Goal: Information Seeking & Learning: Learn about a topic

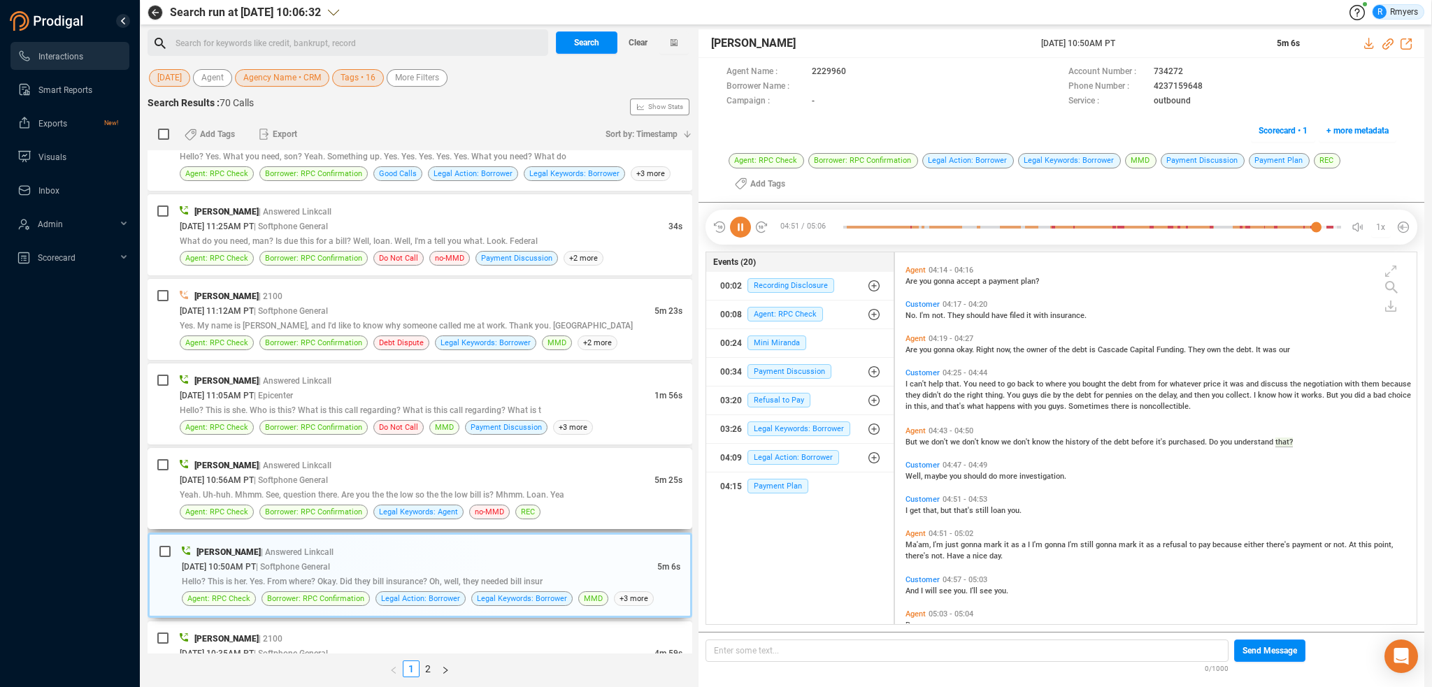
scroll to position [1782, 0]
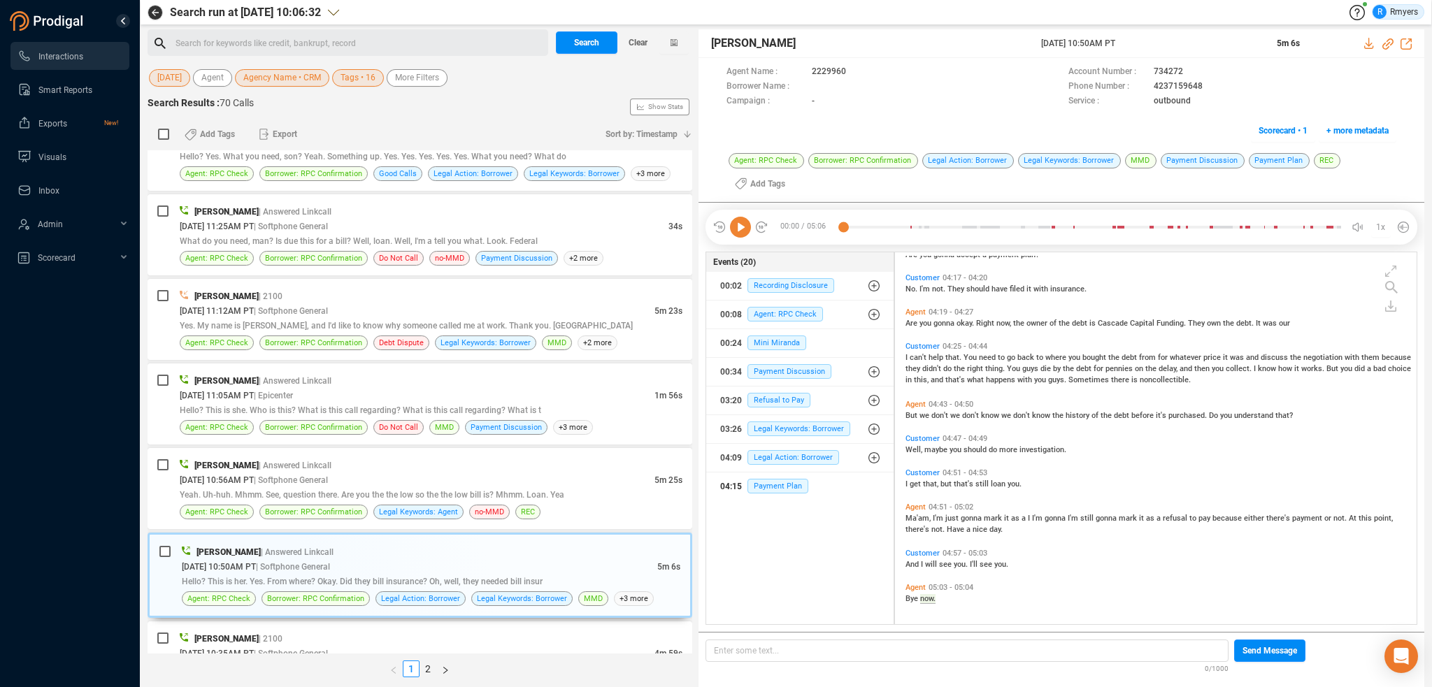
click at [782, 477] on div "04:15 Payment Plan" at bounding box center [799, 487] width 159 height 22
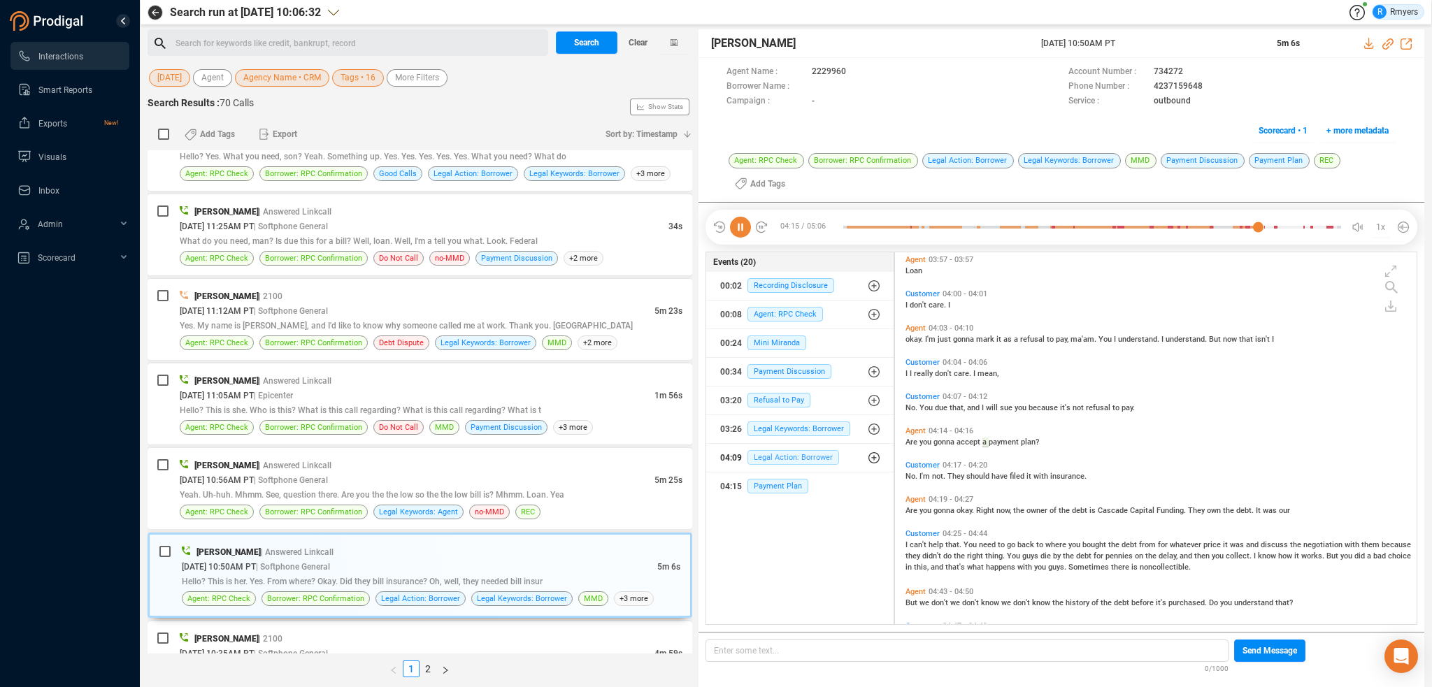
click at [805, 457] on span "Legal Action: Borrower" at bounding box center [794, 457] width 92 height 15
click at [800, 480] on span "Legal Action: Borrower" at bounding box center [804, 485] width 92 height 15
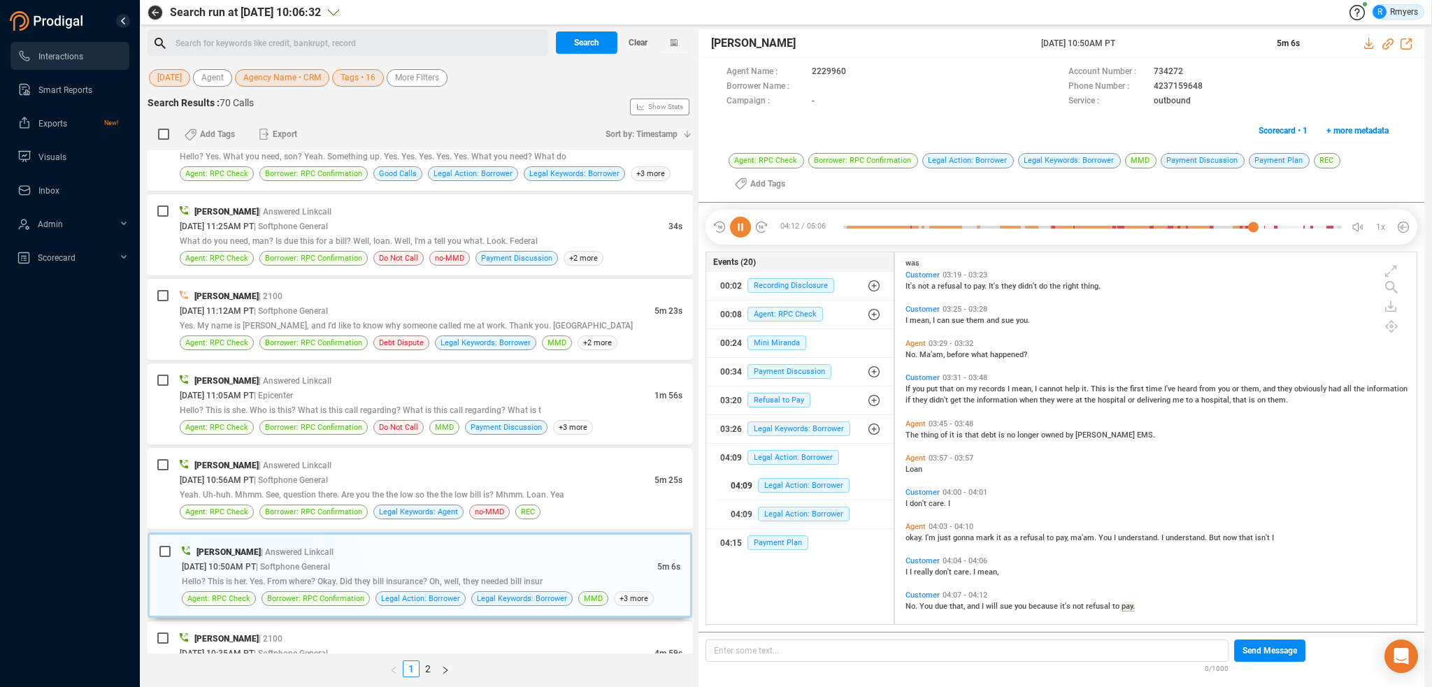
scroll to position [1351, 0]
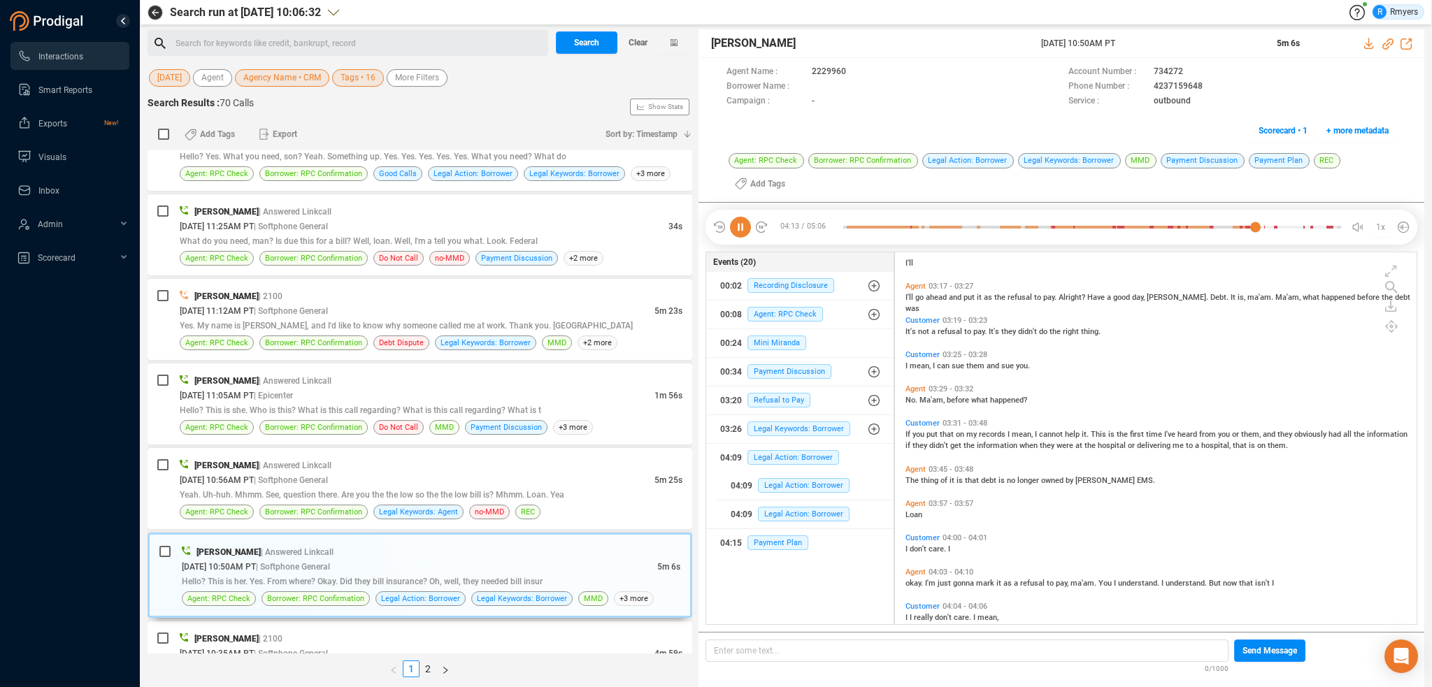
click at [917, 396] on span "No." at bounding box center [913, 400] width 14 height 9
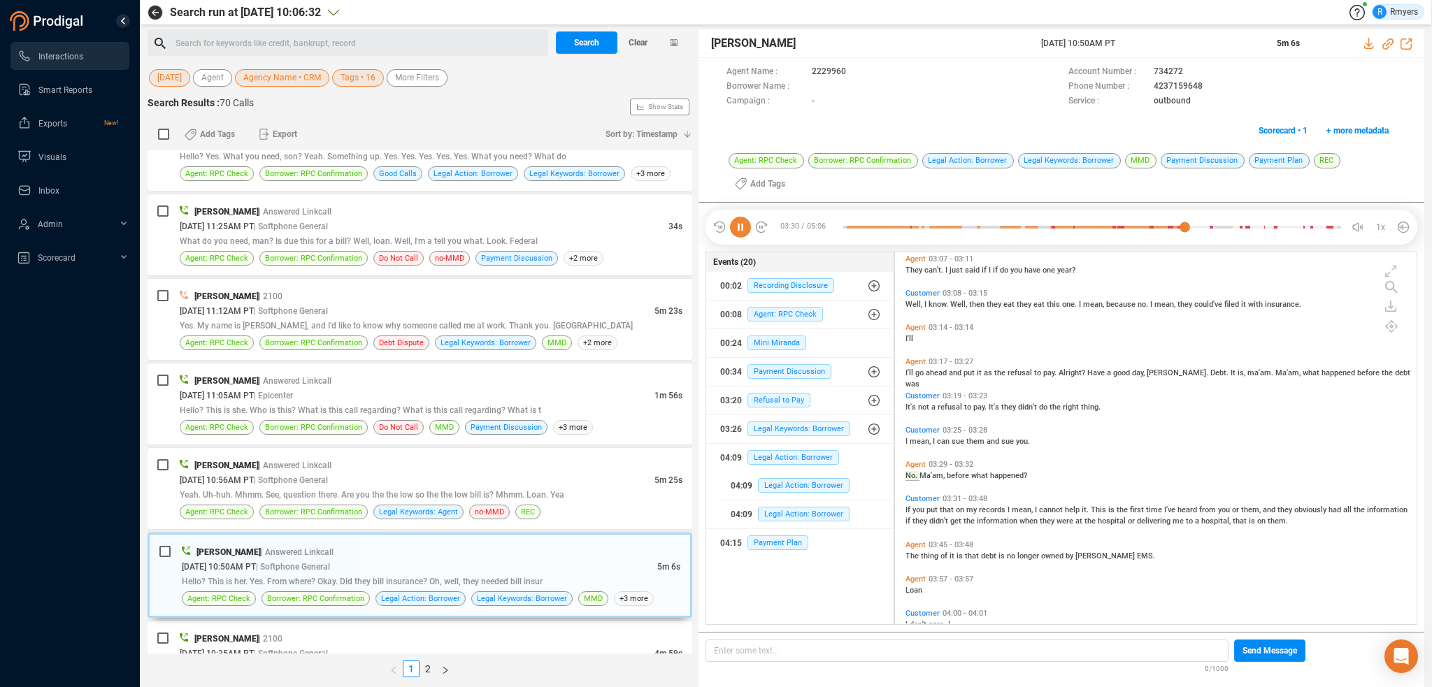
scroll to position [1141, 0]
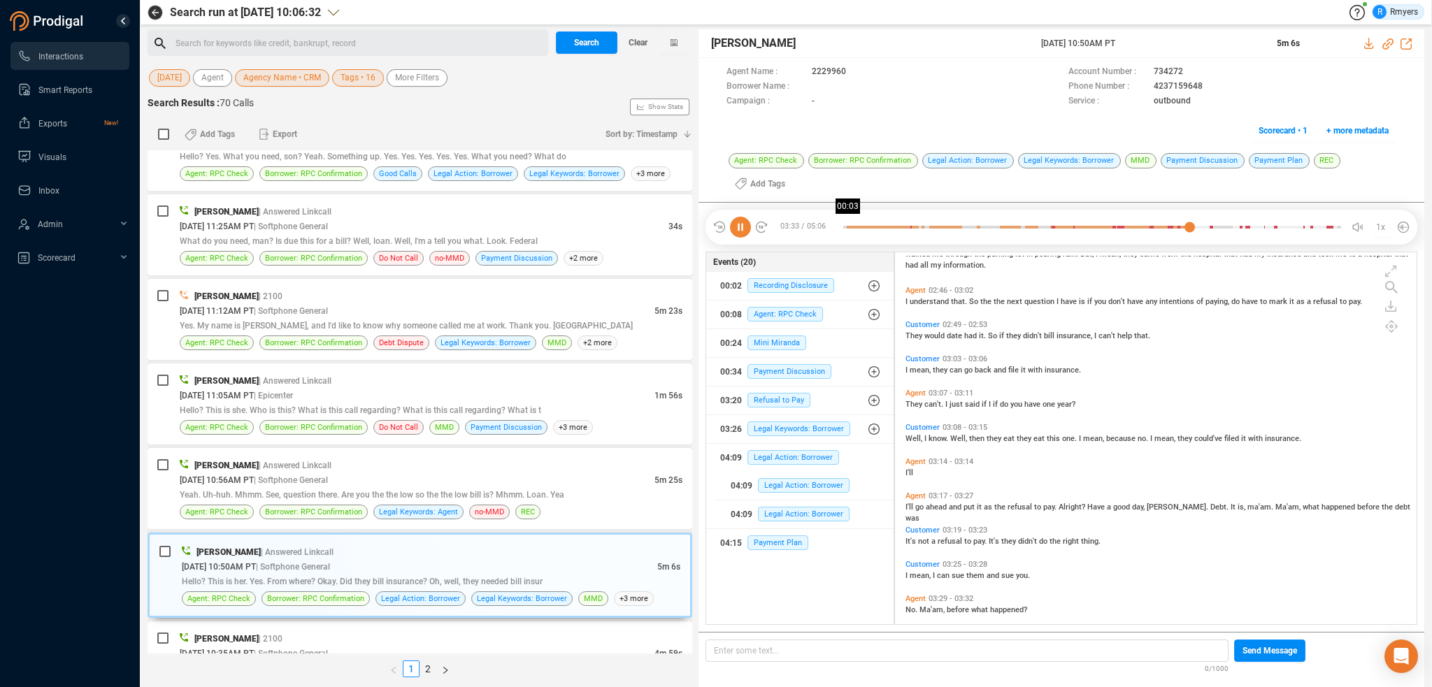
click at [848, 227] on div at bounding box center [1092, 227] width 498 height 21
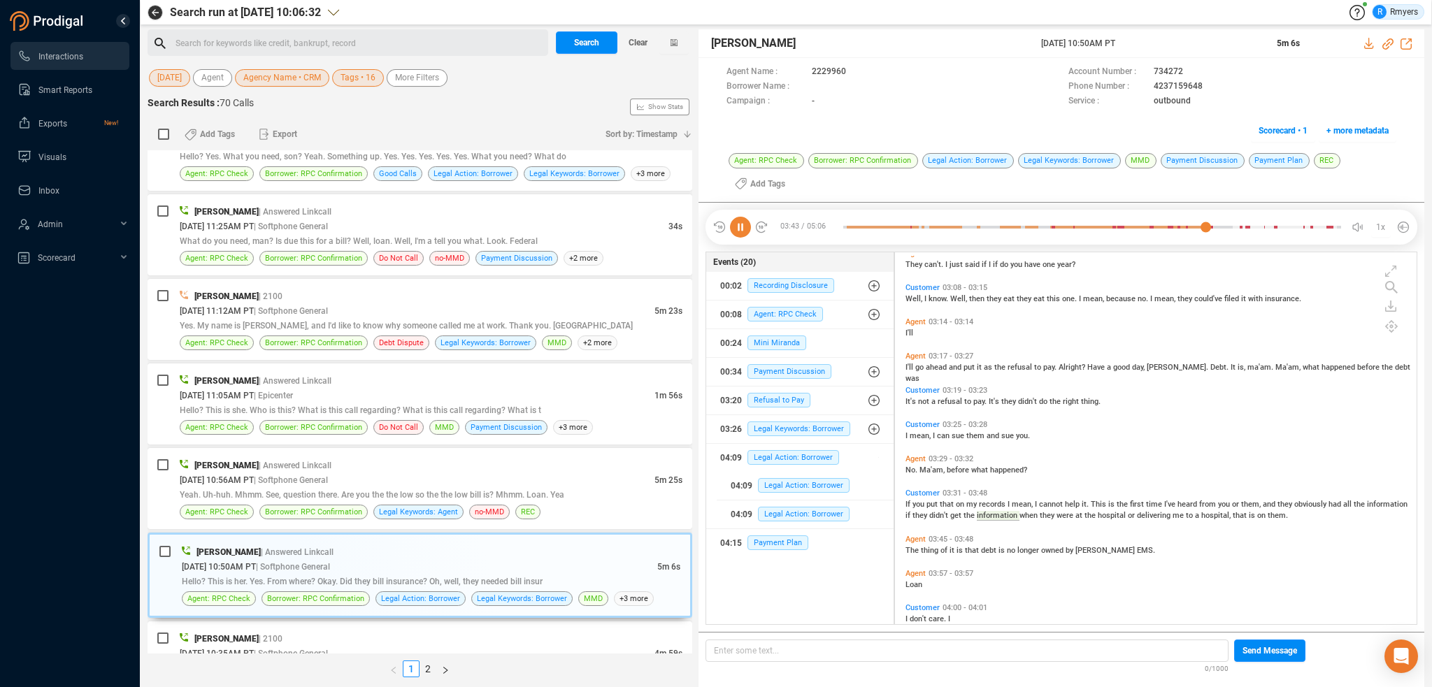
scroll to position [1211, 0]
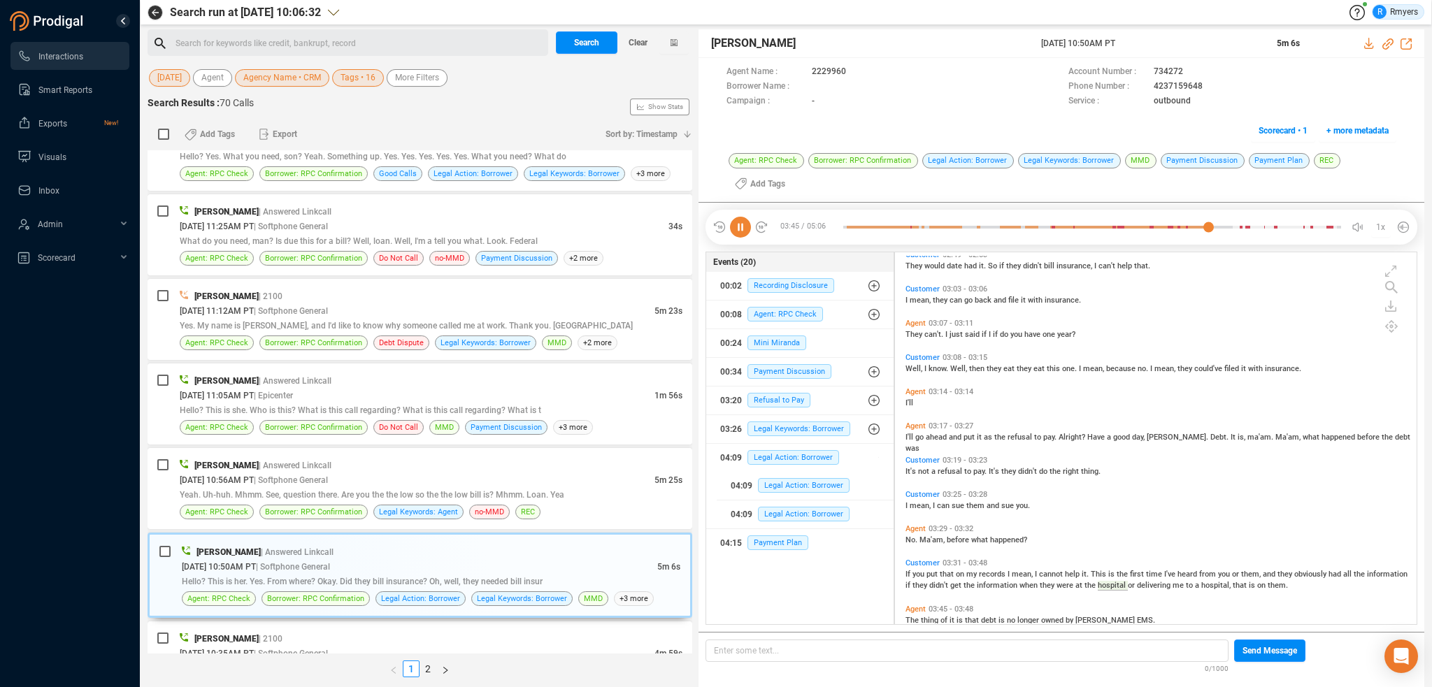
click at [917, 330] on span "They" at bounding box center [915, 334] width 19 height 9
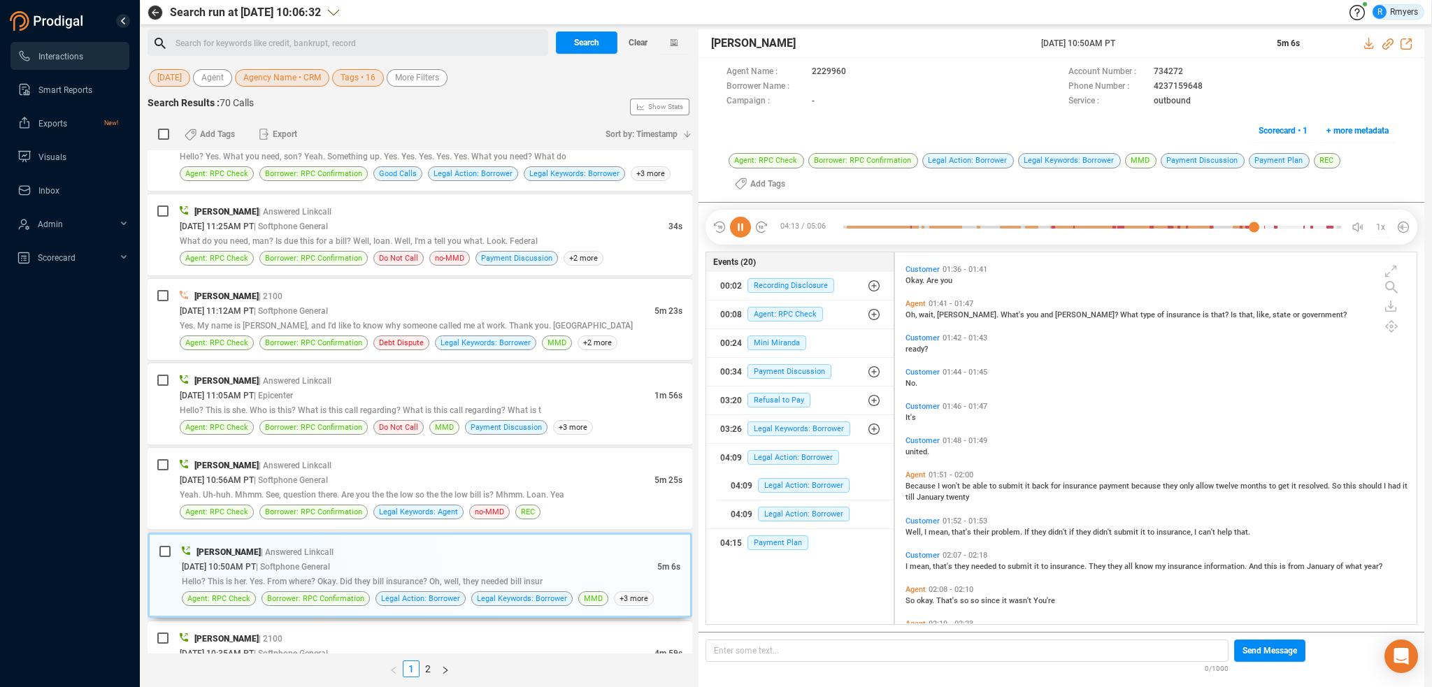
scroll to position [652, 0]
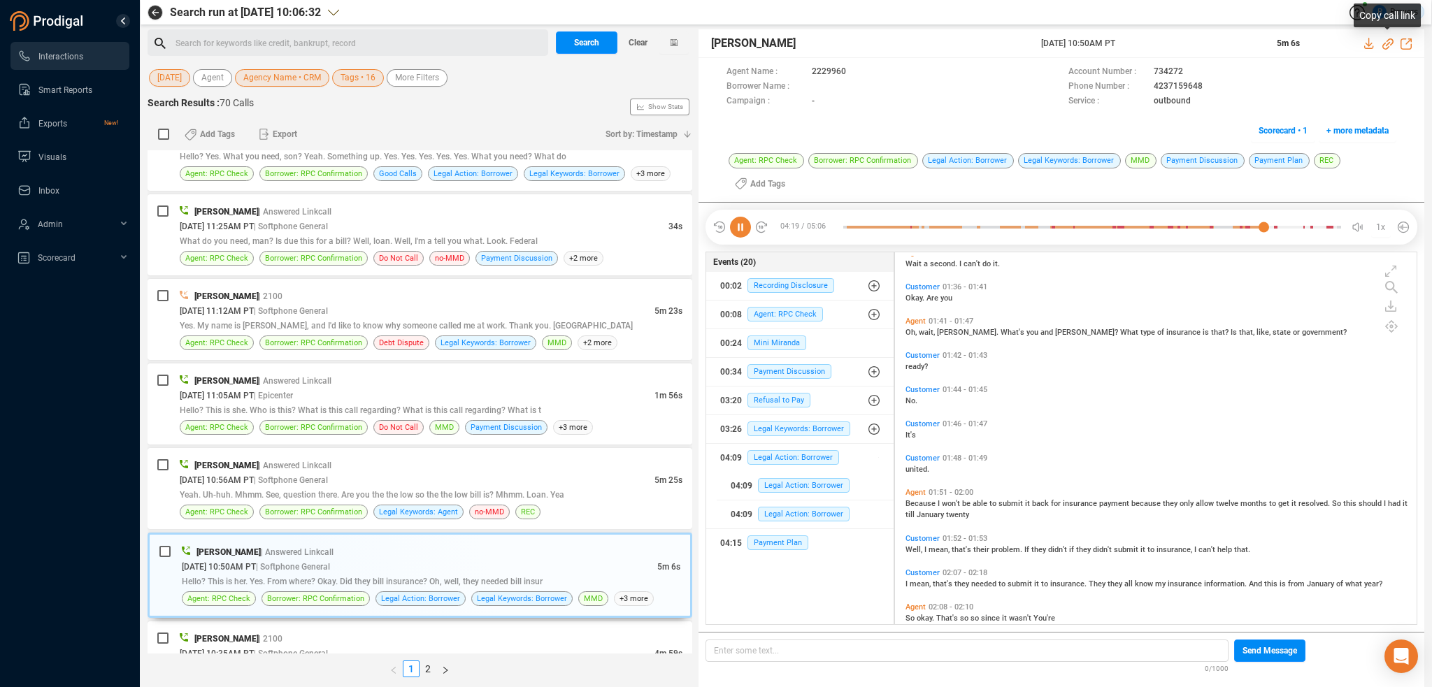
click at [1385, 44] on icon at bounding box center [1387, 43] width 11 height 11
drag, startPoint x: 1039, startPoint y: 41, endPoint x: 1162, endPoint y: 41, distance: 122.4
click at [1167, 43] on div "[PERSON_NAME] [DATE] 10:50AM PT 5m 6s" at bounding box center [1062, 43] width 726 height 29
copy div "[DATE] 10:50AM PT"
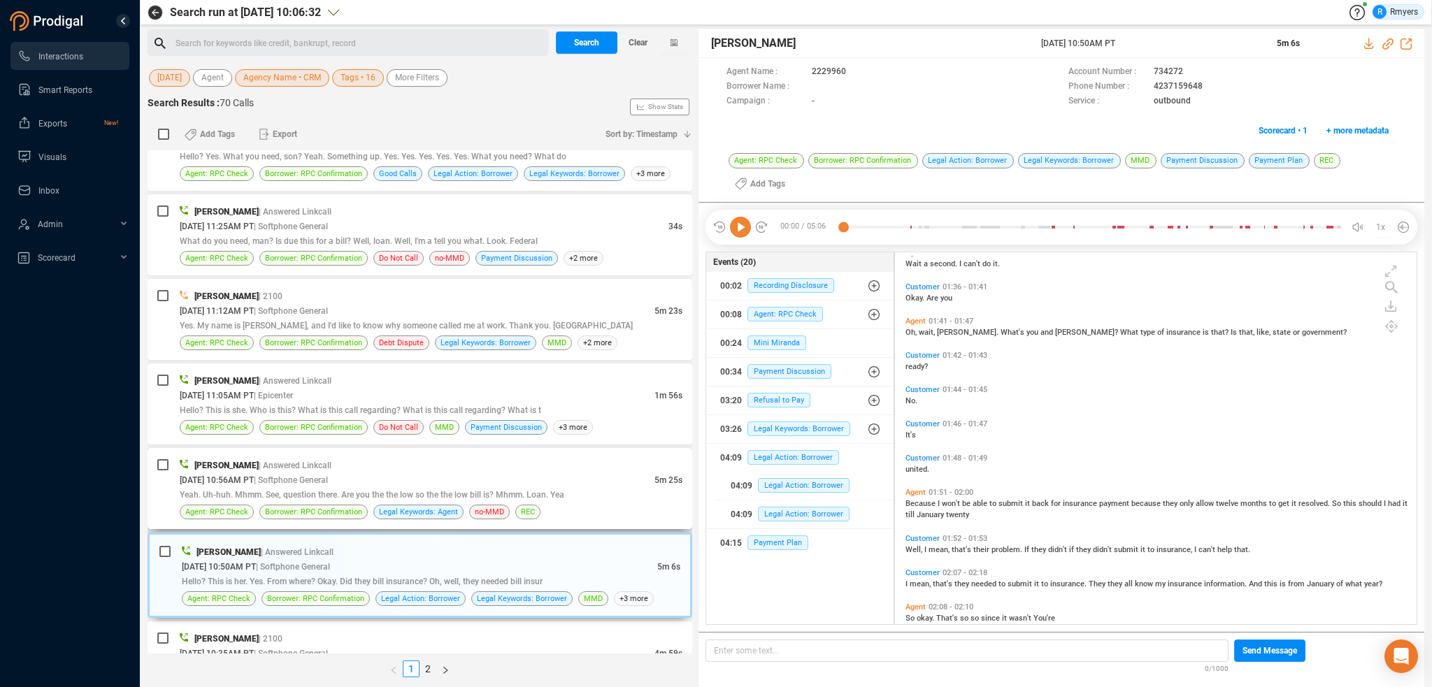
drag, startPoint x: 252, startPoint y: 465, endPoint x: 309, endPoint y: 455, distance: 58.2
click at [253, 473] on div "[DATE] 10:56AM PT | Softphone General" at bounding box center [417, 480] width 475 height 15
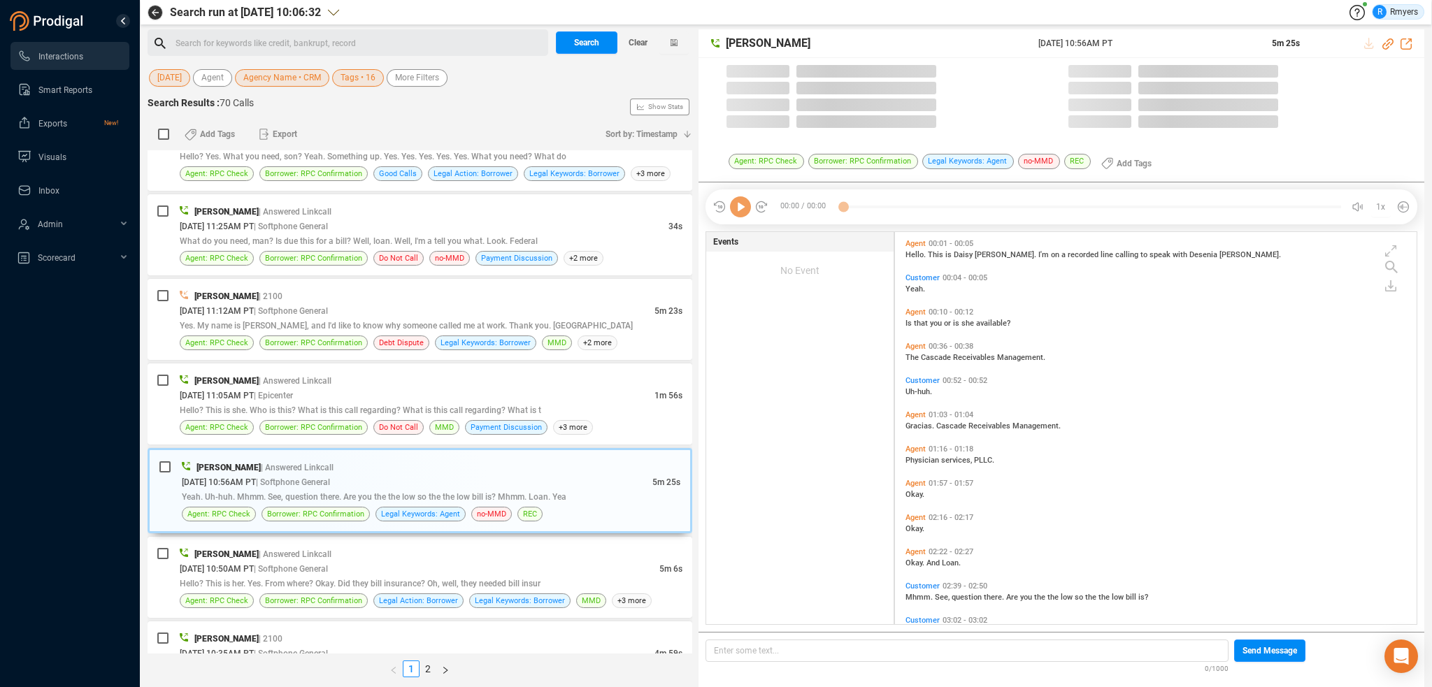
scroll to position [390, 515]
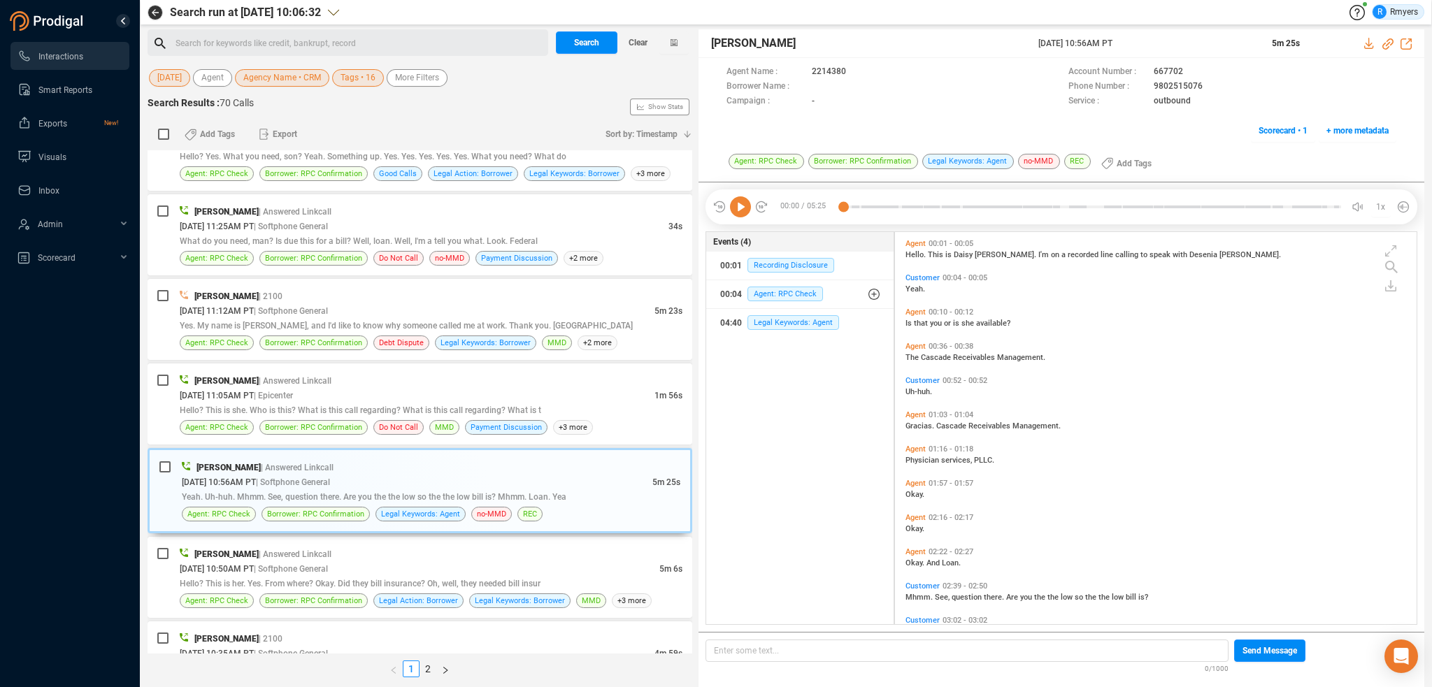
click at [741, 207] on icon at bounding box center [740, 207] width 21 height 21
click at [395, 406] on span "Hello? This is she. Who is this? What is this call regarding? What is this call…" at bounding box center [361, 411] width 362 height 10
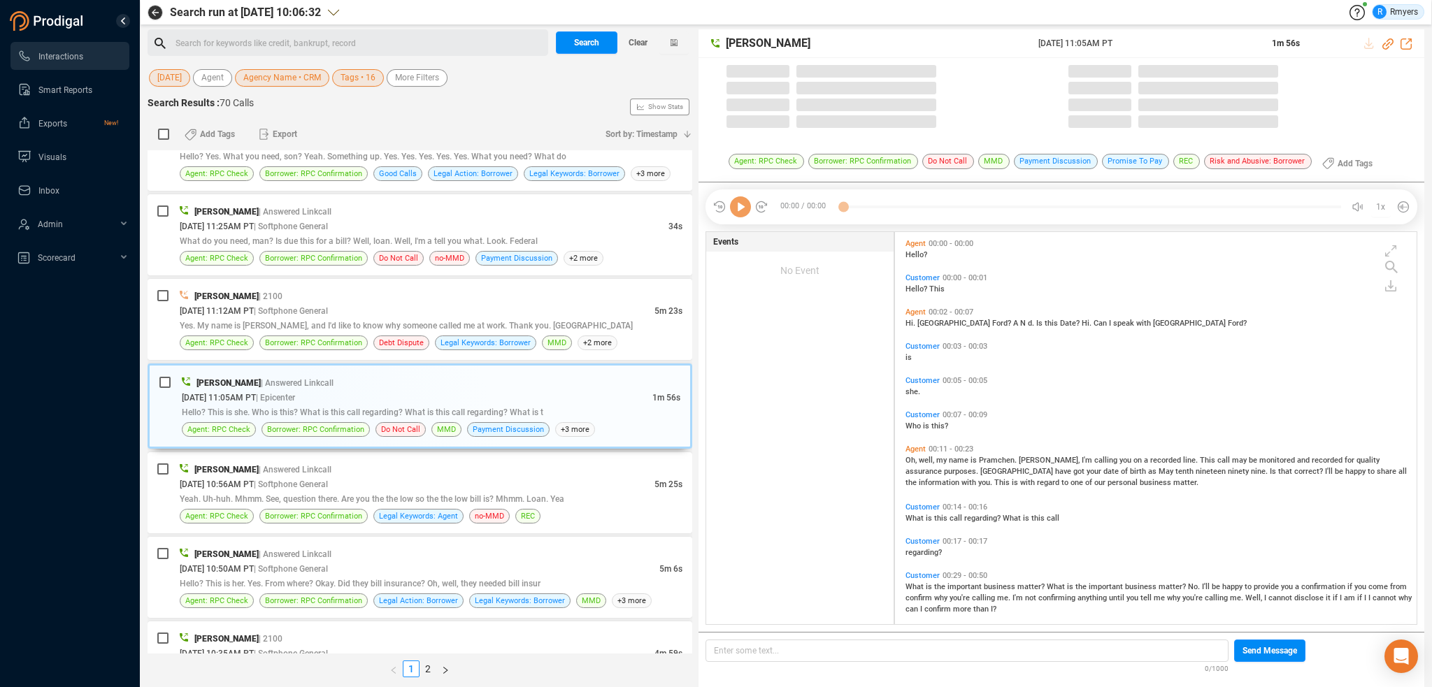
scroll to position [3, 7]
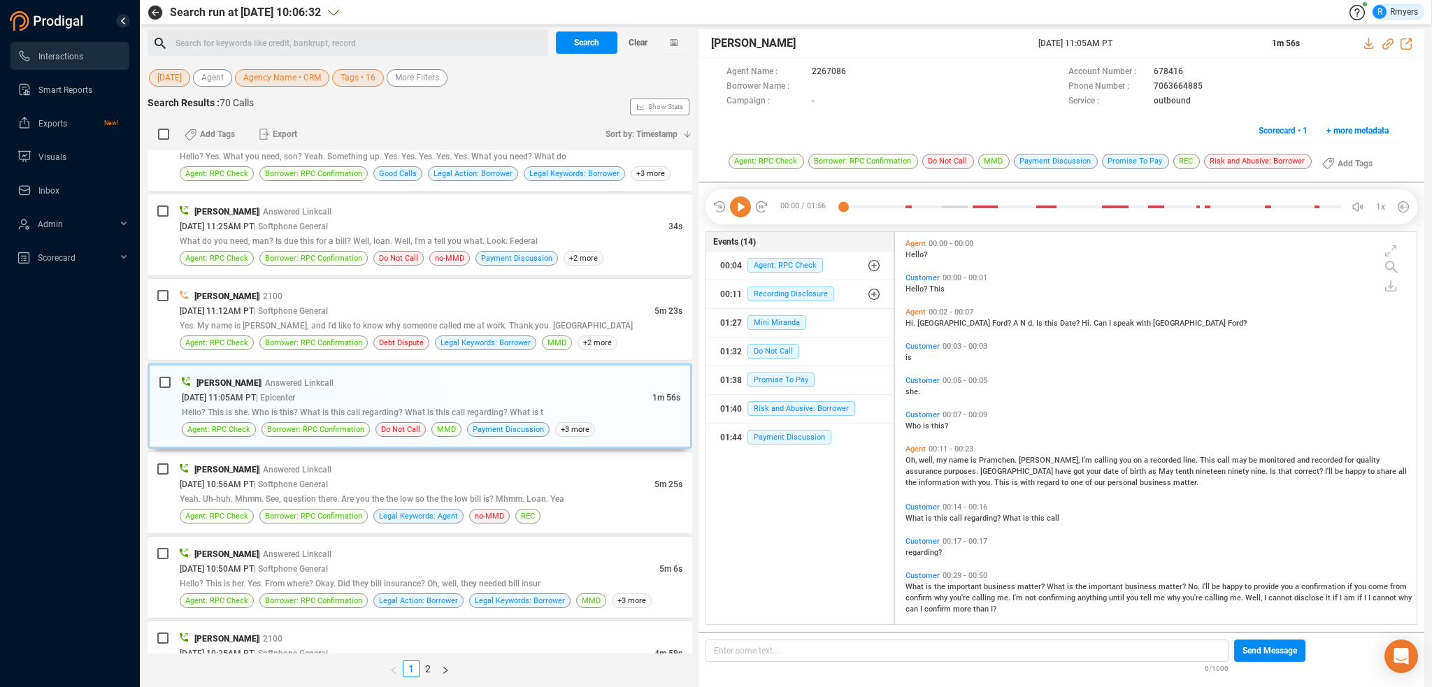
click at [741, 208] on icon at bounding box center [740, 207] width 21 height 21
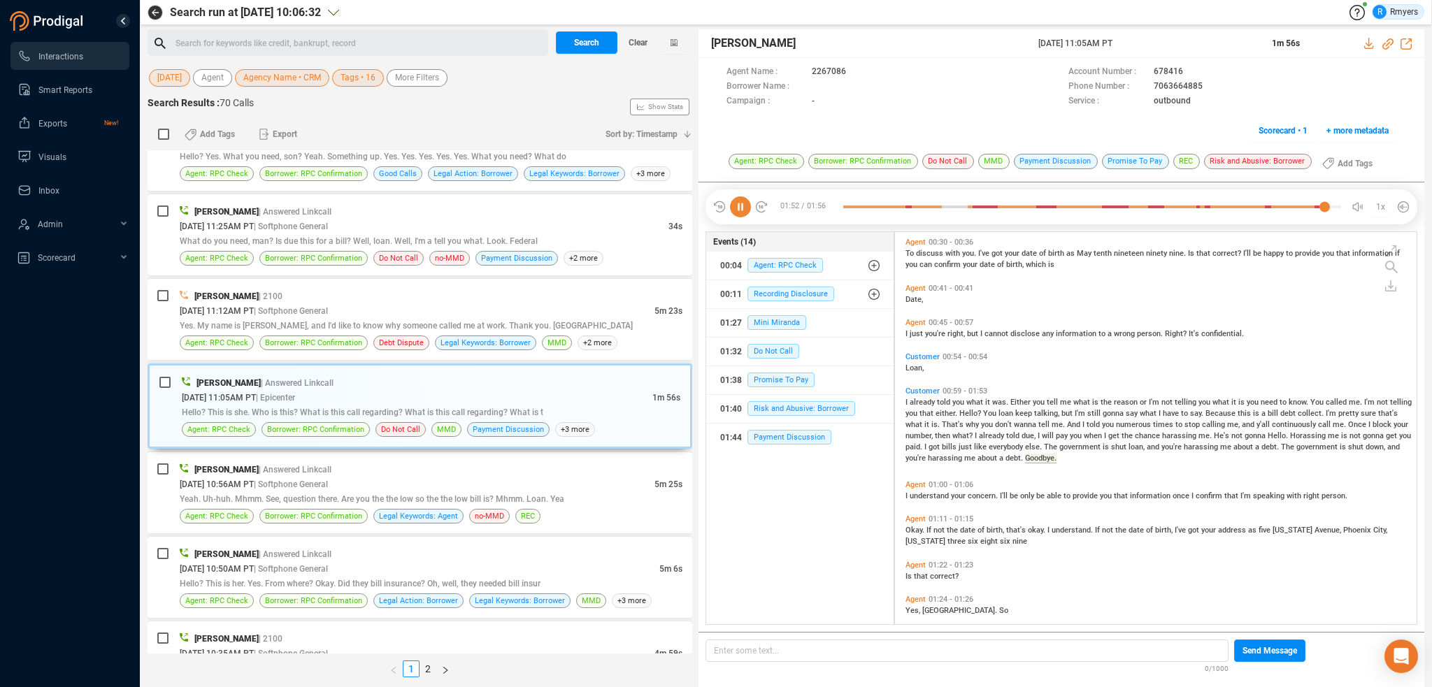
scroll to position [506, 0]
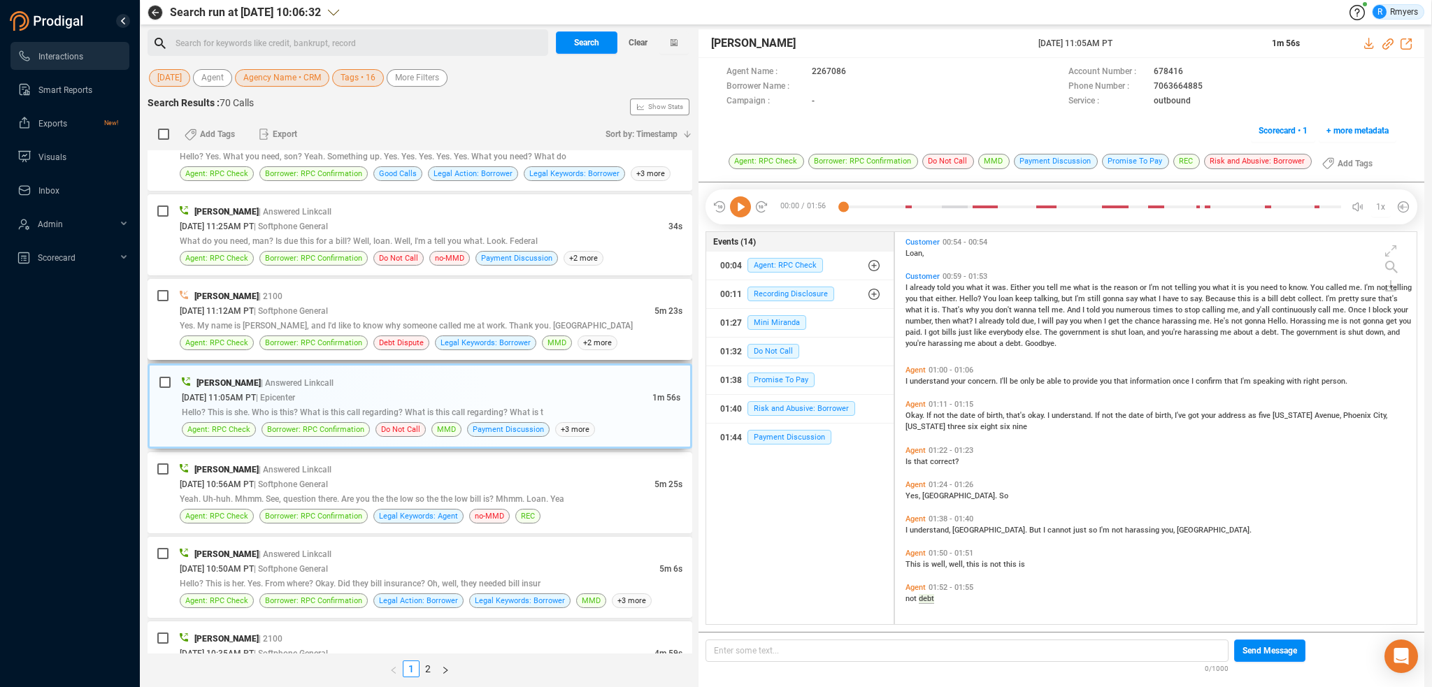
drag, startPoint x: 285, startPoint y: 322, endPoint x: 413, endPoint y: 350, distance: 131.7
click at [285, 322] on div "Yes. My name is [PERSON_NAME], and I'd like to know why someone called me at wo…" at bounding box center [431, 325] width 503 height 15
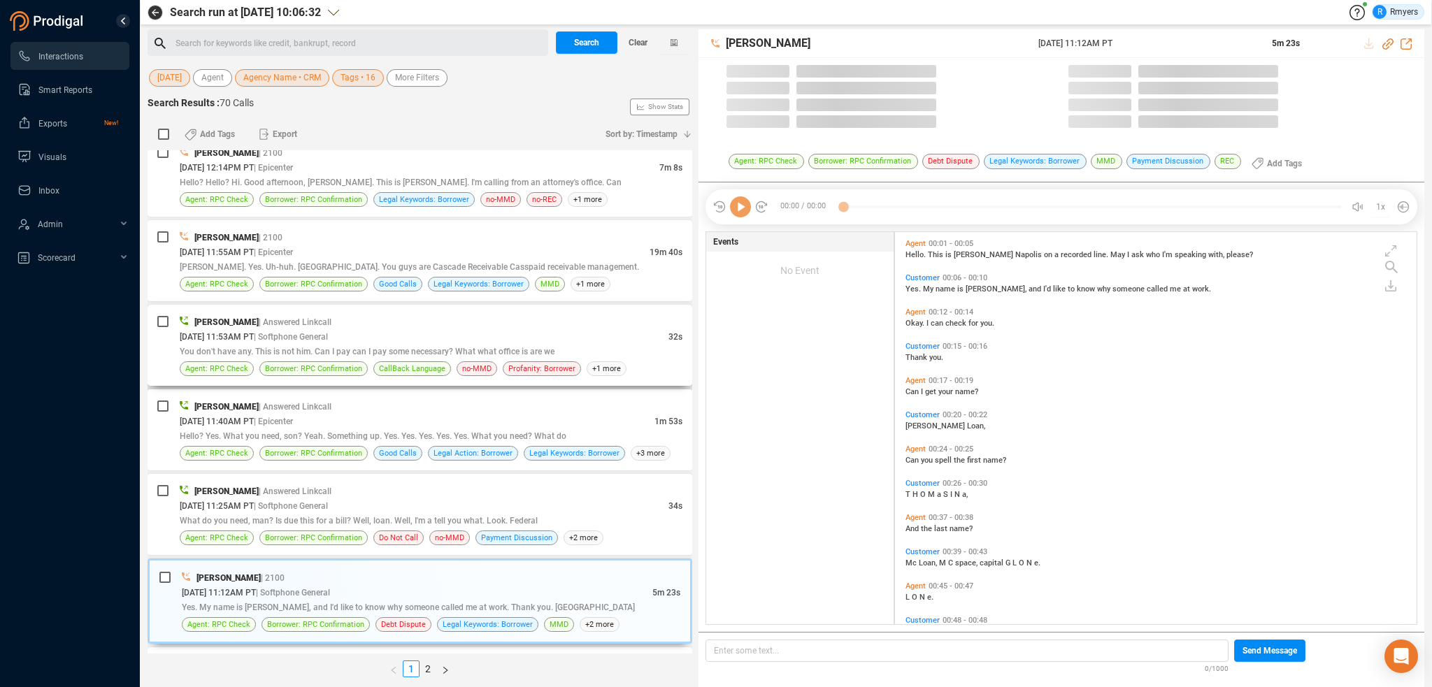
scroll to position [390, 515]
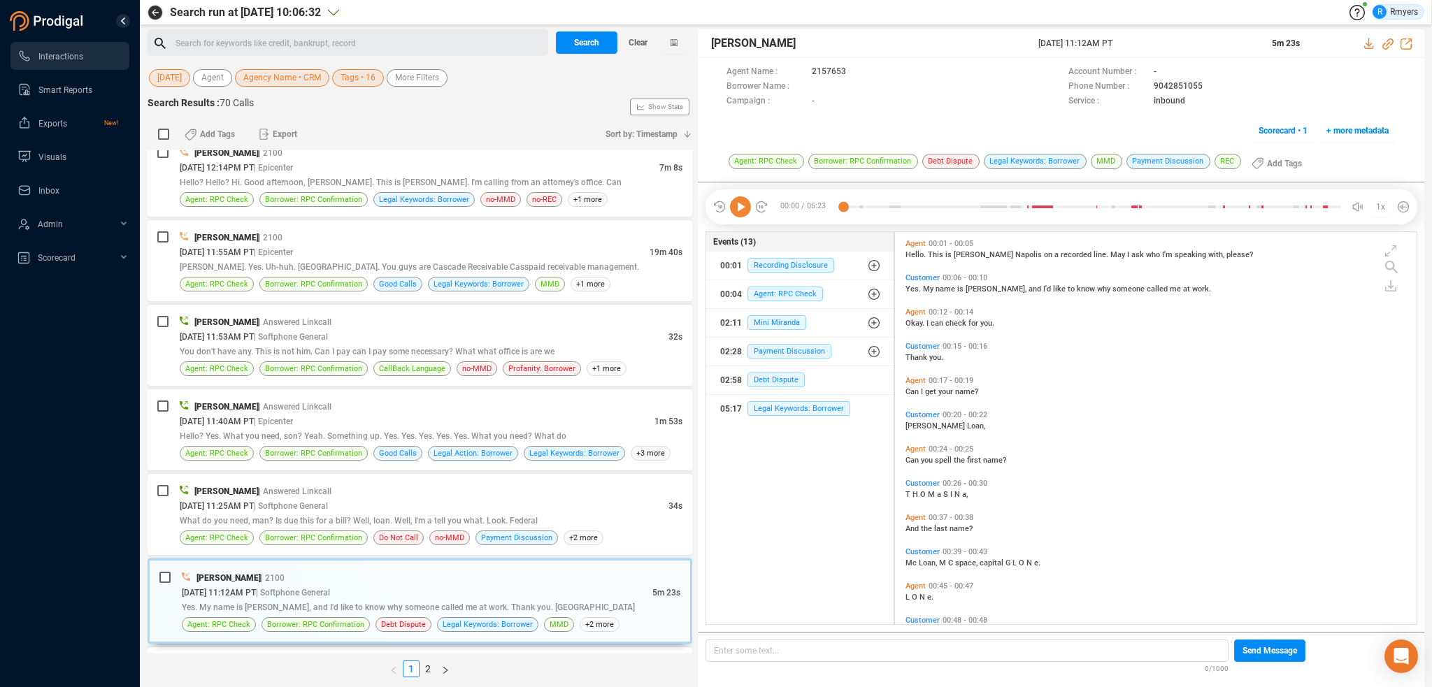
click at [741, 207] on icon at bounding box center [740, 207] width 21 height 21
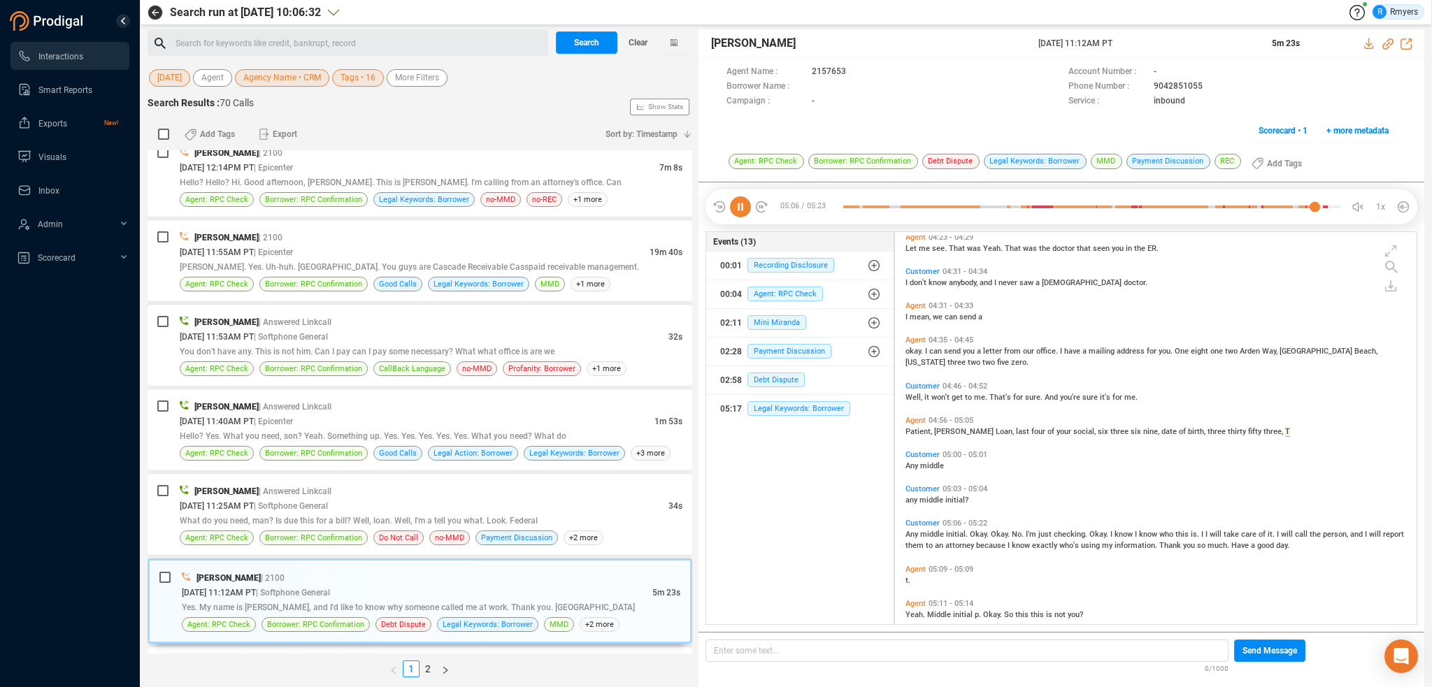
scroll to position [1684, 0]
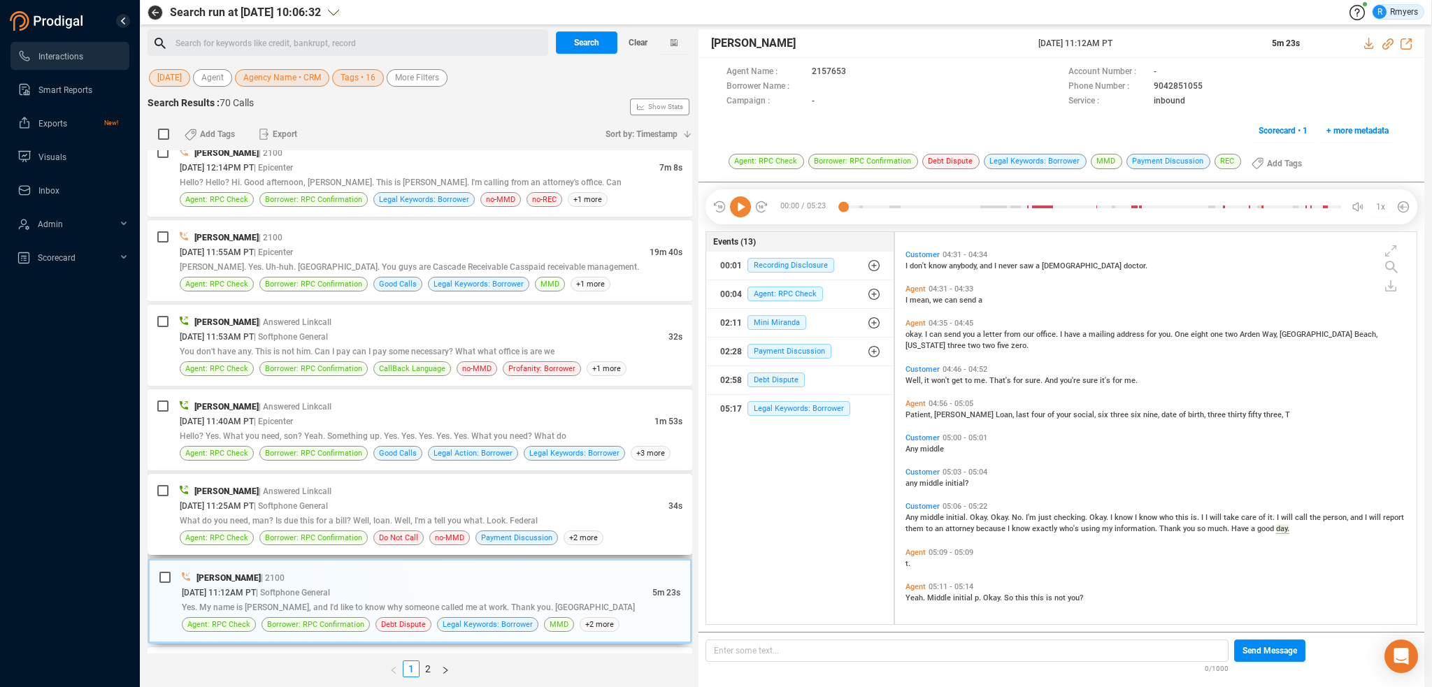
click at [456, 499] on div "[DATE] 11:25AM PT | Softphone General" at bounding box center [424, 506] width 489 height 15
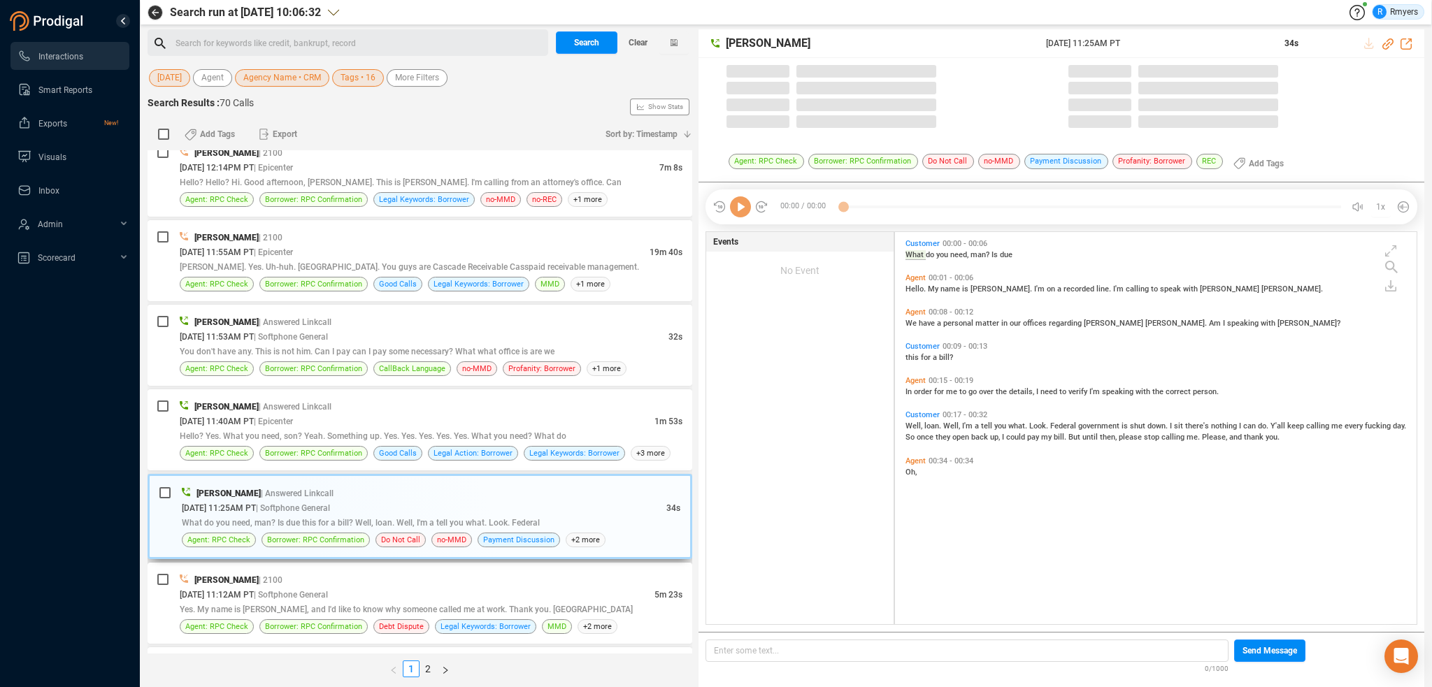
scroll to position [390, 515]
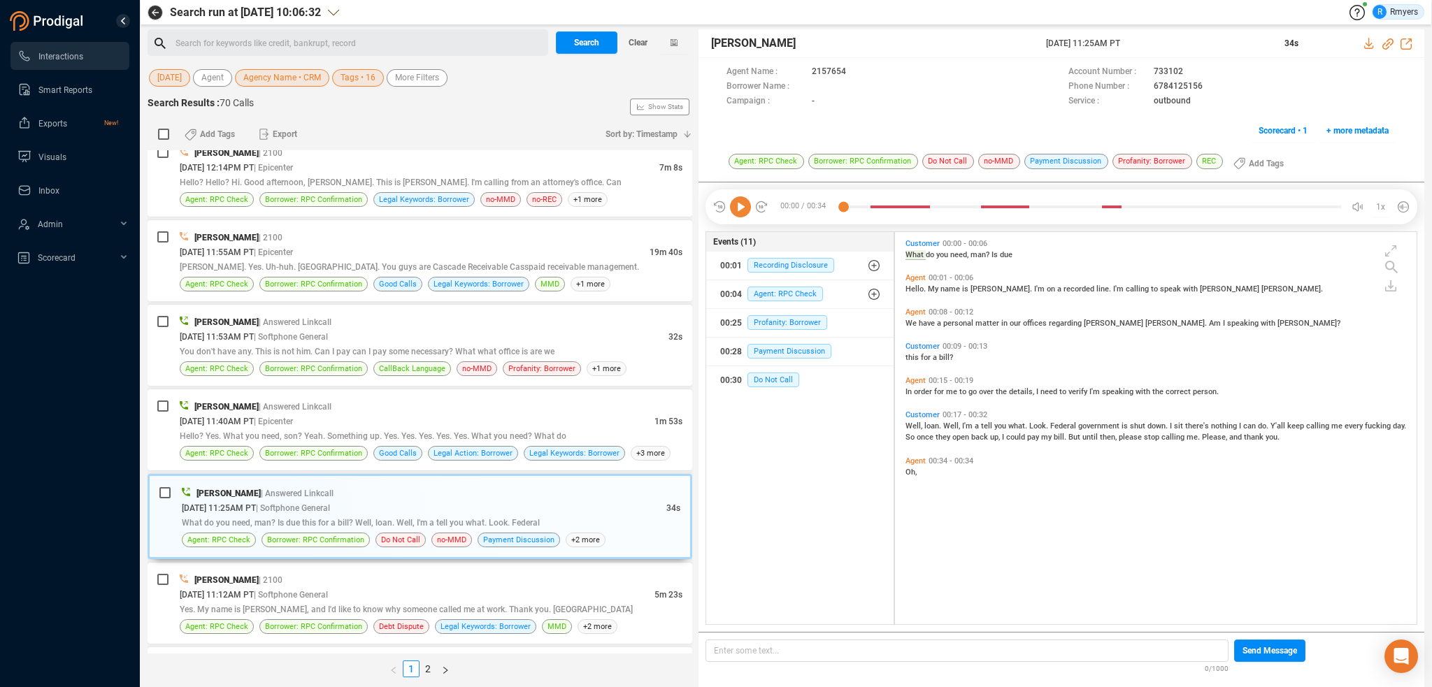
click at [738, 213] on icon at bounding box center [740, 207] width 21 height 21
drag, startPoint x: 476, startPoint y: 423, endPoint x: 506, endPoint y: 392, distance: 43.5
click at [476, 431] on span "Hello? Yes. What you need, son? Yeah. Something up. Yes. Yes. Yes. Yes. Yes. Wh…" at bounding box center [373, 436] width 387 height 10
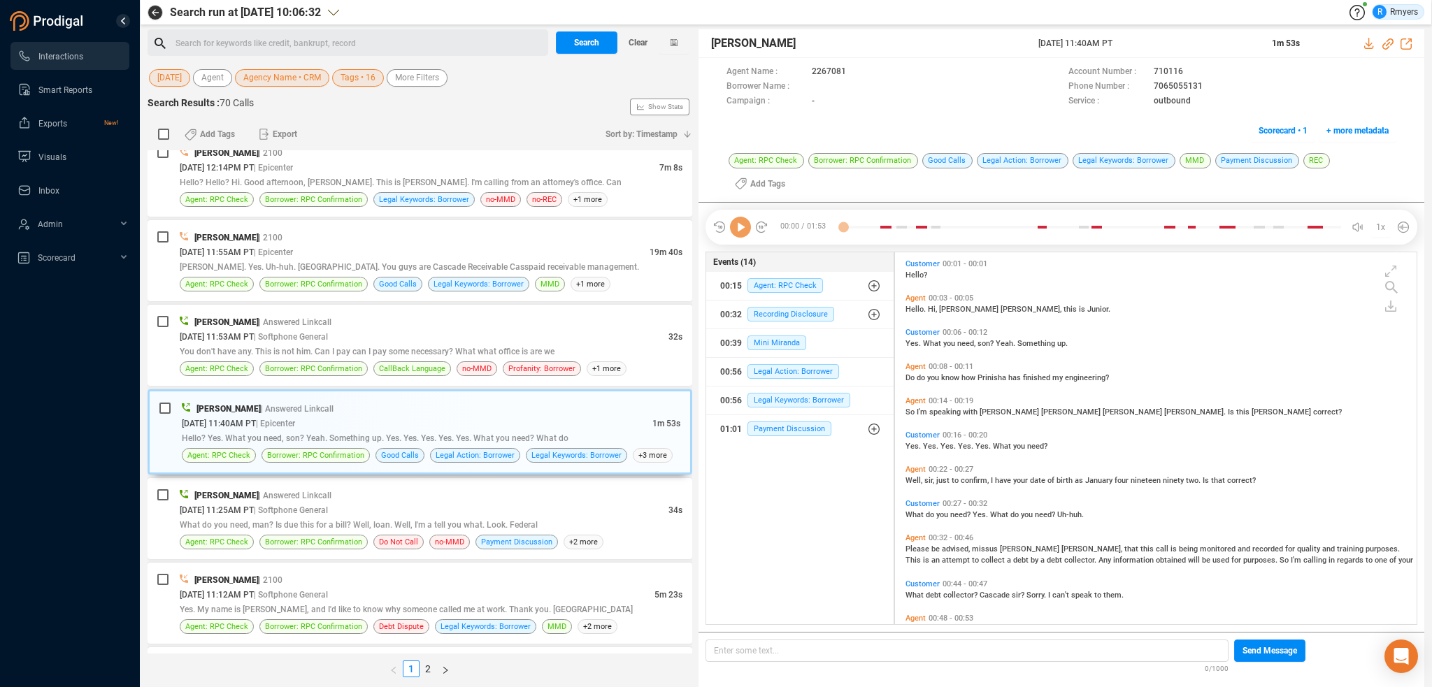
click at [742, 217] on icon at bounding box center [740, 227] width 21 height 21
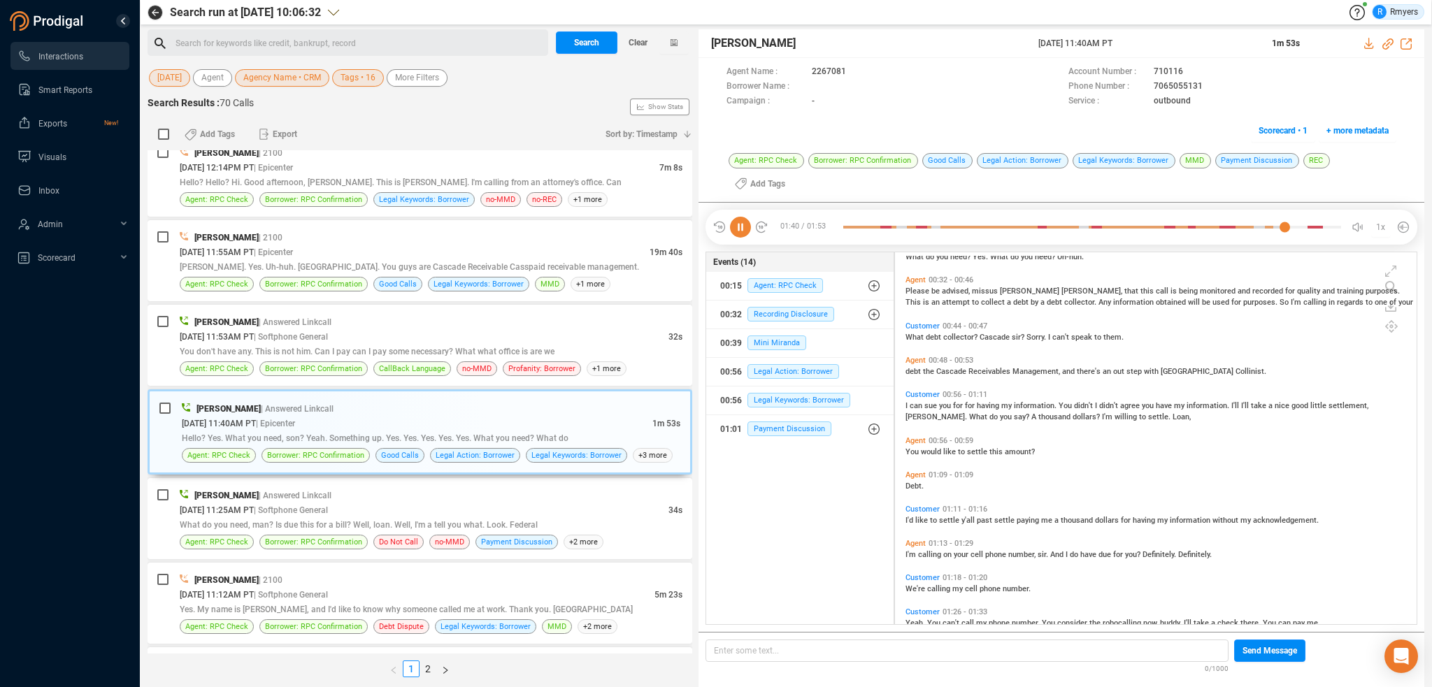
scroll to position [0, 0]
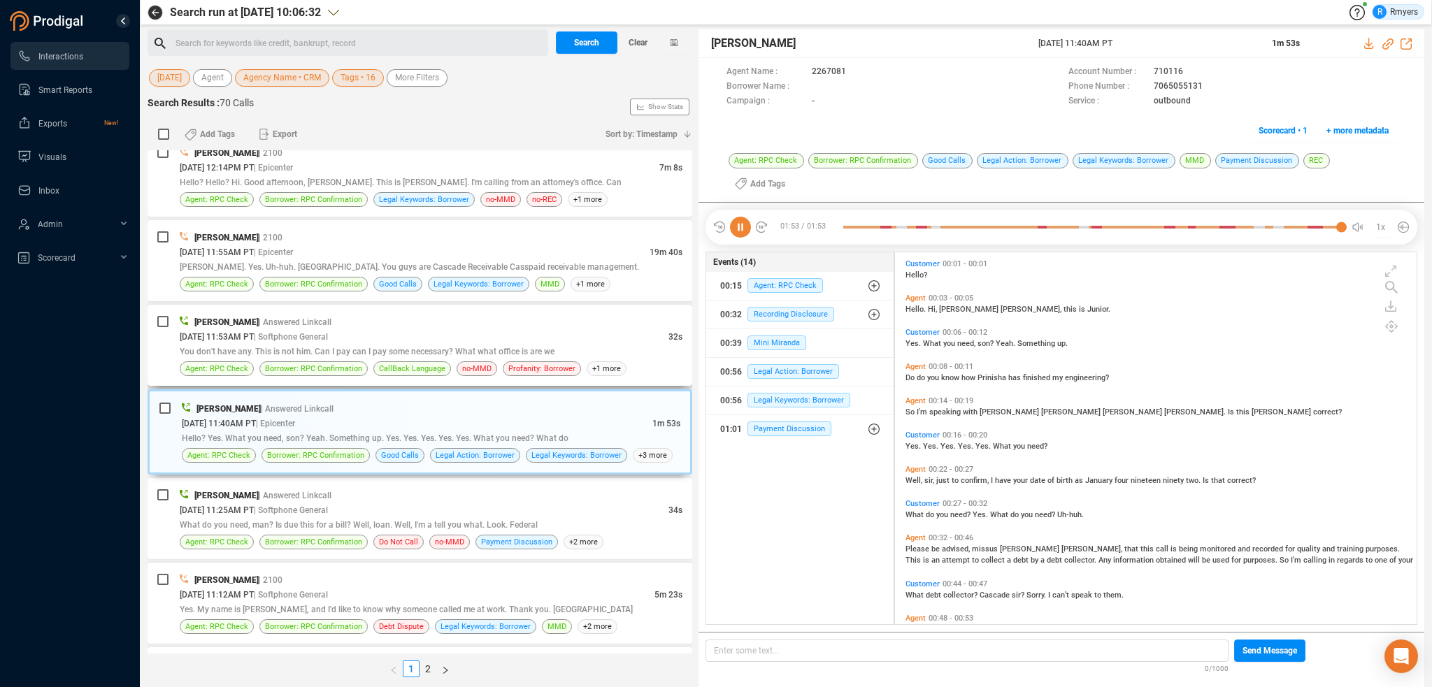
click at [331, 344] on div "You don't have any. This is not him. Can I pay can I pay some necessary? What w…" at bounding box center [431, 351] width 503 height 15
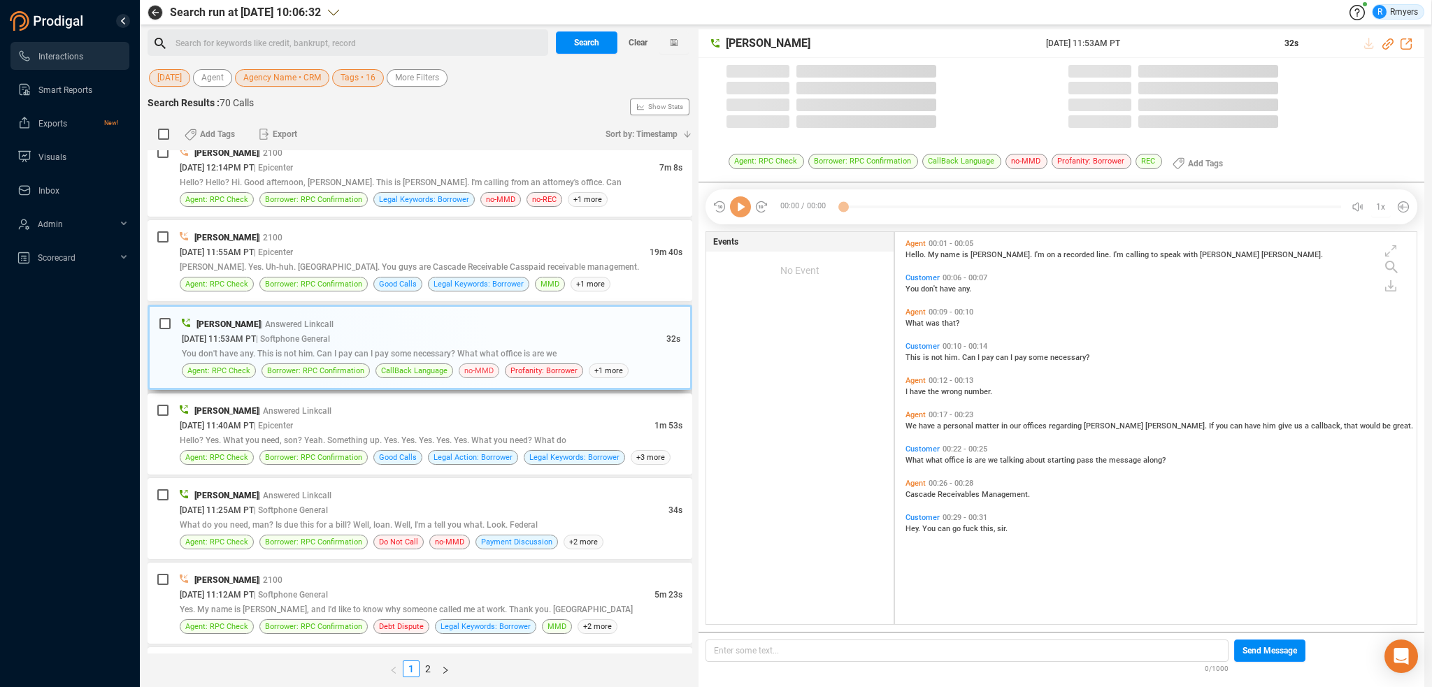
scroll to position [390, 515]
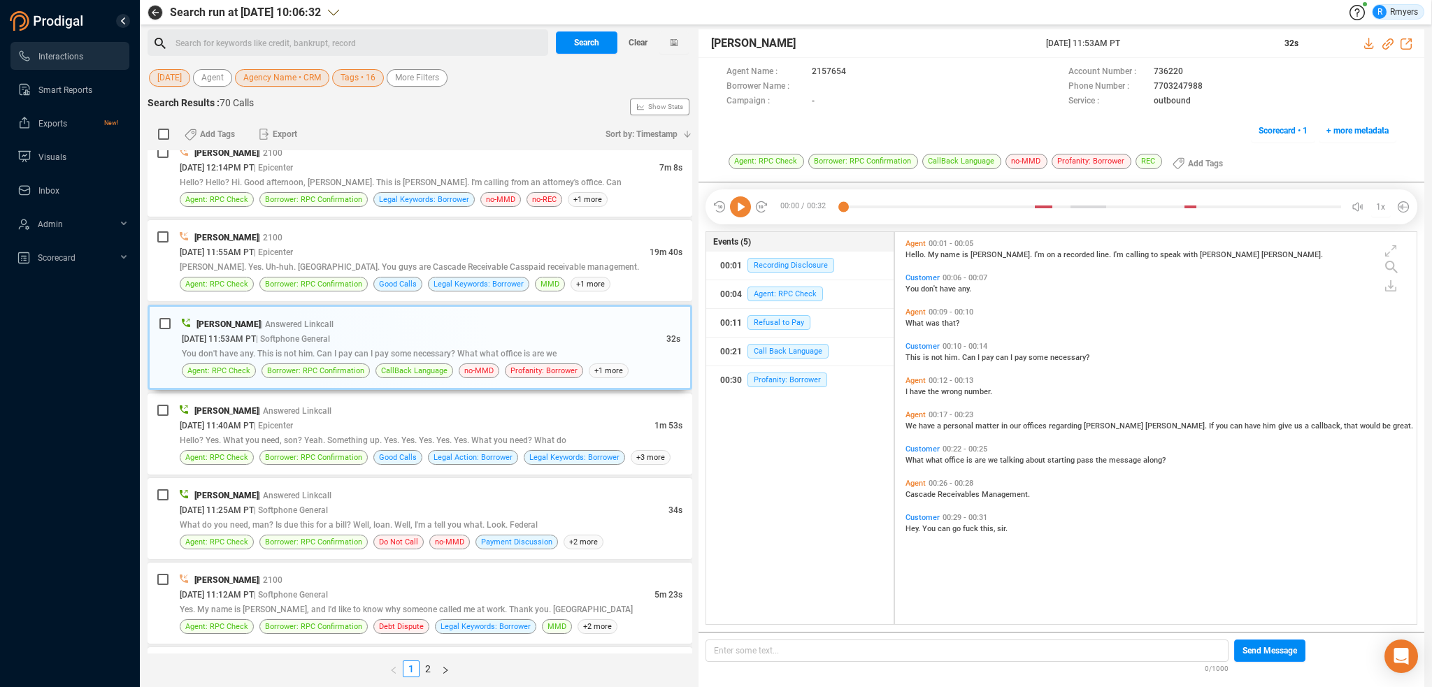
click at [740, 206] on icon at bounding box center [740, 207] width 21 height 21
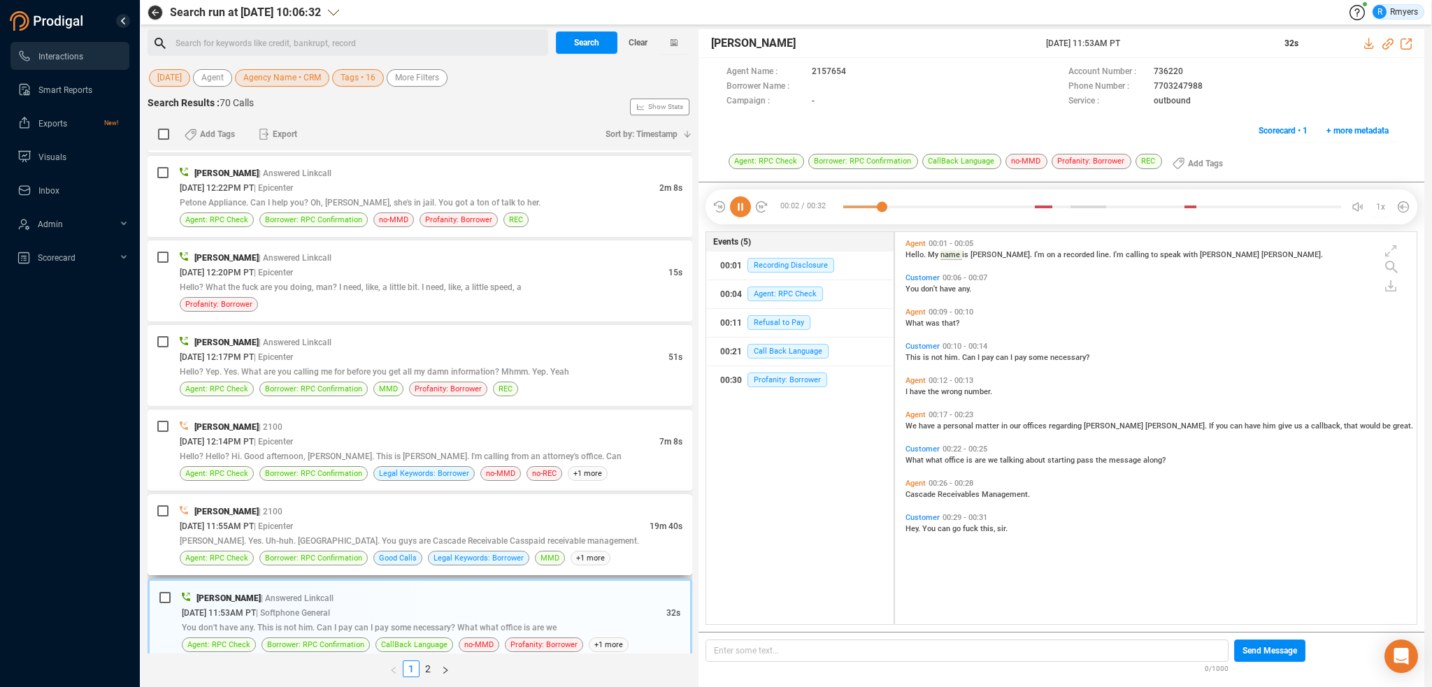
scroll to position [2104, 0]
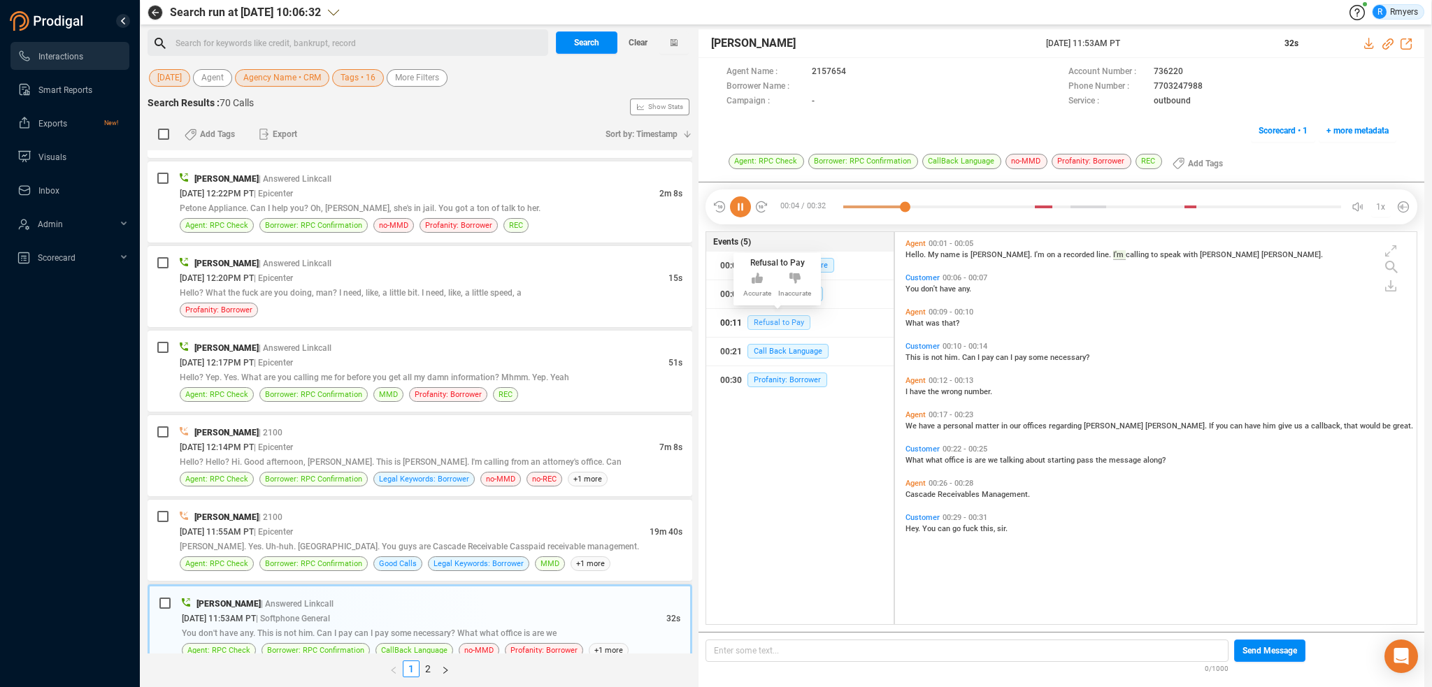
click at [771, 322] on span "Refusal to Pay" at bounding box center [779, 322] width 63 height 15
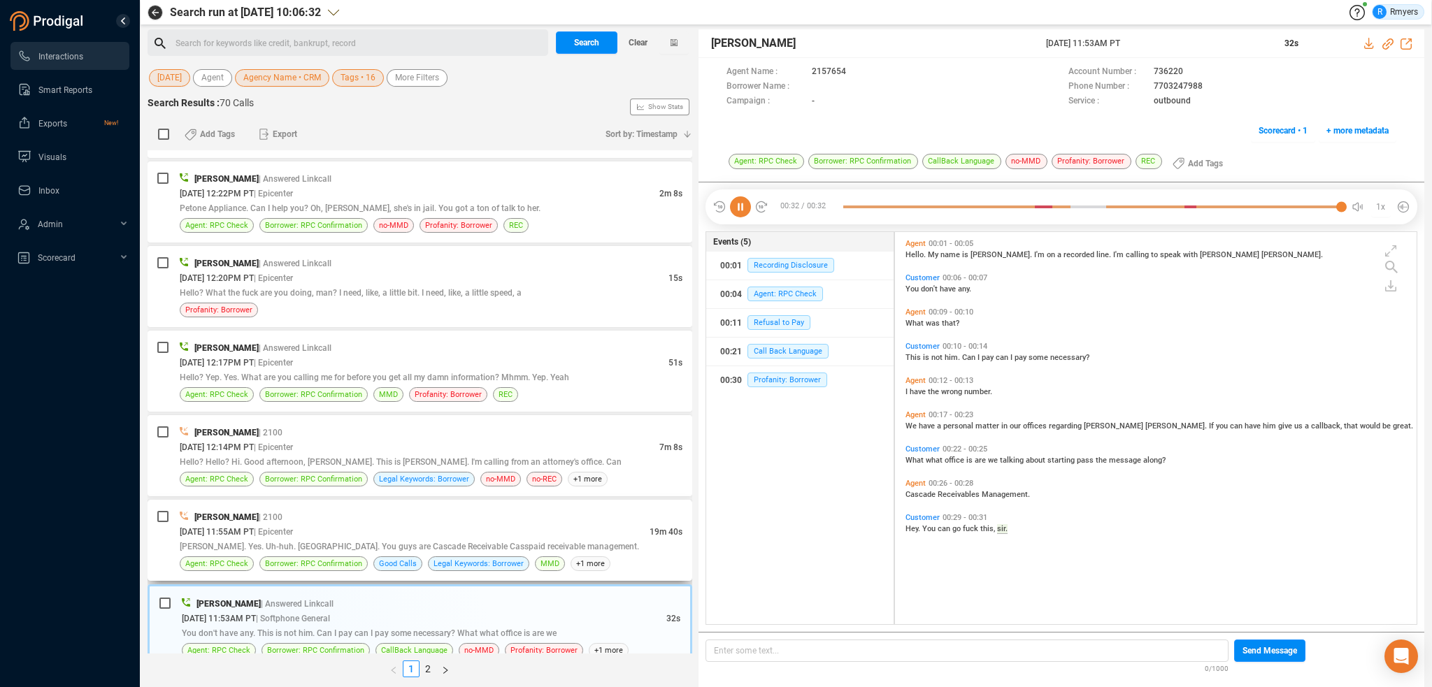
click at [293, 527] on span "| Epicenter" at bounding box center [273, 532] width 39 height 10
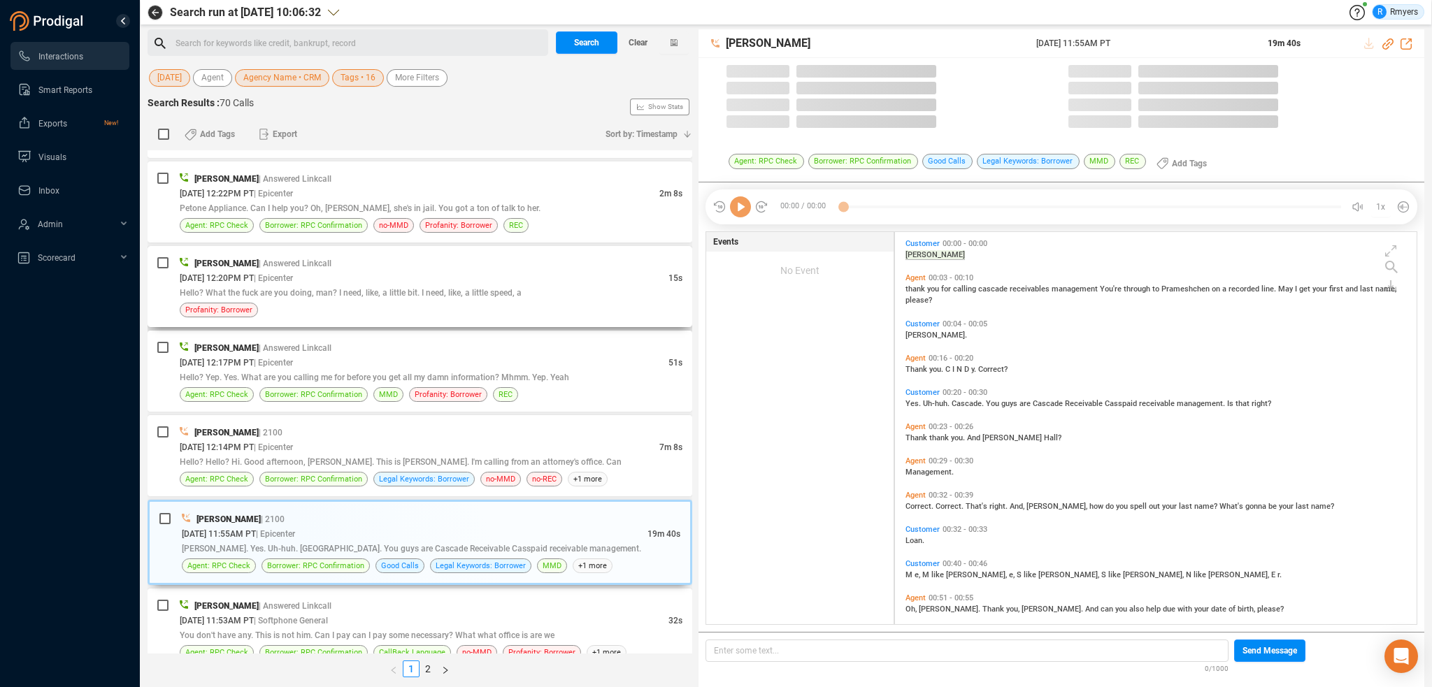
scroll to position [390, 515]
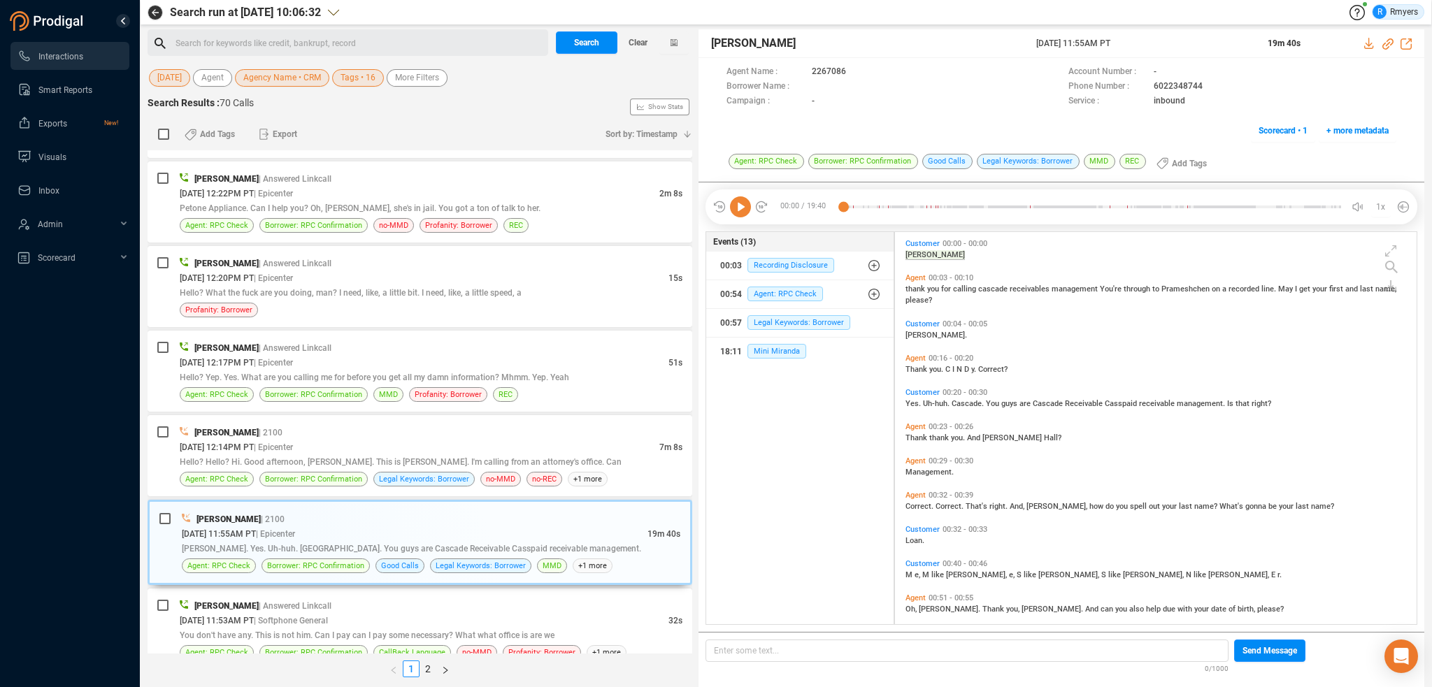
click at [735, 213] on icon at bounding box center [740, 207] width 21 height 21
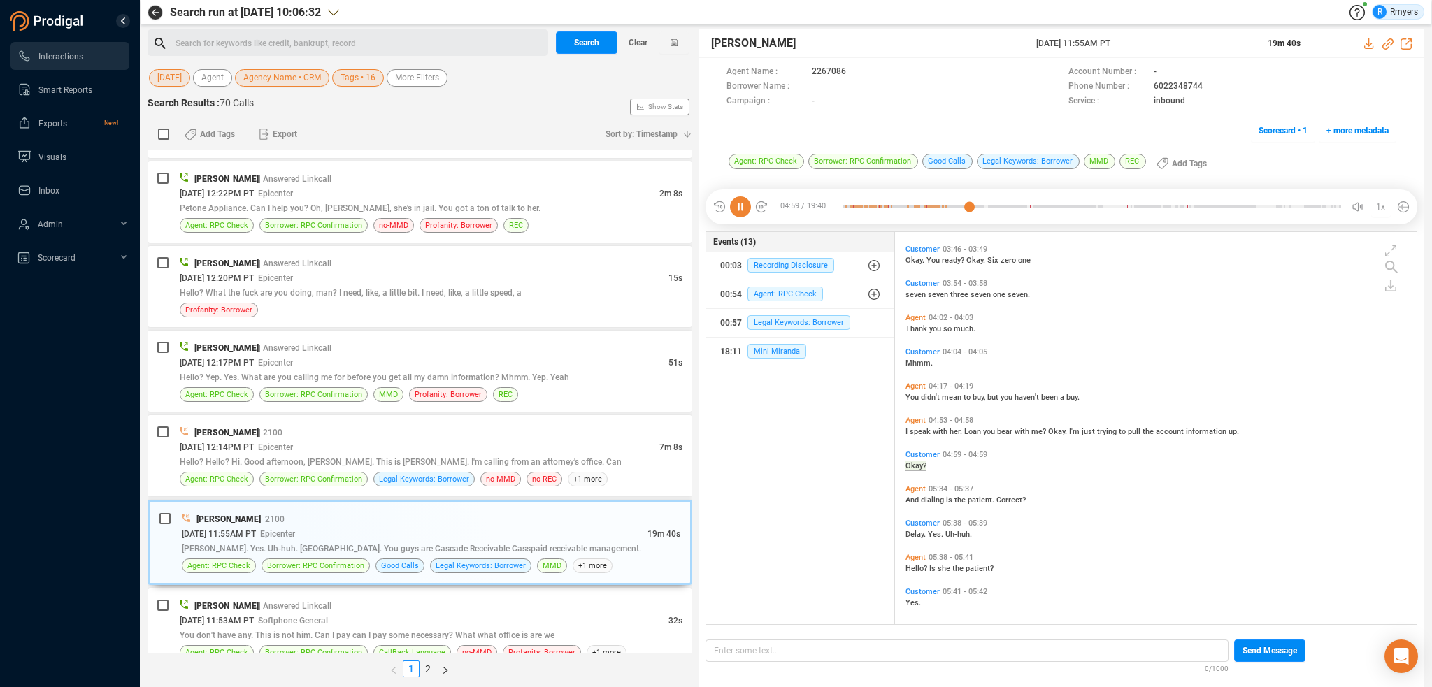
scroll to position [1343, 0]
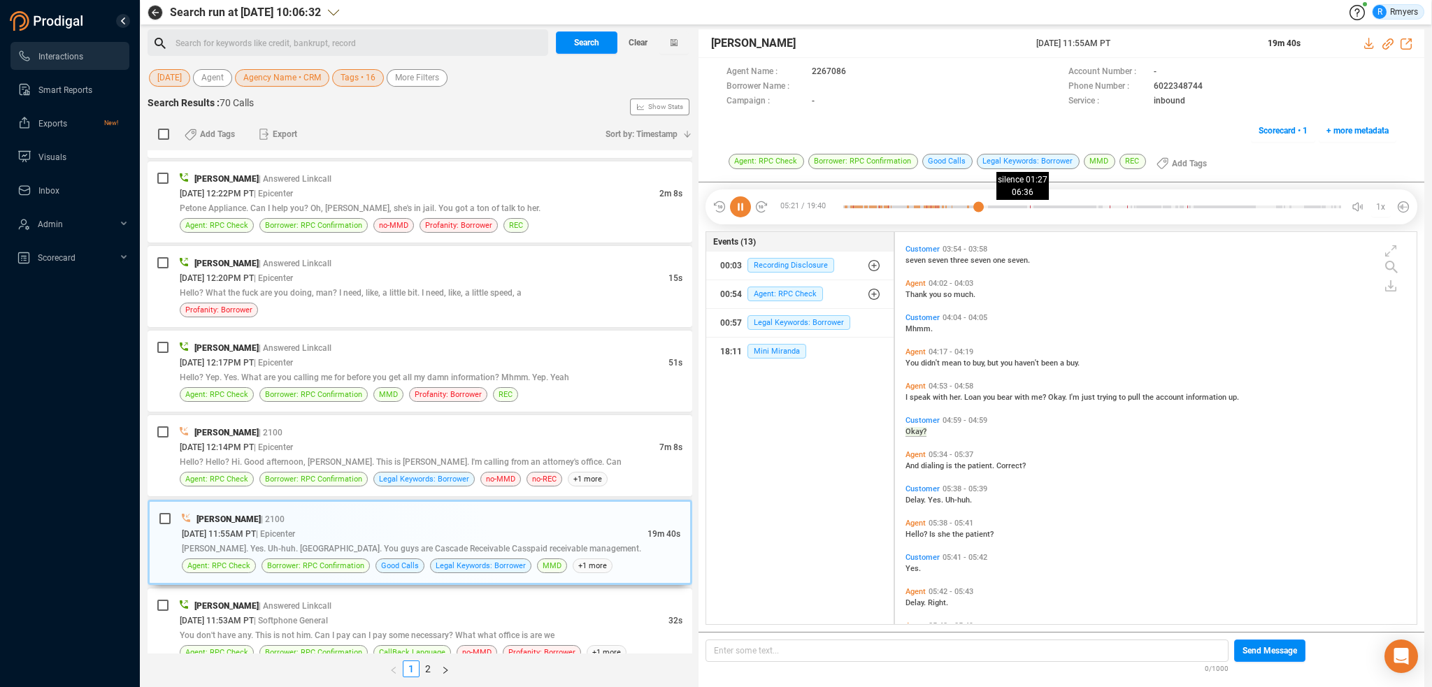
click at [1010, 208] on div at bounding box center [1092, 207] width 498 height 21
click at [989, 206] on div at bounding box center [1092, 207] width 498 height 21
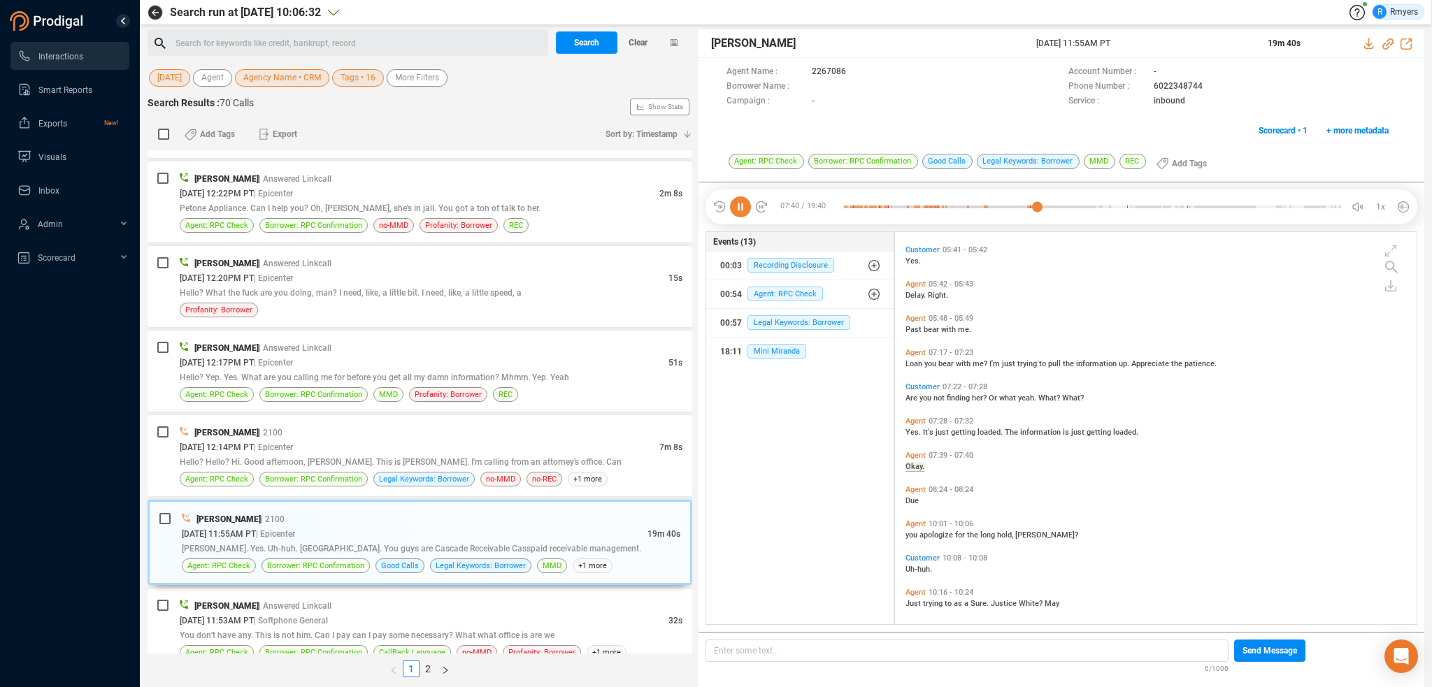
scroll to position [1685, 0]
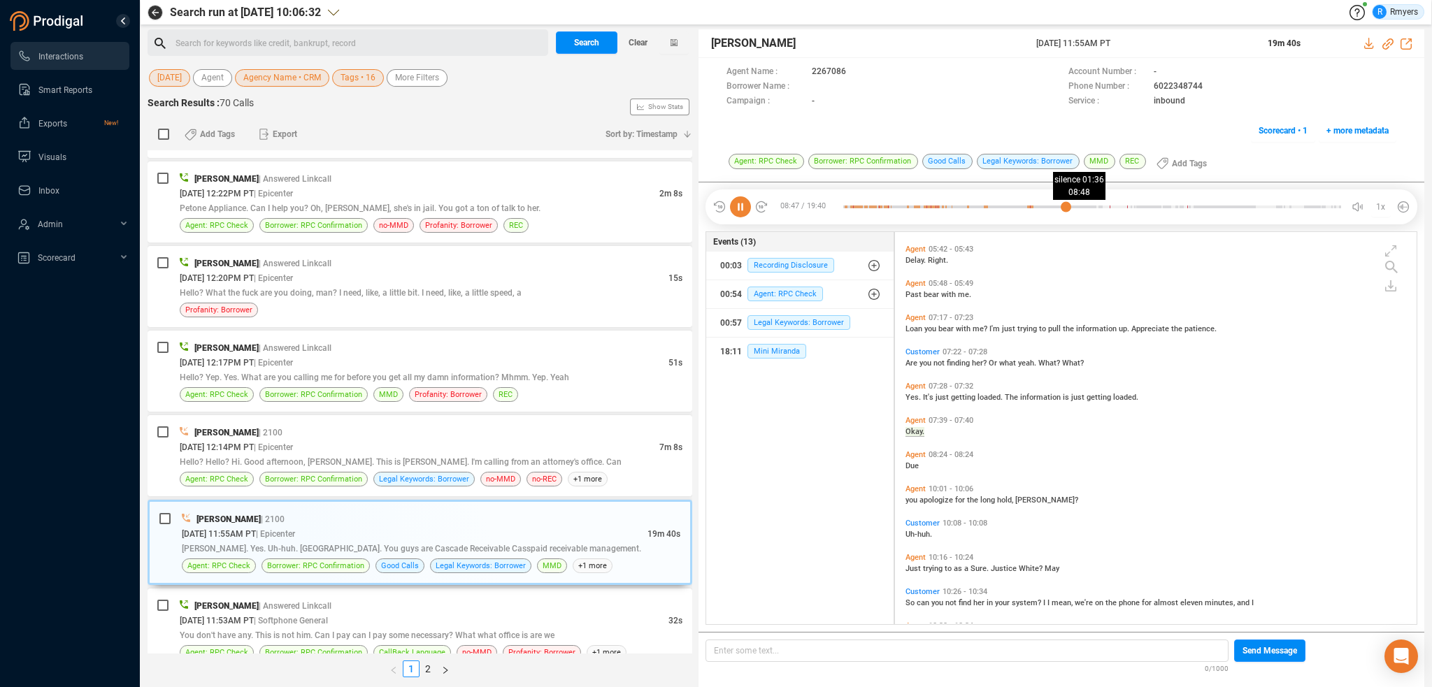
click at [1066, 203] on div at bounding box center [1092, 207] width 498 height 21
click at [1085, 206] on div at bounding box center [1092, 207] width 498 height 21
click at [1092, 207] on div at bounding box center [1092, 207] width 498 height 21
click at [1099, 207] on div at bounding box center [1092, 207] width 498 height 21
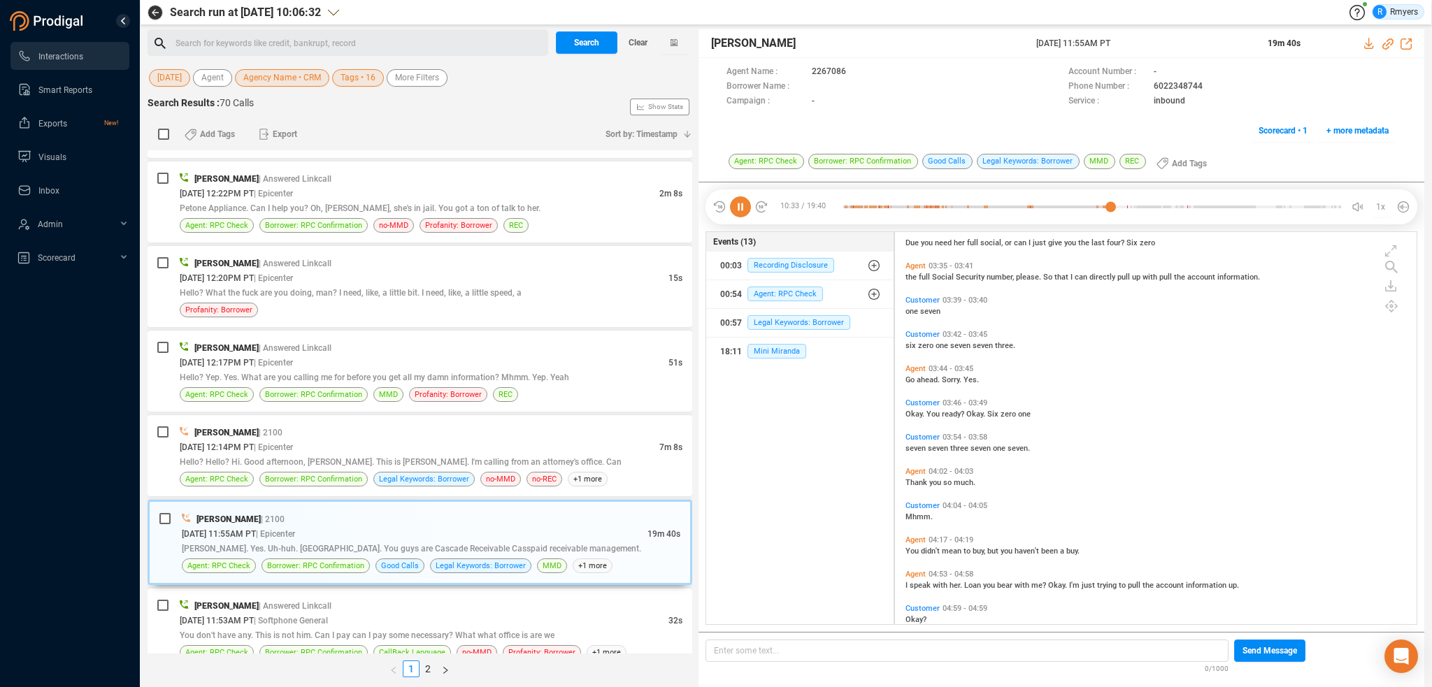
scroll to position [1123, 0]
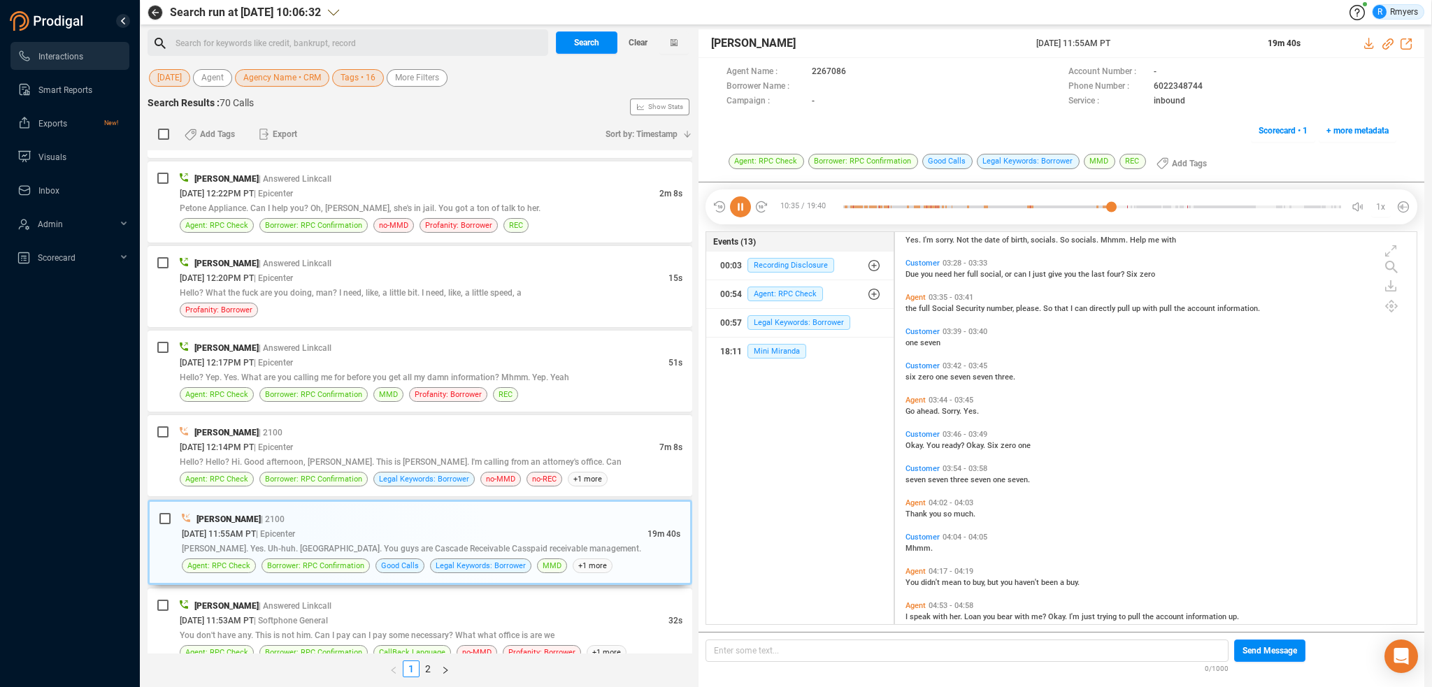
click at [734, 208] on icon at bounding box center [740, 207] width 21 height 21
click at [920, 306] on span "full" at bounding box center [925, 308] width 13 height 9
click at [1098, 271] on span "last" at bounding box center [1099, 274] width 15 height 9
click at [744, 209] on icon at bounding box center [740, 207] width 21 height 21
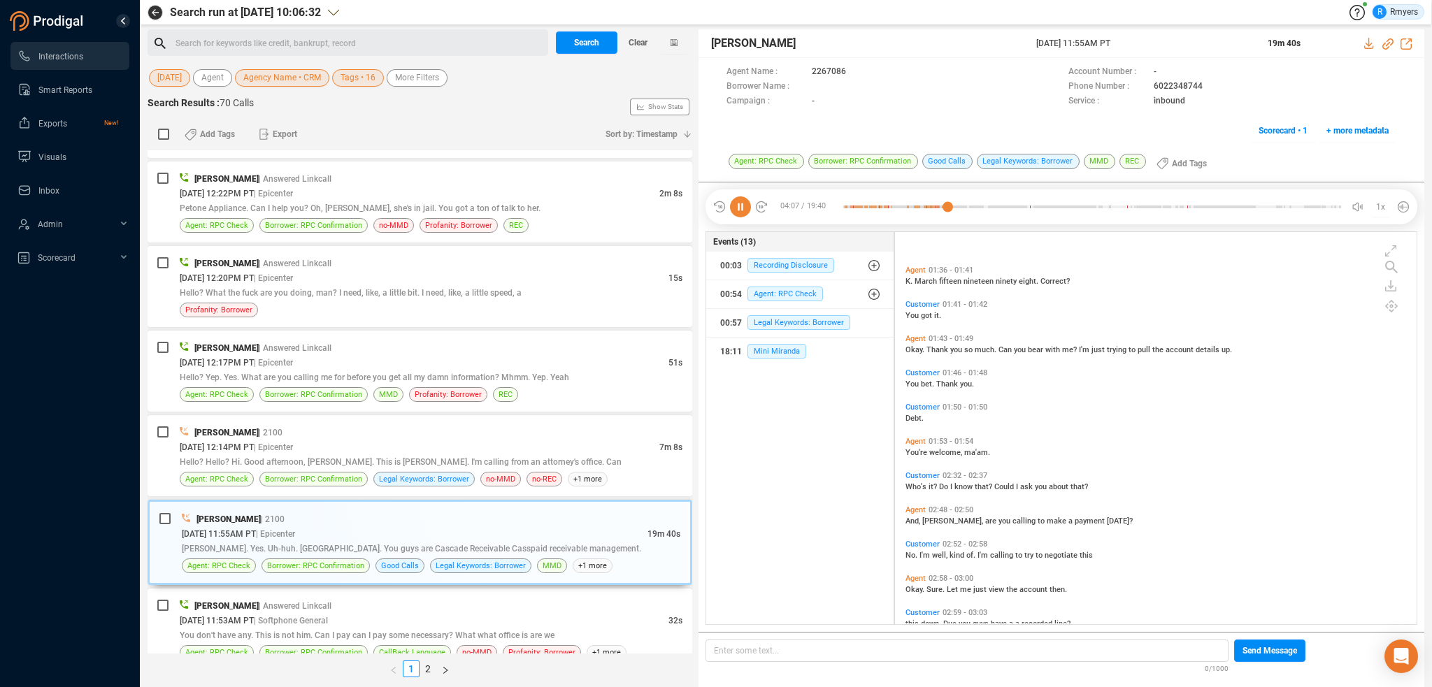
scroll to position [564, 0]
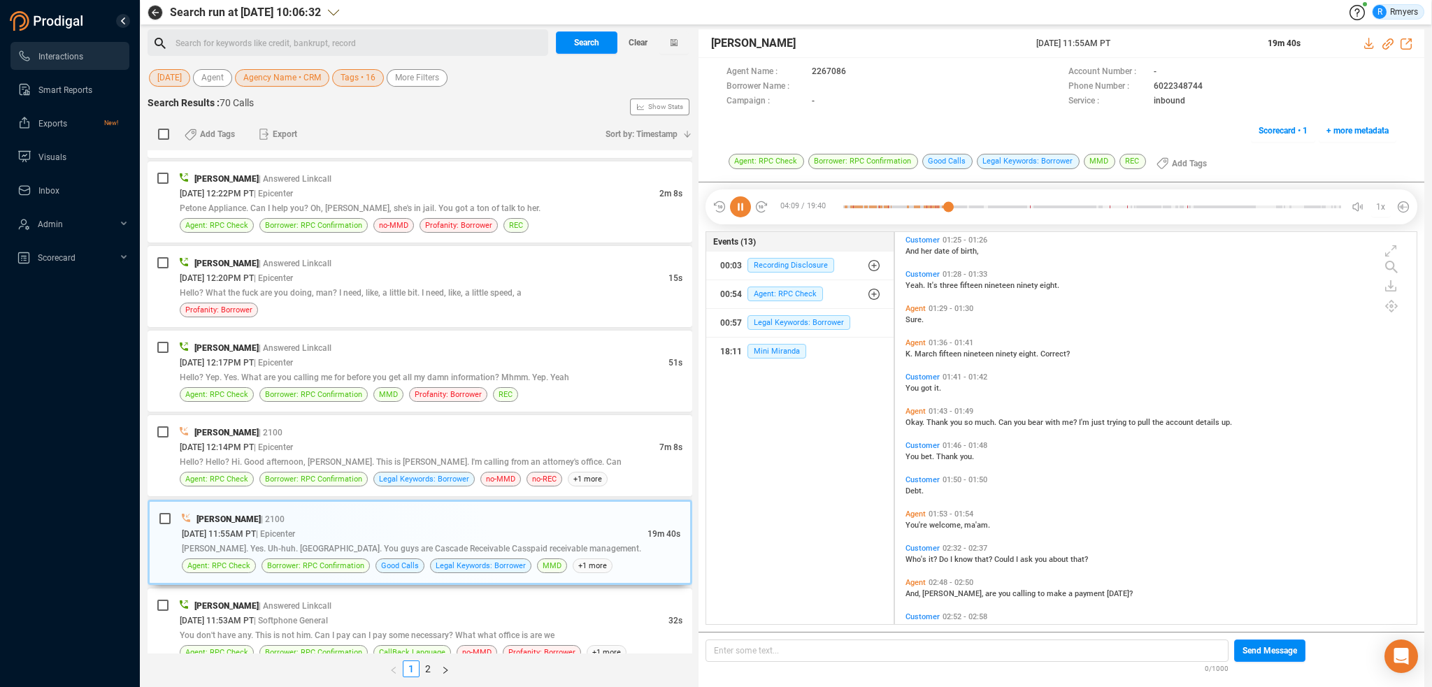
click at [743, 212] on icon at bounding box center [740, 207] width 21 height 21
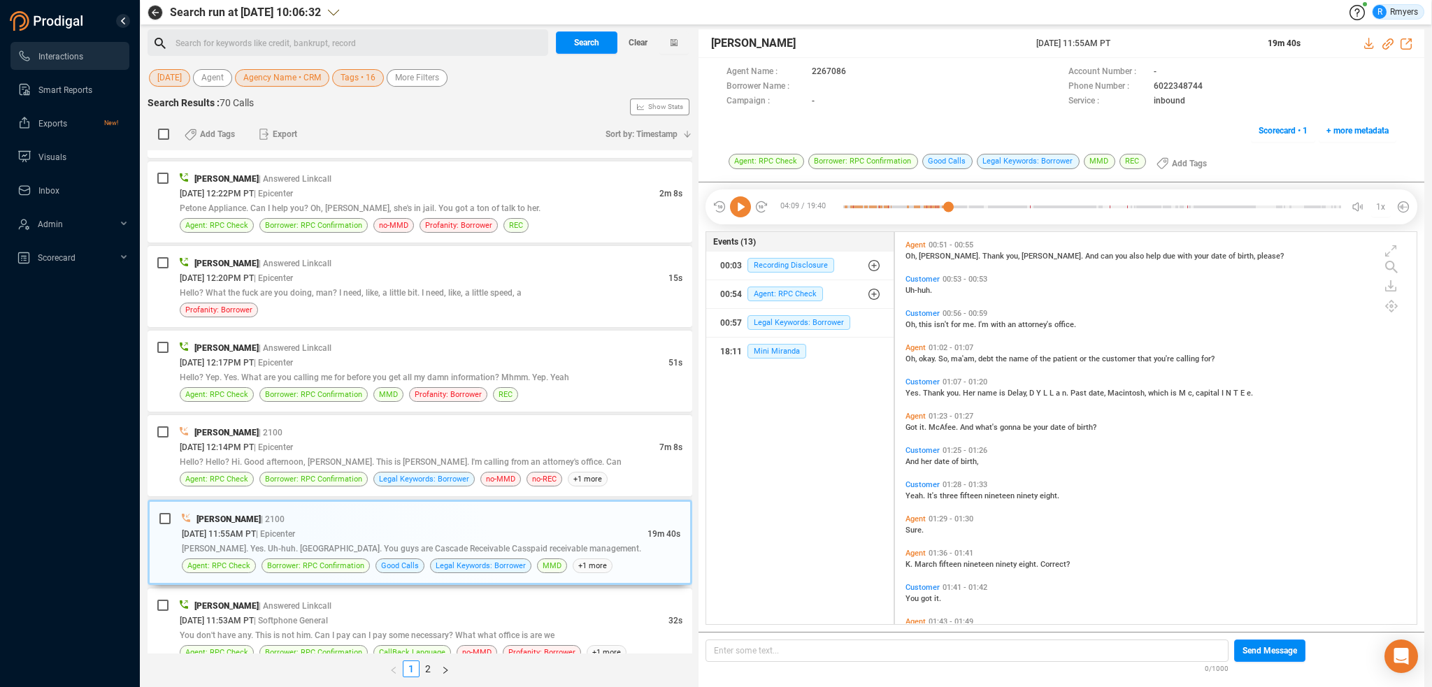
scroll to position [354, 0]
click at [915, 396] on div "Yes. Thank you. Her name is [PERSON_NAME], D Y L L a n. Past date, Macintosh, w…" at bounding box center [1160, 391] width 508 height 11
click at [915, 391] on span "Yes." at bounding box center [914, 392] width 17 height 9
click at [734, 199] on icon at bounding box center [740, 207] width 21 height 21
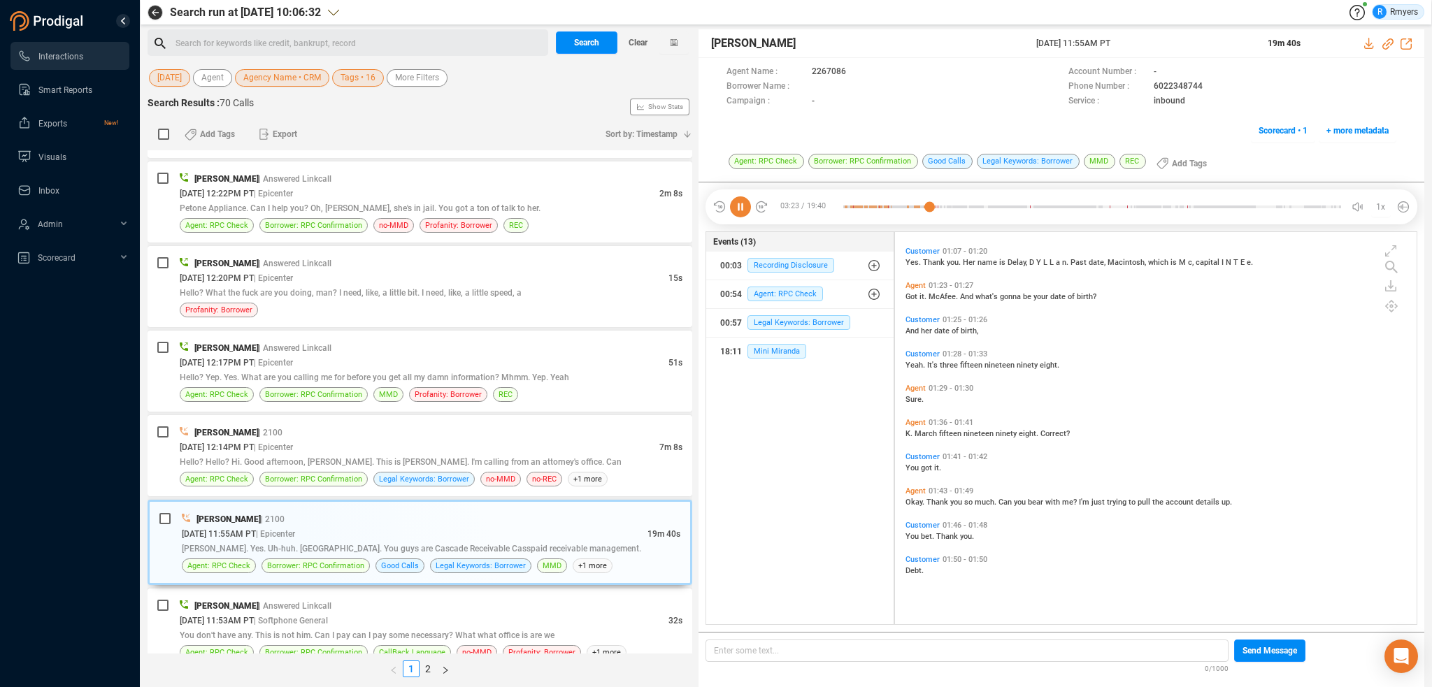
scroll to position [490, 0]
click at [1170, 212] on div at bounding box center [1092, 207] width 498 height 21
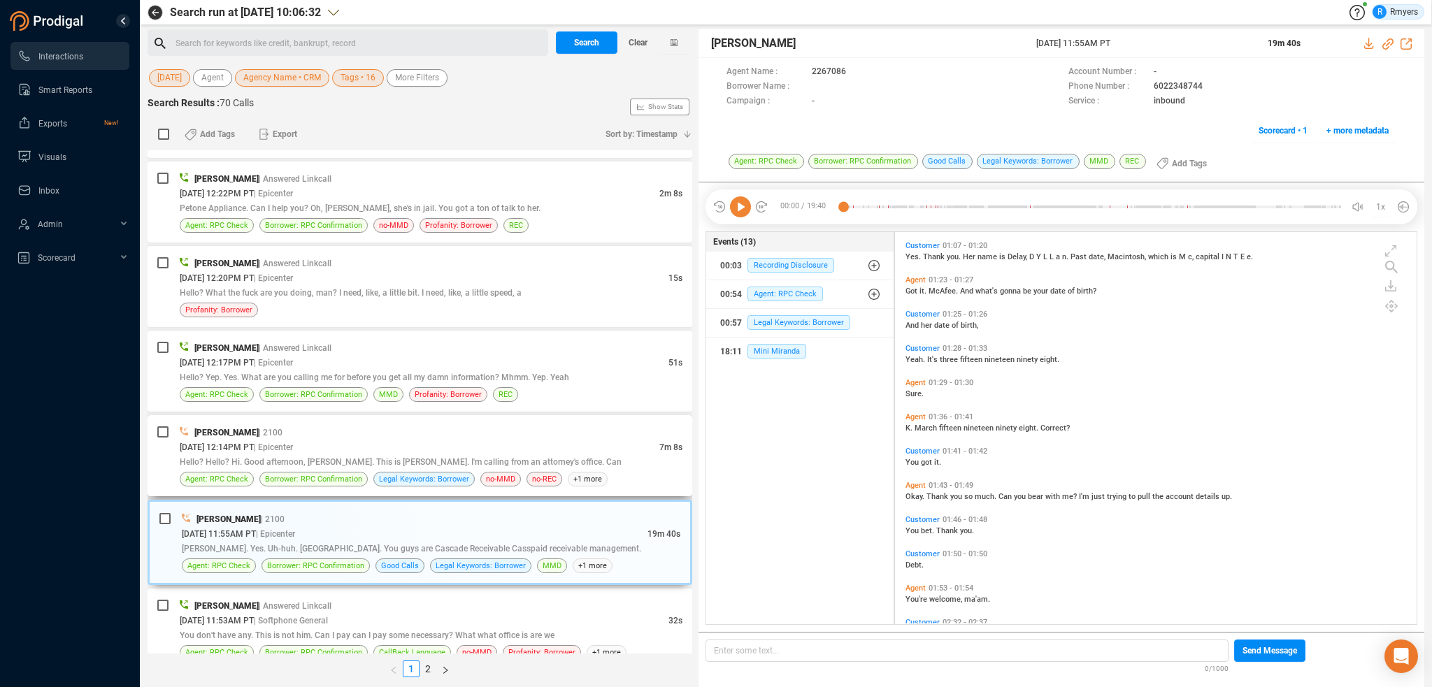
click at [313, 440] on div "[DATE] 12:14PM PT | Epicenter" at bounding box center [420, 447] width 480 height 15
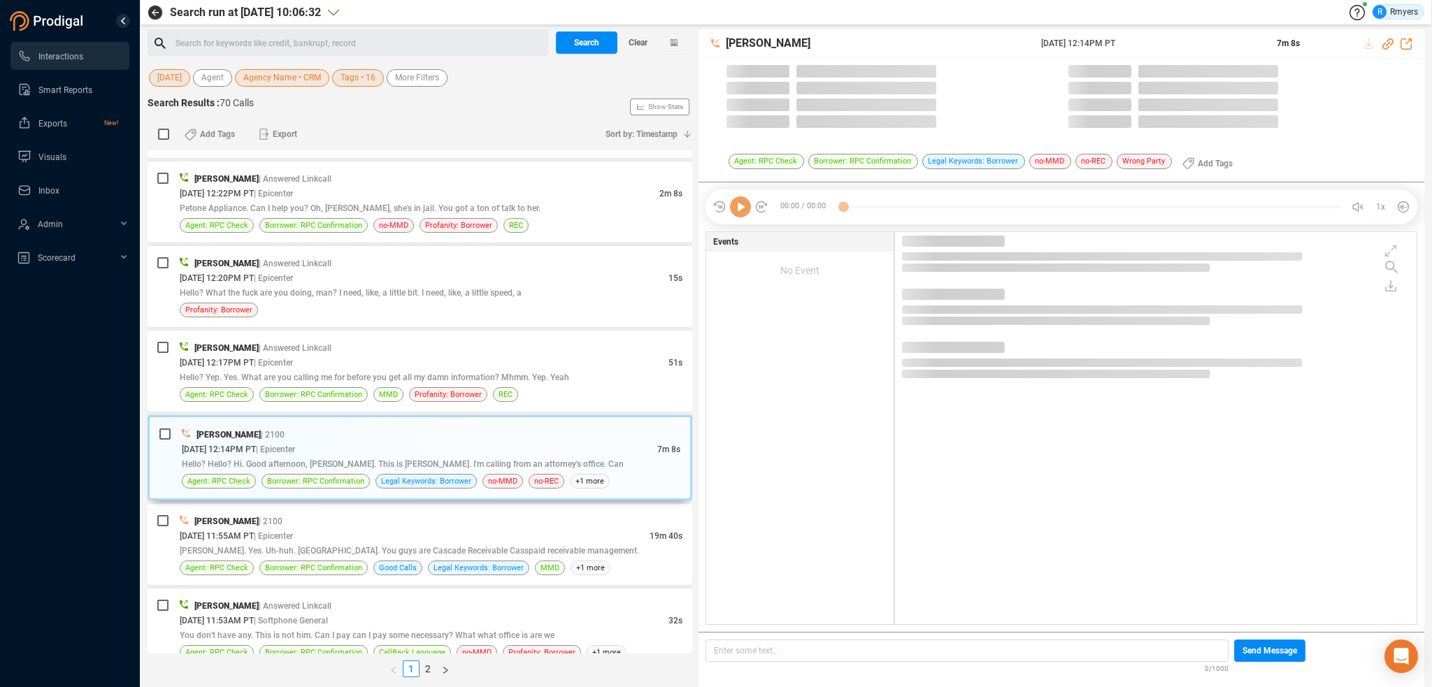
click at [738, 213] on icon at bounding box center [740, 207] width 21 height 21
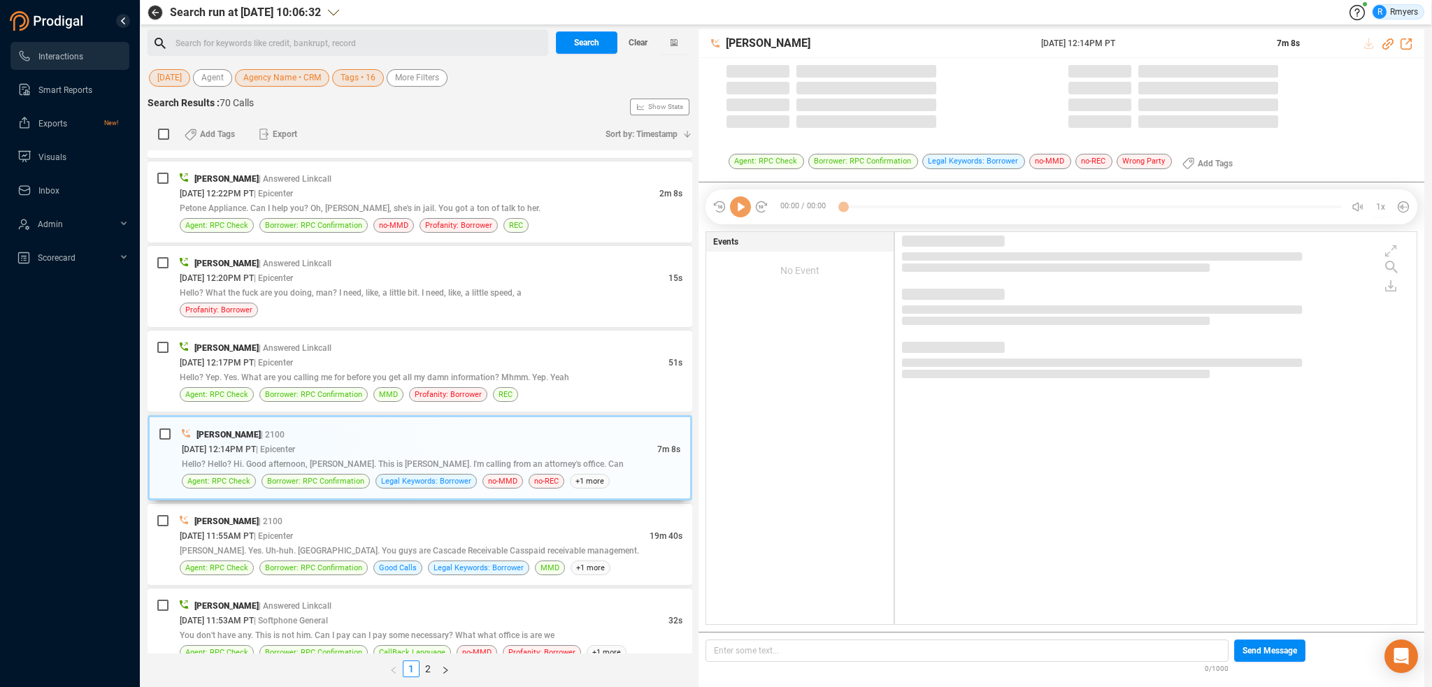
click at [738, 213] on icon at bounding box center [740, 207] width 21 height 21
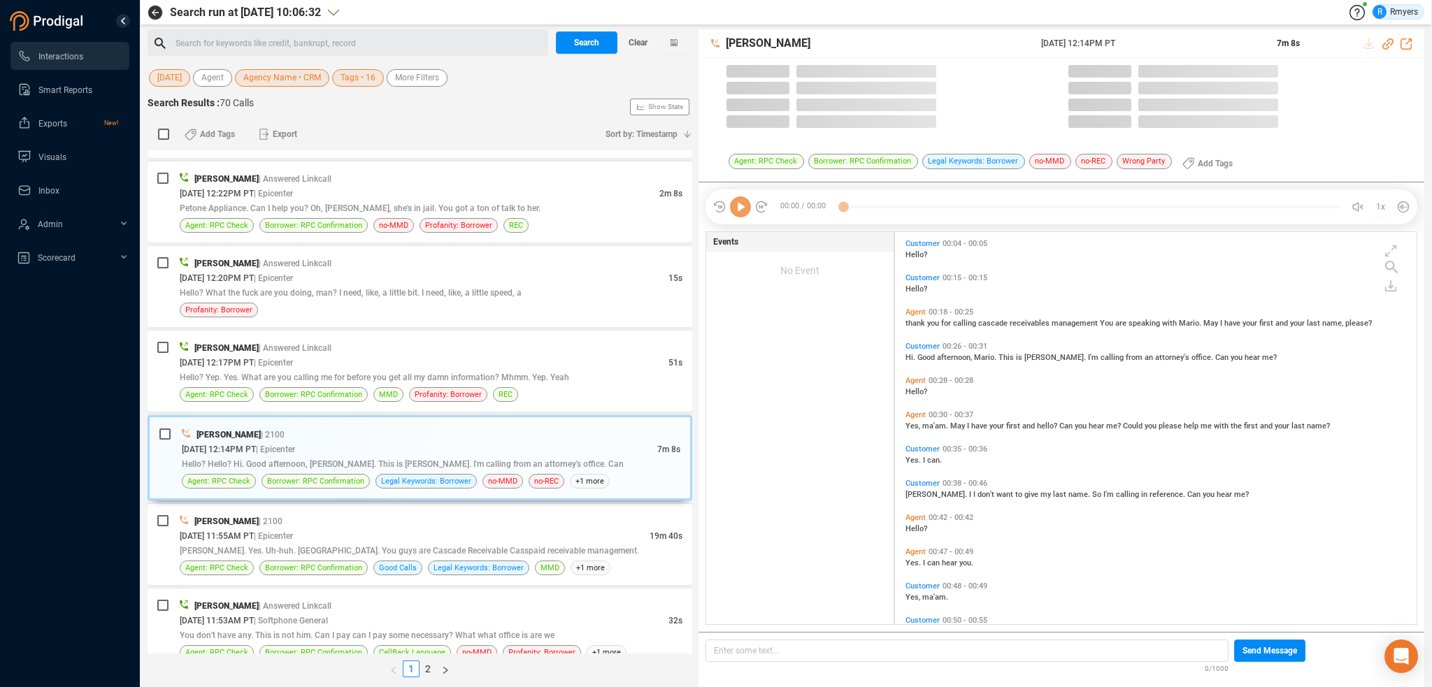
scroll to position [390, 515]
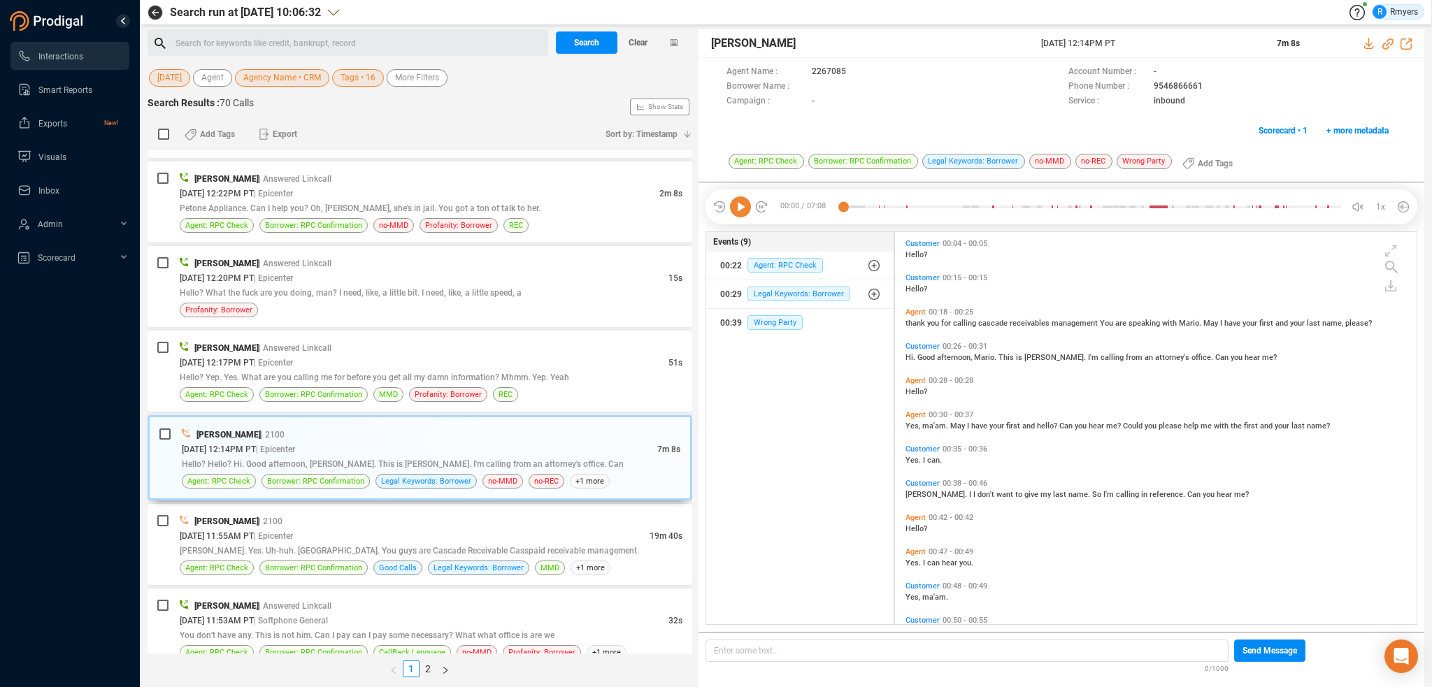
click at [738, 213] on icon at bounding box center [740, 207] width 21 height 21
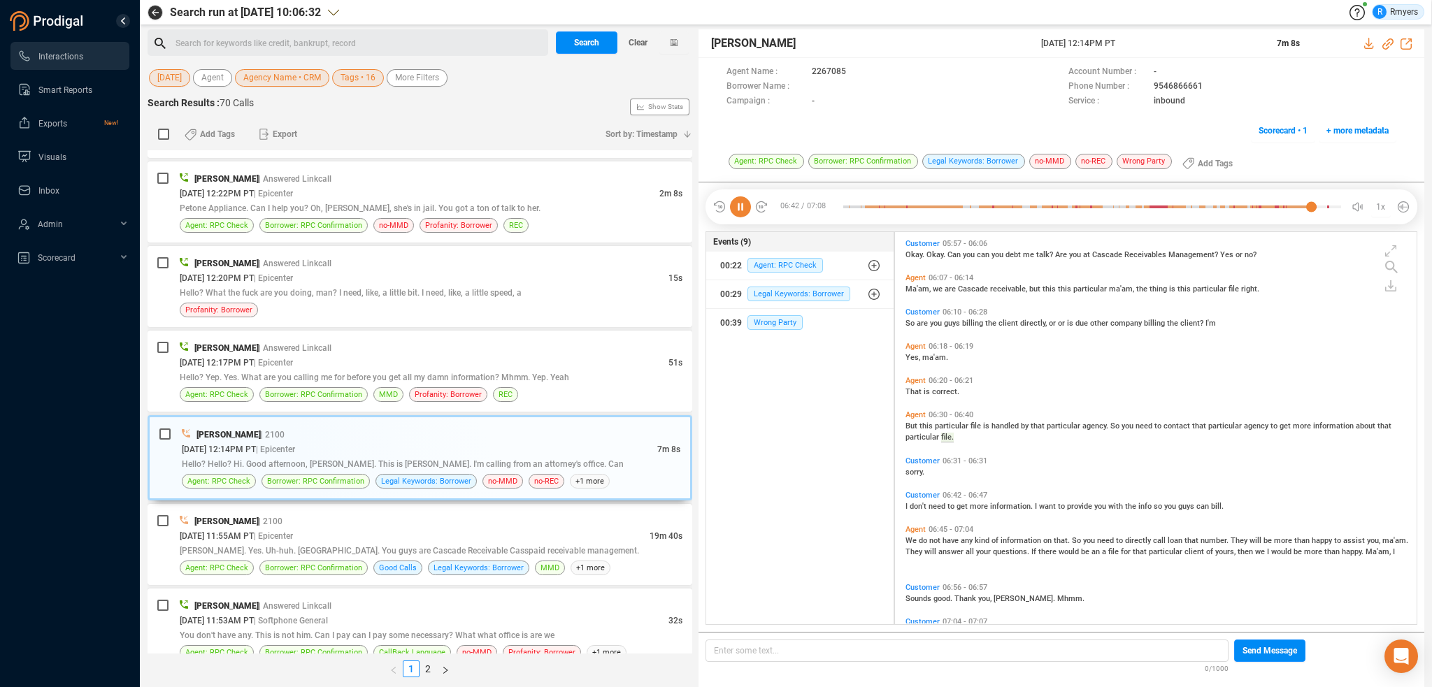
scroll to position [2243, 0]
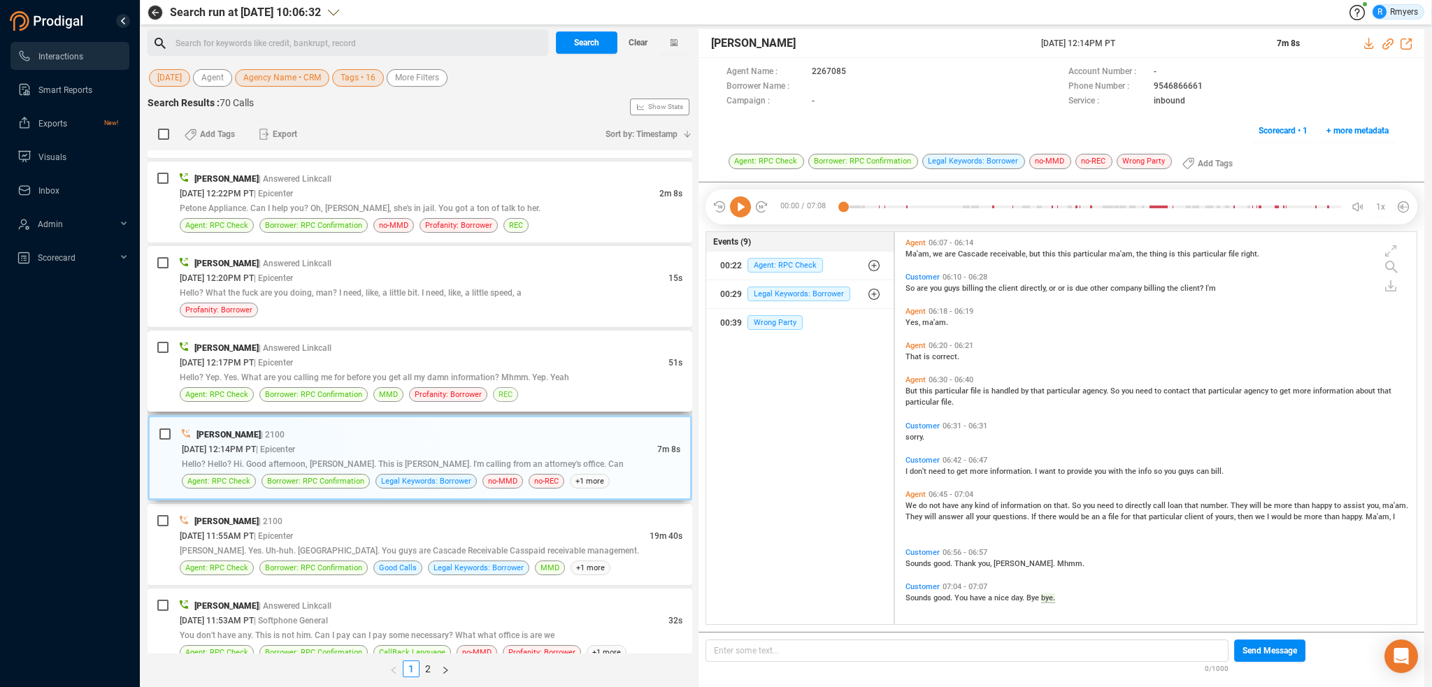
click at [512, 387] on span "REC" at bounding box center [505, 394] width 25 height 15
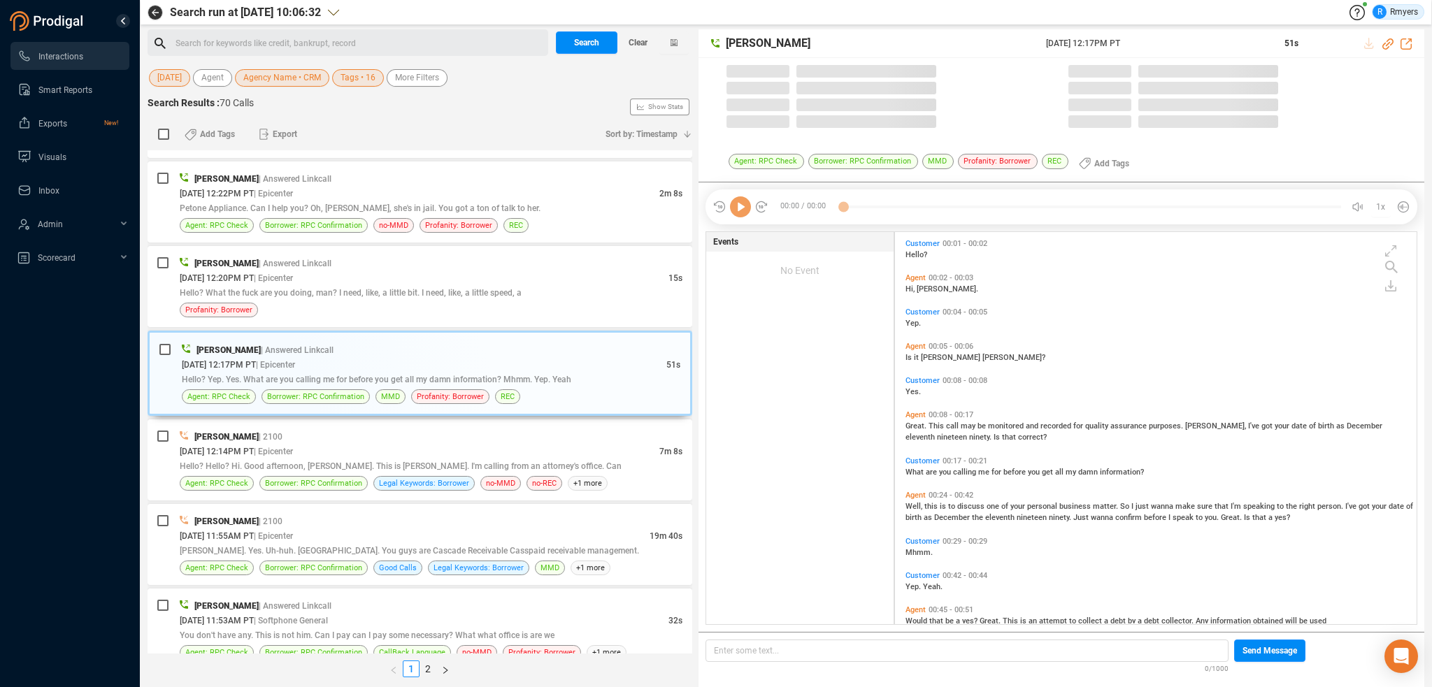
scroll to position [390, 515]
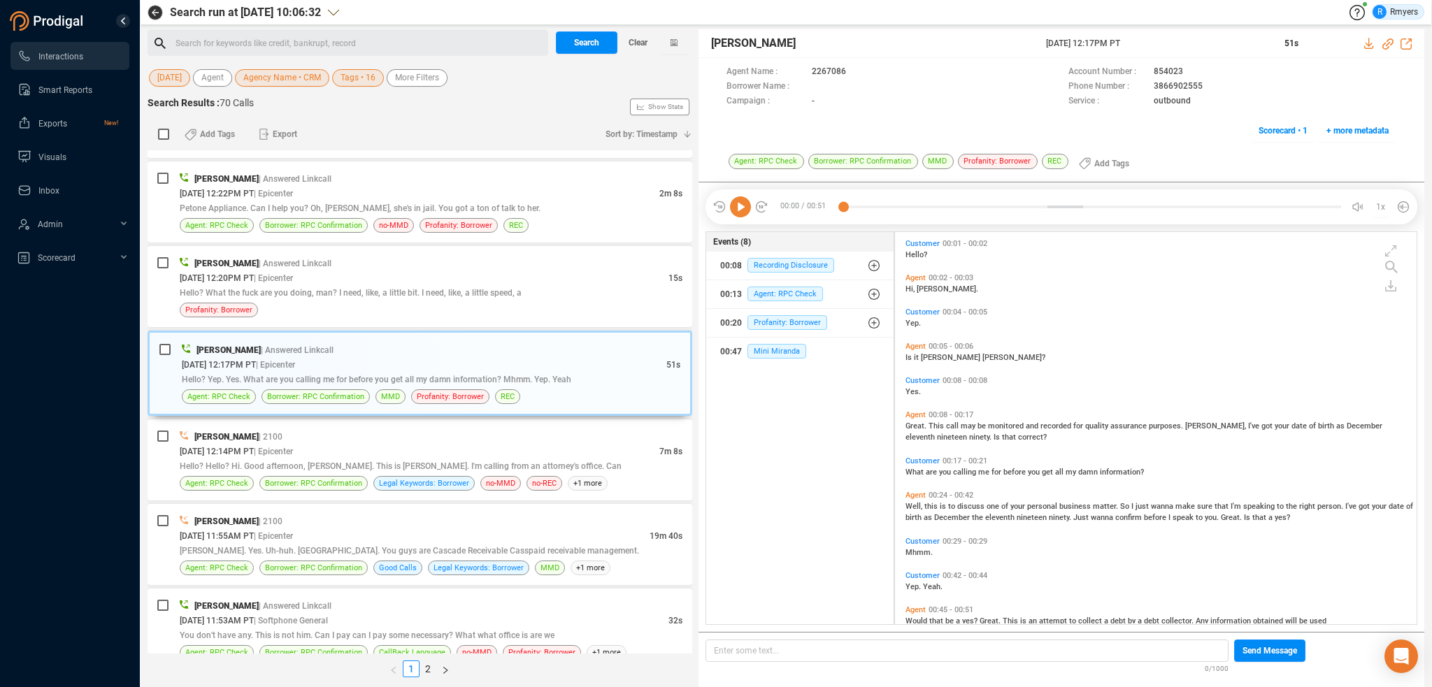
click at [738, 211] on icon at bounding box center [740, 207] width 21 height 21
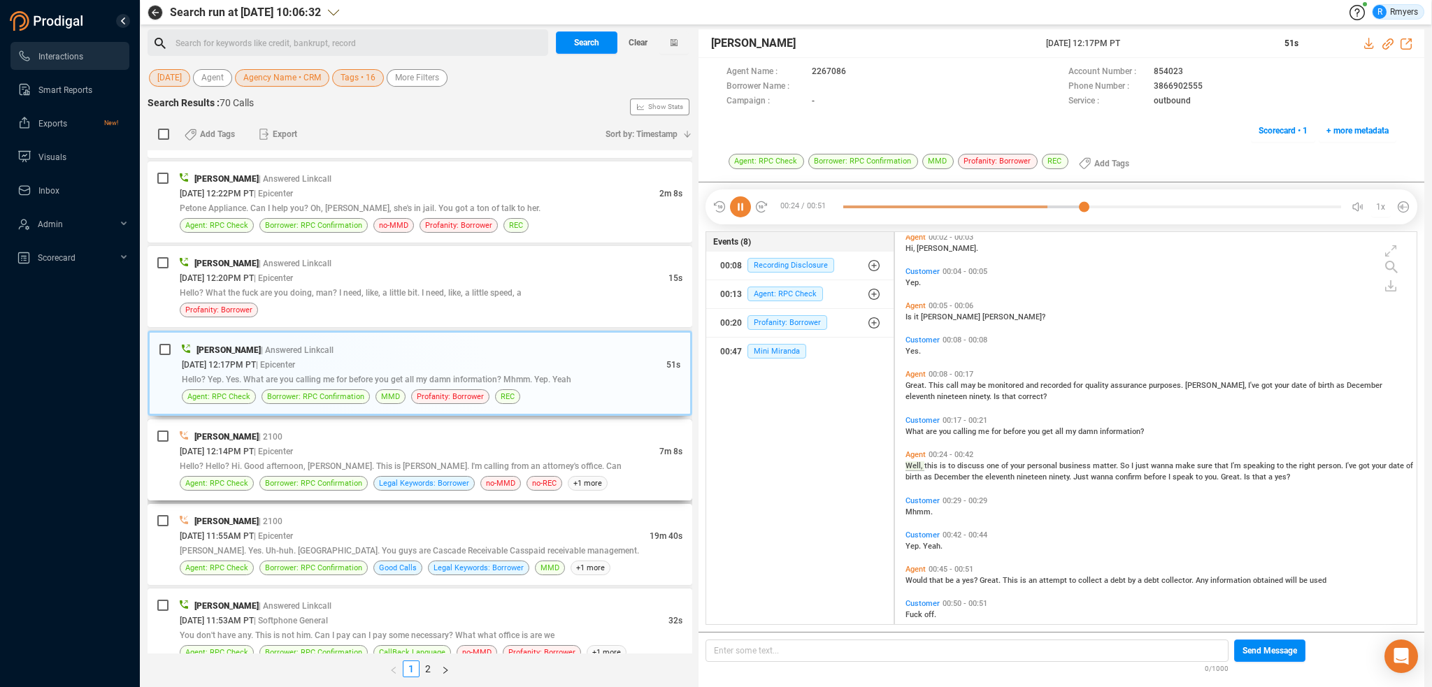
scroll to position [57, 0]
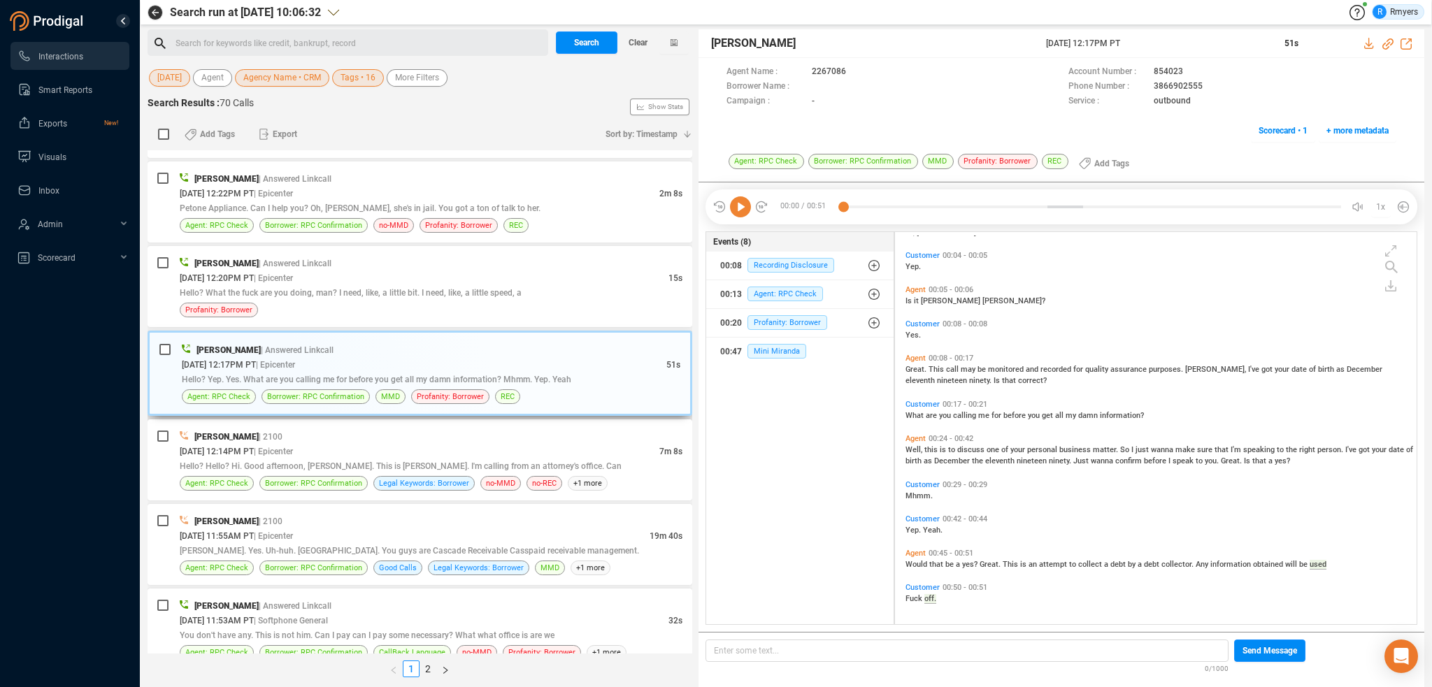
drag, startPoint x: 277, startPoint y: 383, endPoint x: 290, endPoint y: 378, distance: 13.5
click at [283, 390] on span "Borrower: RPC Confirmation" at bounding box center [316, 397] width 108 height 15
drag, startPoint x: 366, startPoint y: 290, endPoint x: 468, endPoint y: 295, distance: 101.6
click at [369, 290] on span "Hello? What the fuck are you doing, man? I need, like, a little bit. I need, li…" at bounding box center [351, 293] width 342 height 10
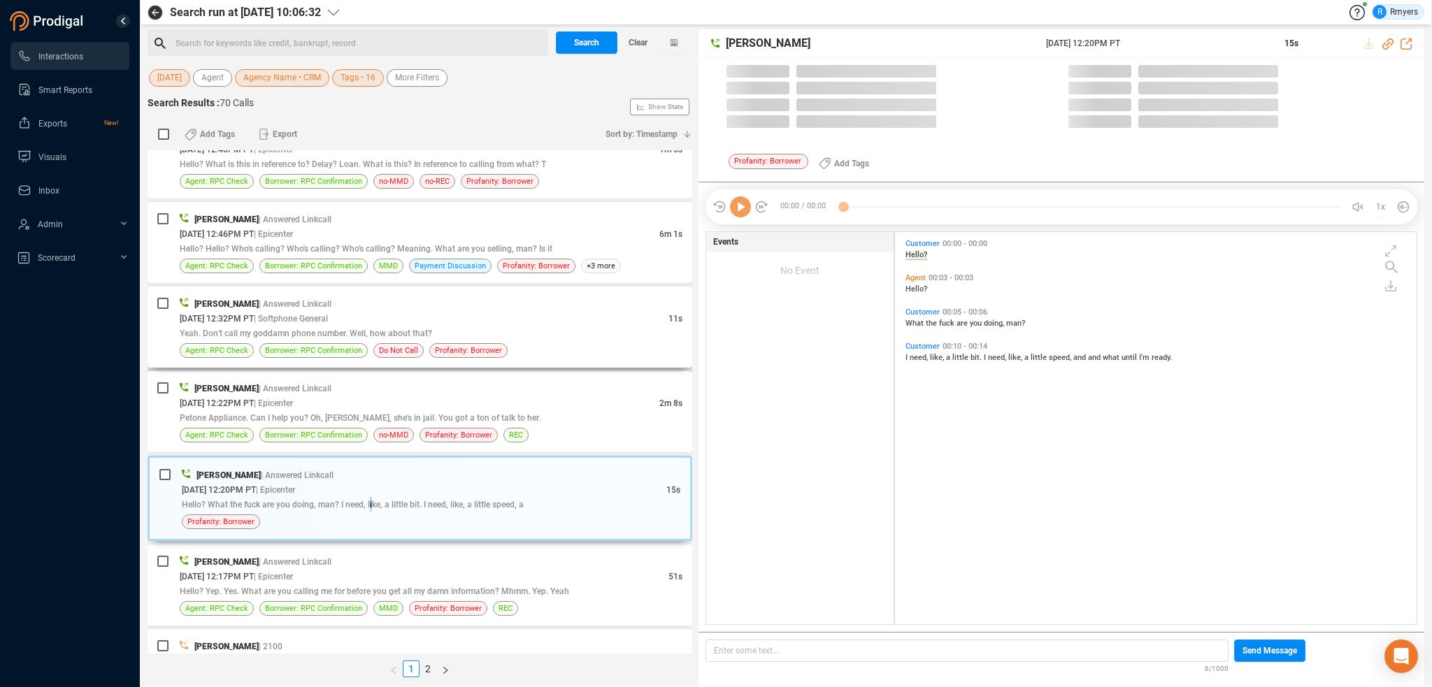
scroll to position [390, 515]
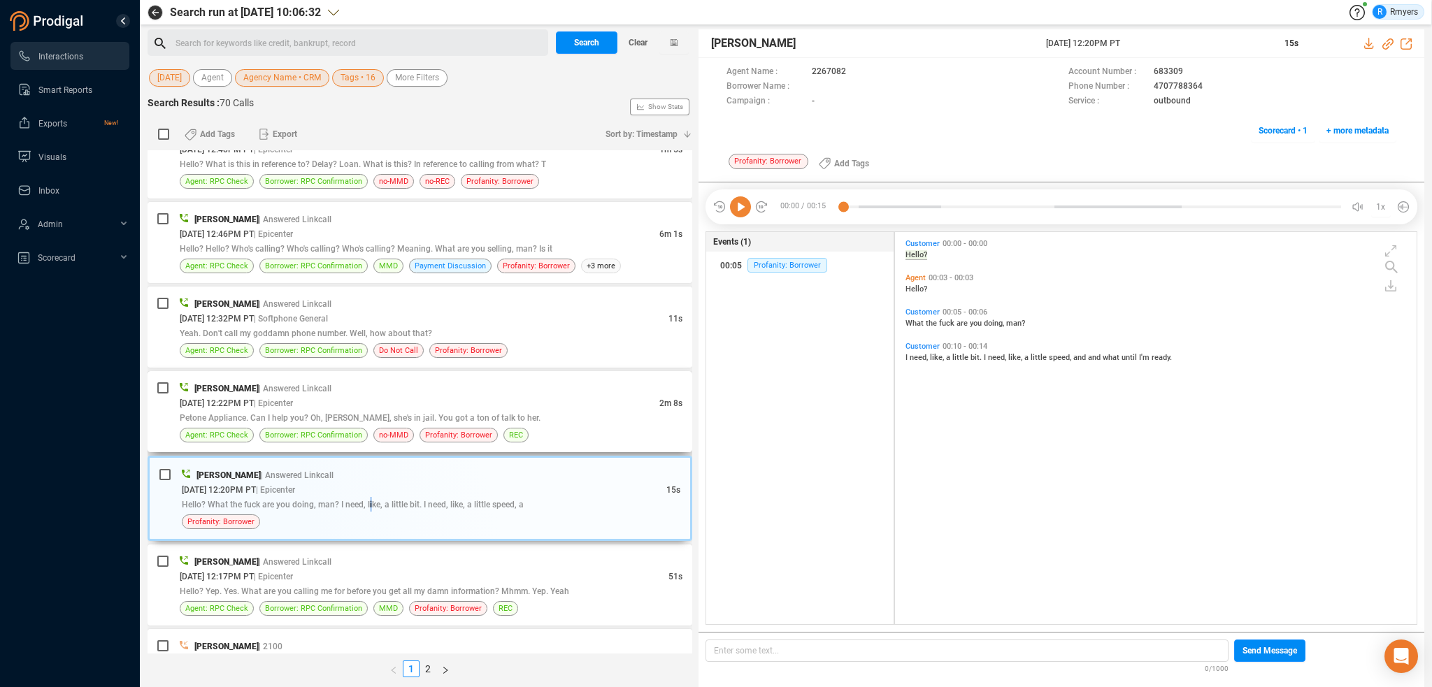
click at [436, 394] on div "[PERSON_NAME] | Answered Linkcall [DATE] 12:22PM PT | Epicenter 2m 8s Petone Ap…" at bounding box center [431, 412] width 503 height 62
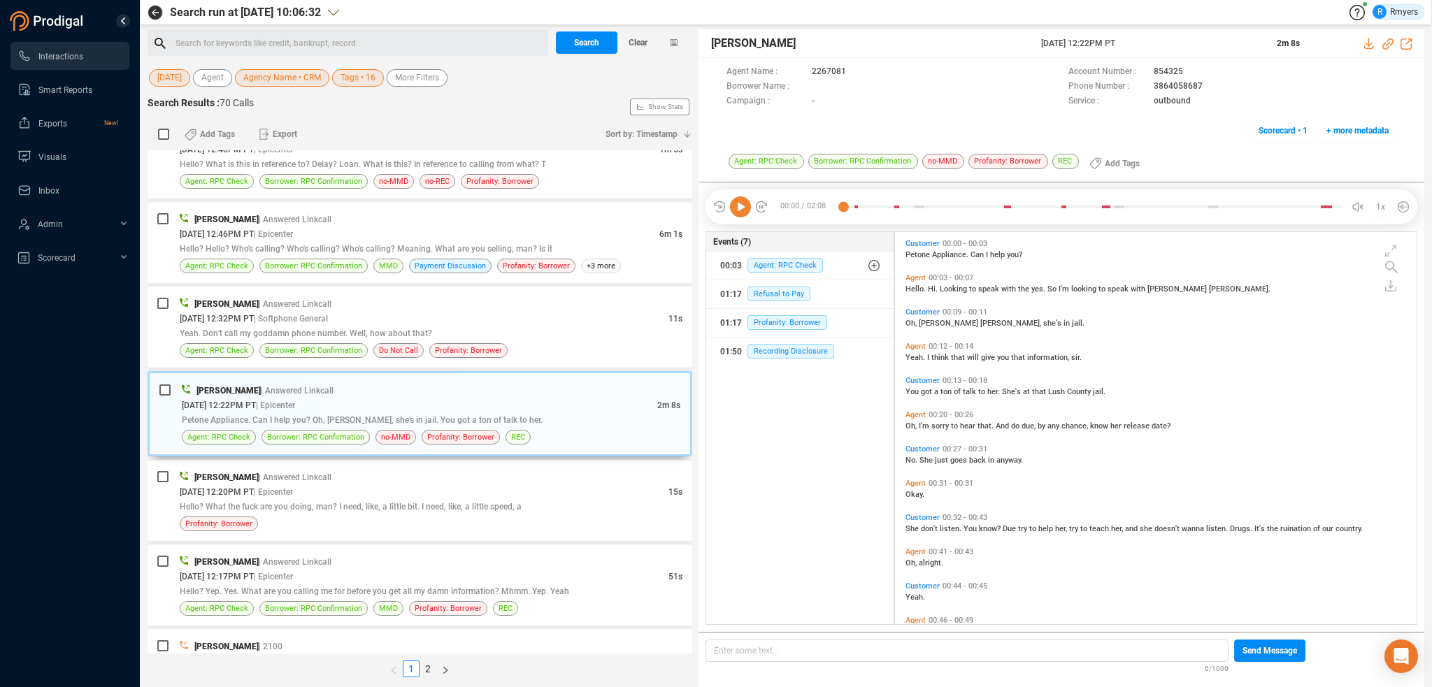
click at [739, 210] on icon at bounding box center [740, 207] width 21 height 21
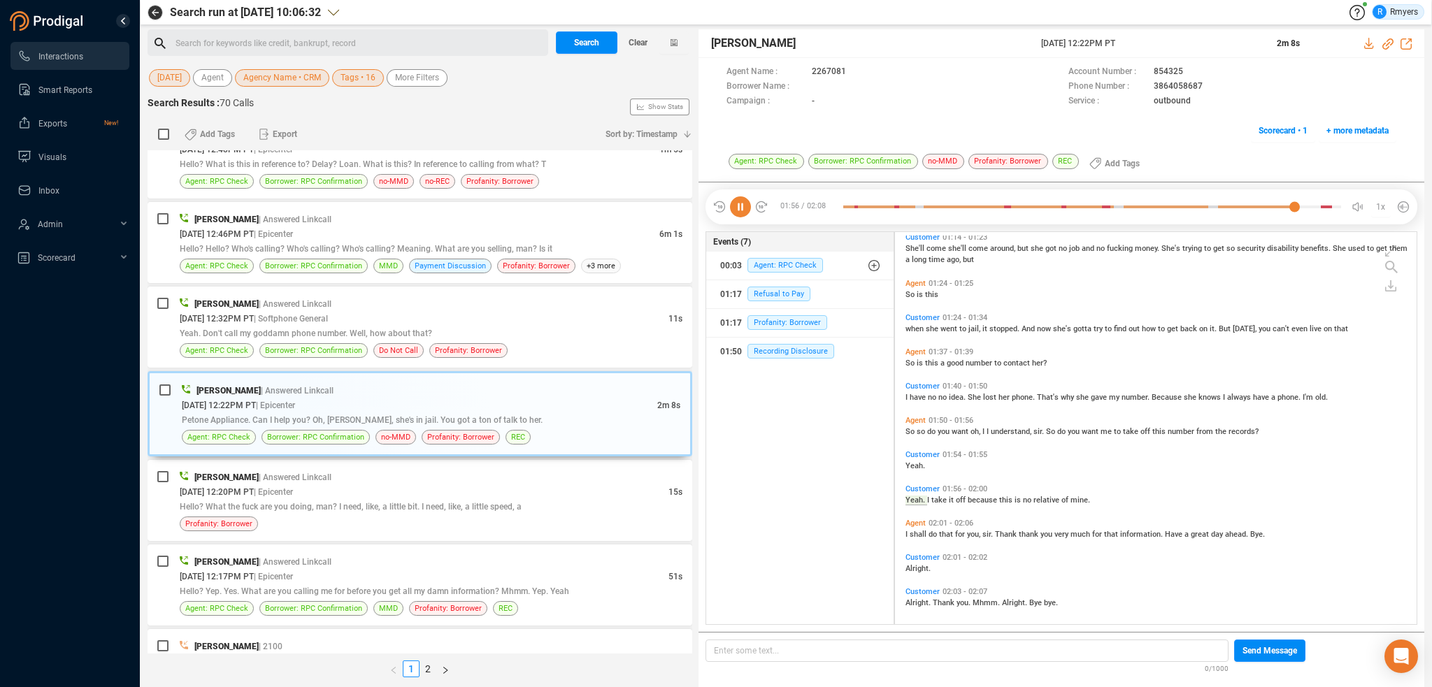
scroll to position [593, 0]
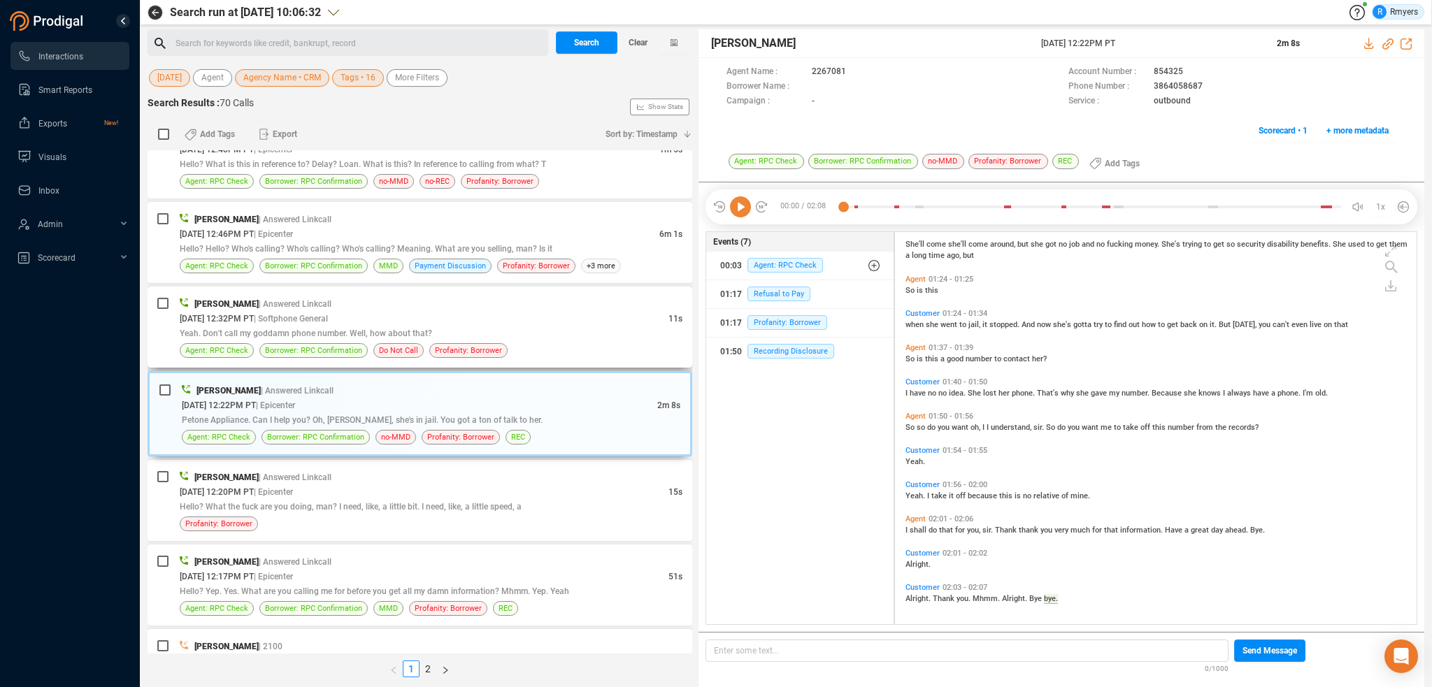
click at [506, 351] on div "[PERSON_NAME] | Answered Linkcall [DATE] 12:32PM PT | Softphone General 11s Yea…" at bounding box center [420, 327] width 545 height 81
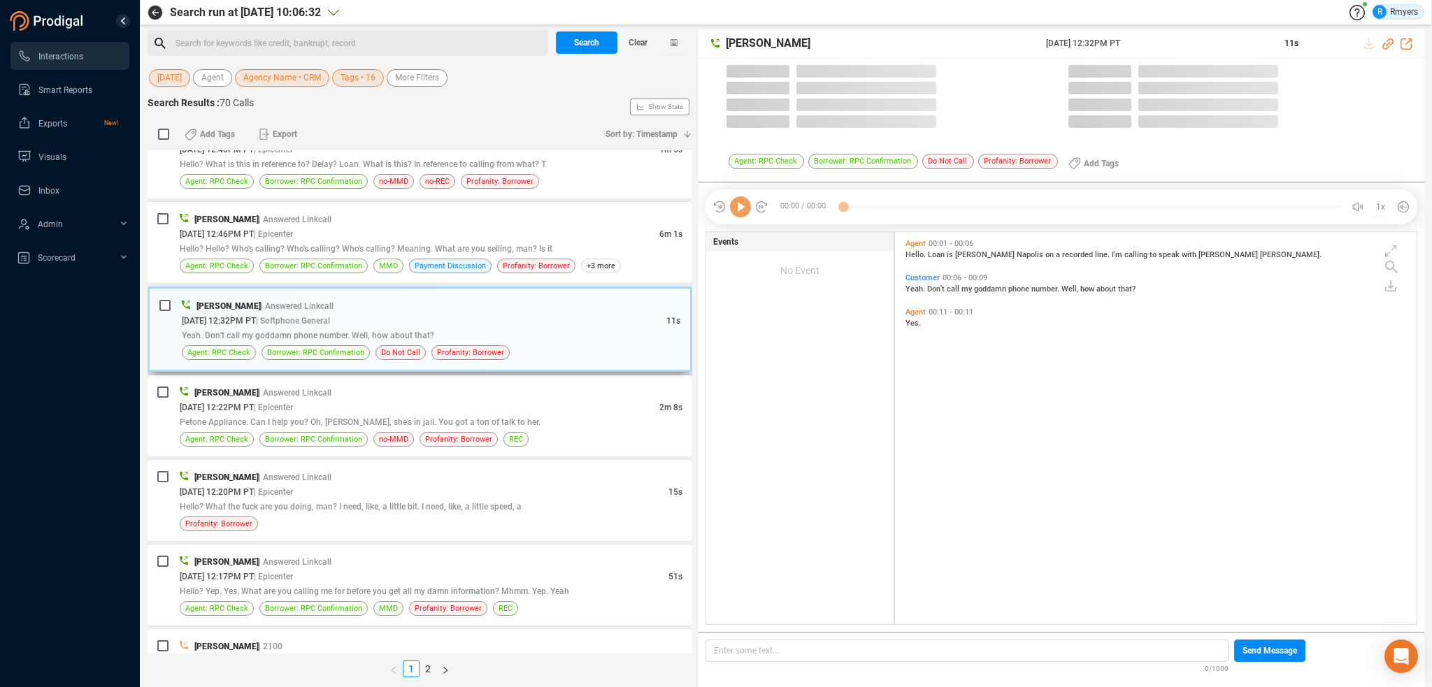
scroll to position [390, 515]
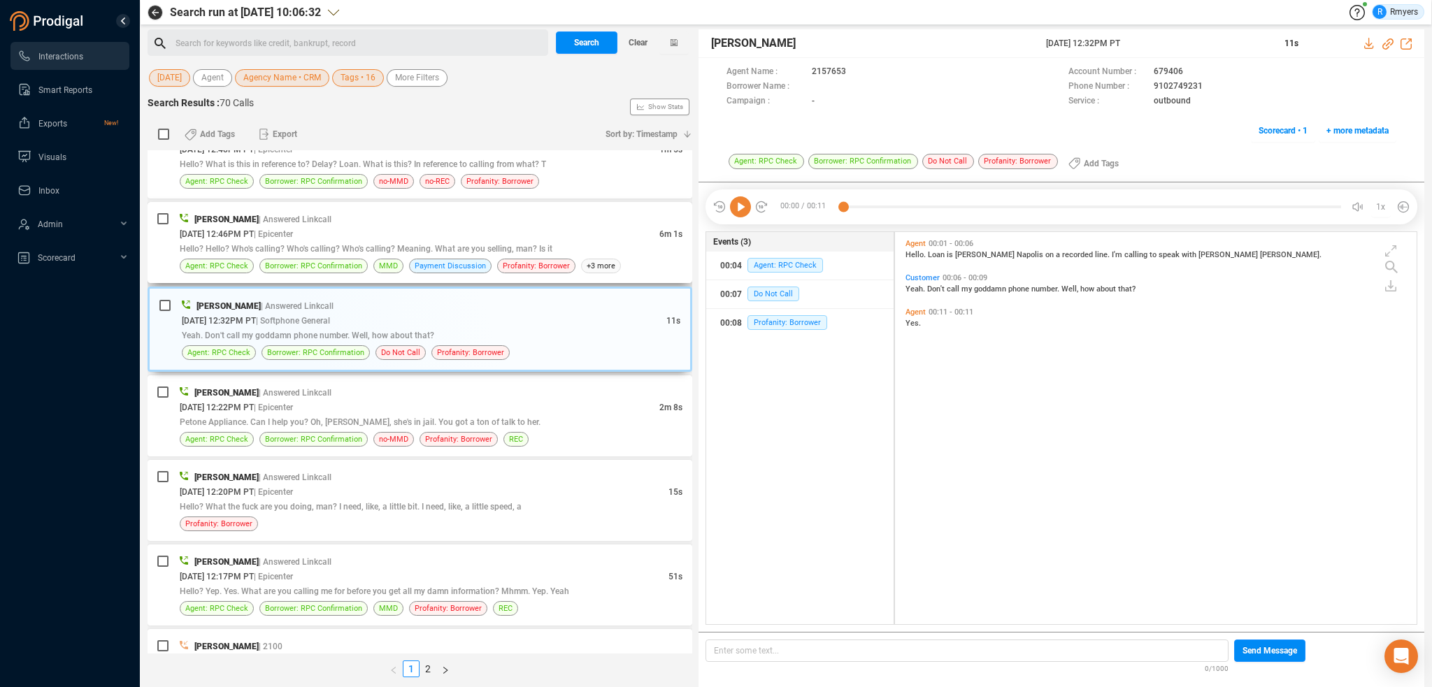
click at [291, 215] on span "| Answered Linkcall" at bounding box center [295, 220] width 73 height 10
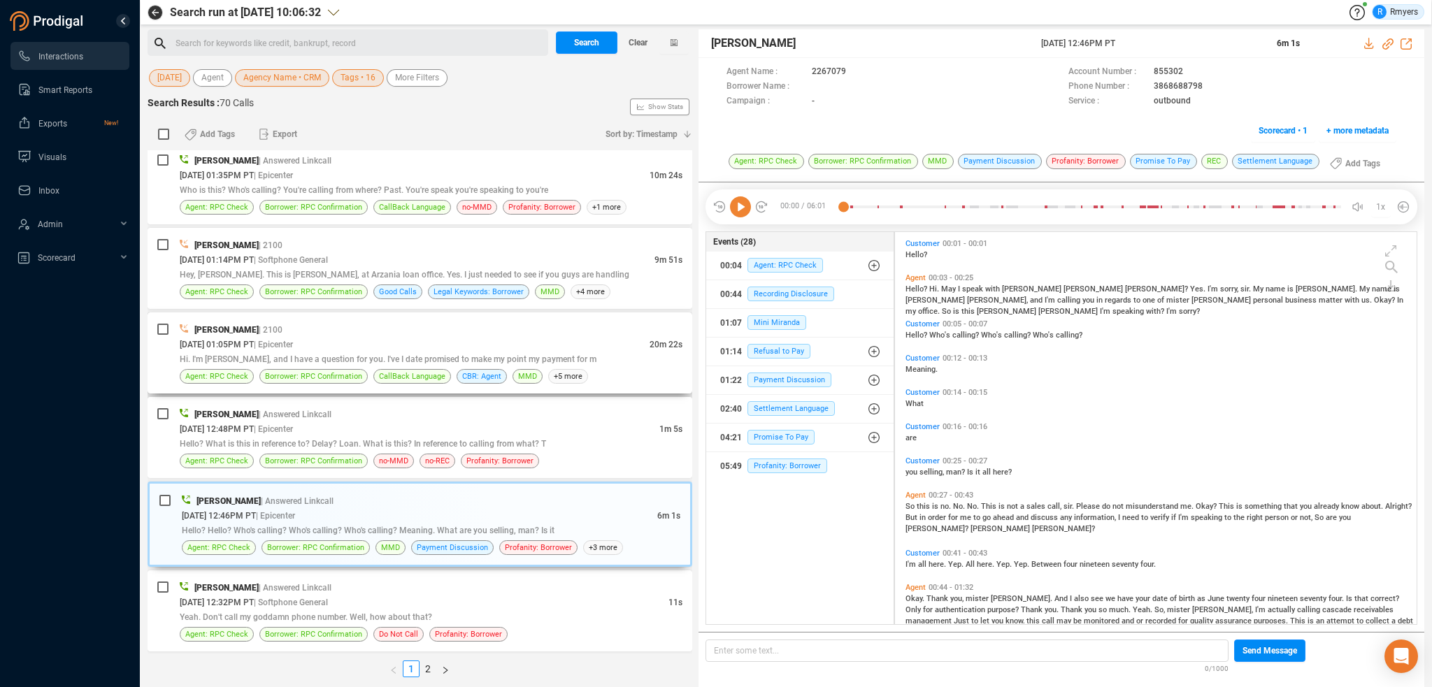
scroll to position [1545, 0]
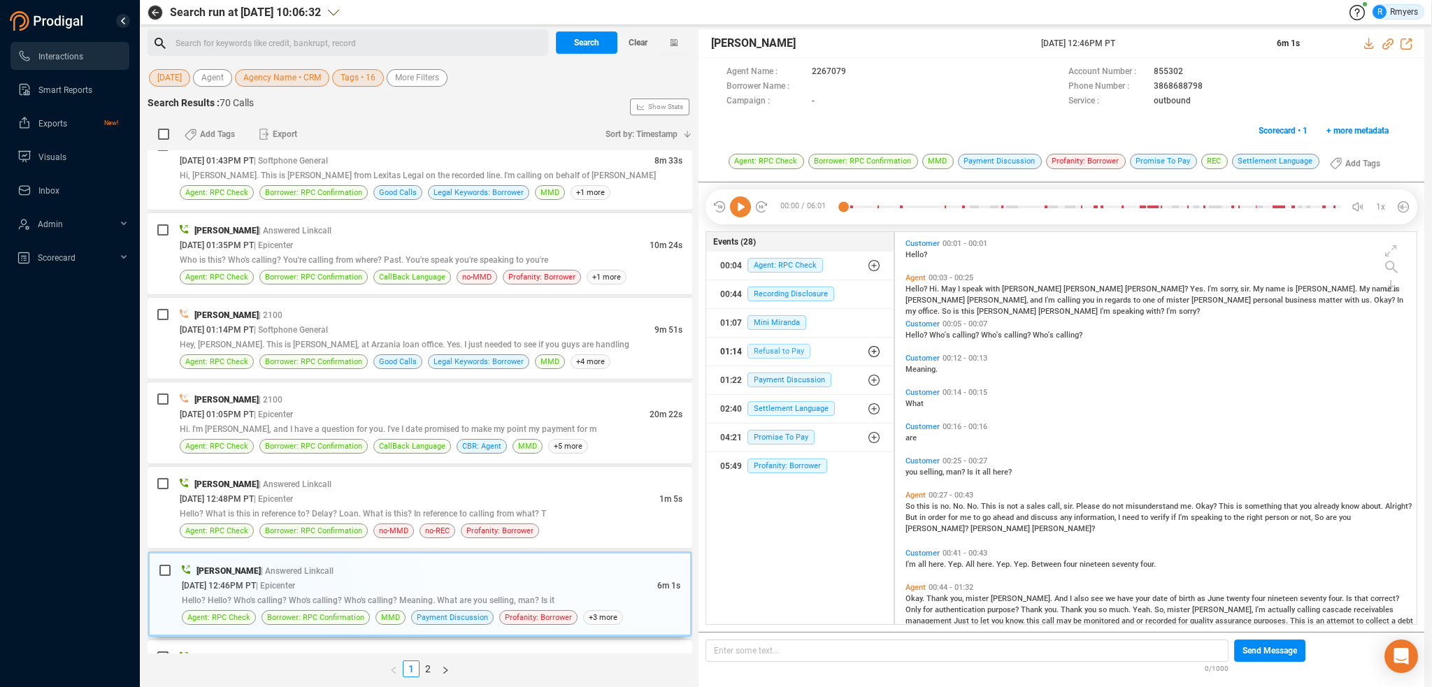
click at [771, 347] on span "Refusal to Pay" at bounding box center [779, 351] width 63 height 15
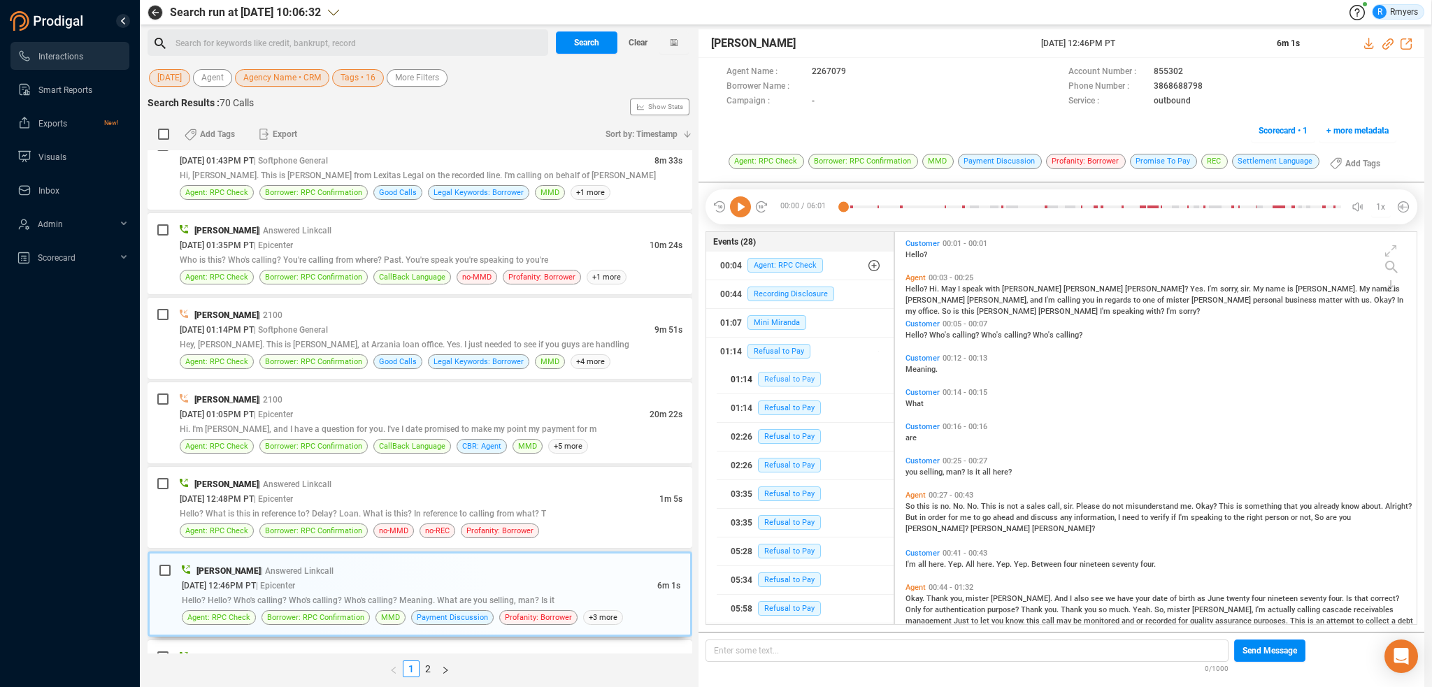
click at [773, 375] on span "Refusal to Pay" at bounding box center [789, 379] width 63 height 15
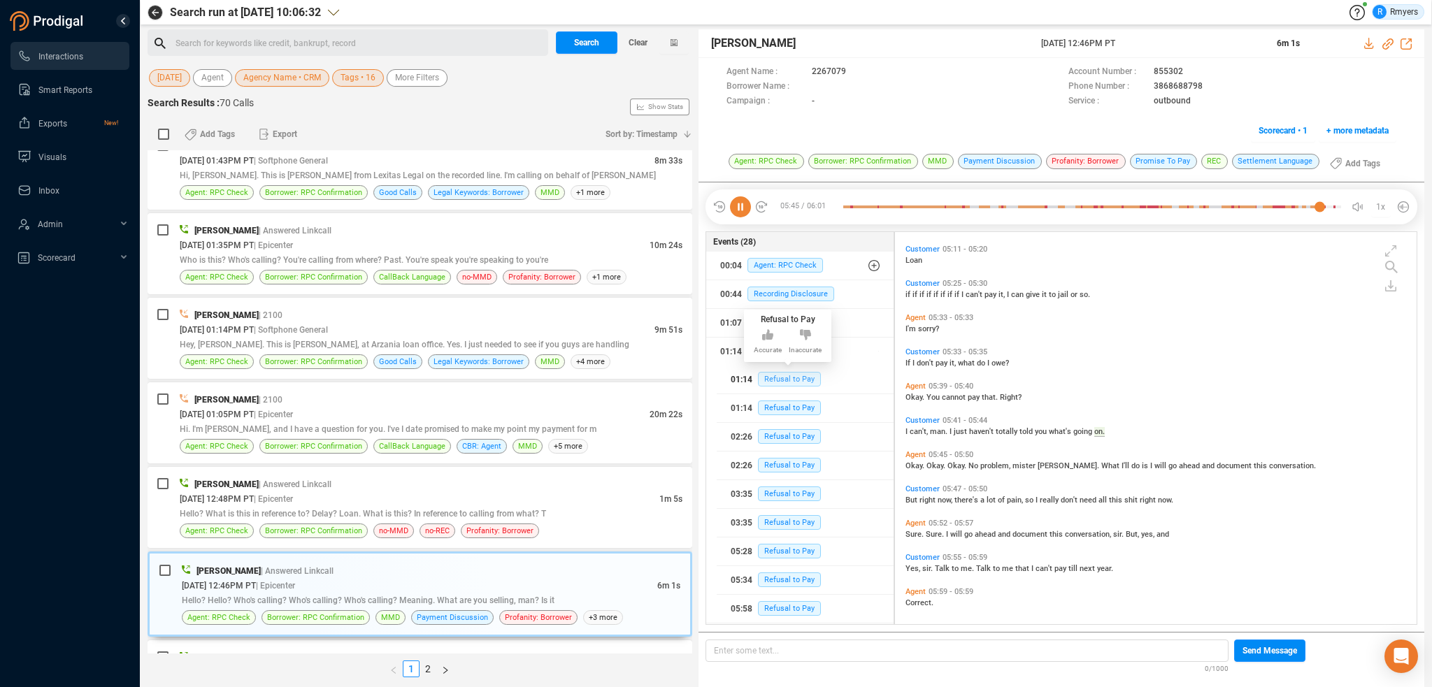
scroll to position [1862, 0]
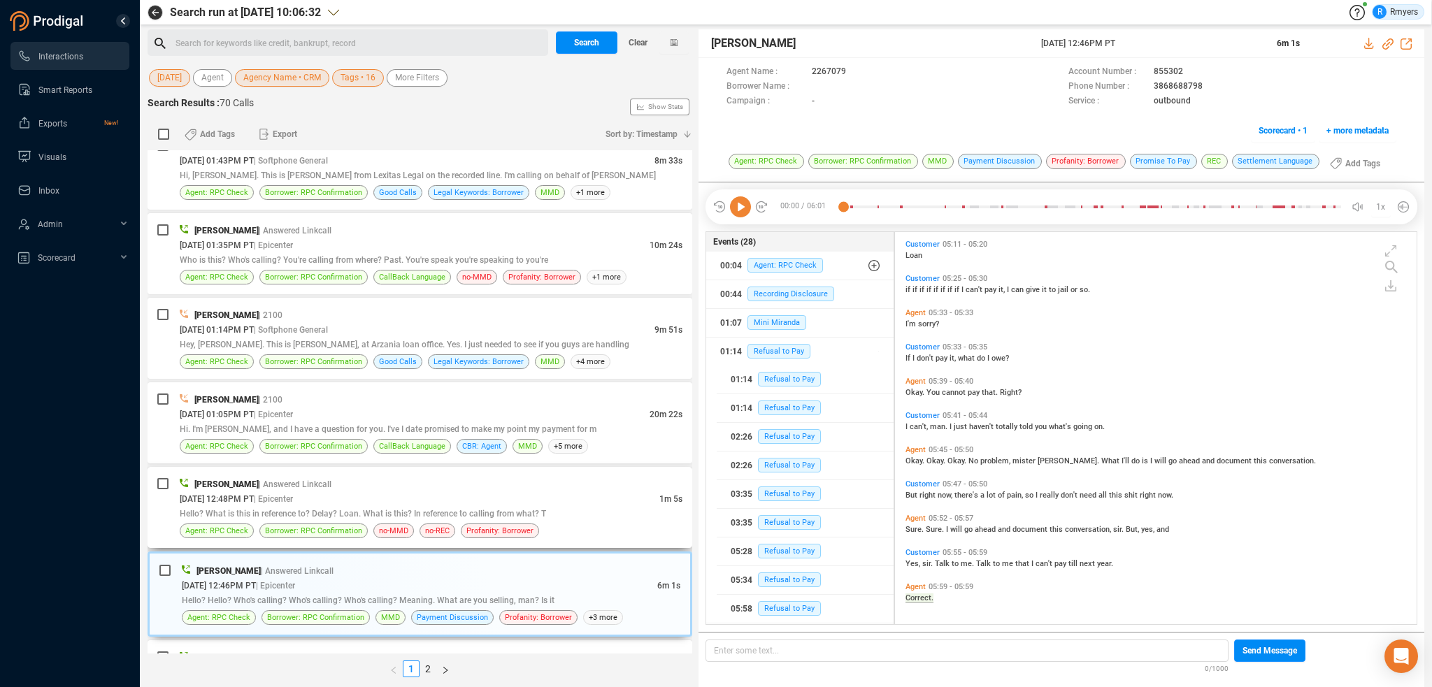
click at [441, 492] on div "[DATE] 12:48PM PT | Epicenter" at bounding box center [420, 499] width 480 height 15
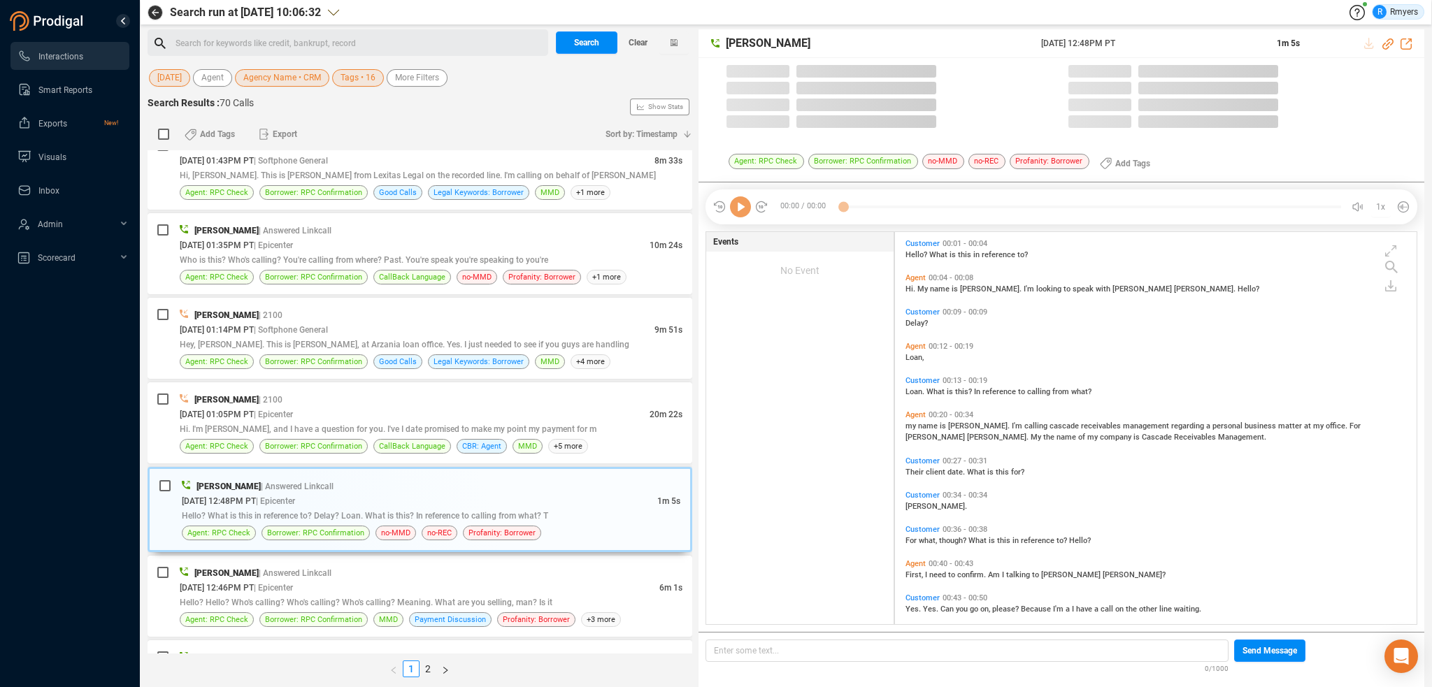
scroll to position [390, 515]
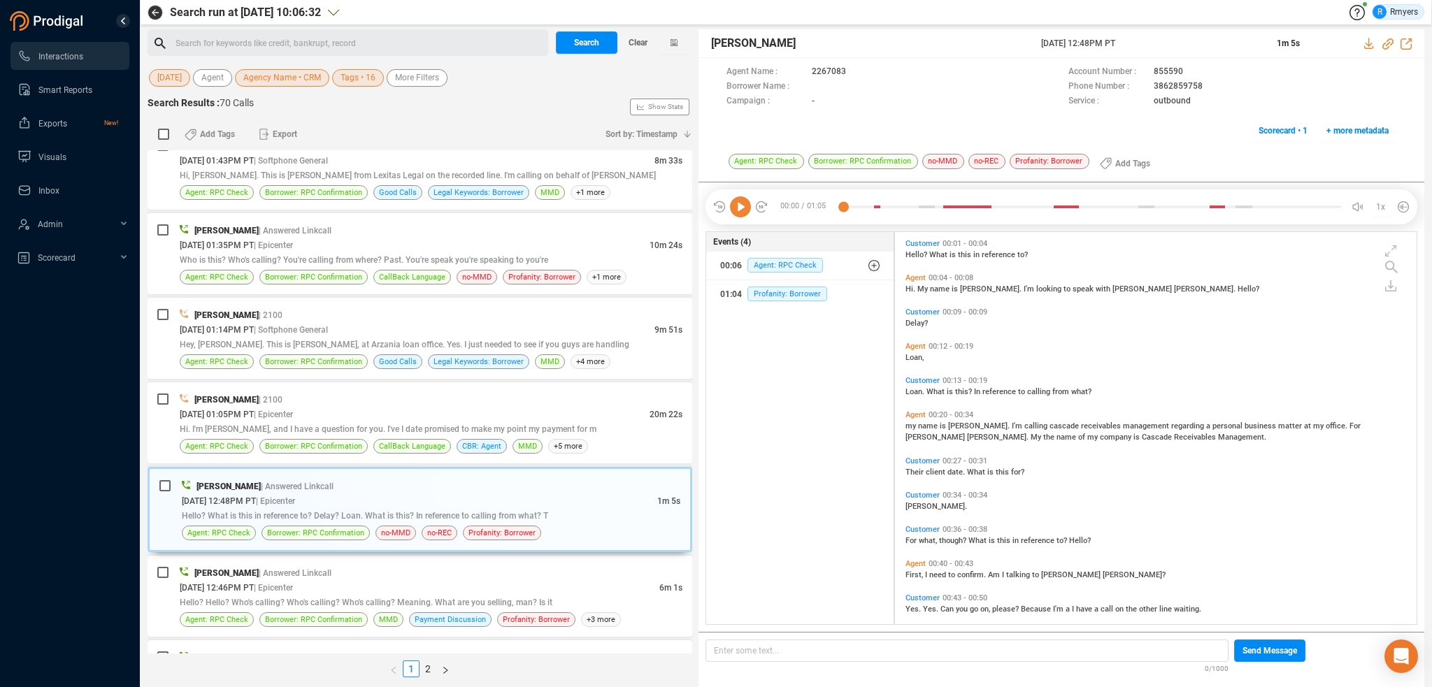
click at [744, 212] on icon at bounding box center [740, 207] width 21 height 21
click at [744, 208] on icon at bounding box center [740, 207] width 21 height 21
click at [750, 208] on icon at bounding box center [740, 207] width 21 height 21
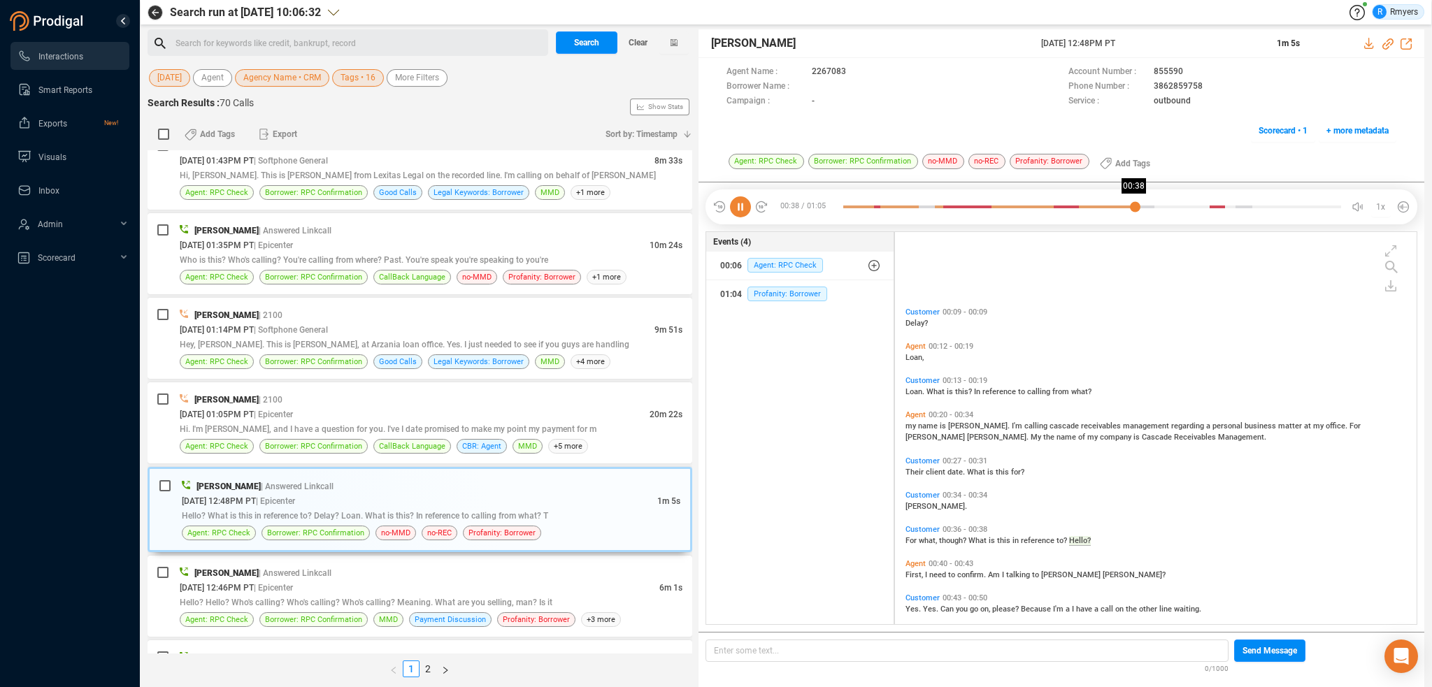
click at [1135, 204] on div at bounding box center [1092, 207] width 498 height 21
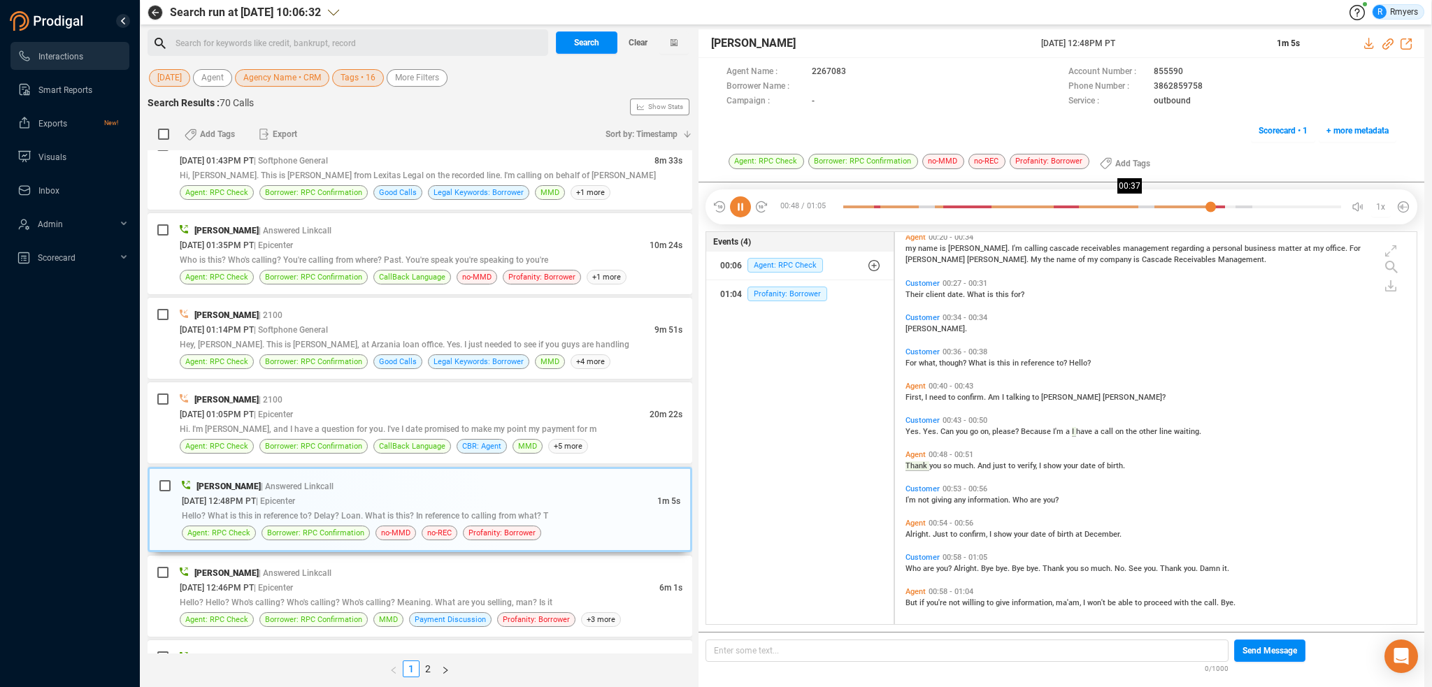
scroll to position [182, 0]
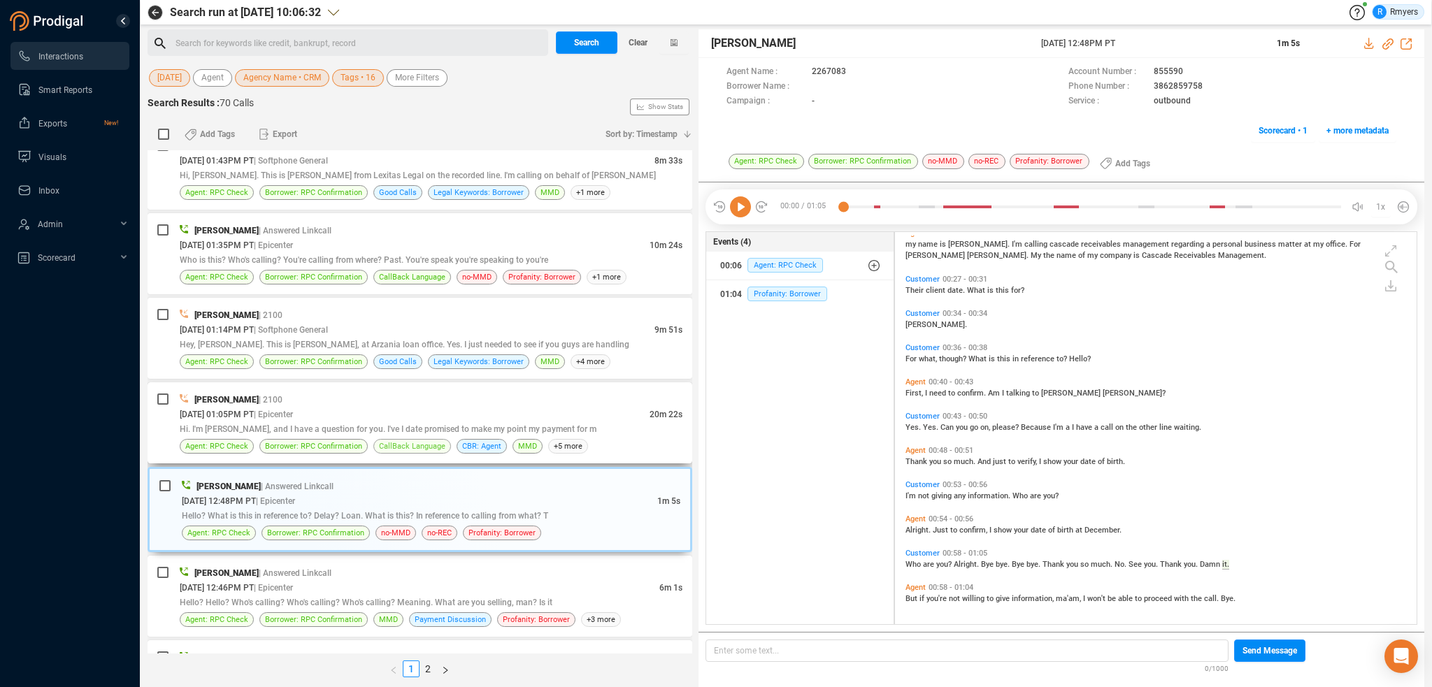
click at [409, 440] on span "CallBack Language" at bounding box center [412, 446] width 66 height 13
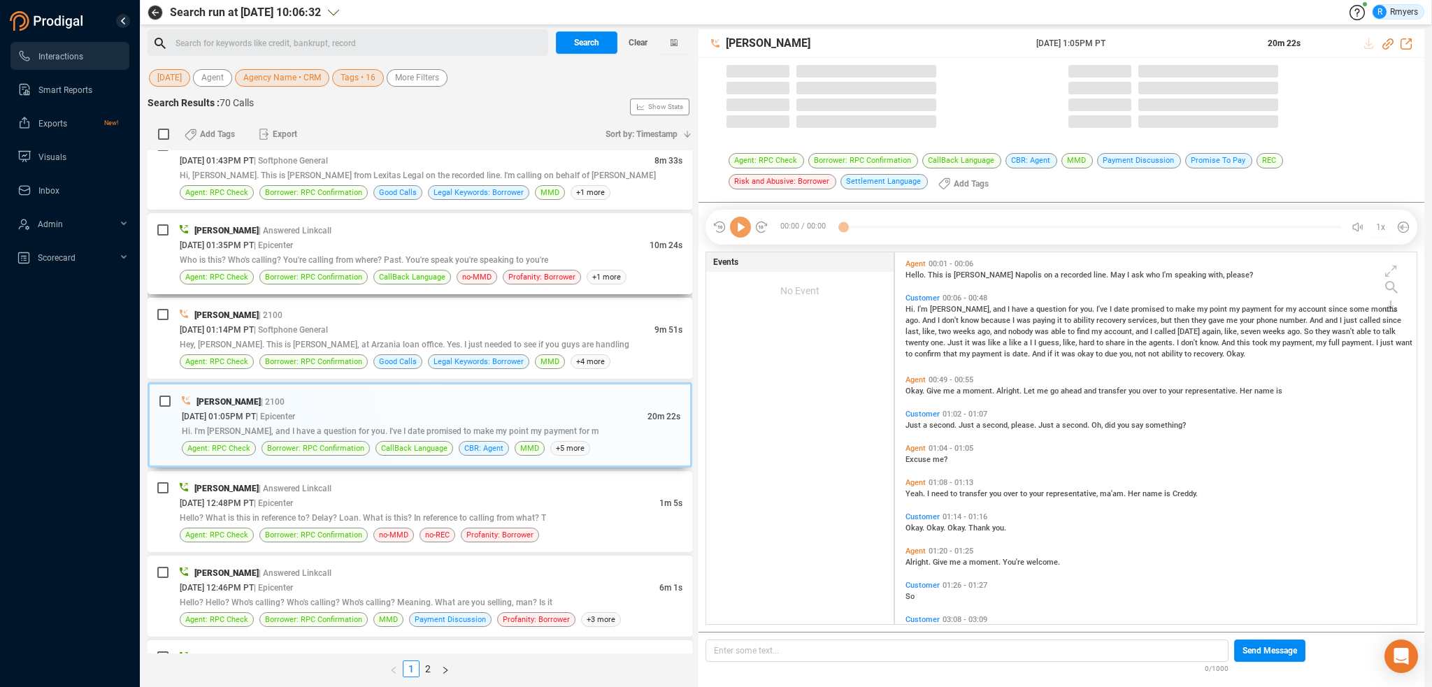
scroll to position [370, 515]
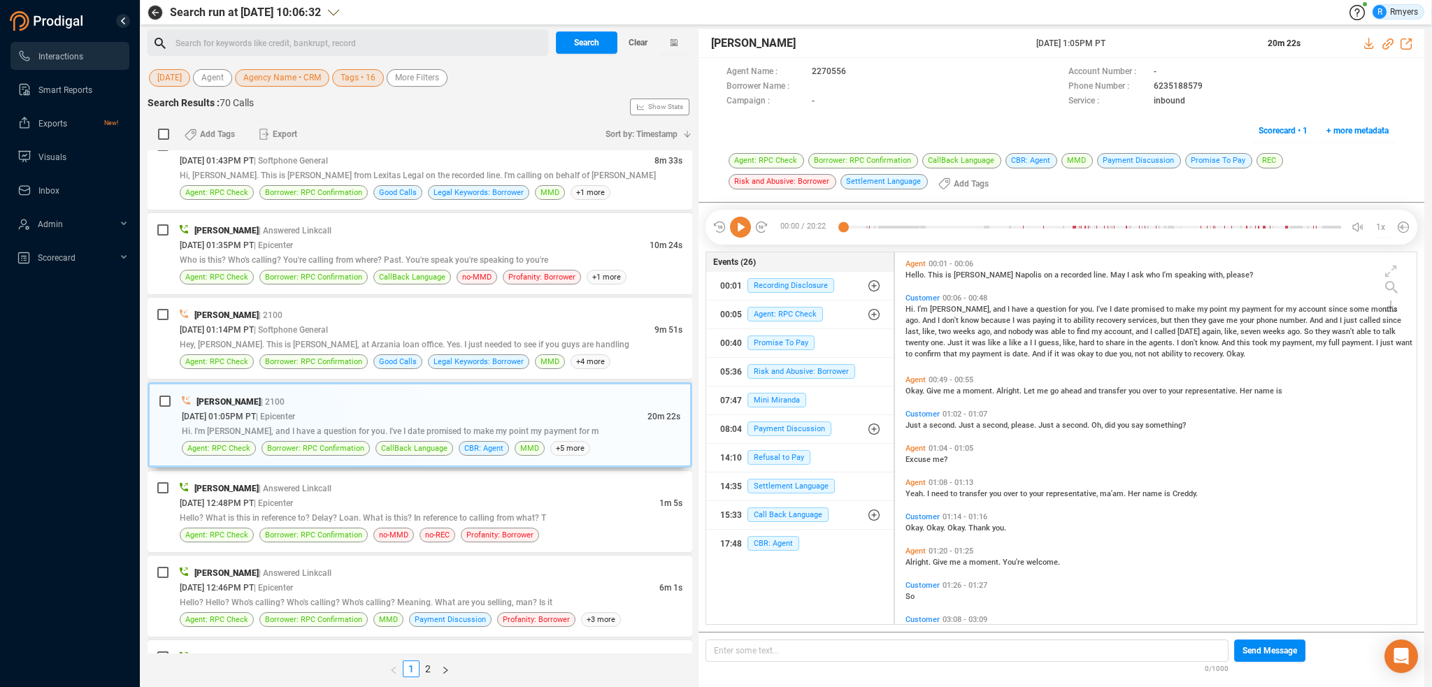
click at [734, 235] on icon at bounding box center [740, 227] width 21 height 21
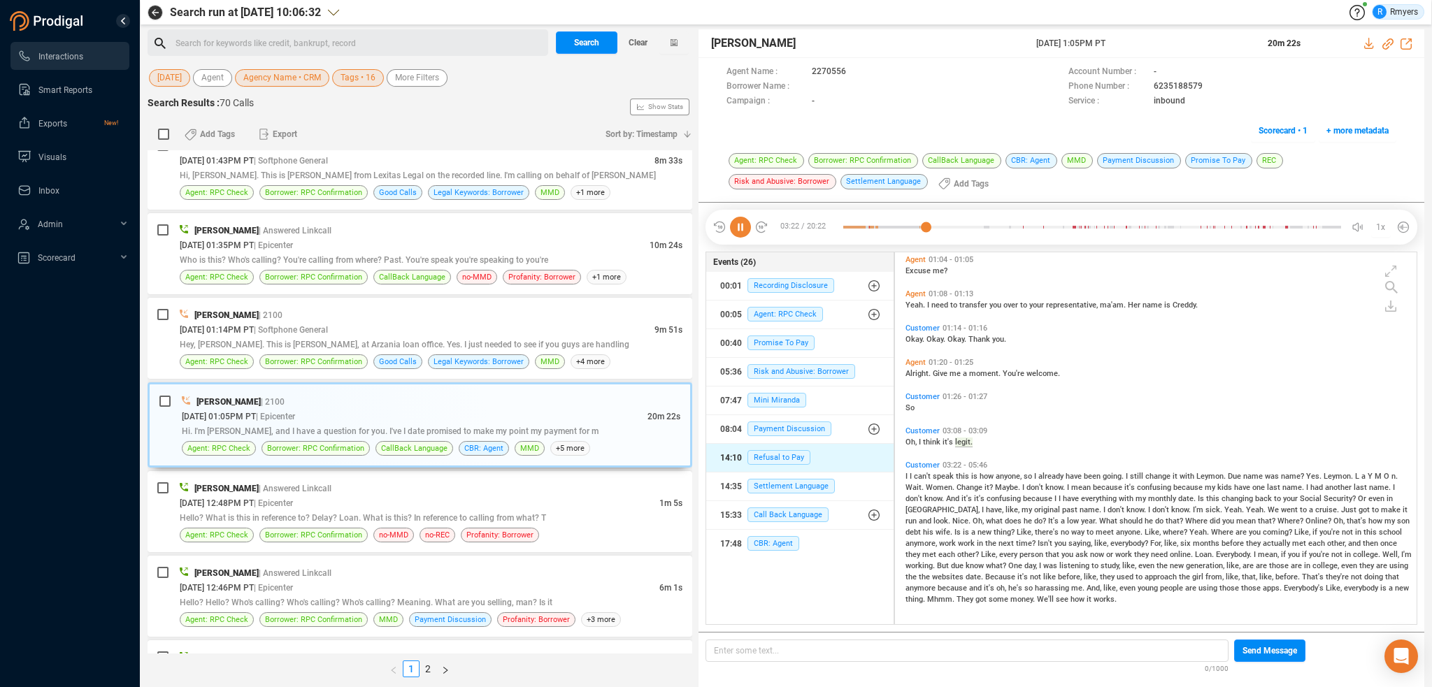
scroll to position [288, 0]
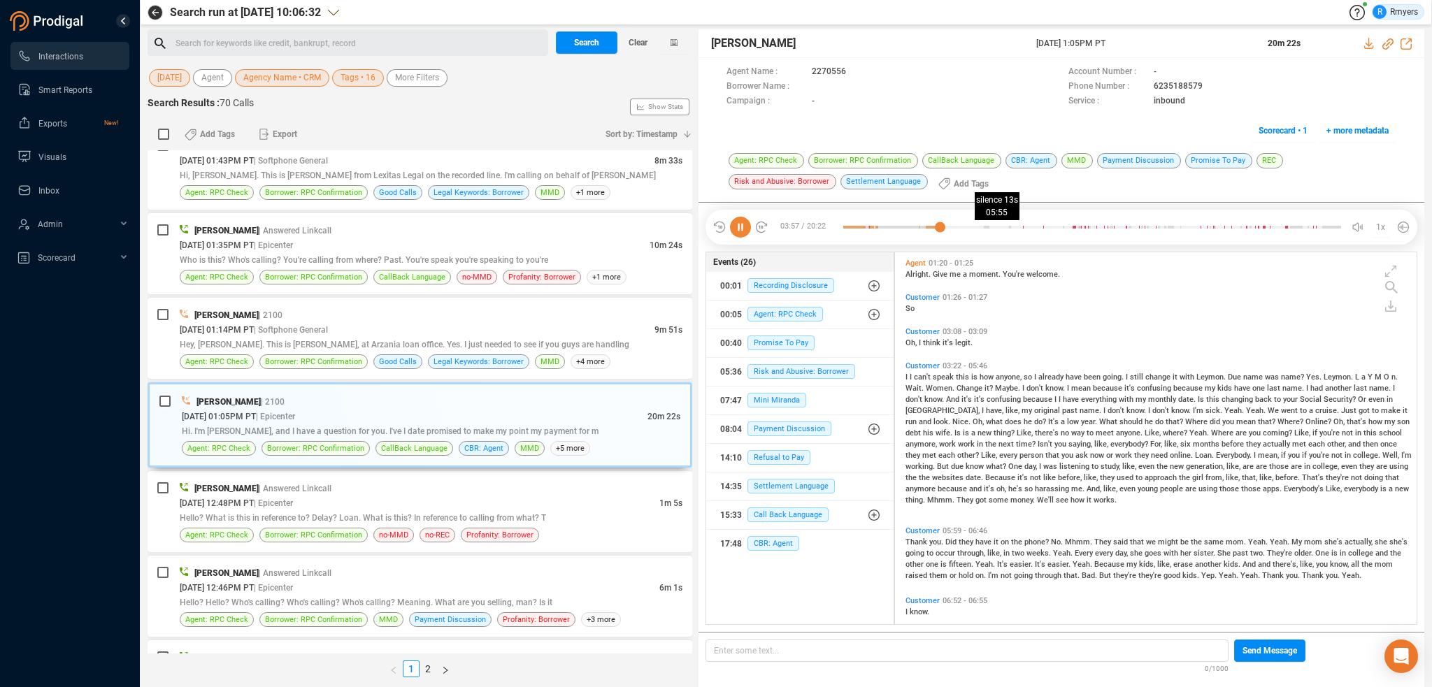
click at [987, 231] on div at bounding box center [1092, 227] width 498 height 21
click at [1006, 229] on div at bounding box center [1092, 227] width 498 height 21
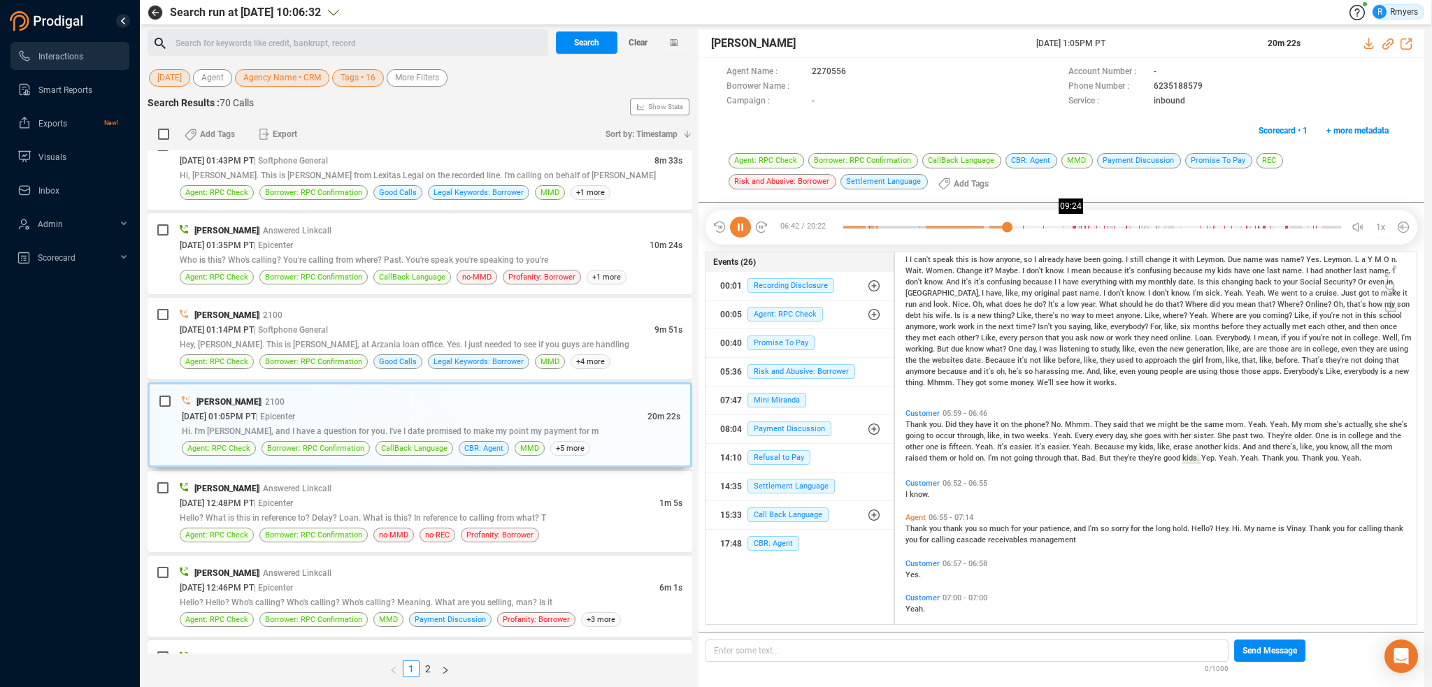
click at [1073, 226] on div at bounding box center [1092, 227] width 498 height 21
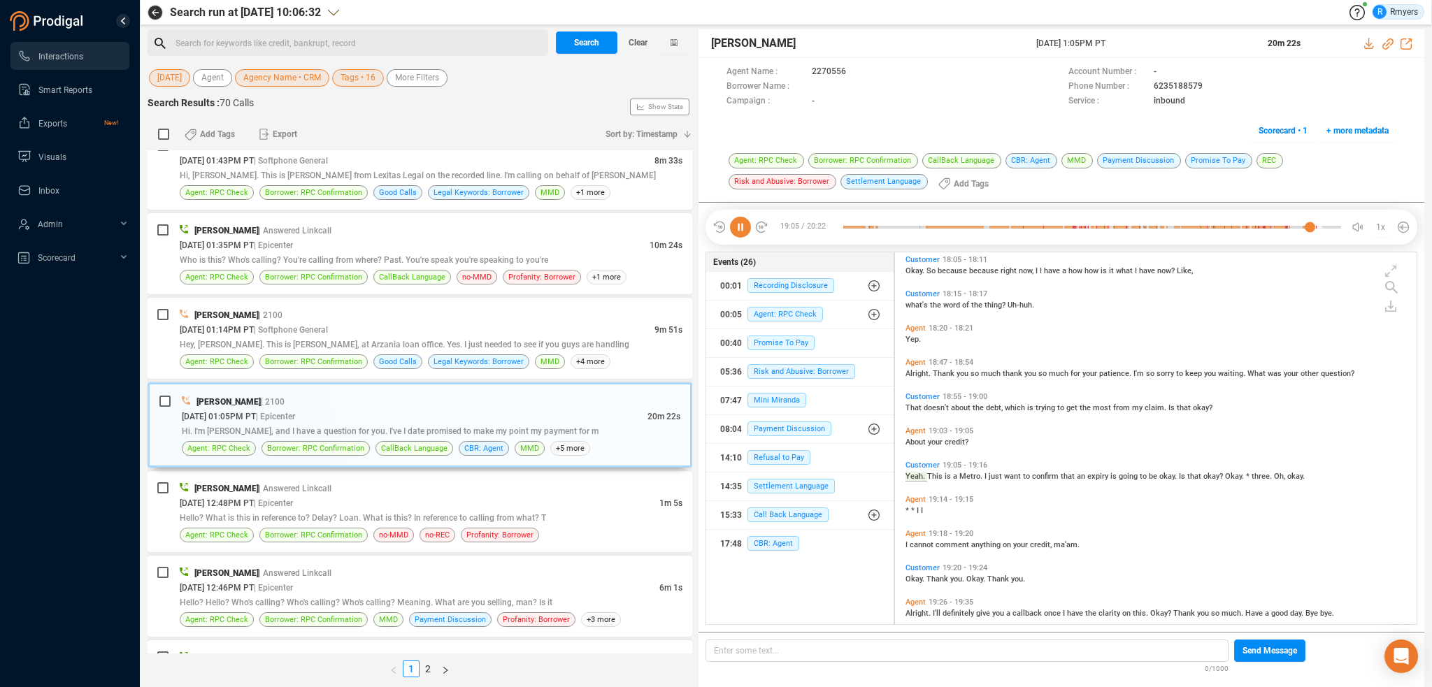
scroll to position [4246, 0]
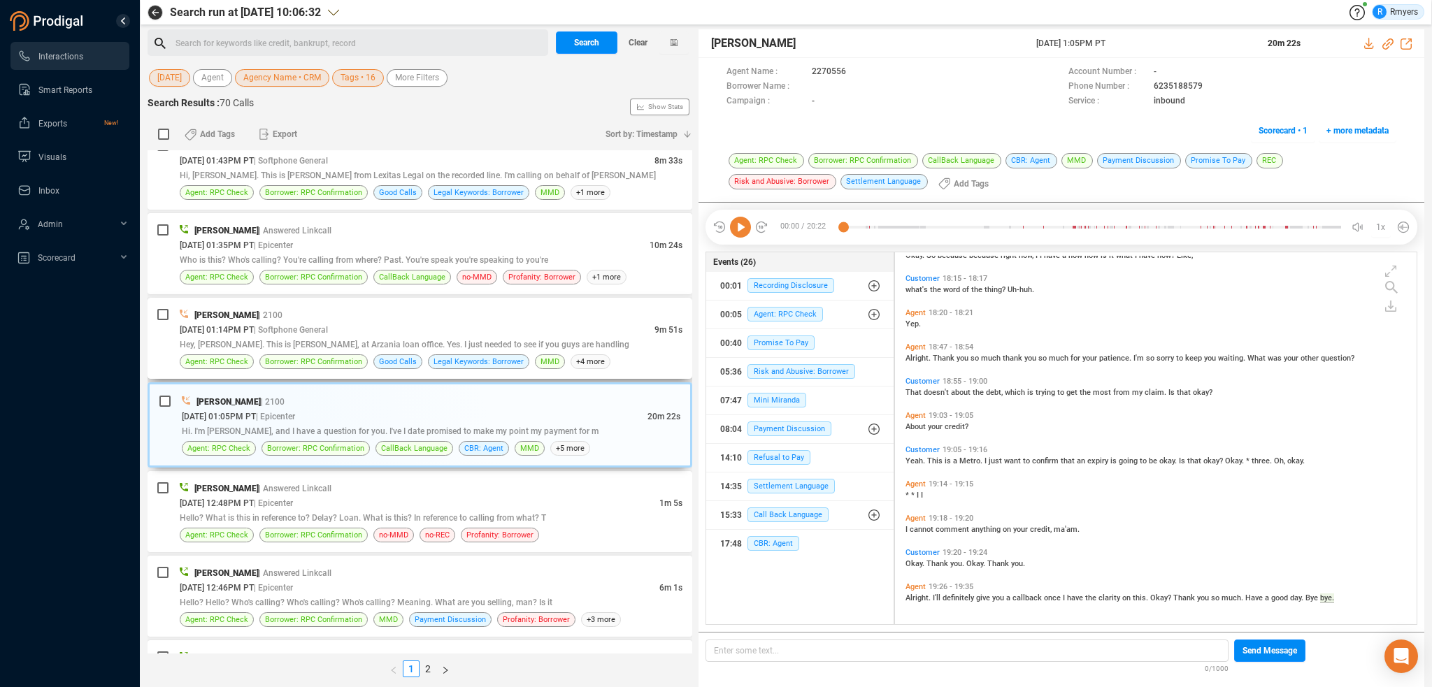
drag, startPoint x: 436, startPoint y: 337, endPoint x: 444, endPoint y: 345, distance: 11.4
click at [439, 338] on div "[PERSON_NAME] | 2100 [DATE] 01:14PM PT | Softphone General 9m 51s Hey, [PERSON_…" at bounding box center [431, 339] width 503 height 62
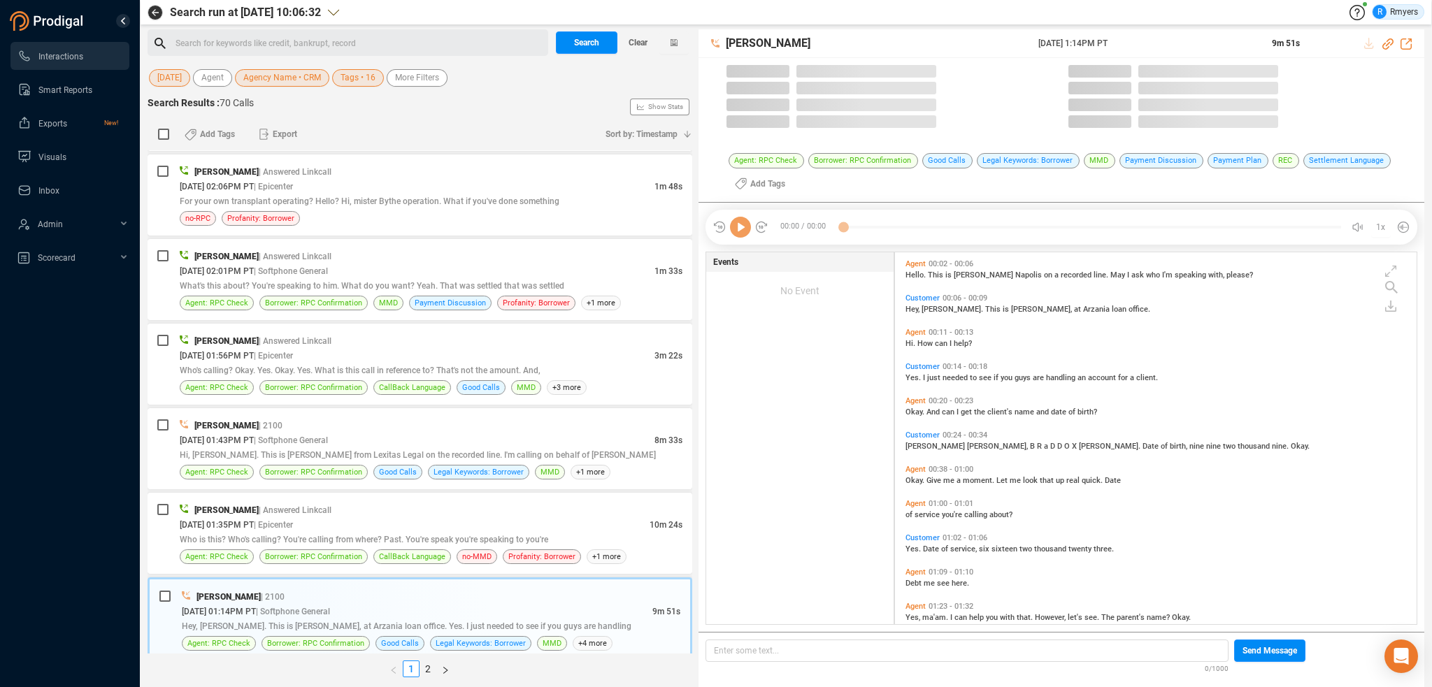
scroll to position [370, 515]
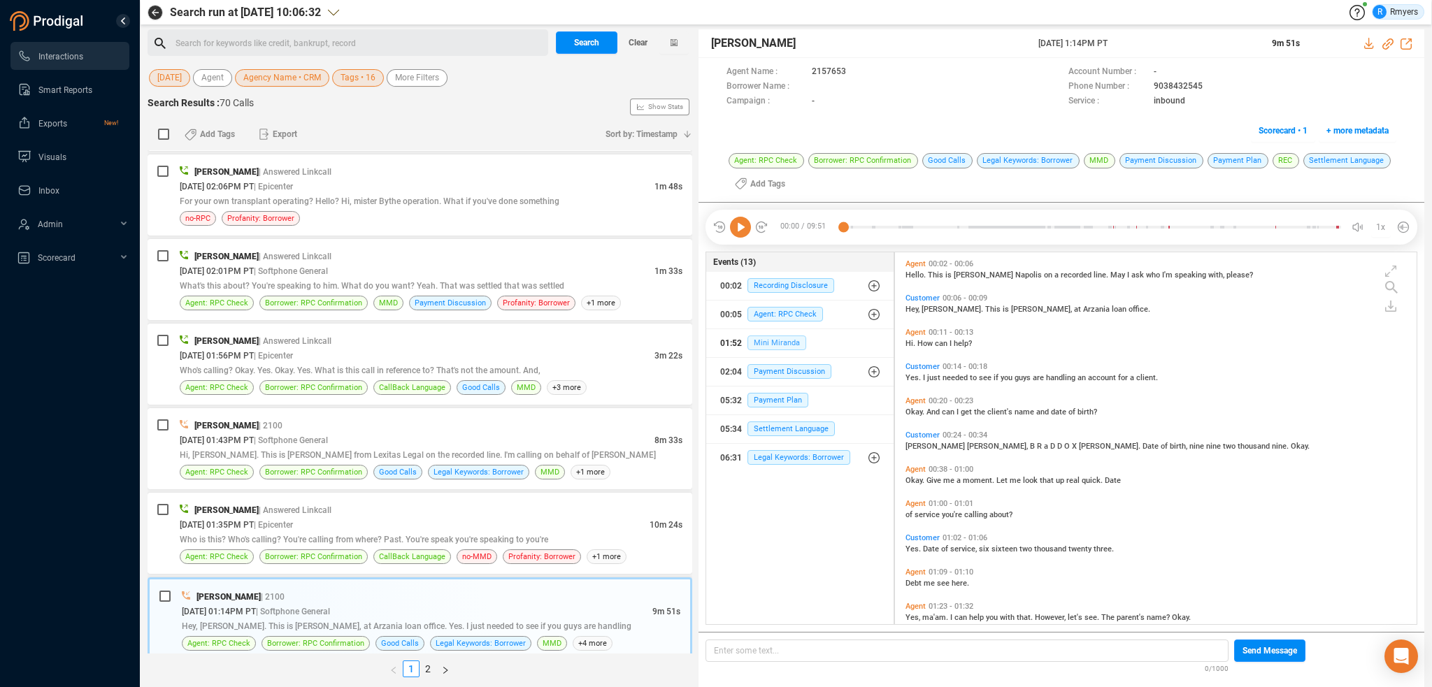
click at [783, 336] on span "Mini Miranda" at bounding box center [777, 343] width 59 height 15
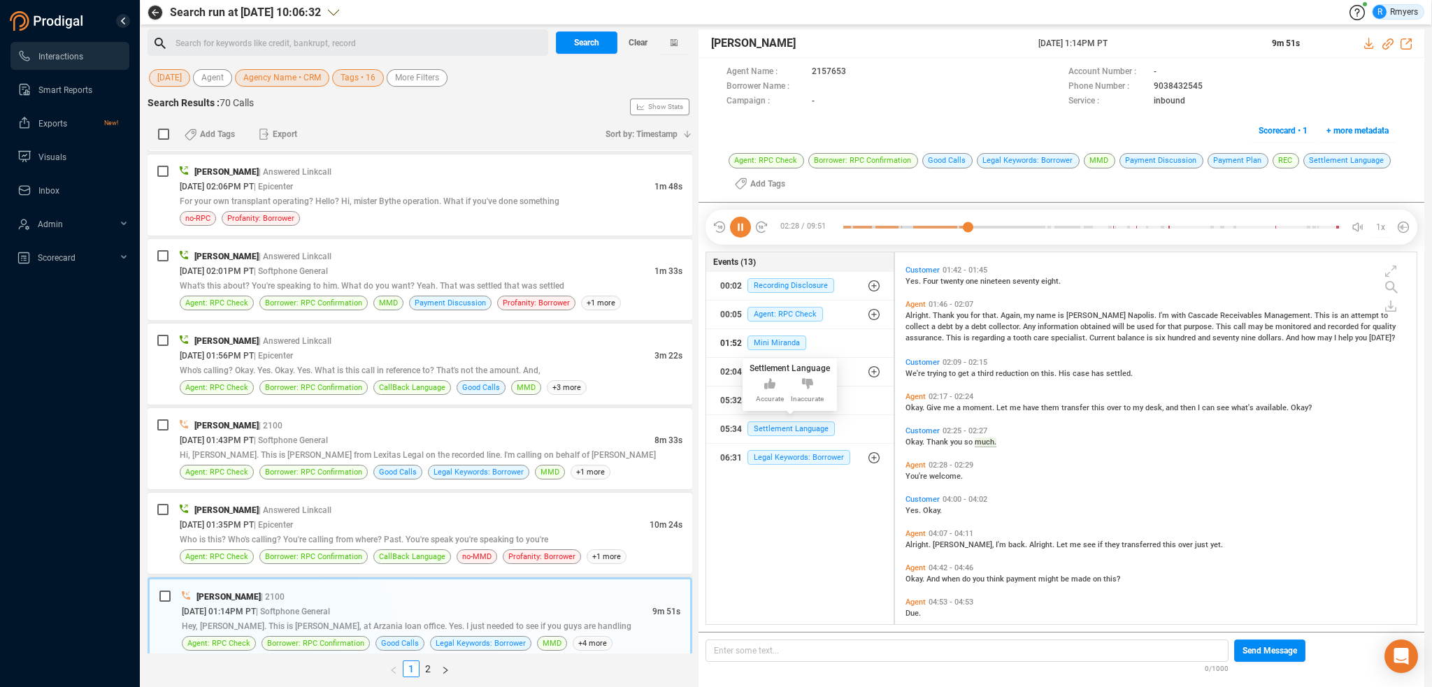
scroll to position [508, 0]
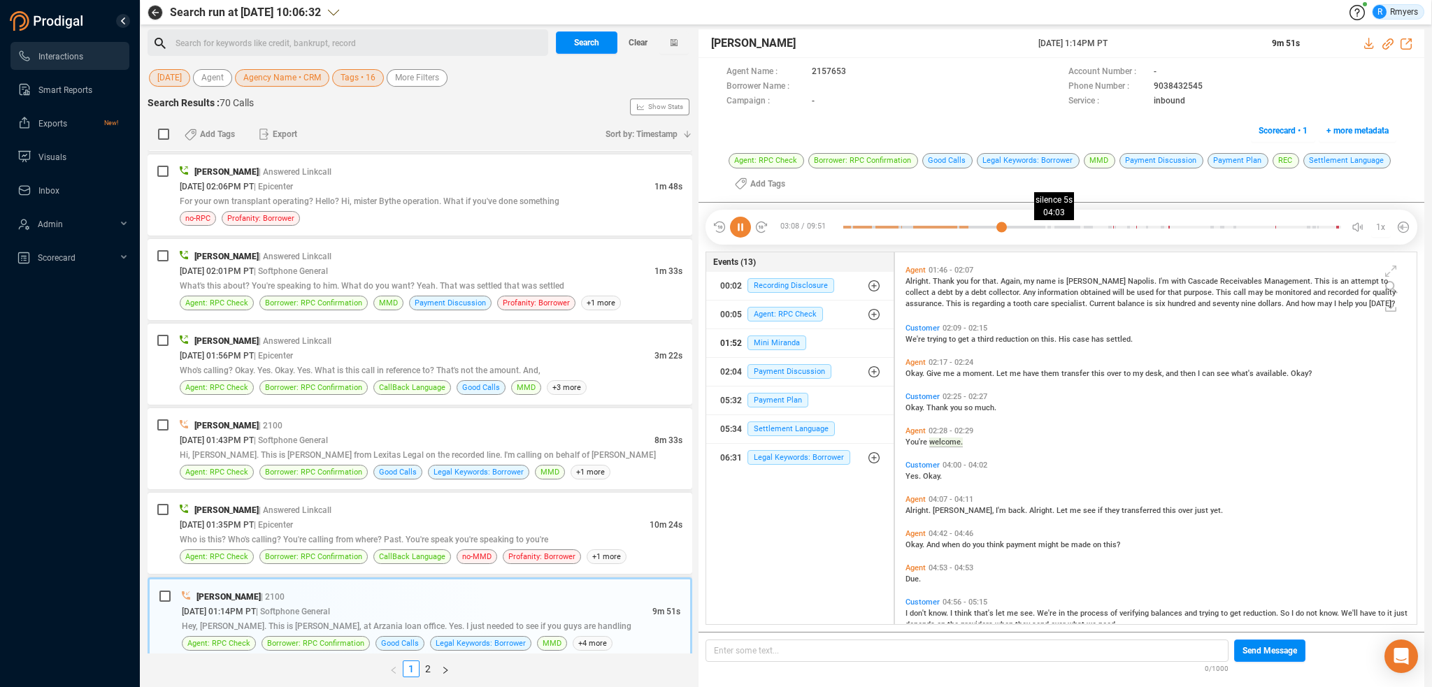
click at [1049, 228] on div at bounding box center [1092, 227] width 498 height 21
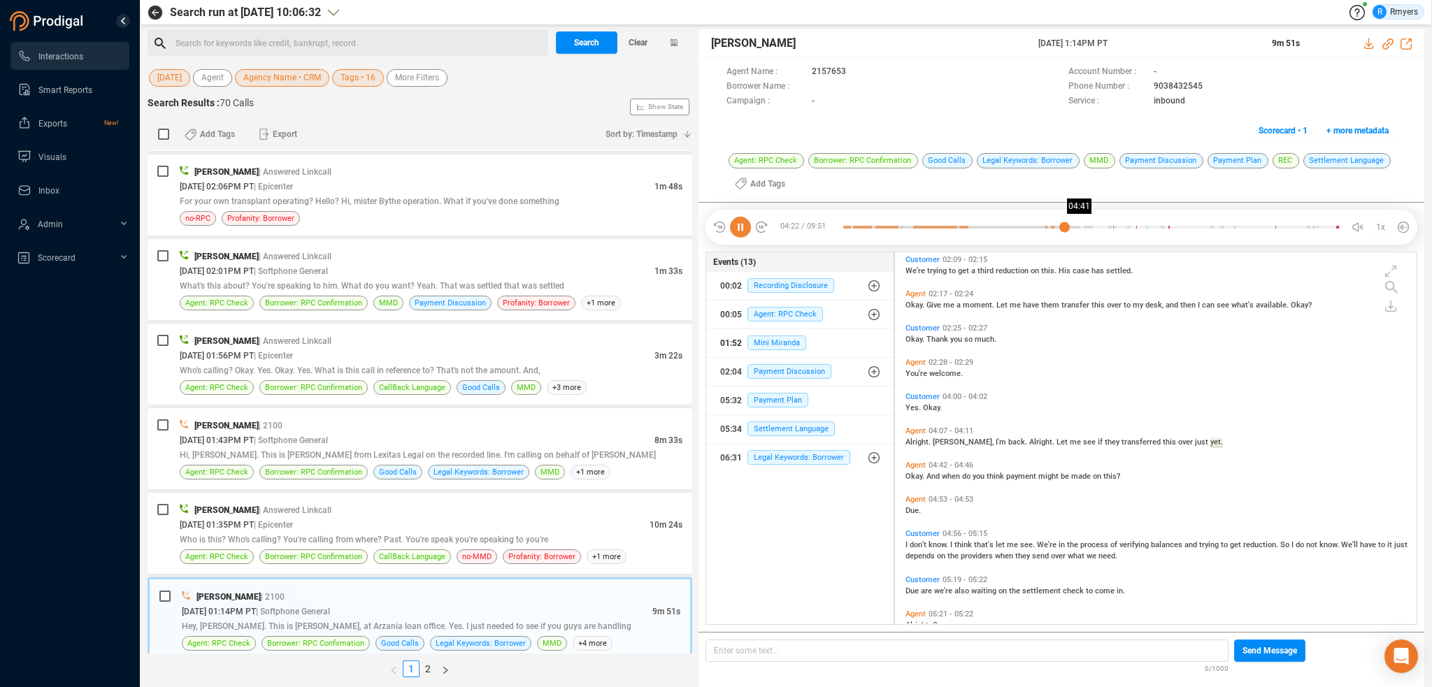
click at [1080, 224] on div at bounding box center [1092, 227] width 498 height 21
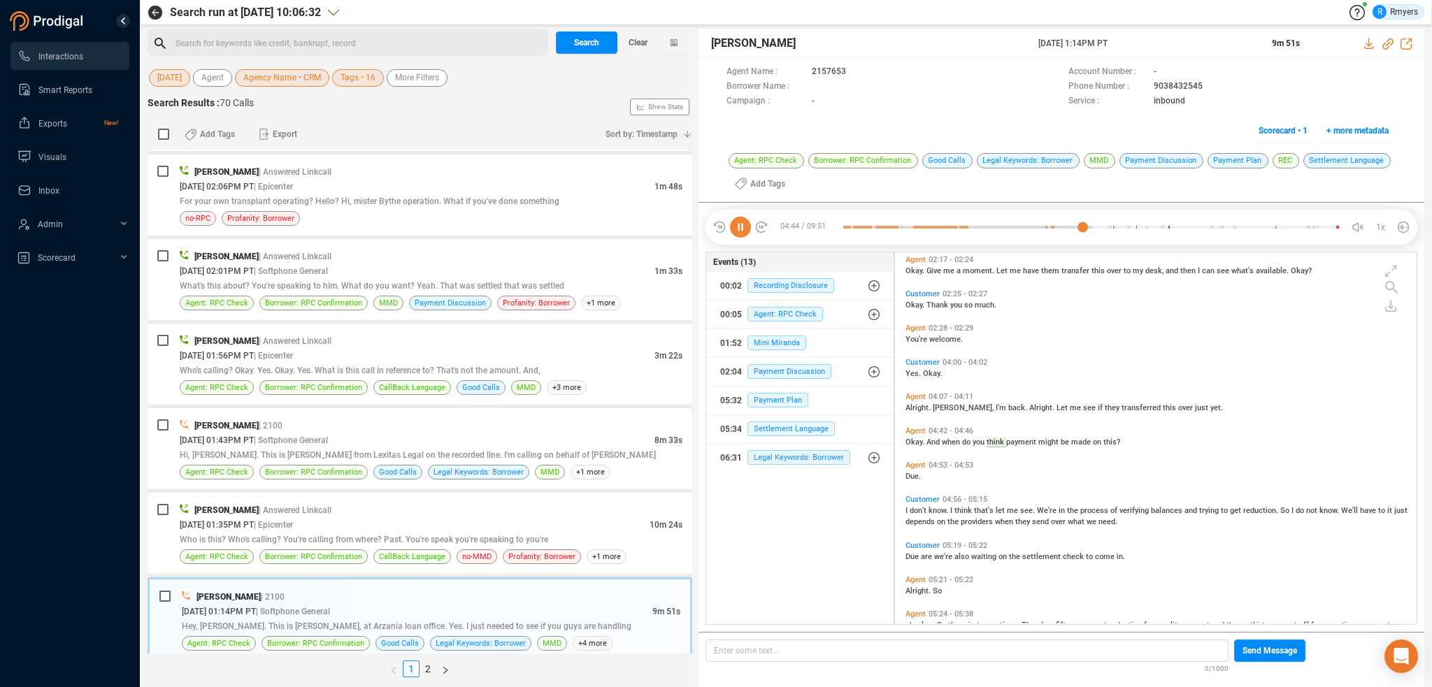
click at [741, 231] on icon at bounding box center [740, 227] width 21 height 21
click at [740, 231] on icon at bounding box center [740, 227] width 21 height 21
click at [1093, 227] on div at bounding box center [1092, 227] width 498 height 21
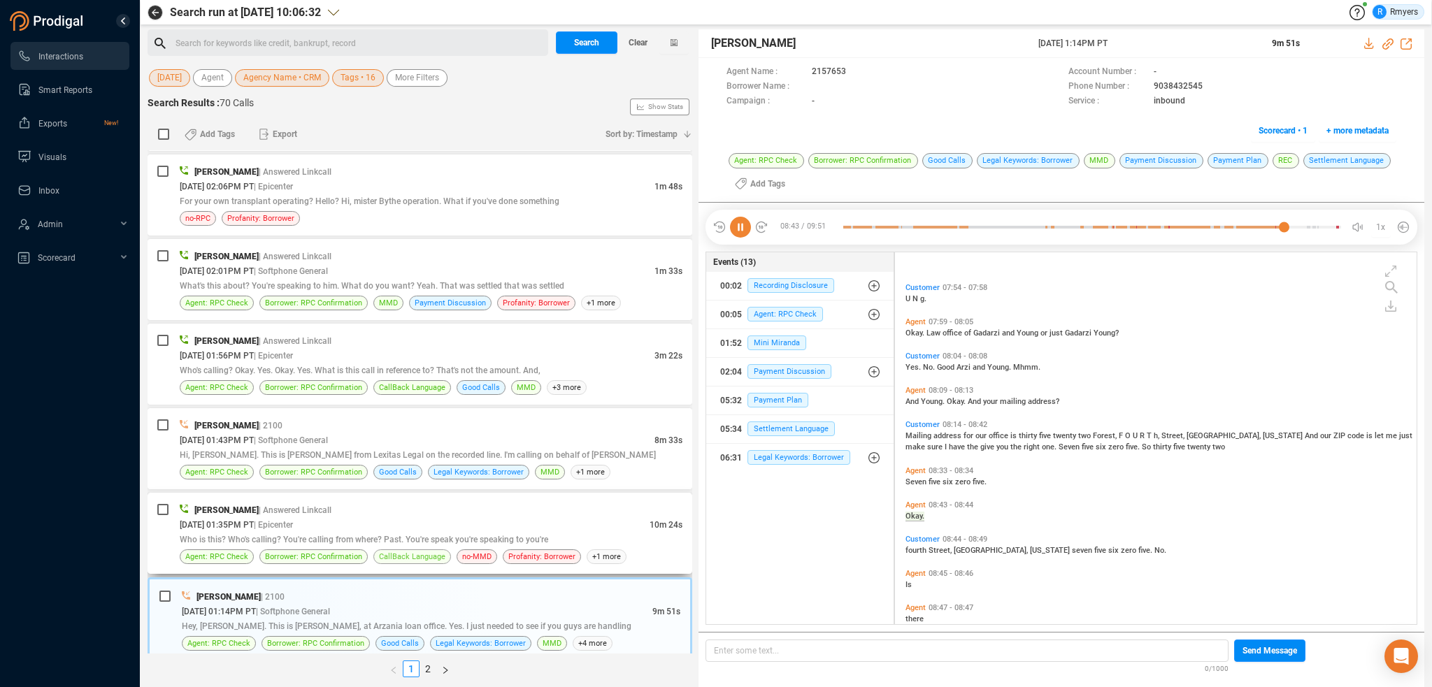
scroll to position [1869, 0]
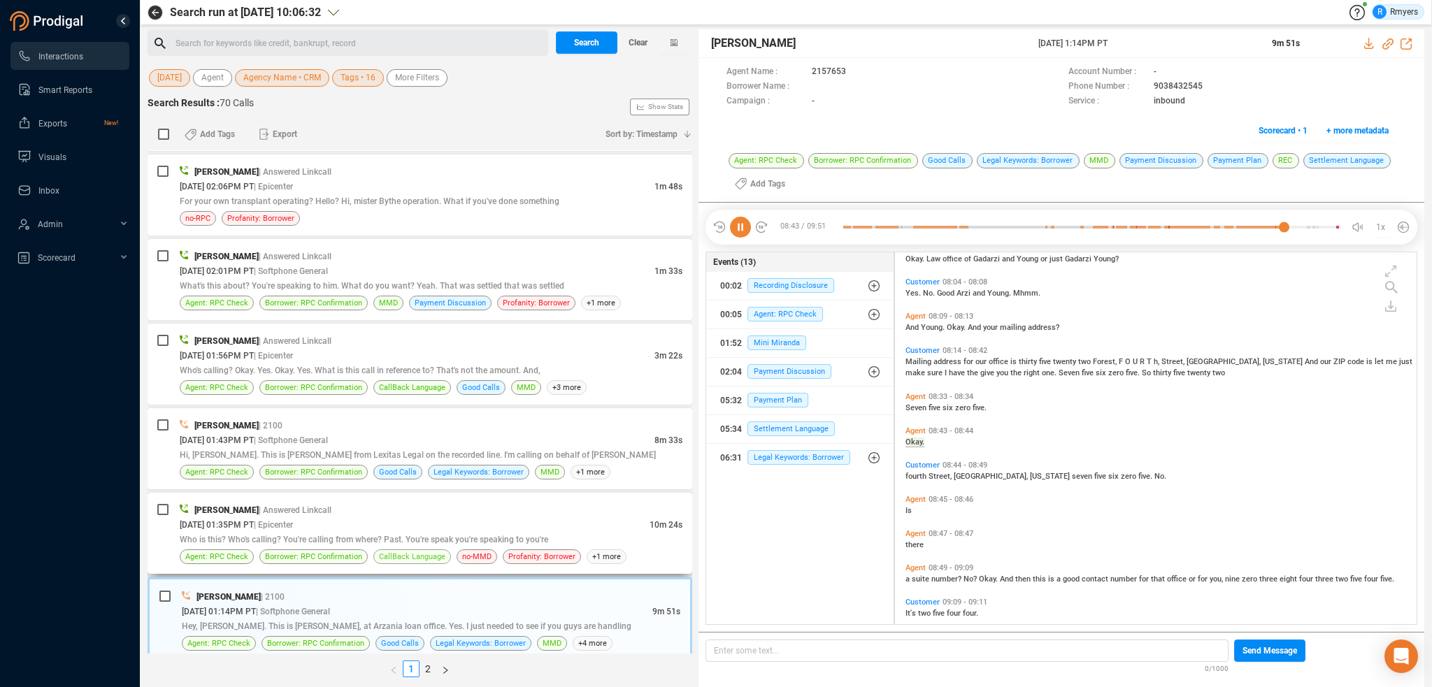
click at [424, 556] on span "CallBack Language" at bounding box center [412, 556] width 66 height 13
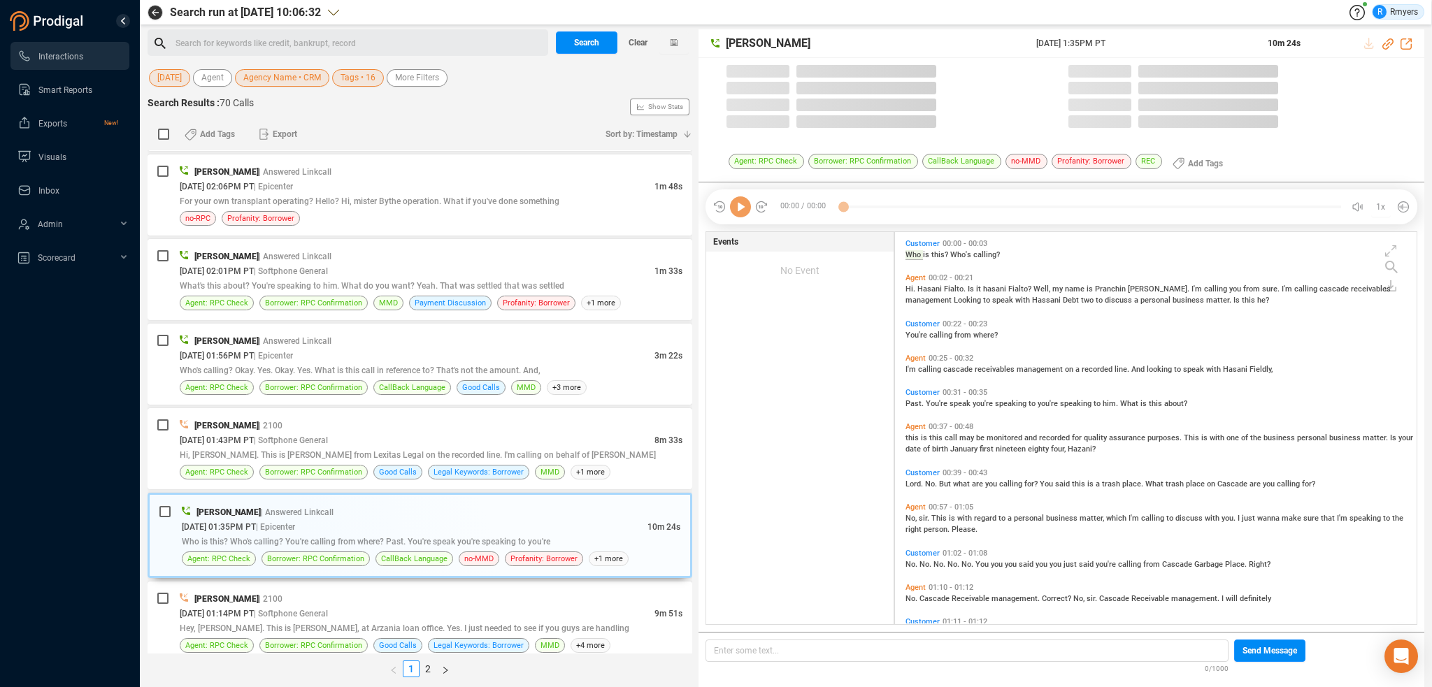
scroll to position [390, 515]
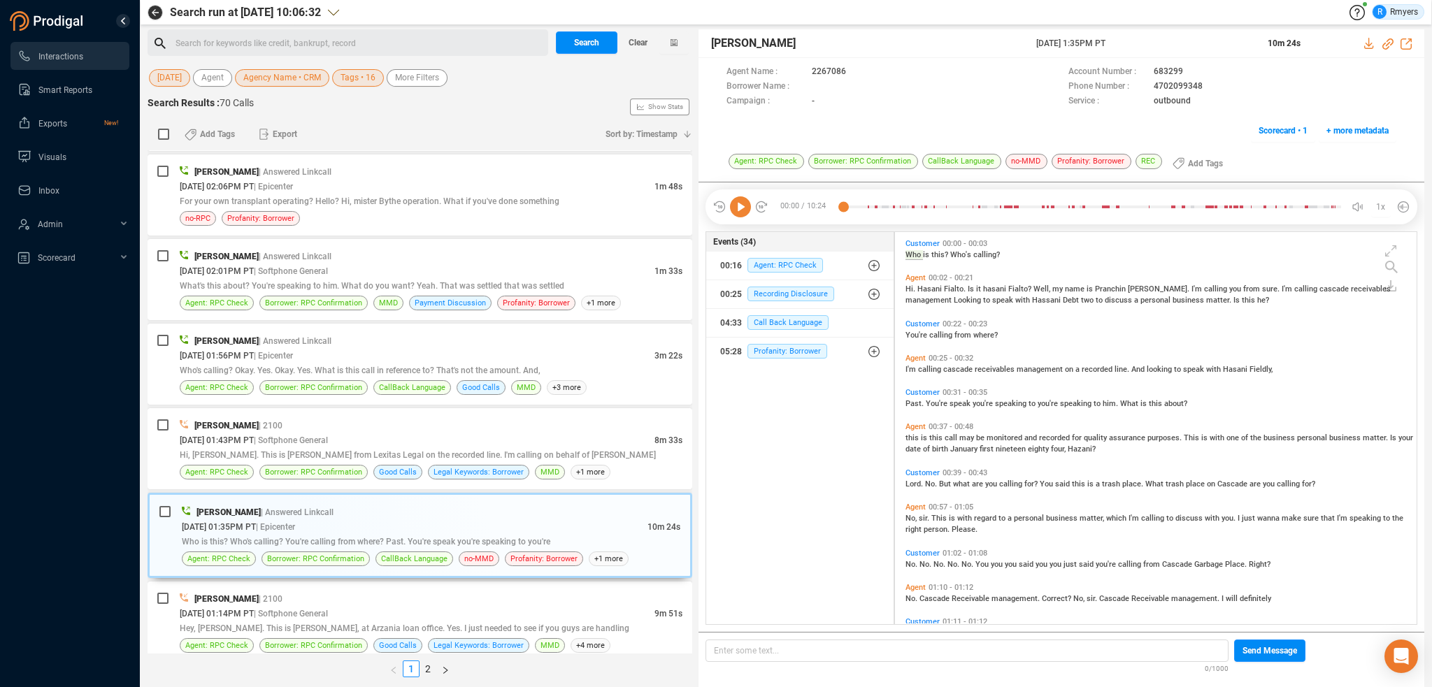
click at [743, 209] on icon at bounding box center [740, 207] width 21 height 21
click at [873, 267] on icon "button" at bounding box center [874, 265] width 11 height 11
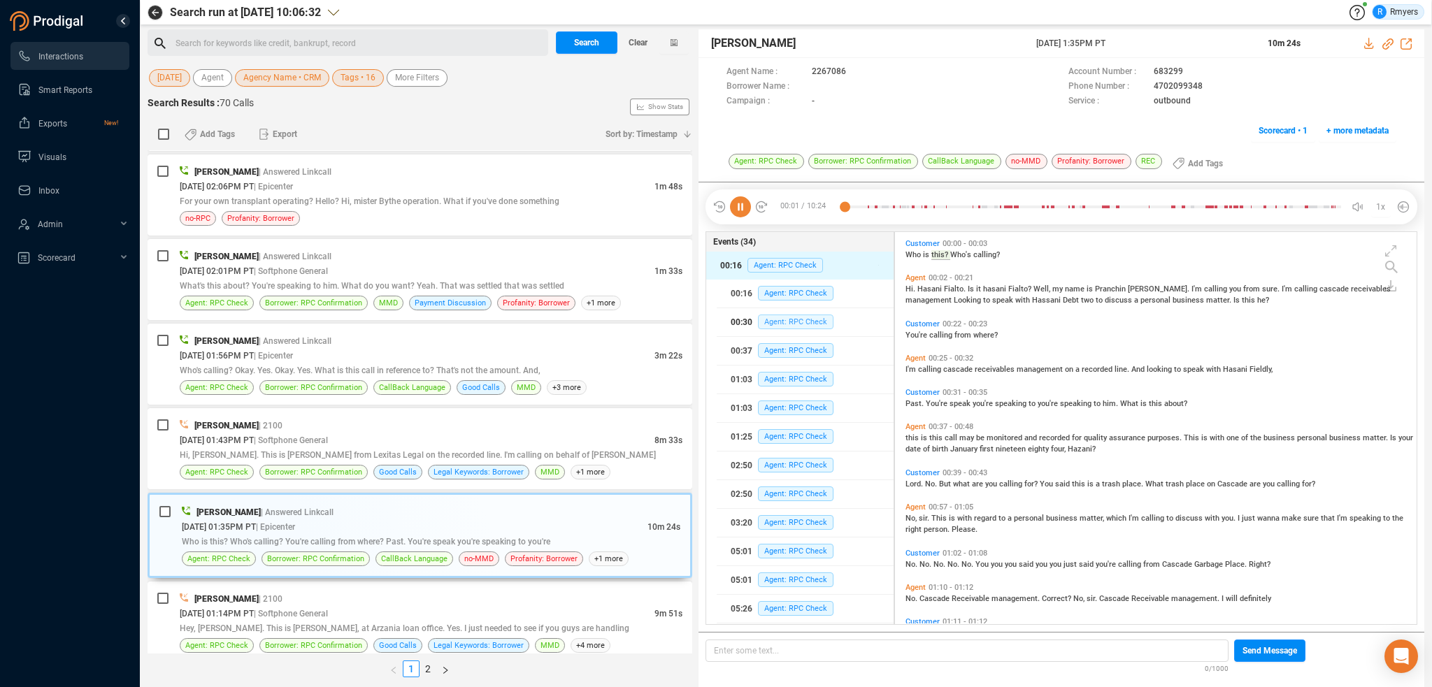
click at [802, 320] on span "Agent: RPC Check" at bounding box center [796, 322] width 76 height 15
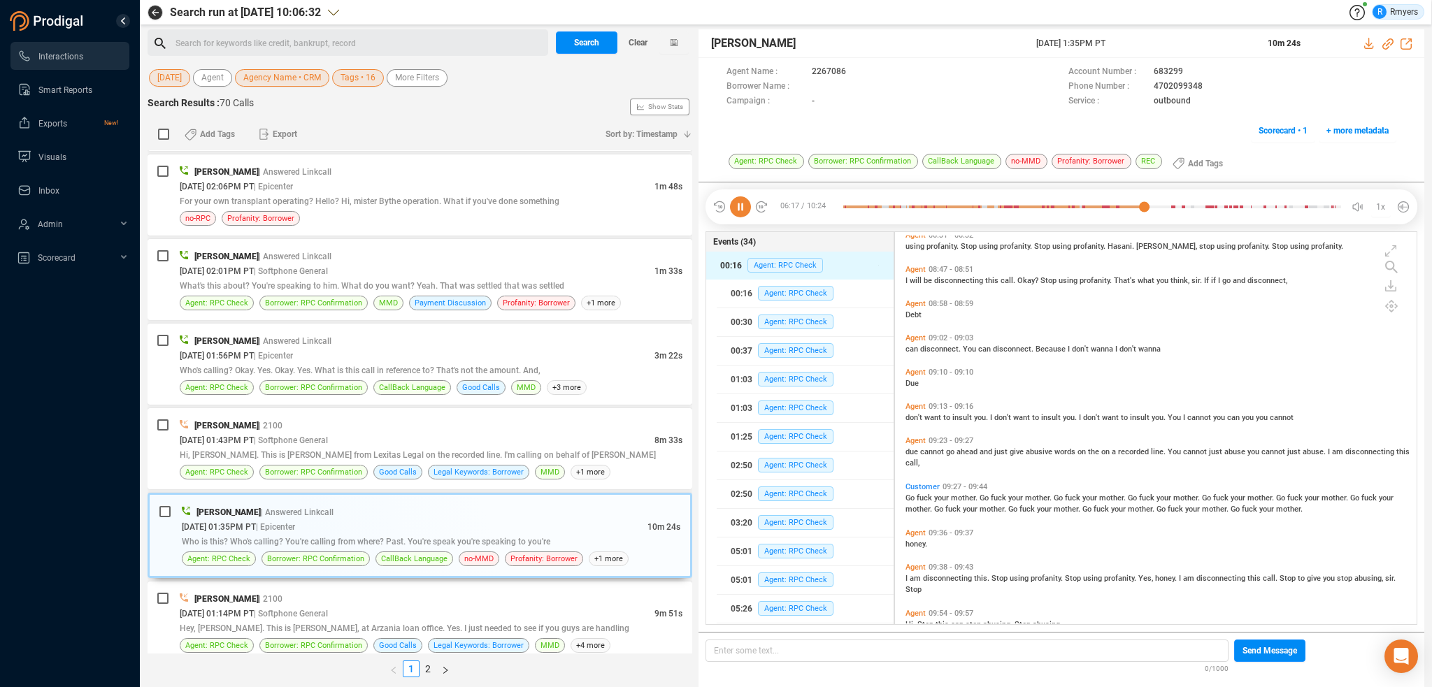
scroll to position [2894, 0]
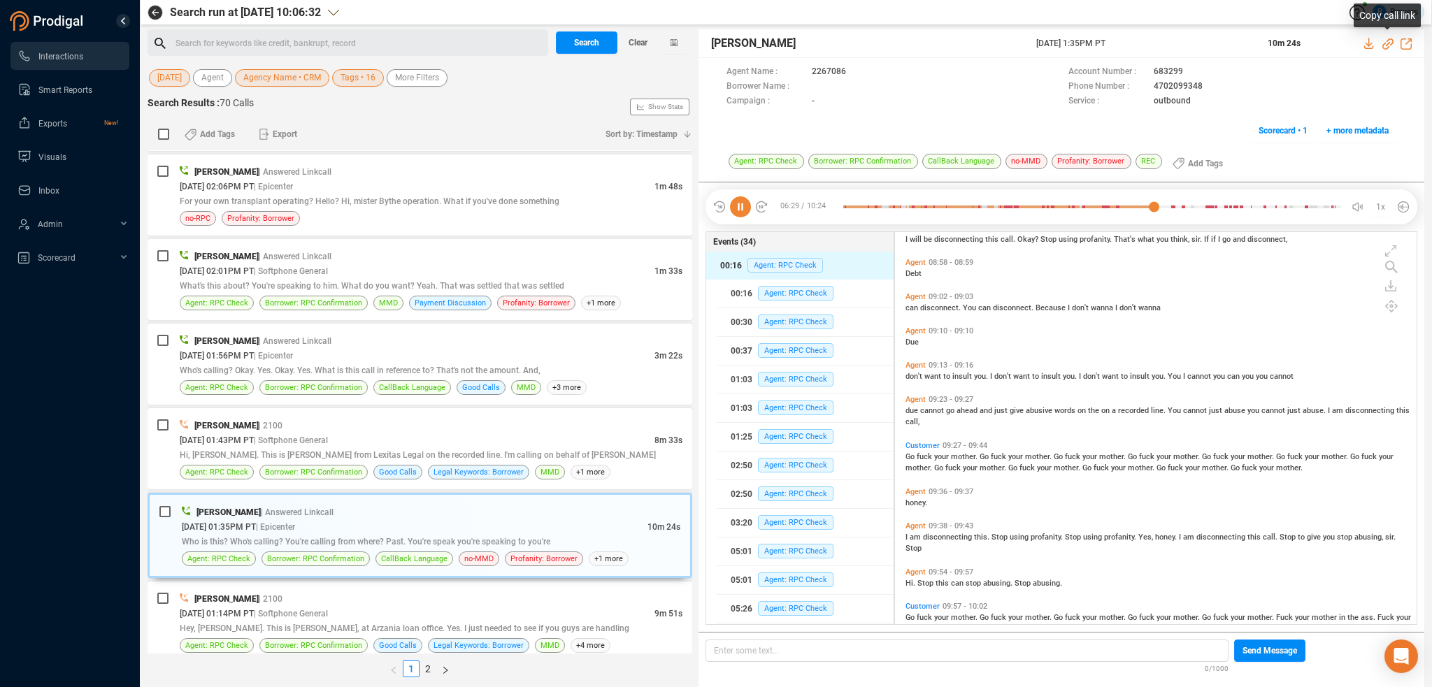
click at [1387, 43] on icon at bounding box center [1387, 43] width 11 height 11
drag, startPoint x: 1021, startPoint y: 51, endPoint x: 1142, endPoint y: 40, distance: 121.5
click at [1142, 40] on div "[PERSON_NAME] [DATE] 1:35PM PT 10m 24s" at bounding box center [1062, 43] width 726 height 29
copy div "[DATE] 1:35PM PT"
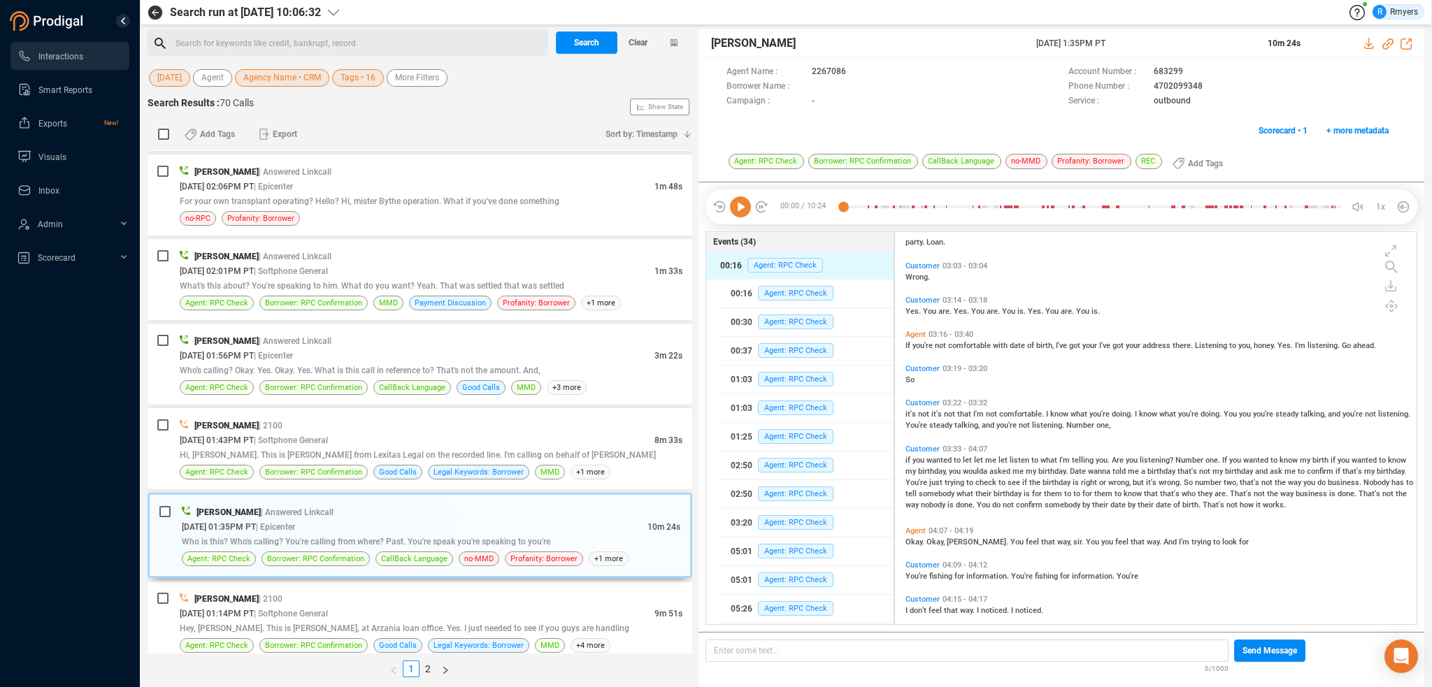
scroll to position [1049, 0]
click at [380, 508] on div "[PERSON_NAME] | Answered Linkcall" at bounding box center [431, 512] width 499 height 15
click at [386, 452] on span "Hi, [PERSON_NAME]. This is [PERSON_NAME] from Lexitas Legal on the recorded lin…" at bounding box center [418, 455] width 476 height 10
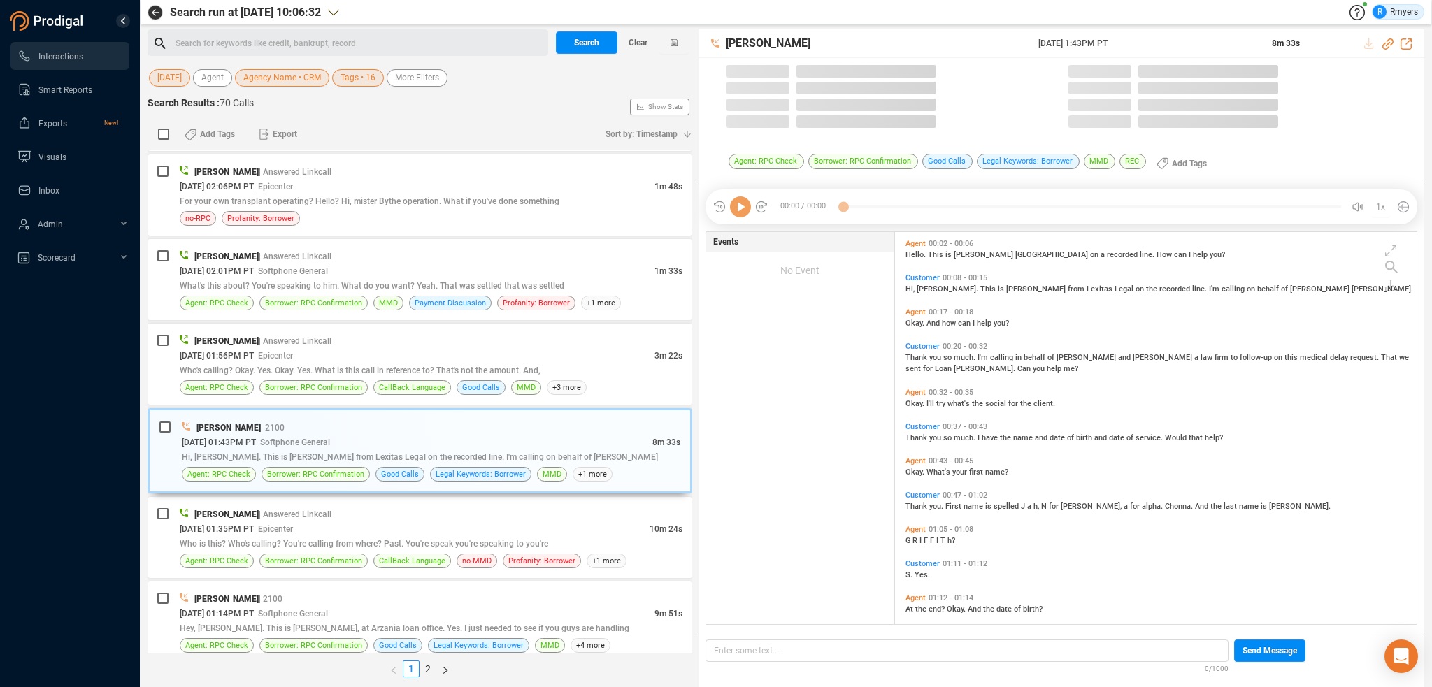
scroll to position [390, 515]
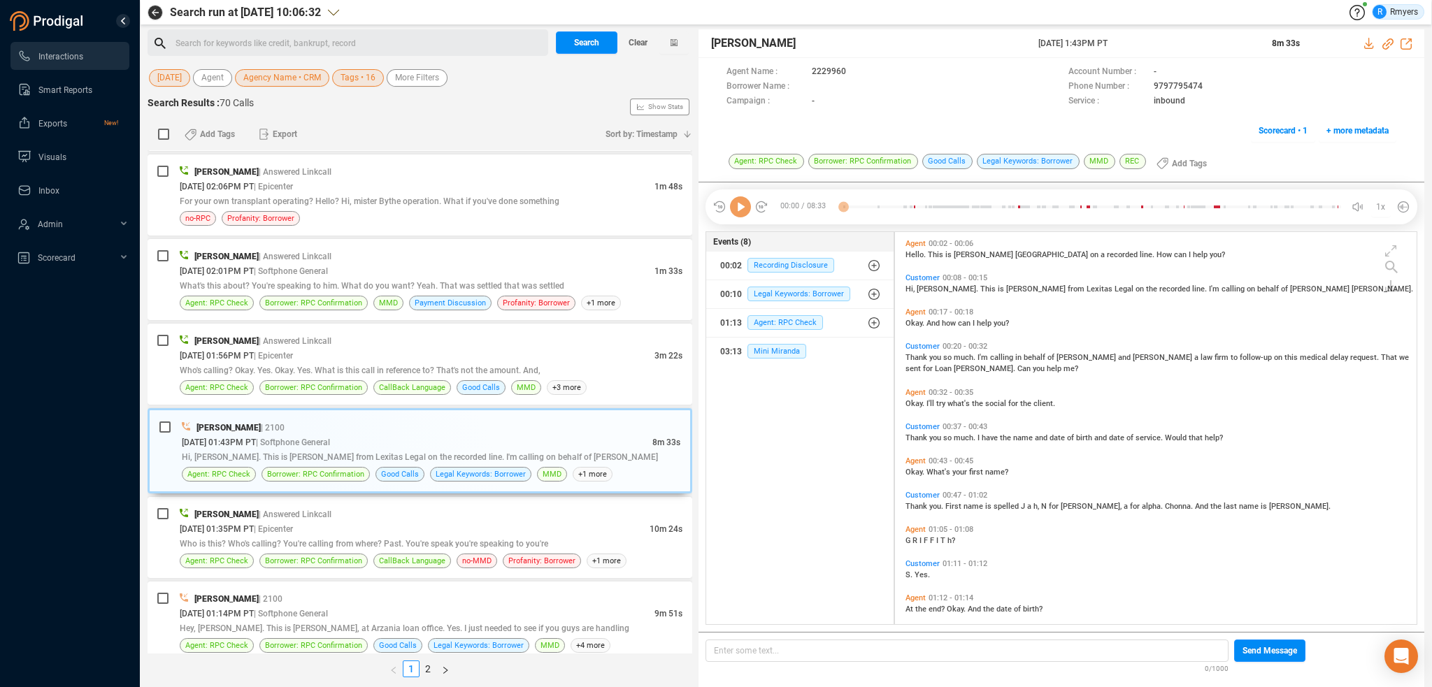
click at [744, 208] on icon at bounding box center [740, 207] width 21 height 21
click at [744, 211] on icon at bounding box center [740, 207] width 21 height 21
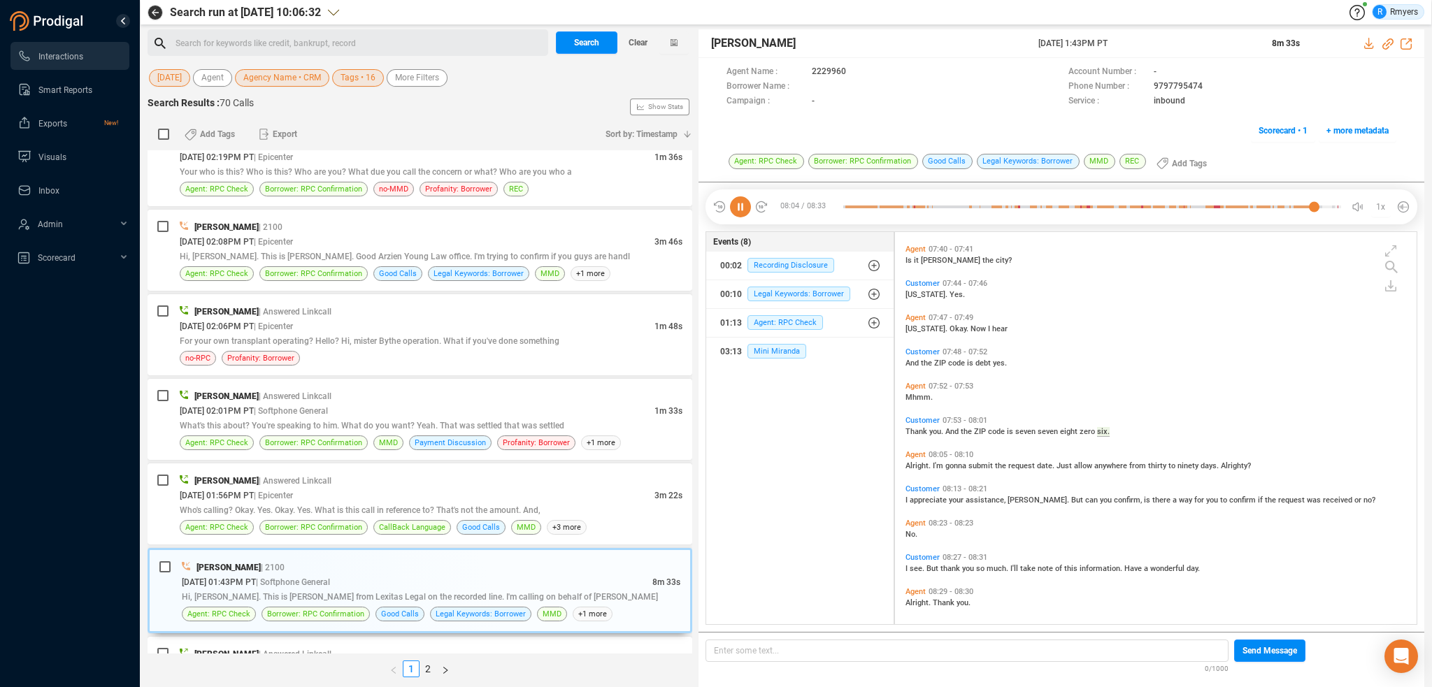
scroll to position [2285, 0]
click at [496, 488] on div "[DATE] 01:56PM PT | Epicenter" at bounding box center [417, 495] width 475 height 15
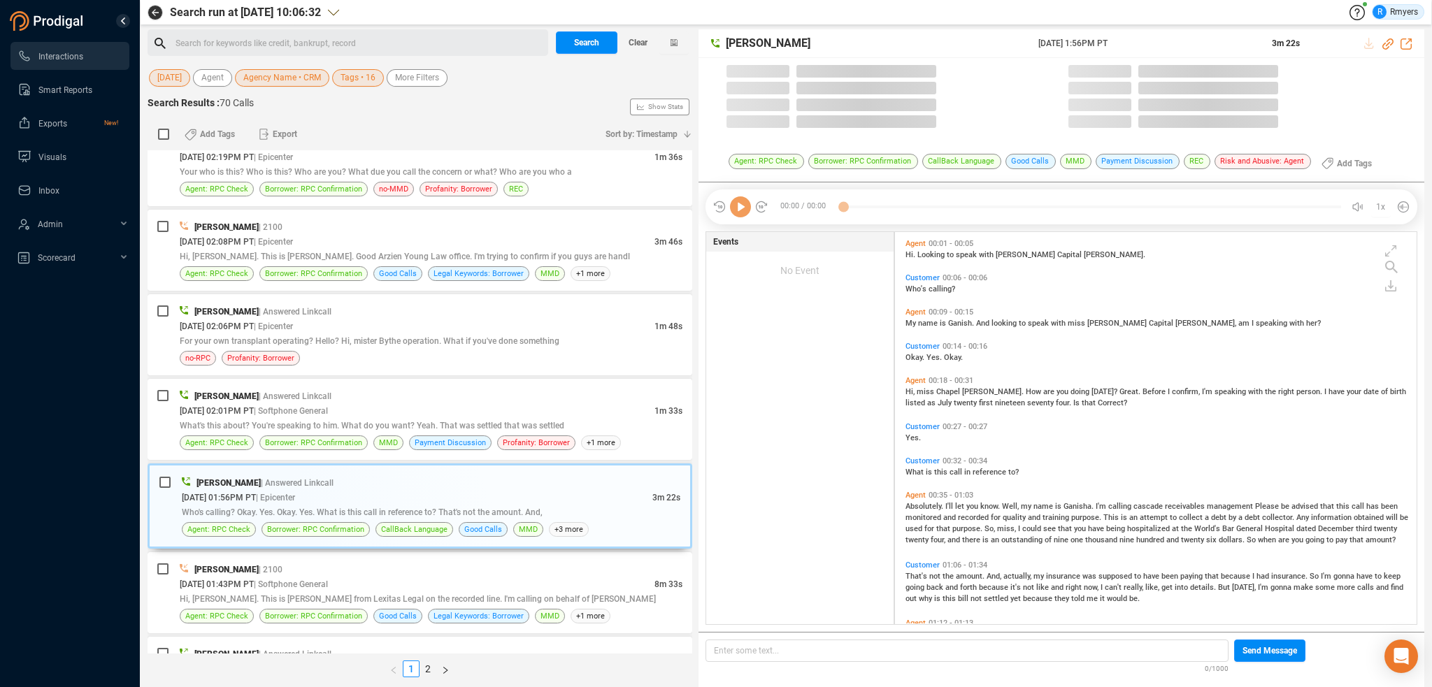
scroll to position [390, 515]
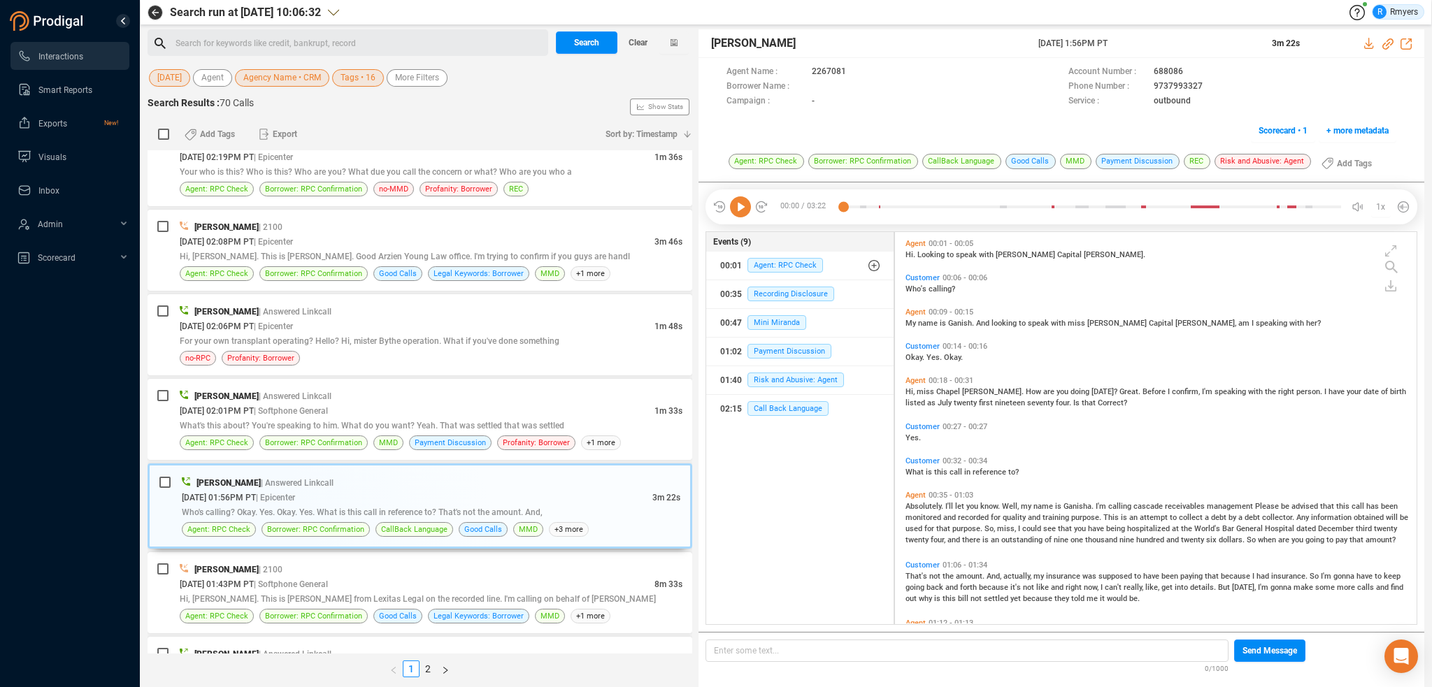
click at [747, 208] on icon at bounding box center [740, 207] width 21 height 21
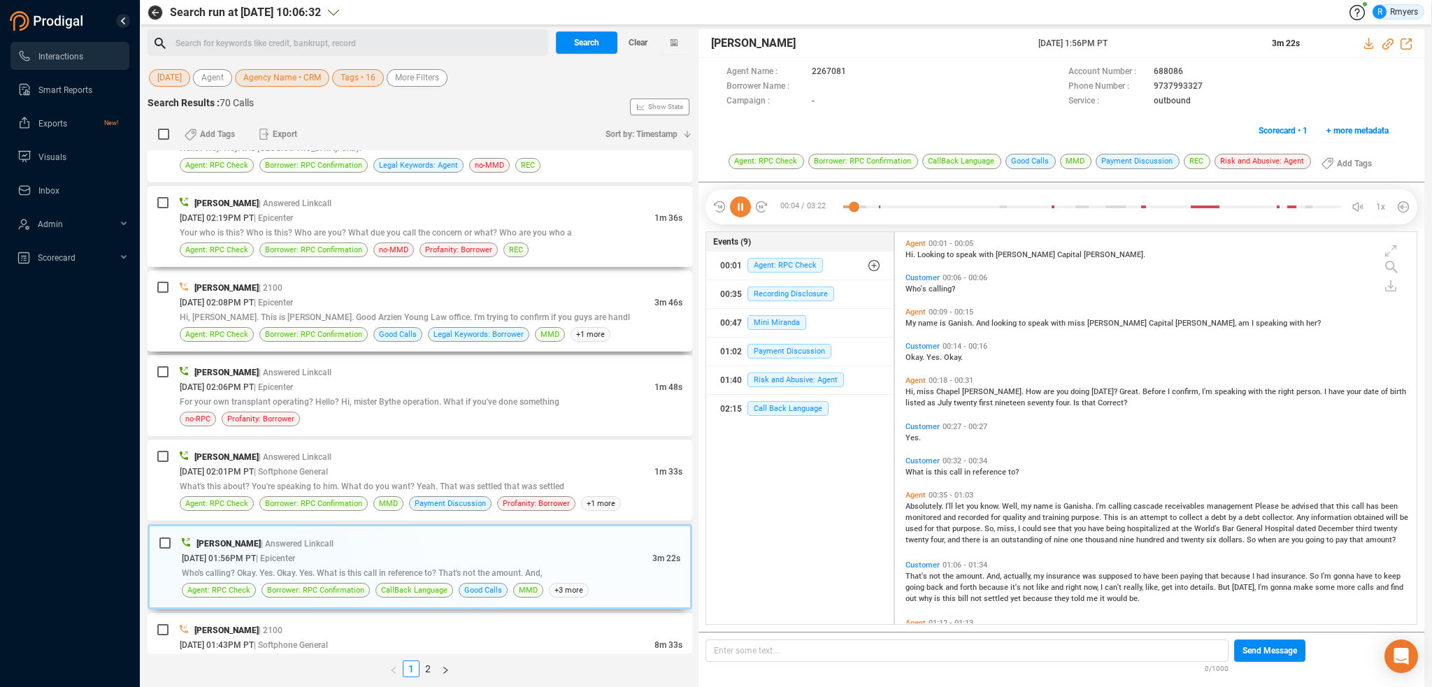
scroll to position [1049, 0]
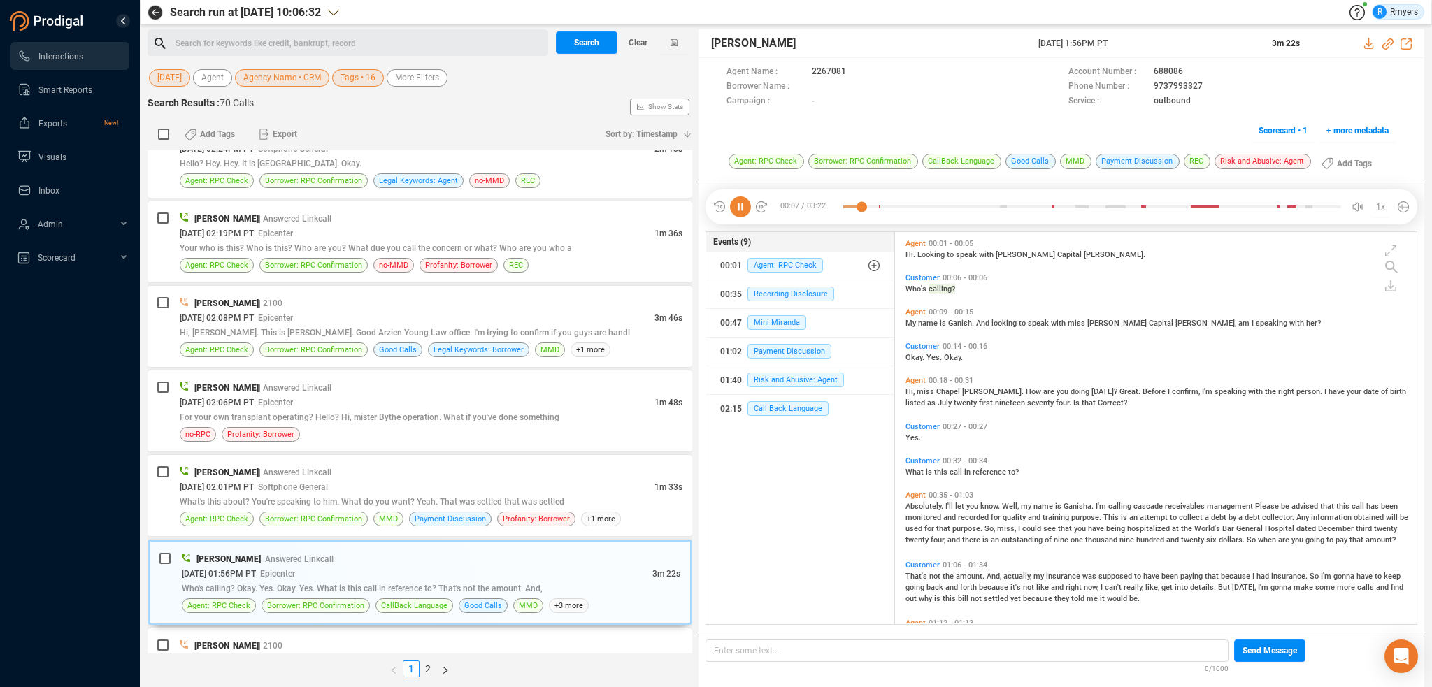
click at [921, 394] on span "miss" at bounding box center [927, 391] width 20 height 9
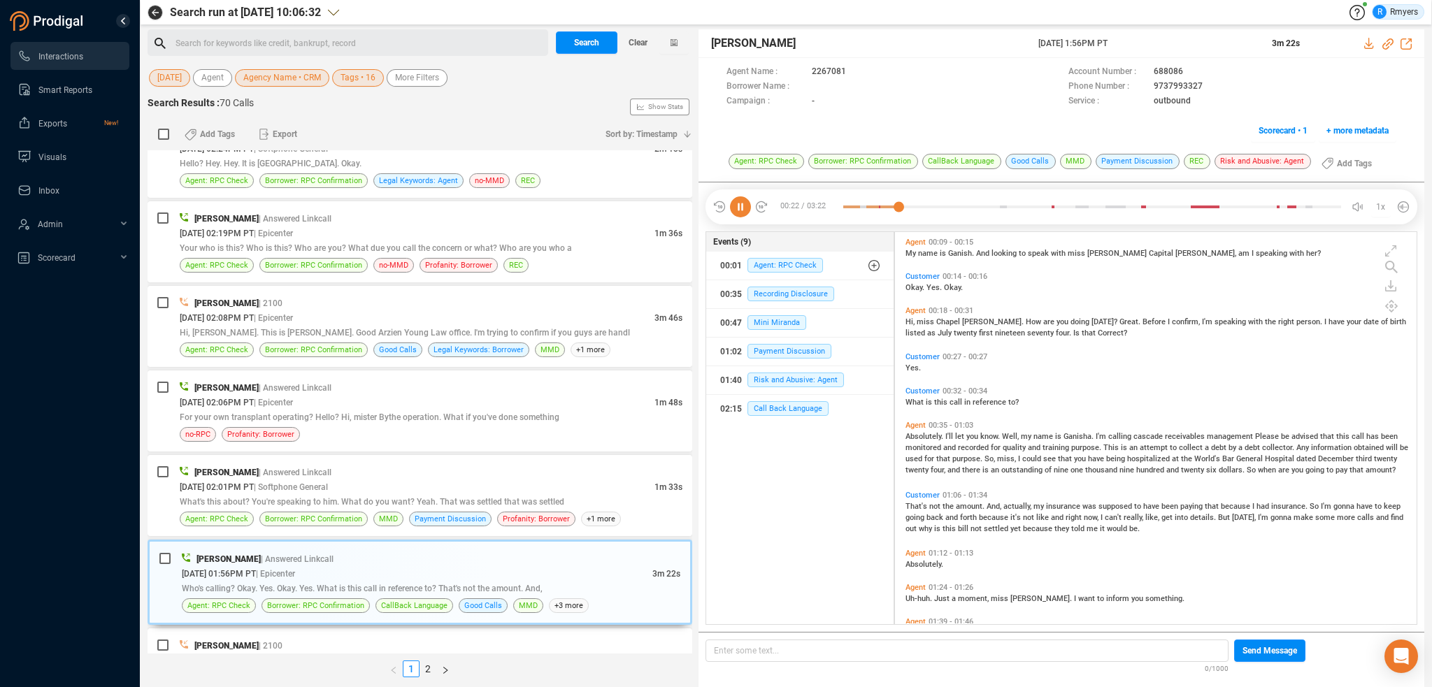
click at [917, 506] on span "That's" at bounding box center [918, 506] width 24 height 9
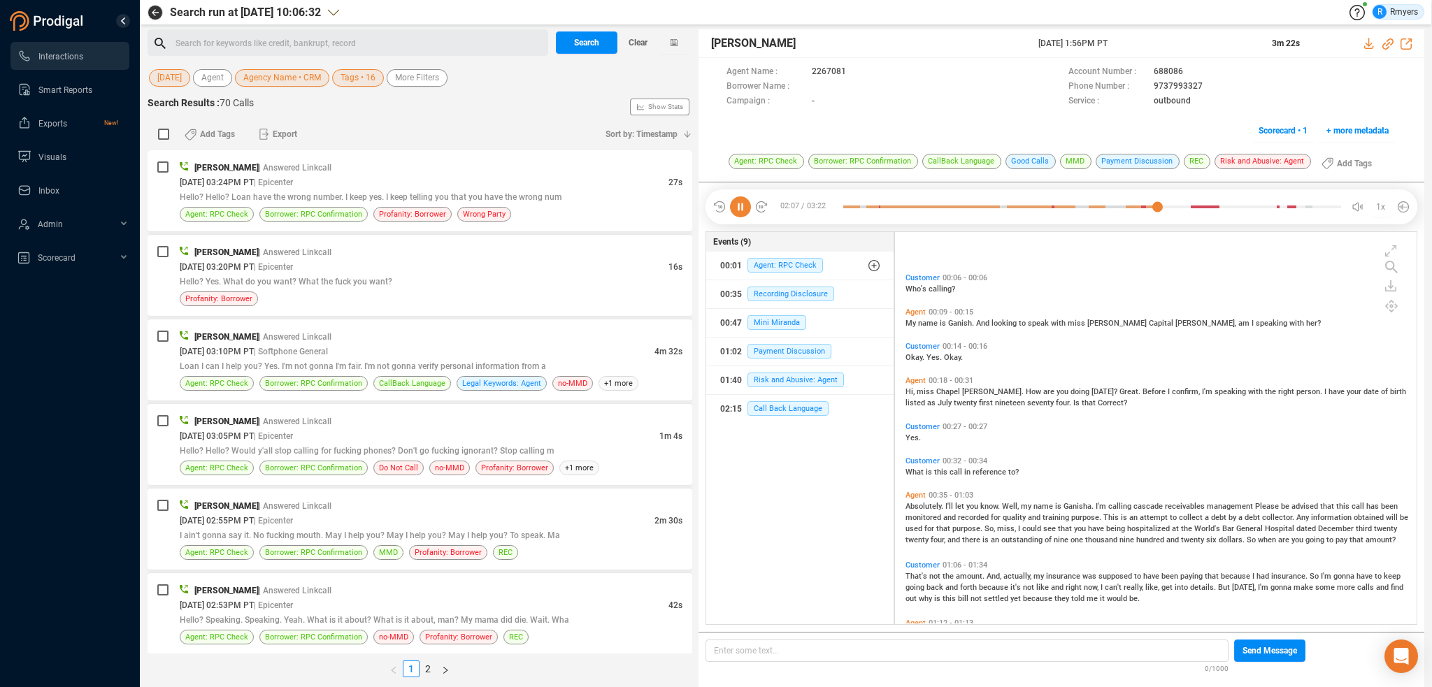
scroll to position [390, 515]
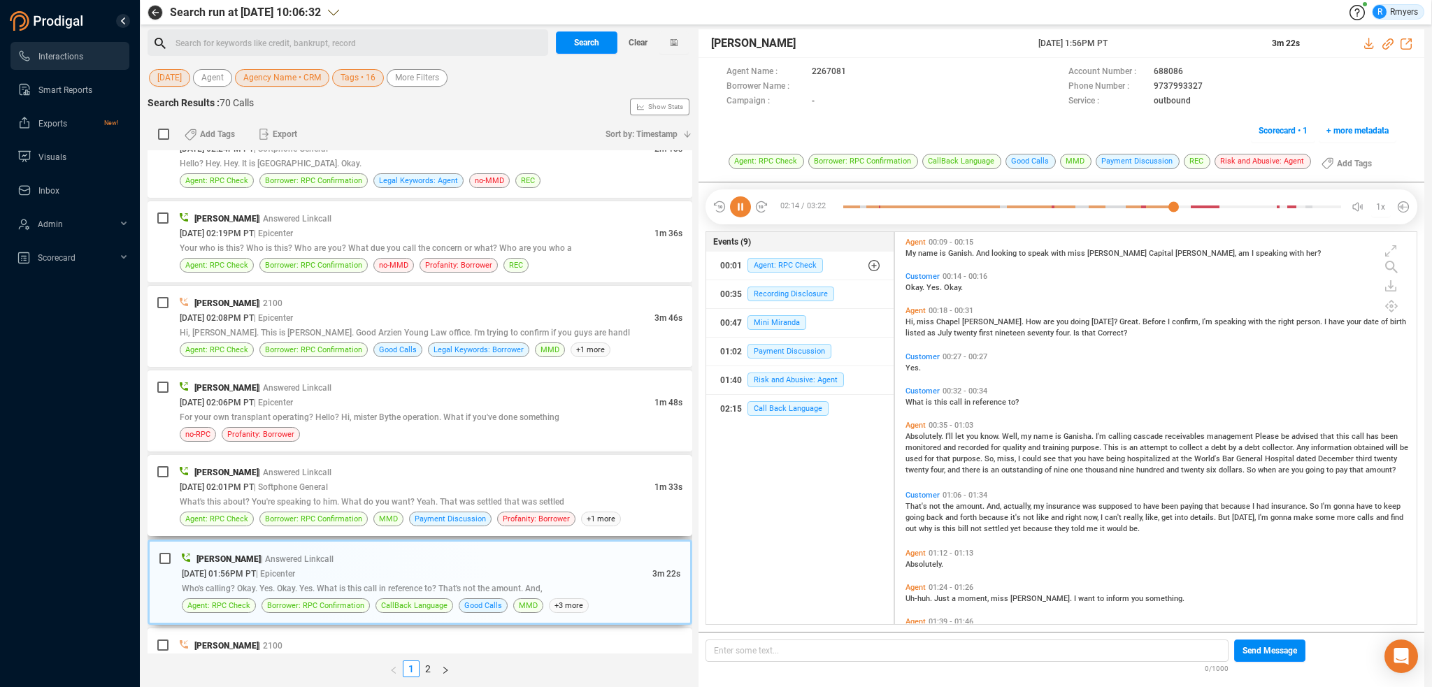
click at [250, 483] on span "[DATE] 02:01PM PT" at bounding box center [217, 488] width 74 height 10
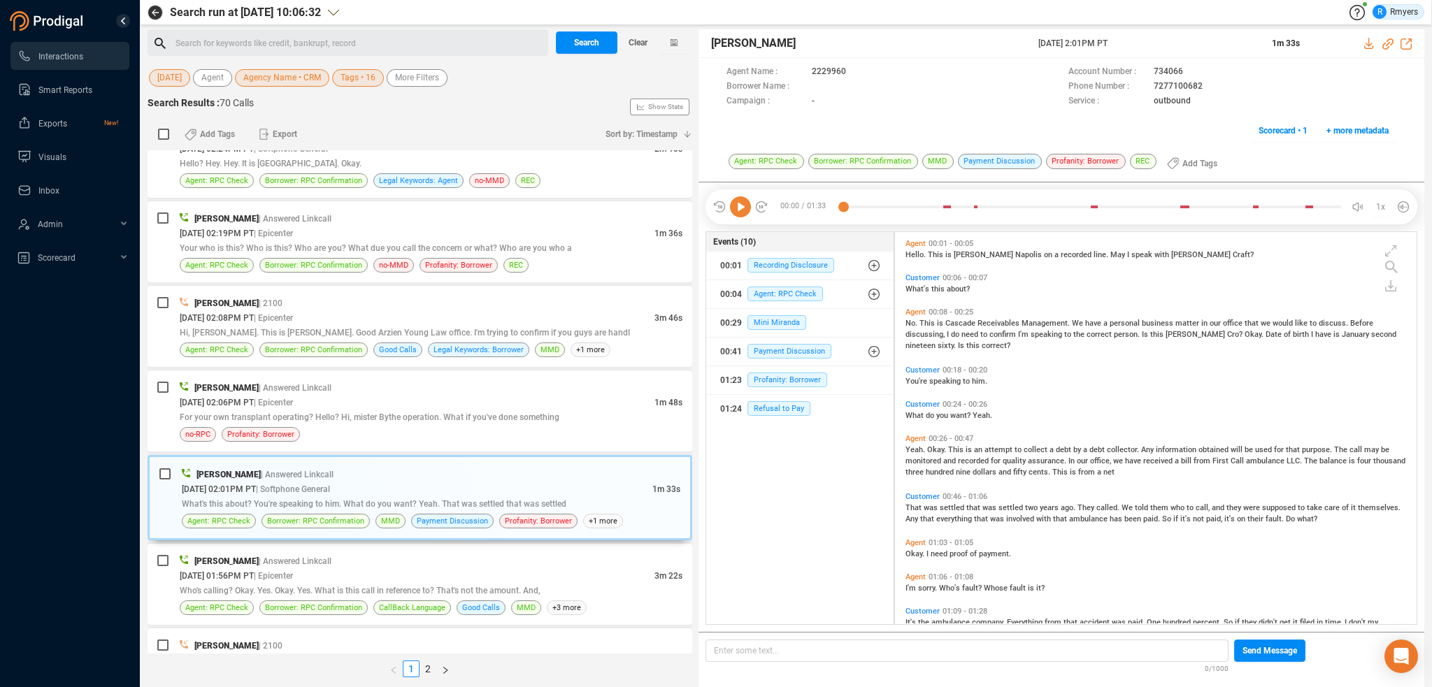
click at [736, 209] on icon at bounding box center [740, 207] width 21 height 21
click at [383, 575] on div "[DATE] 01:56PM PT | Epicenter" at bounding box center [417, 576] width 475 height 15
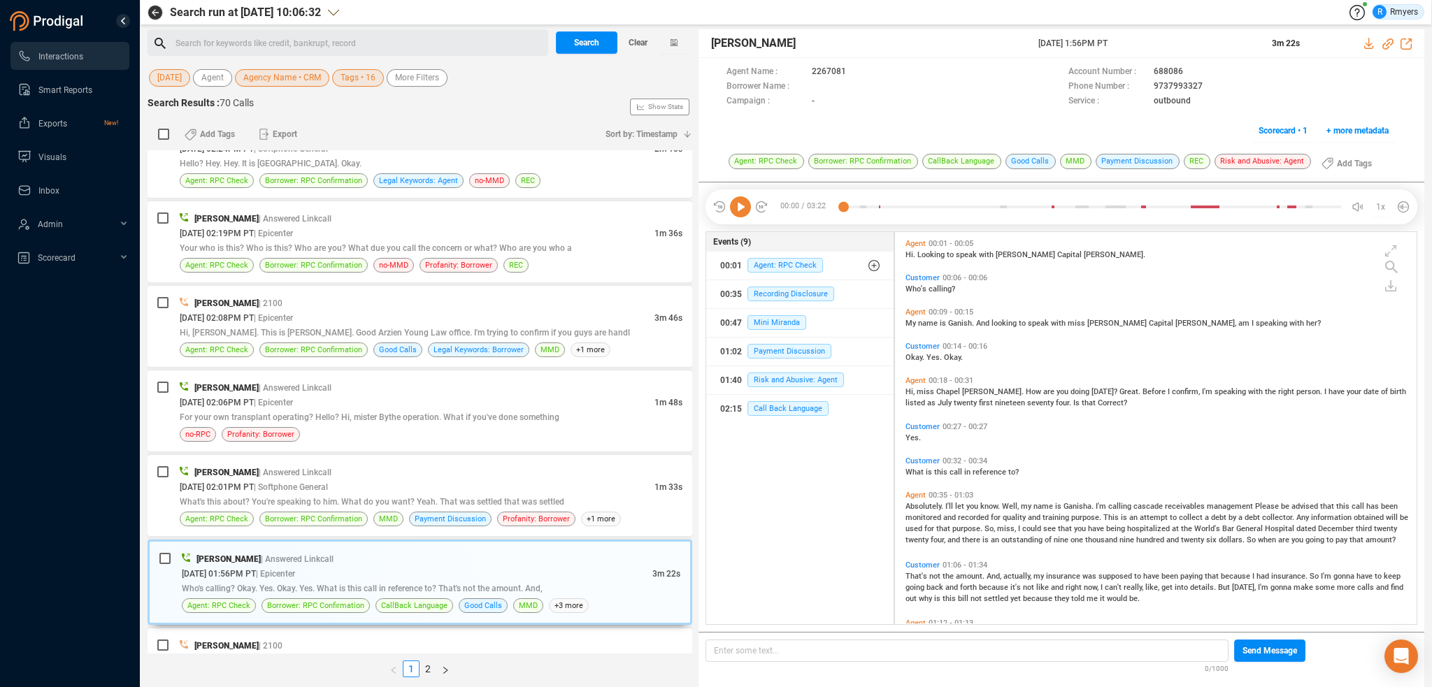
click at [734, 209] on icon at bounding box center [740, 207] width 21 height 21
click at [922, 506] on span "Absolutely." at bounding box center [926, 506] width 40 height 9
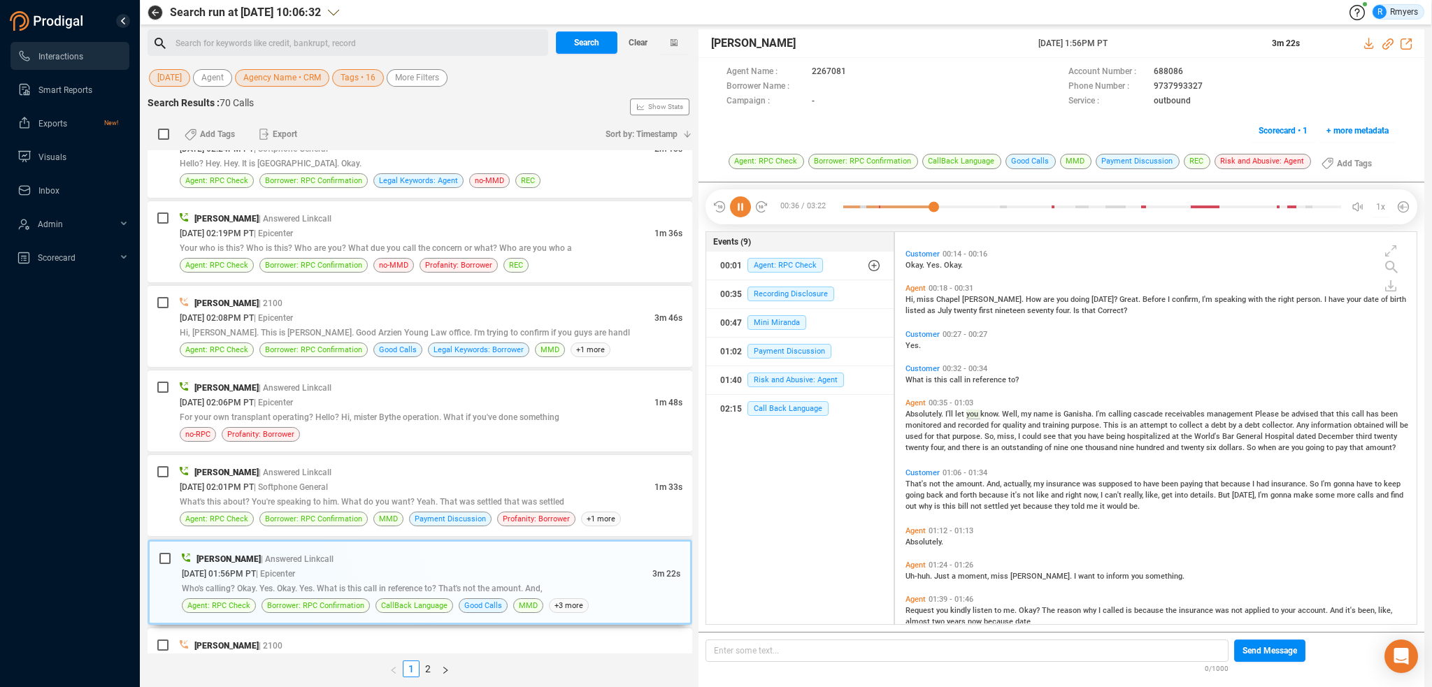
click at [916, 483] on span "That's" at bounding box center [918, 484] width 24 height 9
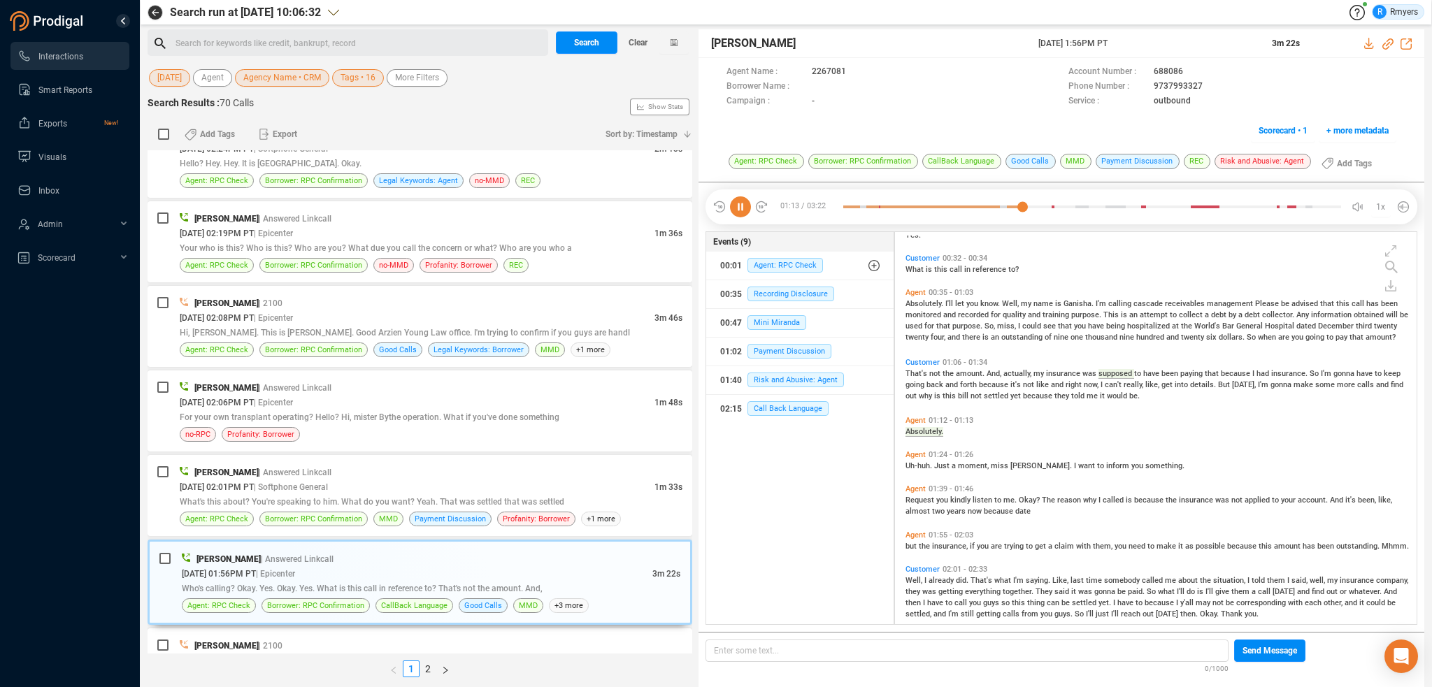
scroll to position [157, 0]
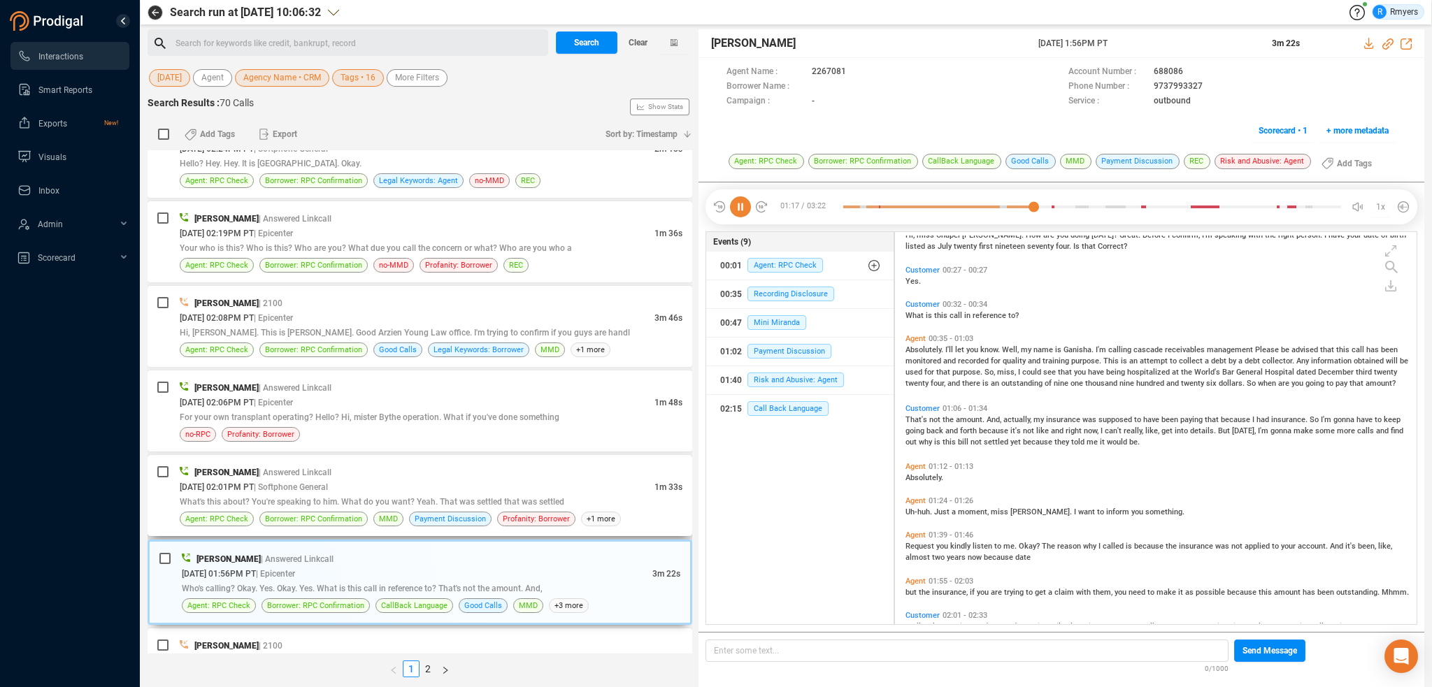
click at [355, 478] on div "Elizabeth Napoles | Answered Linkcall 10/14/2025 @ 02:01PM PT | Softphone Gener…" at bounding box center [431, 496] width 503 height 62
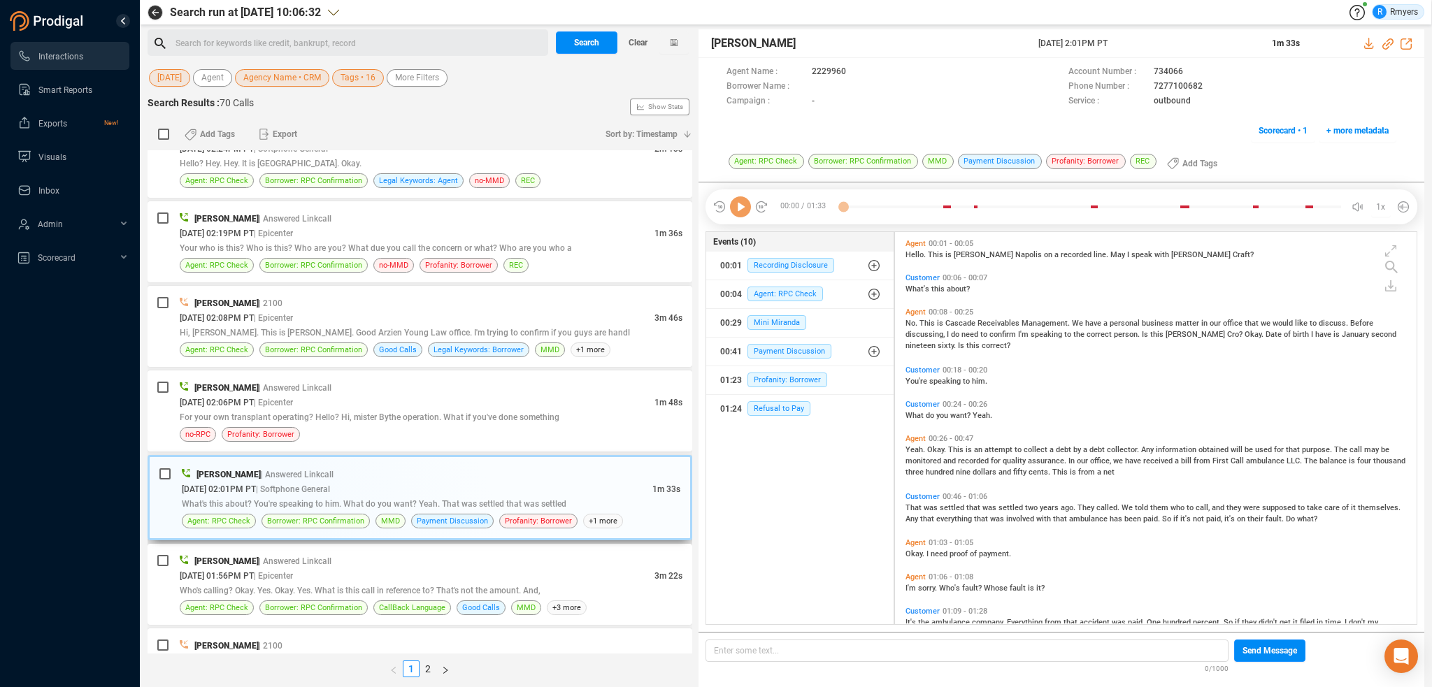
scroll to position [390, 515]
click at [739, 212] on icon at bounding box center [740, 207] width 21 height 21
click at [769, 321] on span "Mini Miranda" at bounding box center [777, 322] width 59 height 15
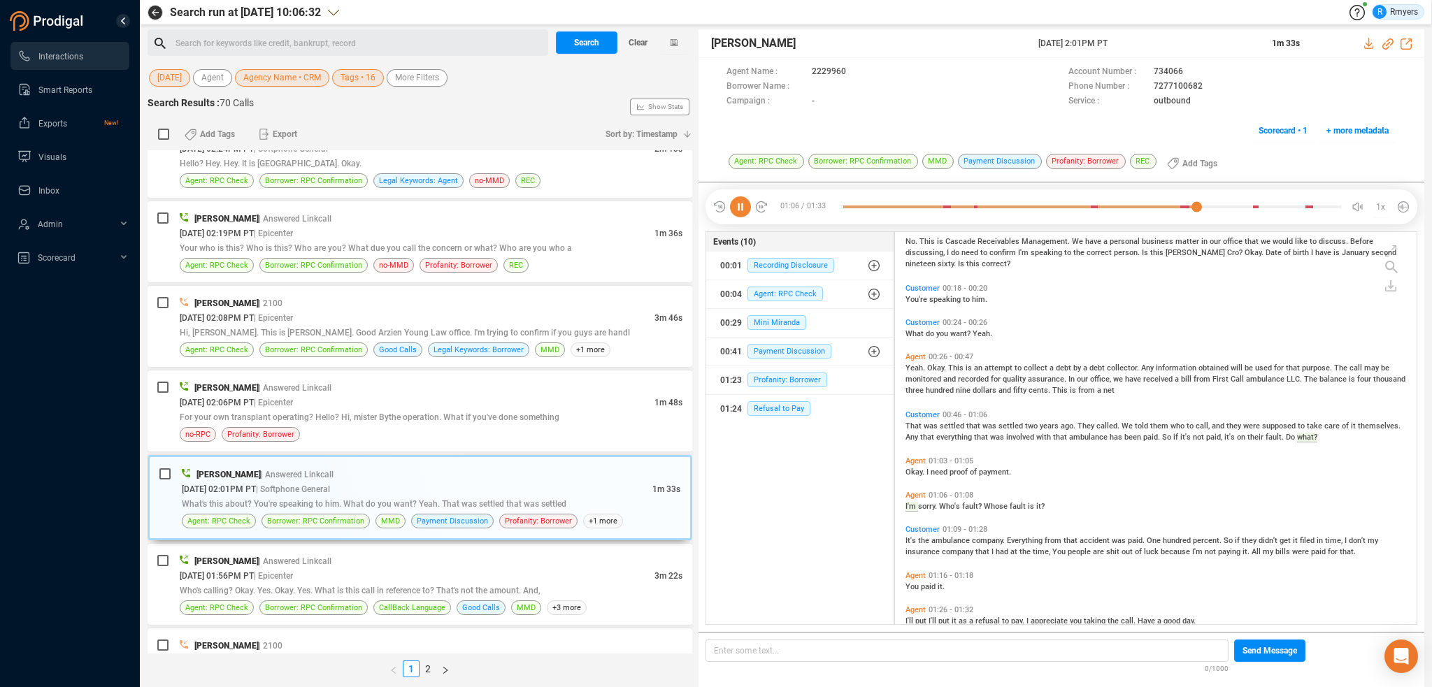
scroll to position [104, 0]
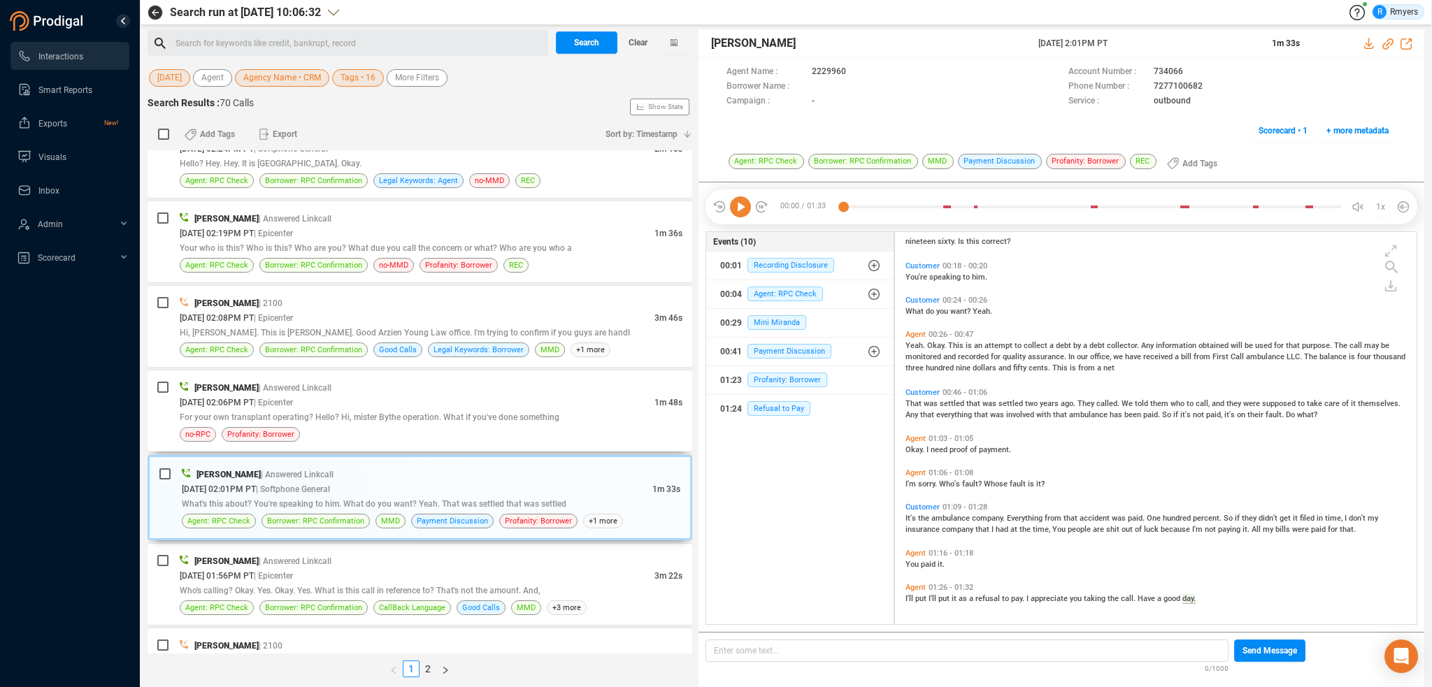
drag, startPoint x: 319, startPoint y: 413, endPoint x: 2, endPoint y: 566, distance: 351.9
click at [319, 413] on span "For your own transplant operating? Hello? Hi, mister Bythe operation. What if y…" at bounding box center [370, 418] width 380 height 10
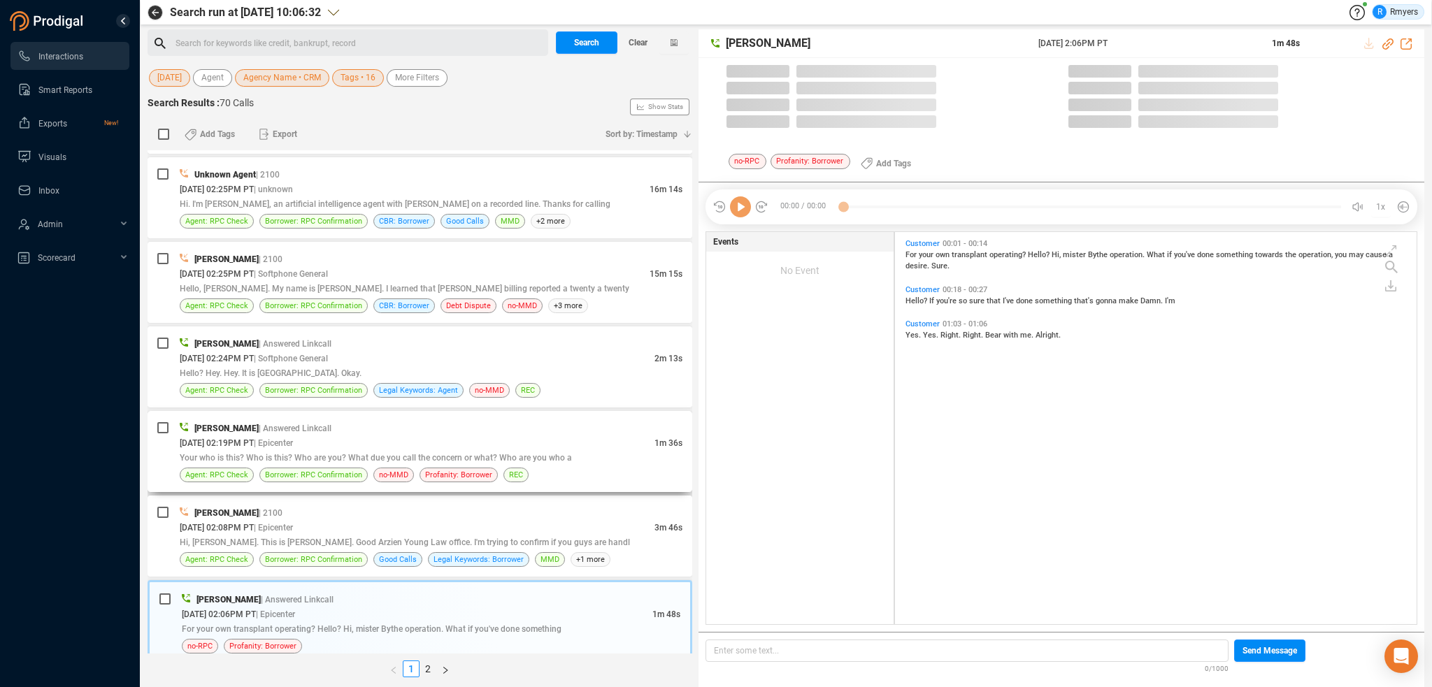
scroll to position [390, 515]
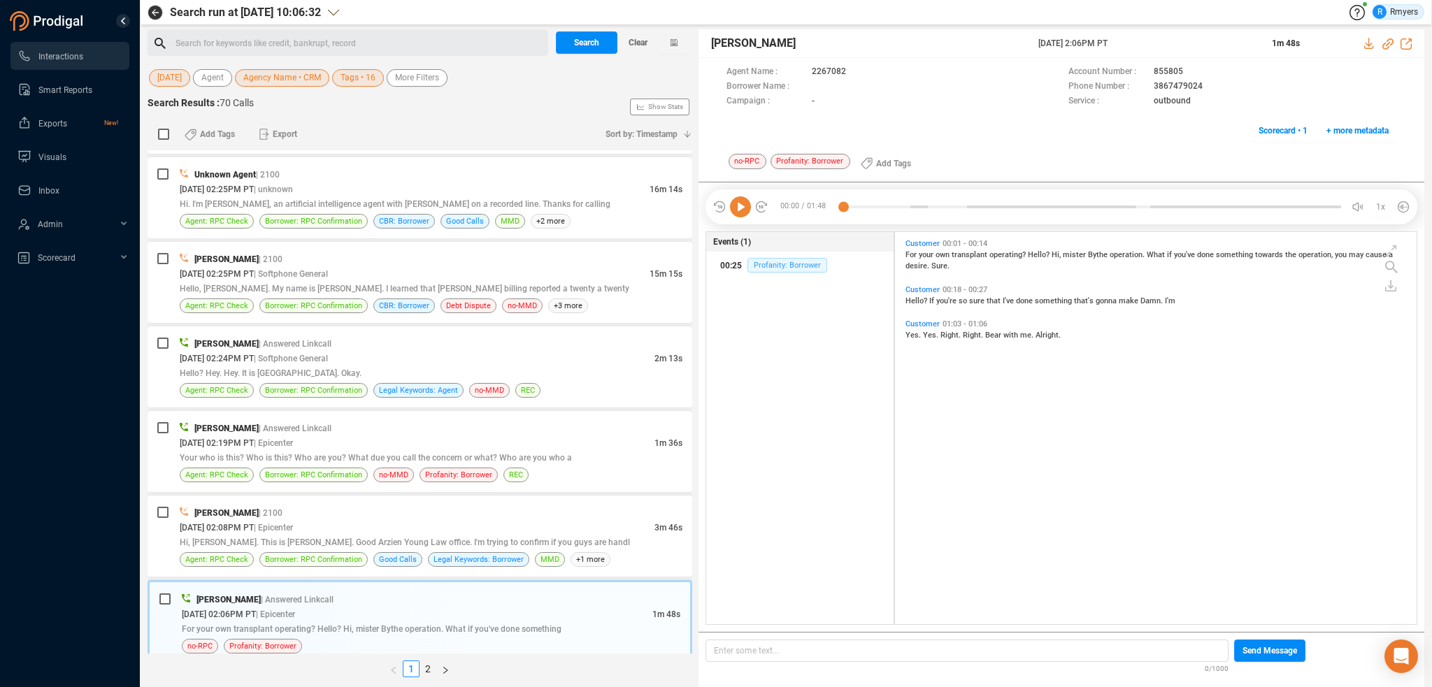
click at [779, 263] on span "Profanity: Borrower" at bounding box center [788, 265] width 80 height 15
click at [301, 473] on span "Borrower: RPC Confirmation" at bounding box center [313, 475] width 97 height 13
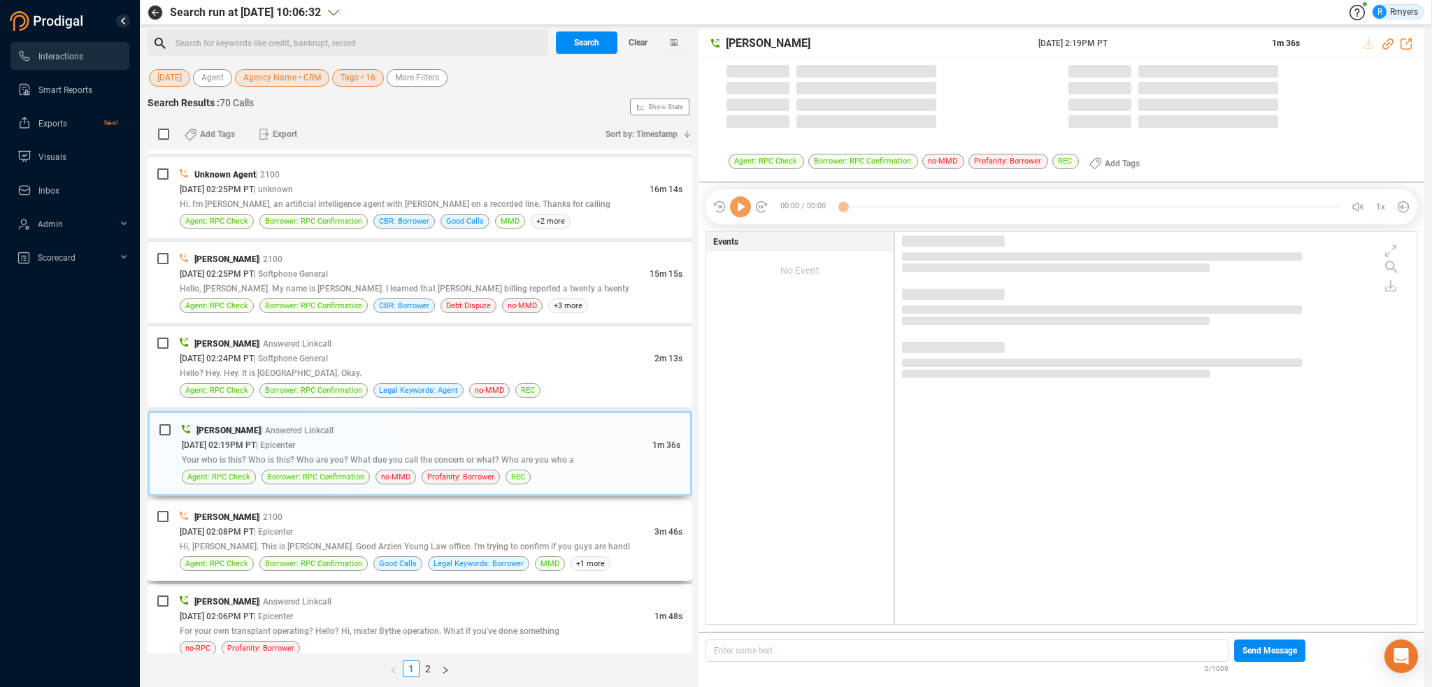
click at [293, 527] on span "| Epicenter" at bounding box center [273, 532] width 39 height 10
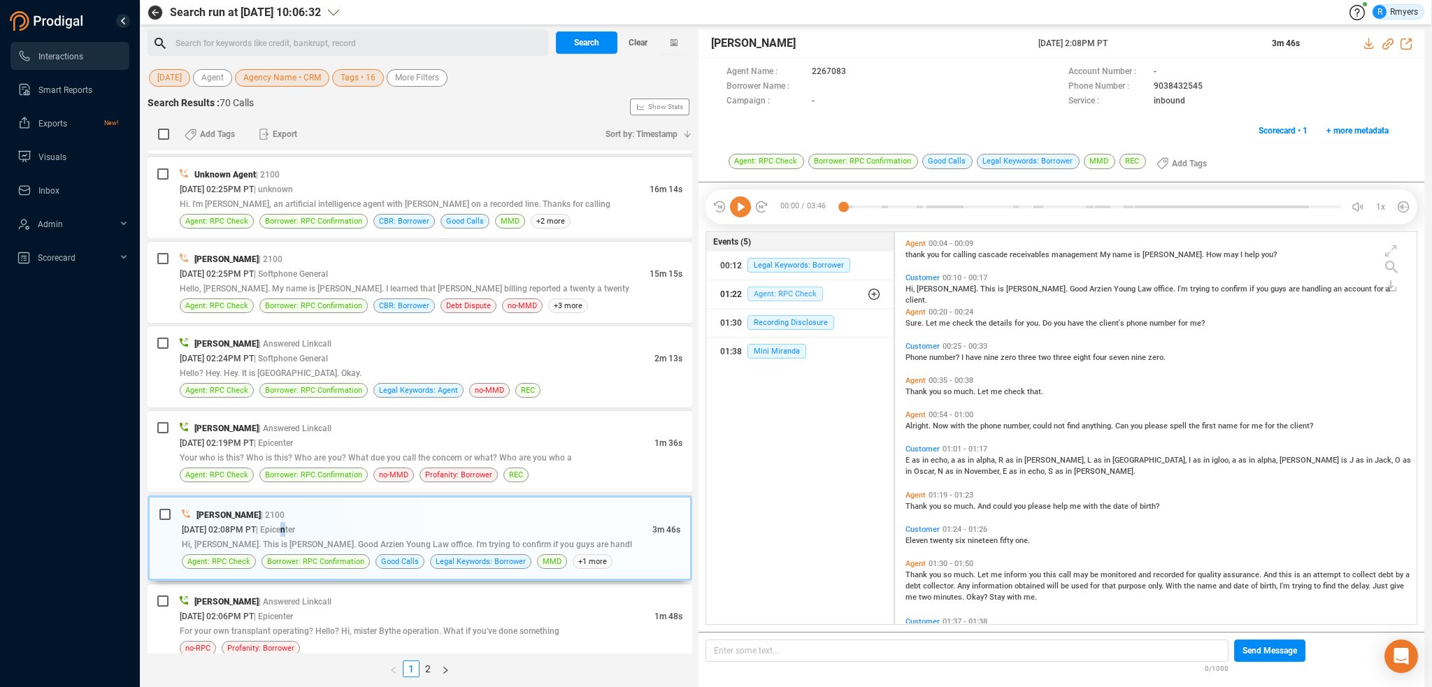
click at [755, 288] on span "Agent: RPC Check" at bounding box center [786, 294] width 76 height 15
click at [766, 311] on button "01:22 Agent: RPC Check" at bounding box center [805, 322] width 177 height 28
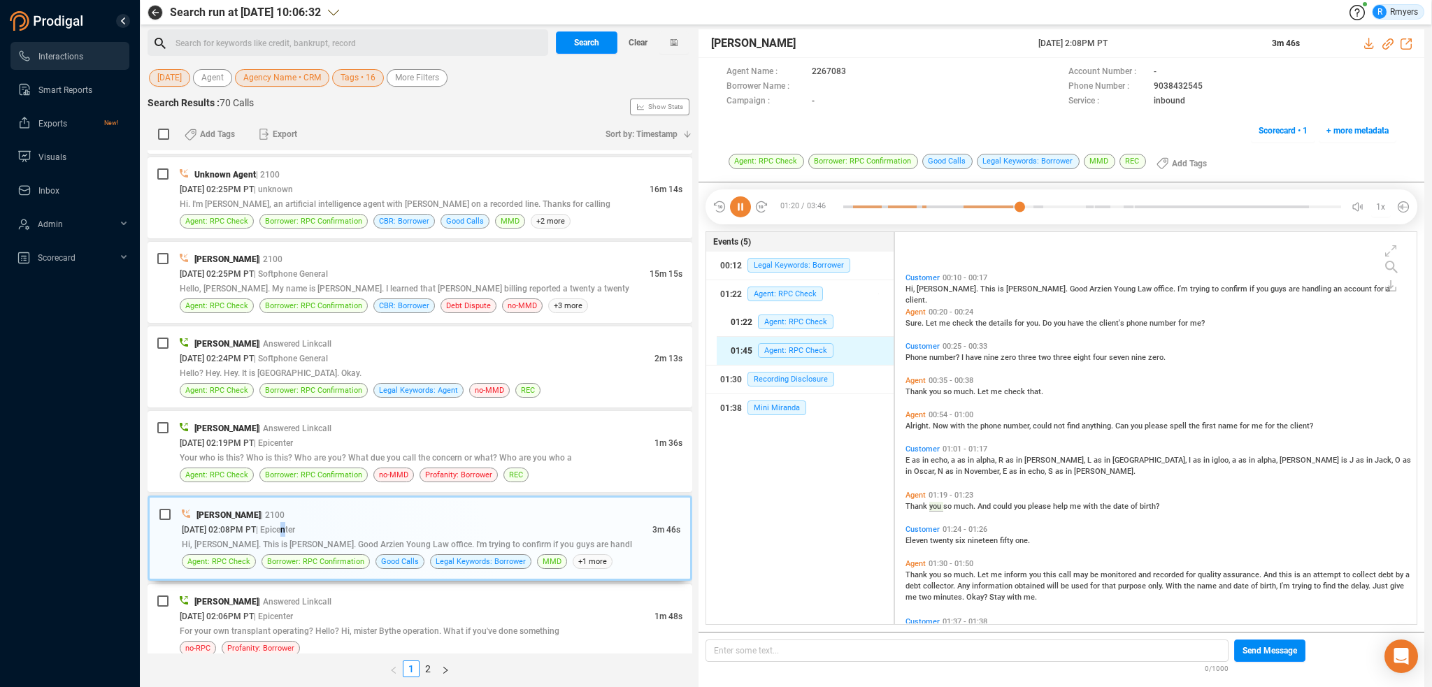
scroll to position [75, 0]
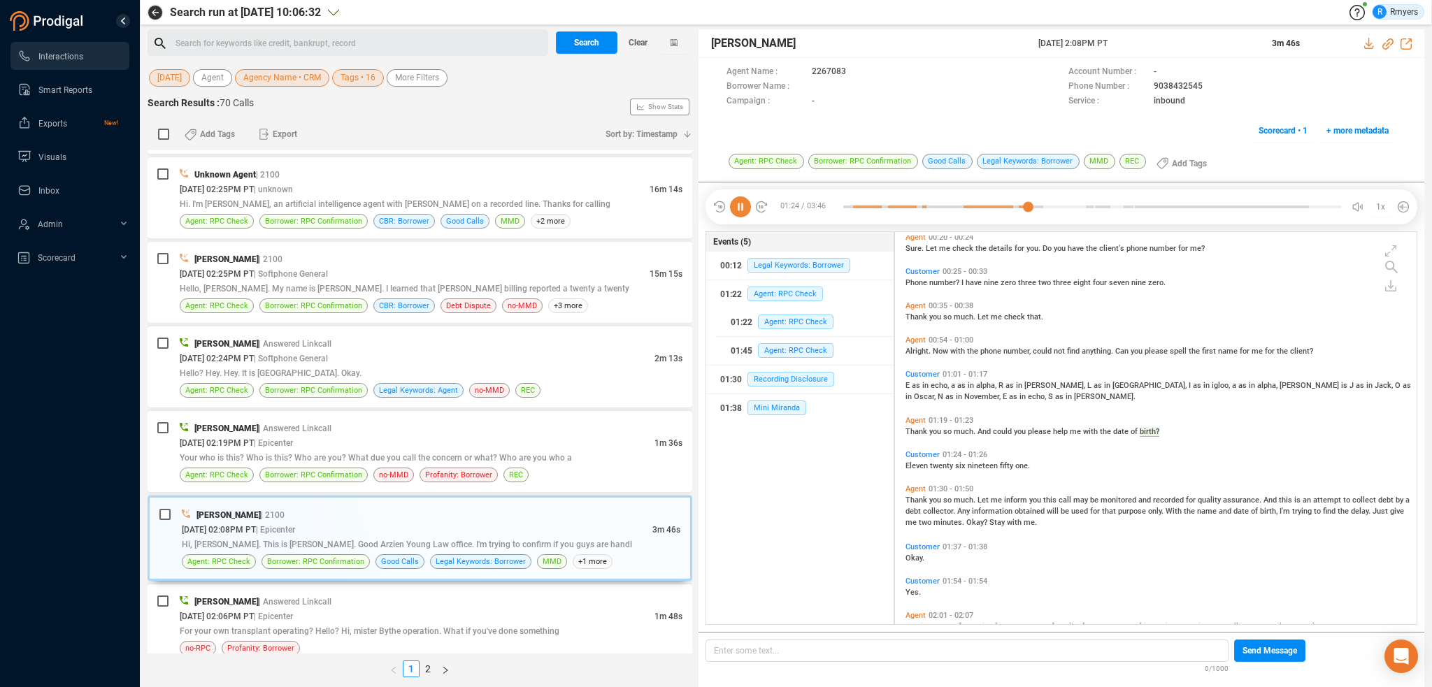
click at [931, 464] on span "twenty" at bounding box center [942, 466] width 25 height 9
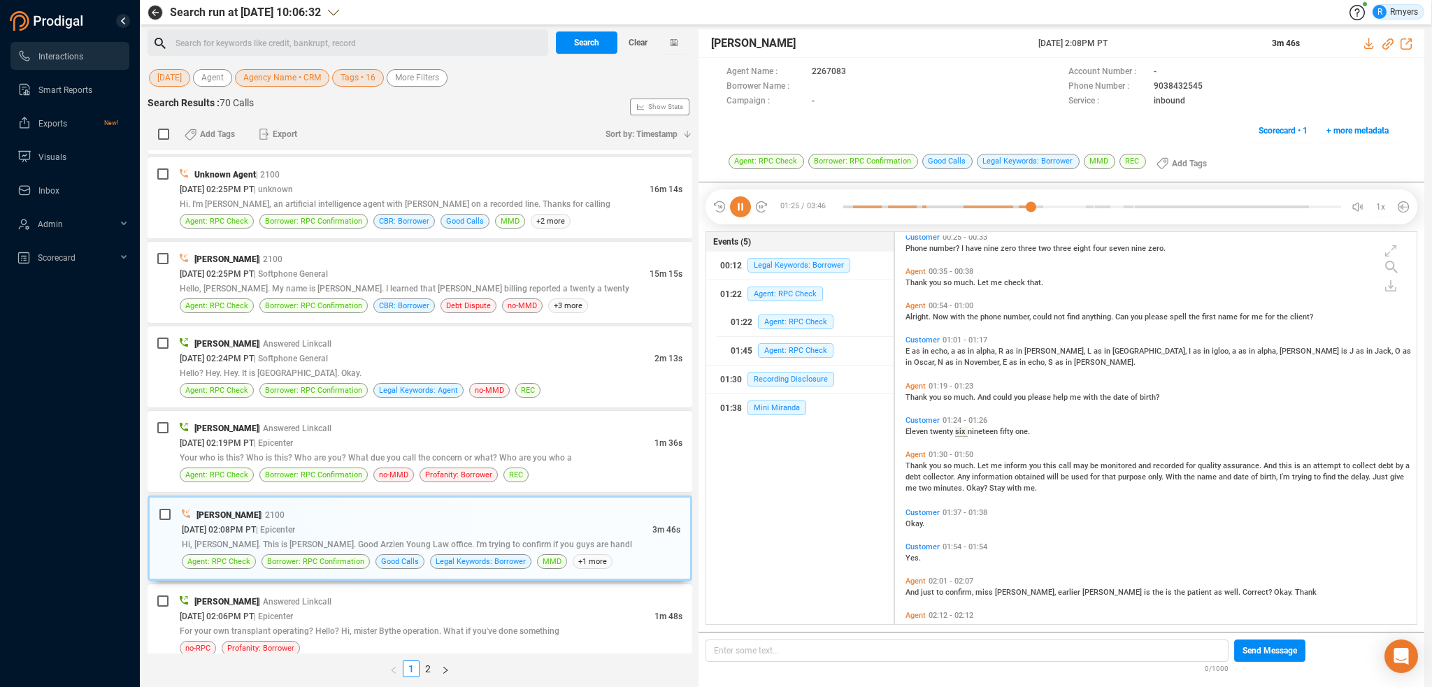
click at [906, 459] on div "Thank you so much. Let me inform you this call may be monitored and recorded fo…" at bounding box center [1160, 476] width 508 height 34
click at [912, 464] on span "Thank" at bounding box center [918, 466] width 24 height 9
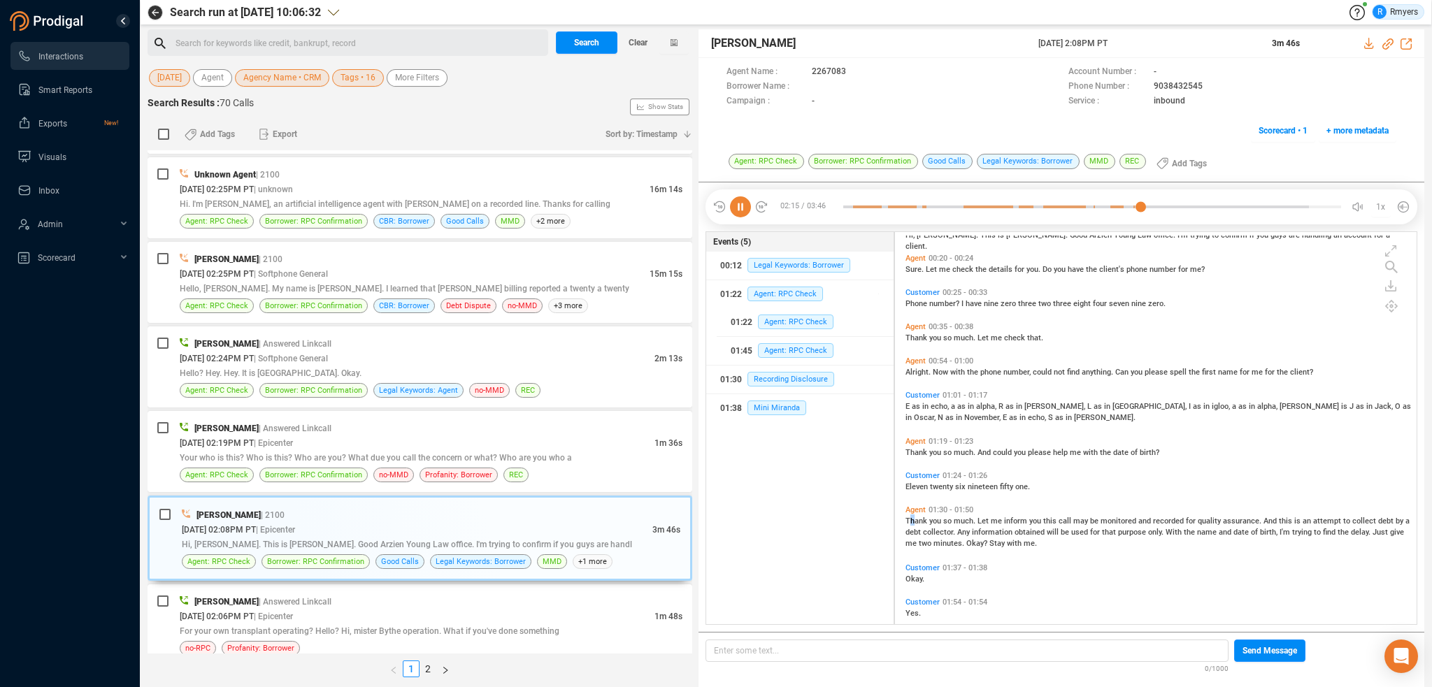
scroll to position [70, 0]
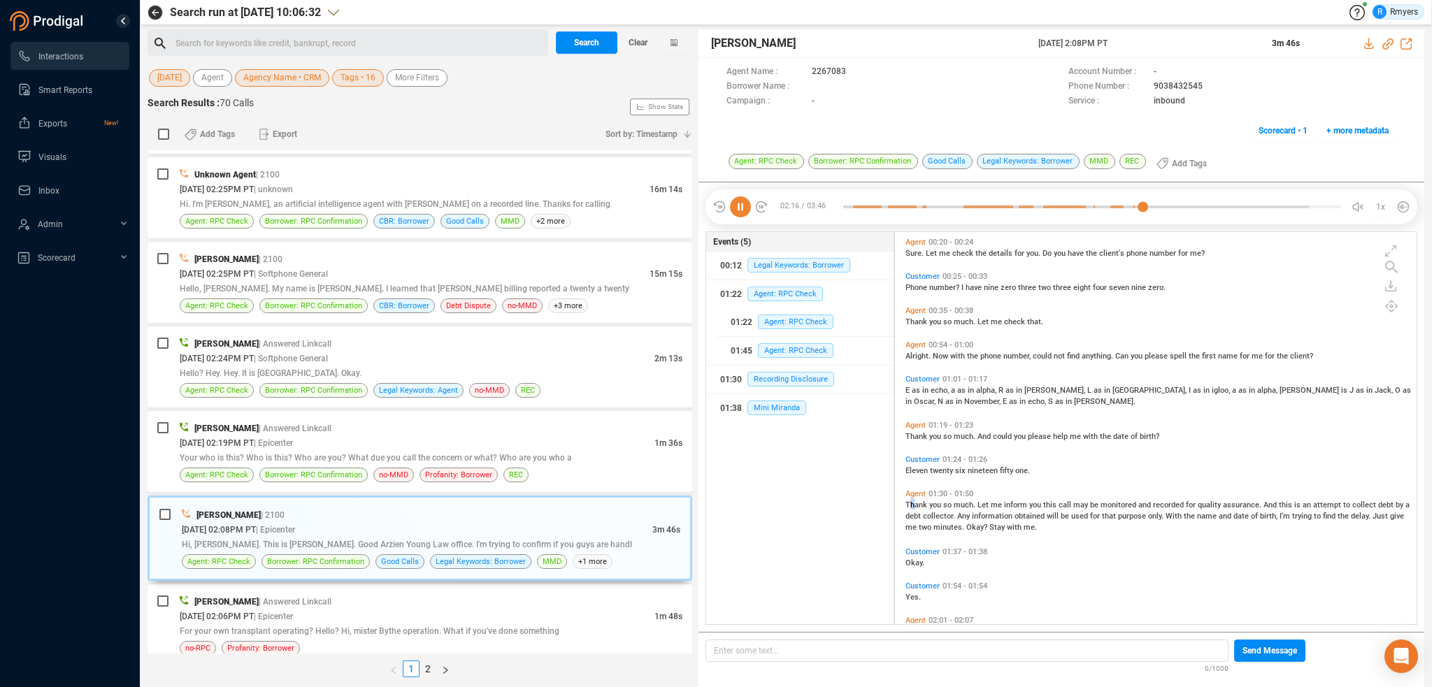
click at [741, 210] on icon at bounding box center [740, 207] width 21 height 21
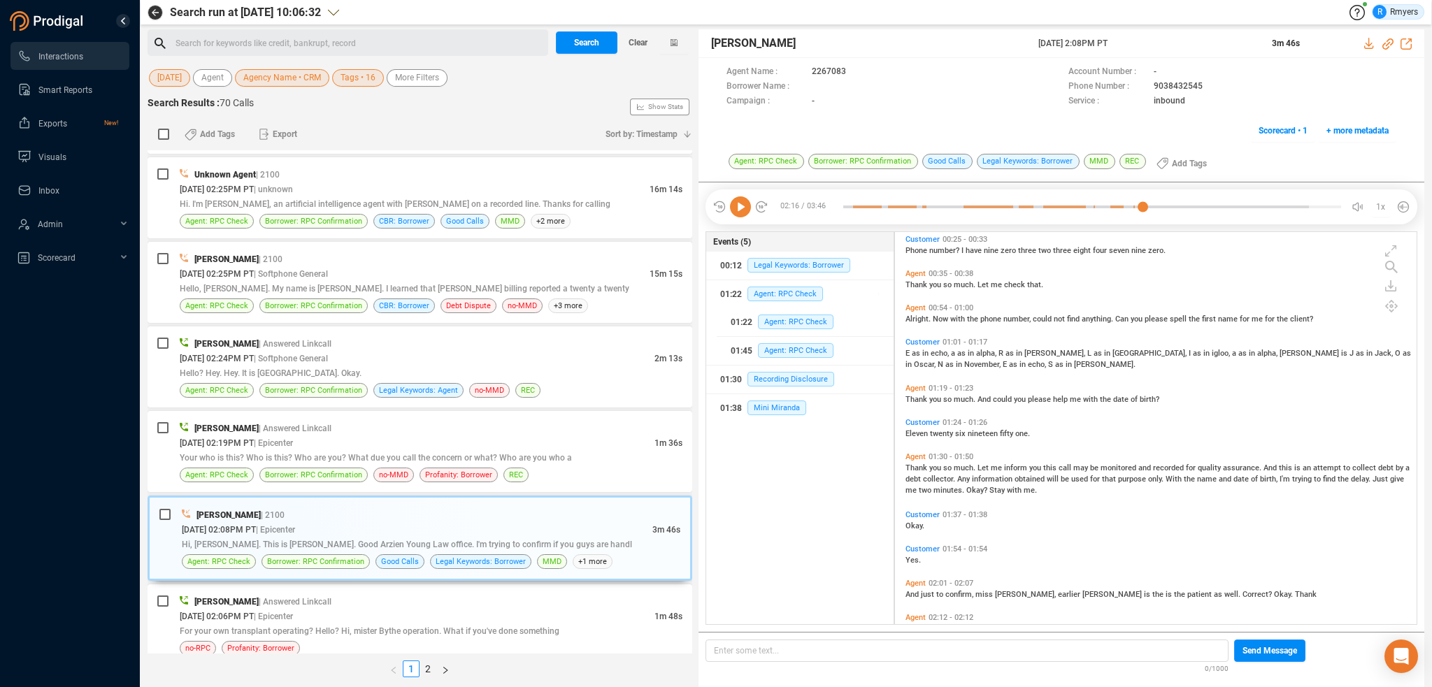
scroll to position [140, 0]
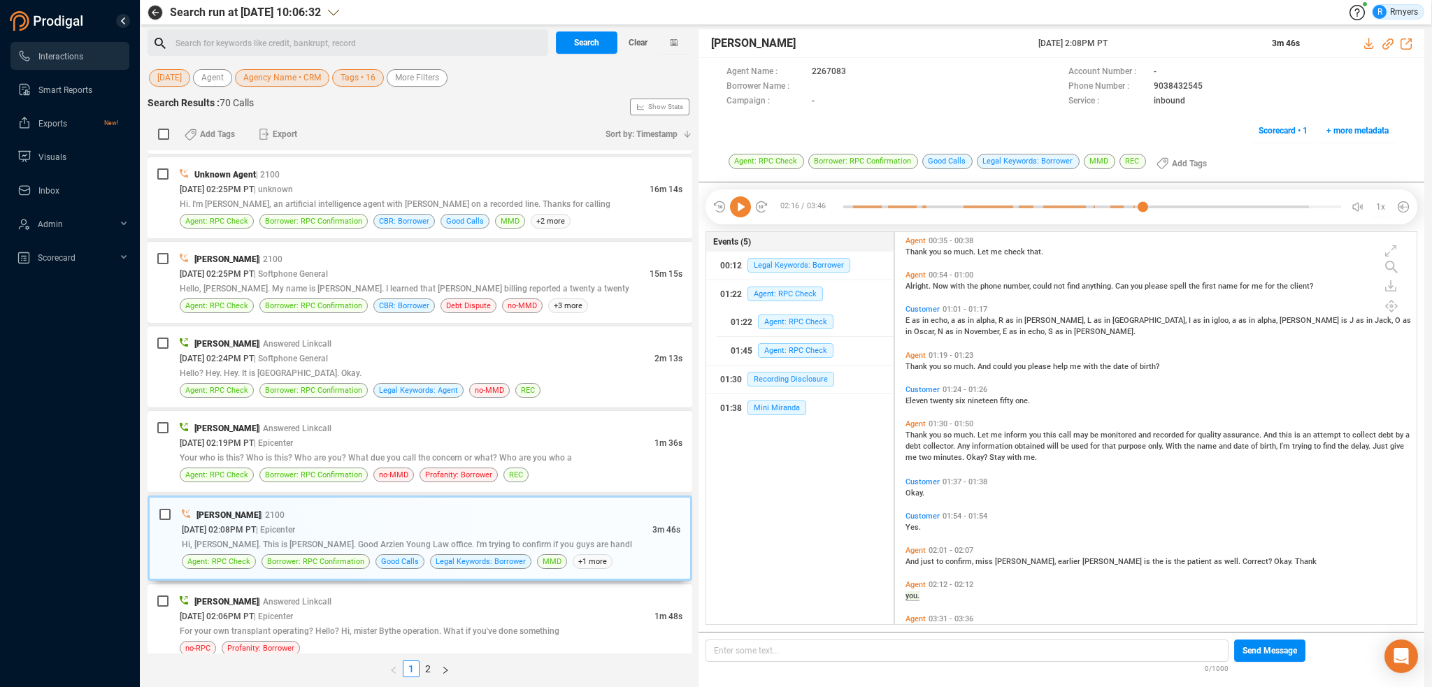
click at [912, 318] on span "as" at bounding box center [917, 320] width 10 height 9
click at [741, 206] on icon at bounding box center [740, 207] width 21 height 21
click at [919, 285] on span "Alright." at bounding box center [919, 286] width 27 height 9
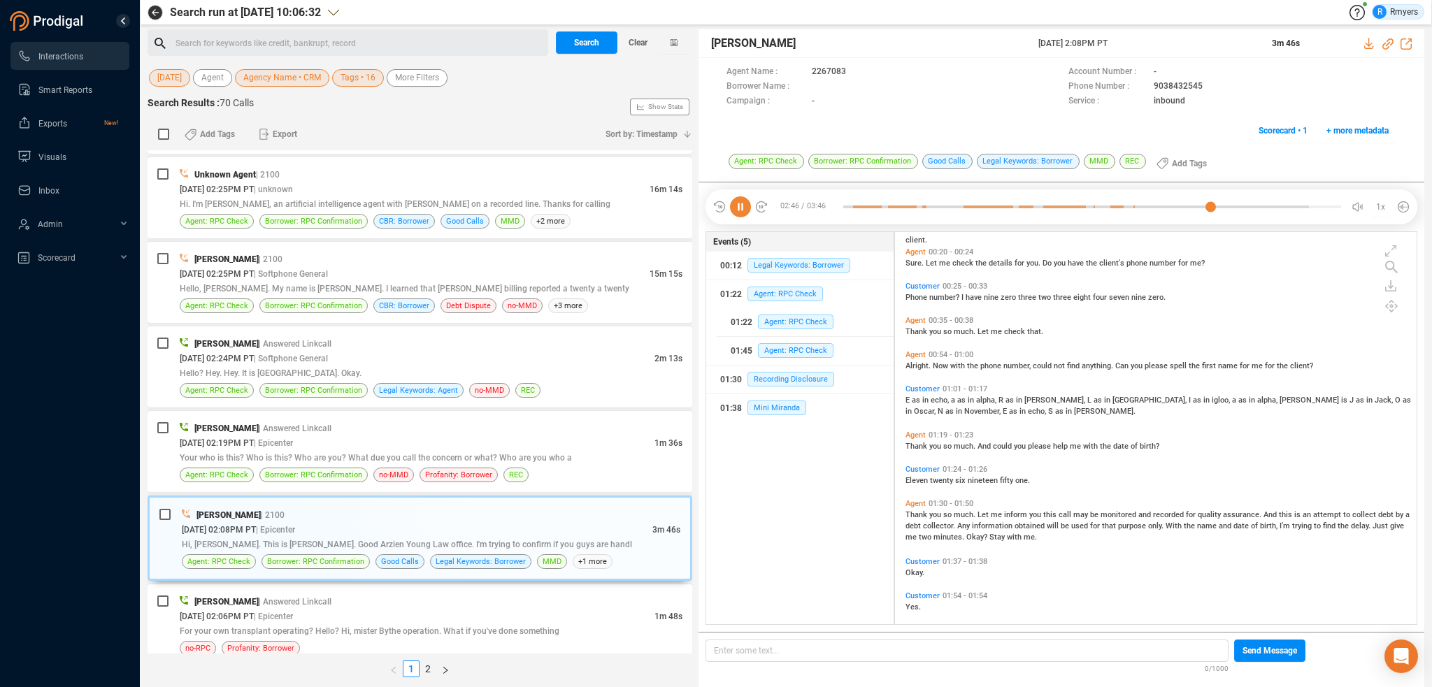
scroll to position [0, 0]
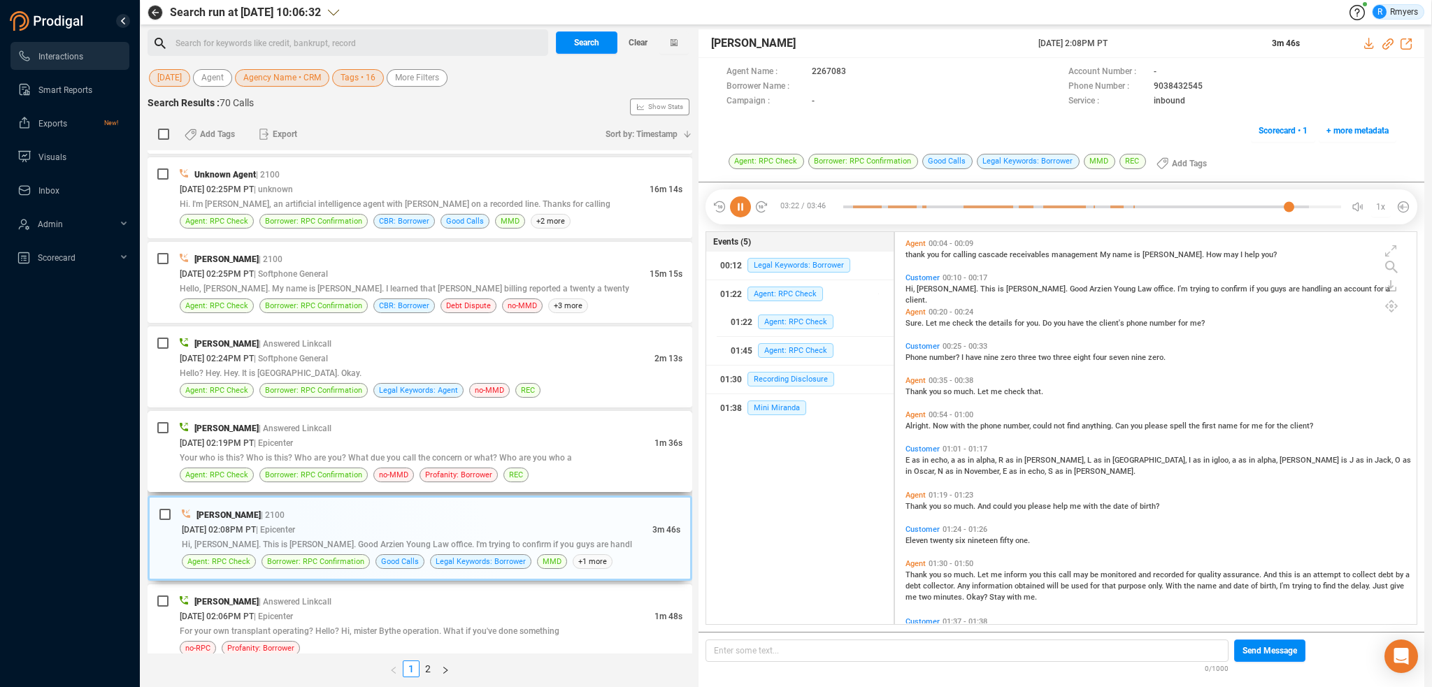
drag, startPoint x: 199, startPoint y: 455, endPoint x: 262, endPoint y: 443, distance: 64.0
click at [209, 453] on span "Your who is this? Who is this? Who are you? What due you call the concern or wh…" at bounding box center [376, 458] width 392 height 10
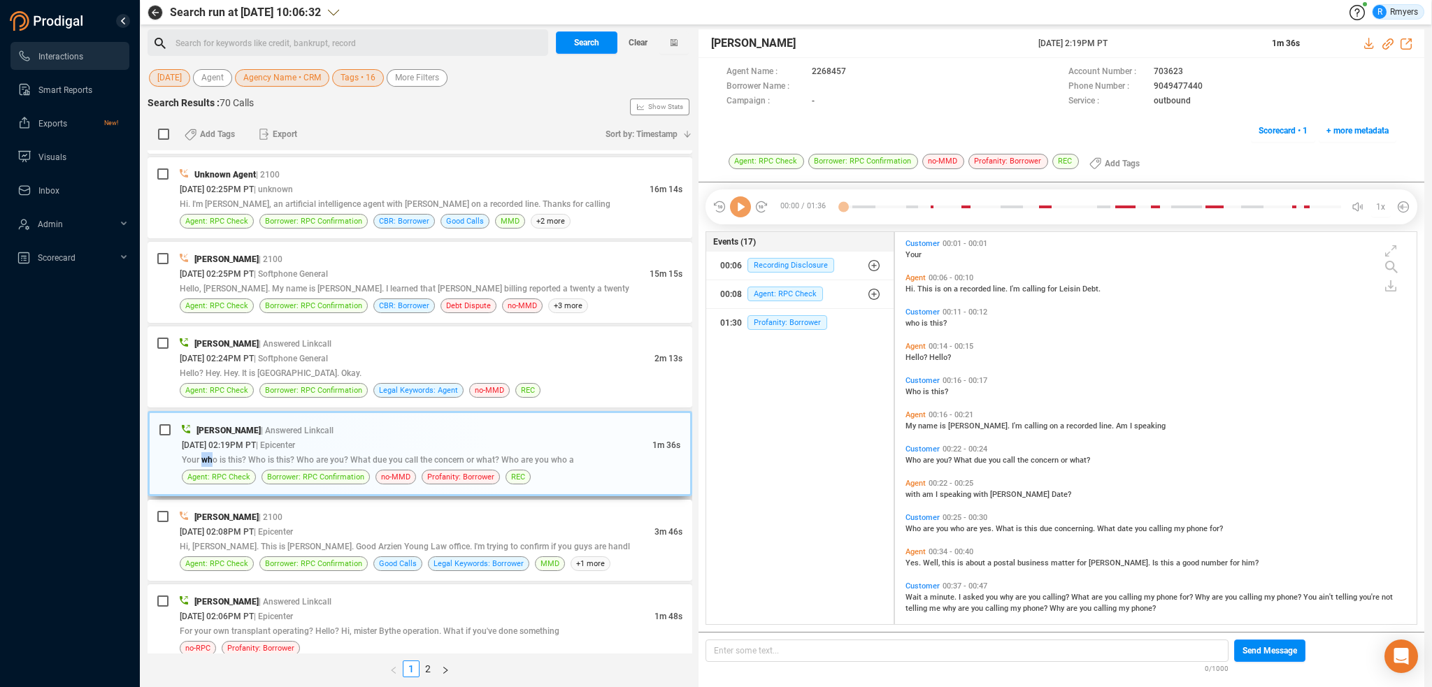
scroll to position [390, 515]
click at [742, 206] on icon at bounding box center [740, 207] width 21 height 21
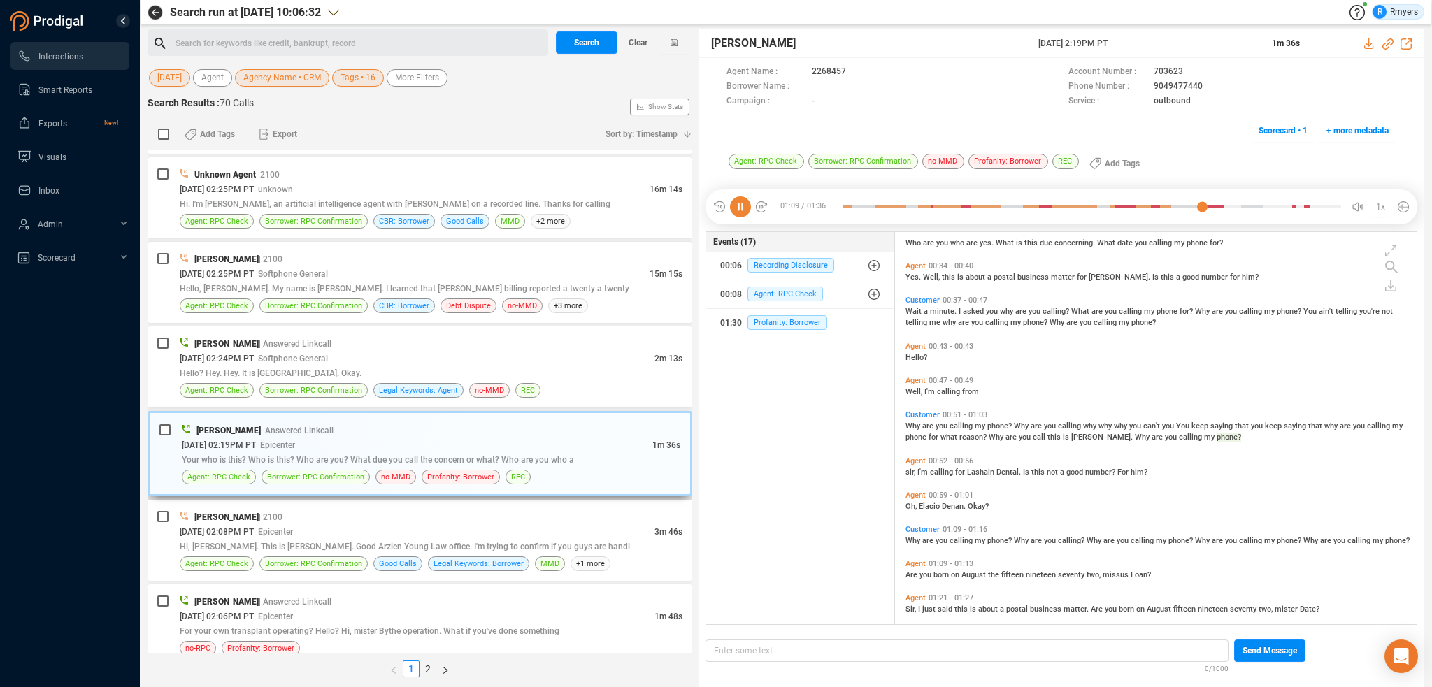
scroll to position [378, 0]
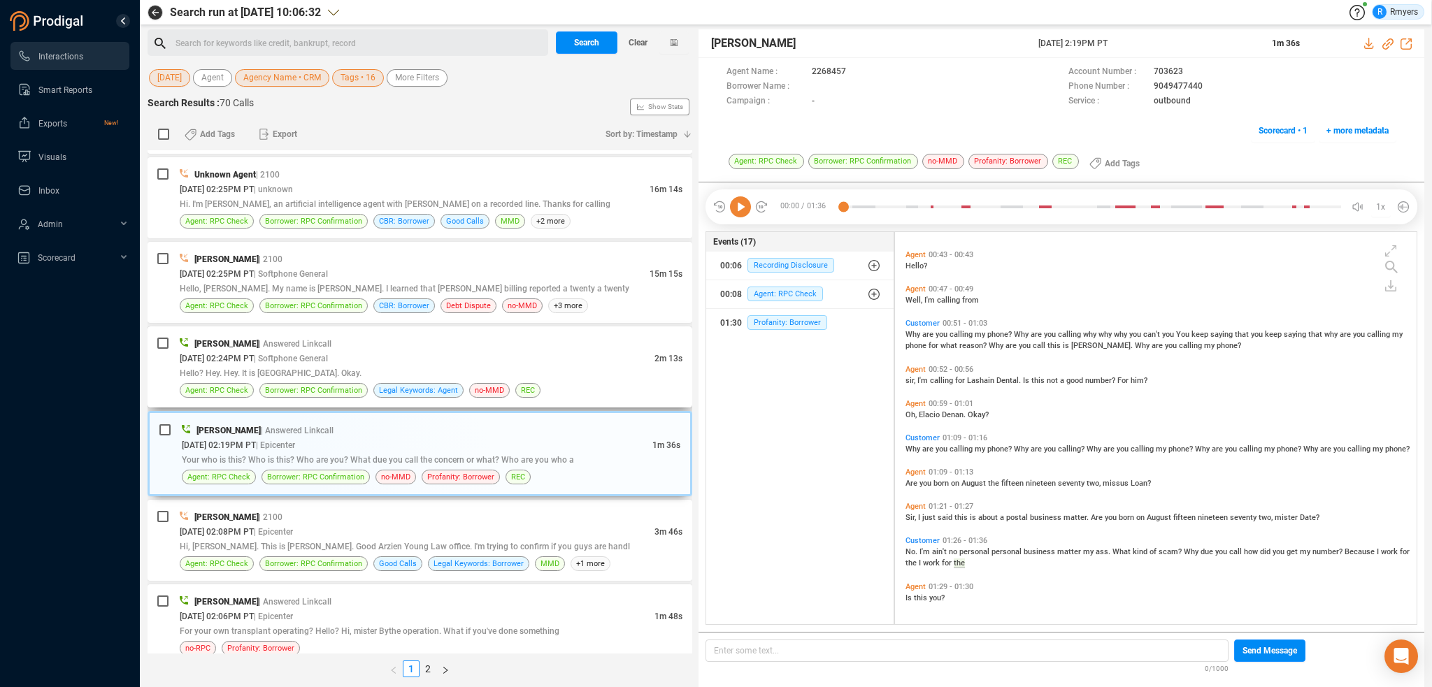
drag, startPoint x: 384, startPoint y: 355, endPoint x: 487, endPoint y: 378, distance: 105.4
click at [384, 355] on div "10/14/2025 @ 02:24PM PT | Softphone General" at bounding box center [417, 358] width 475 height 15
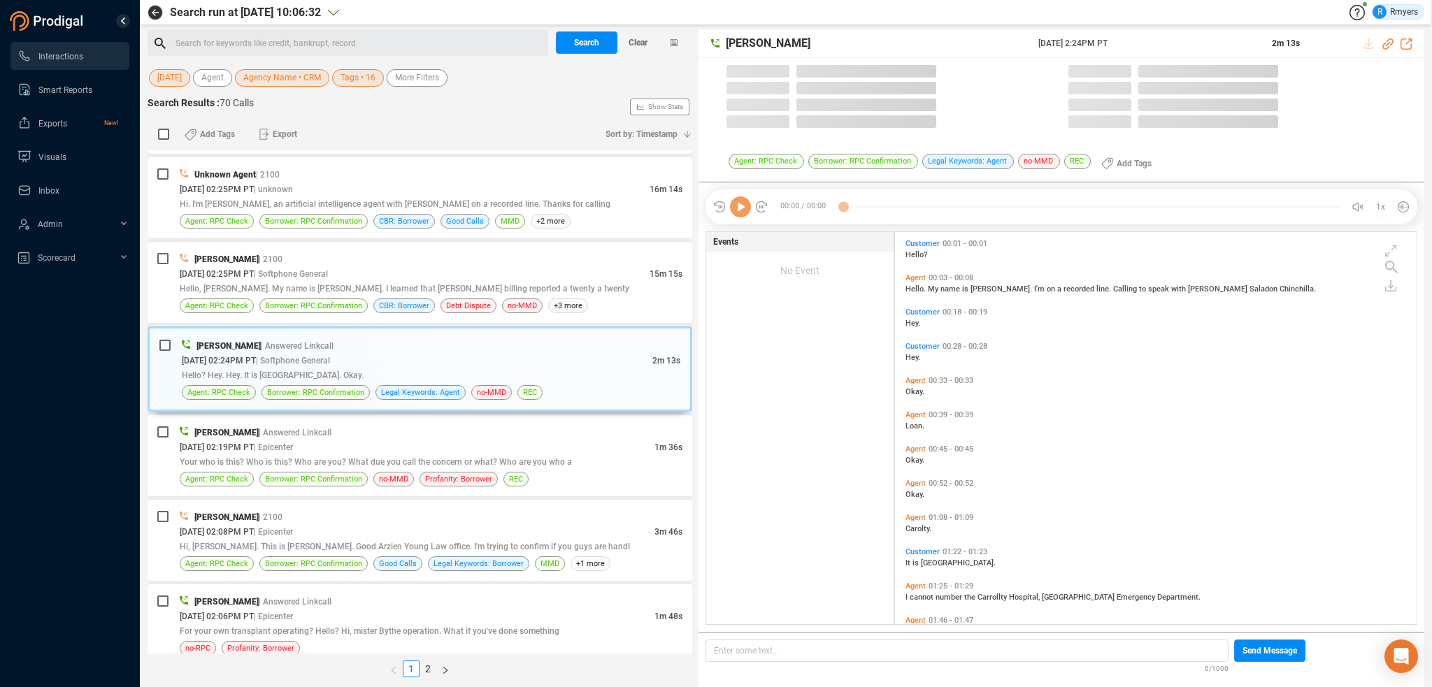
scroll to position [390, 515]
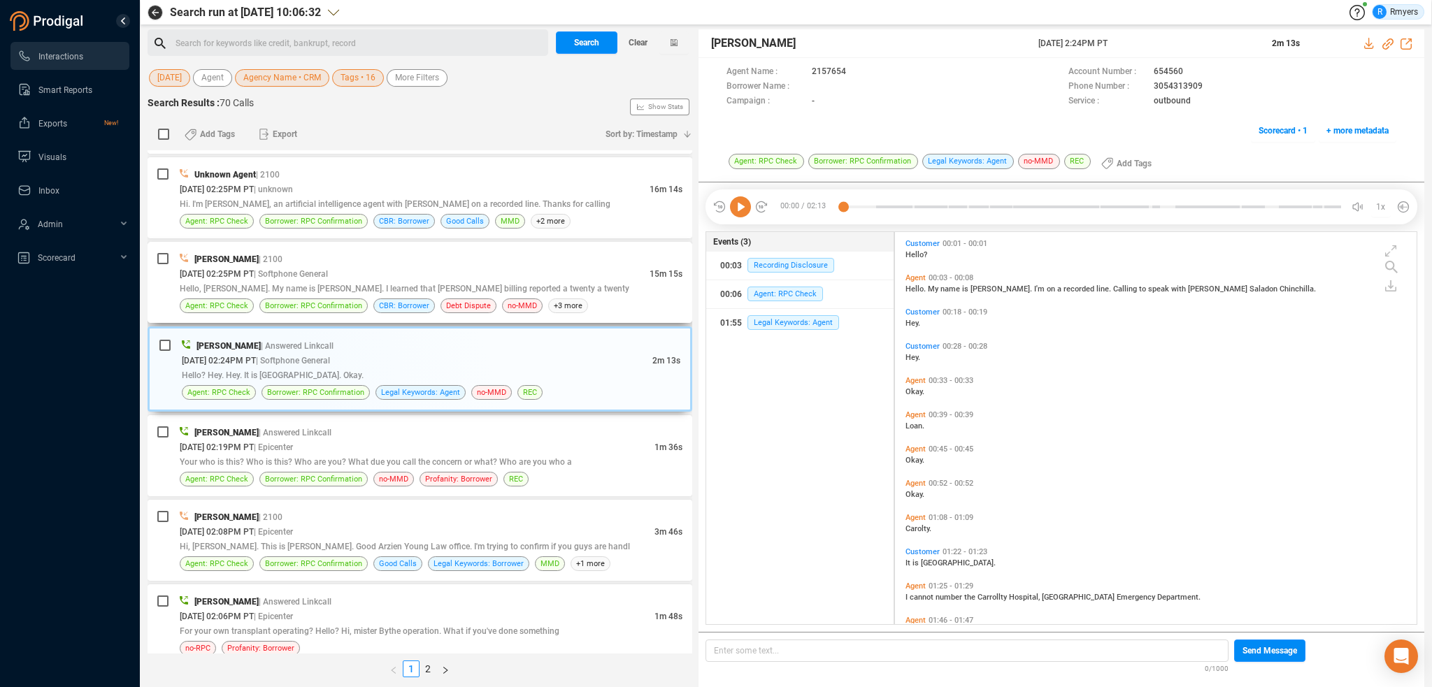
click at [319, 259] on div "Elizabeth Napoles | 2100" at bounding box center [431, 259] width 503 height 15
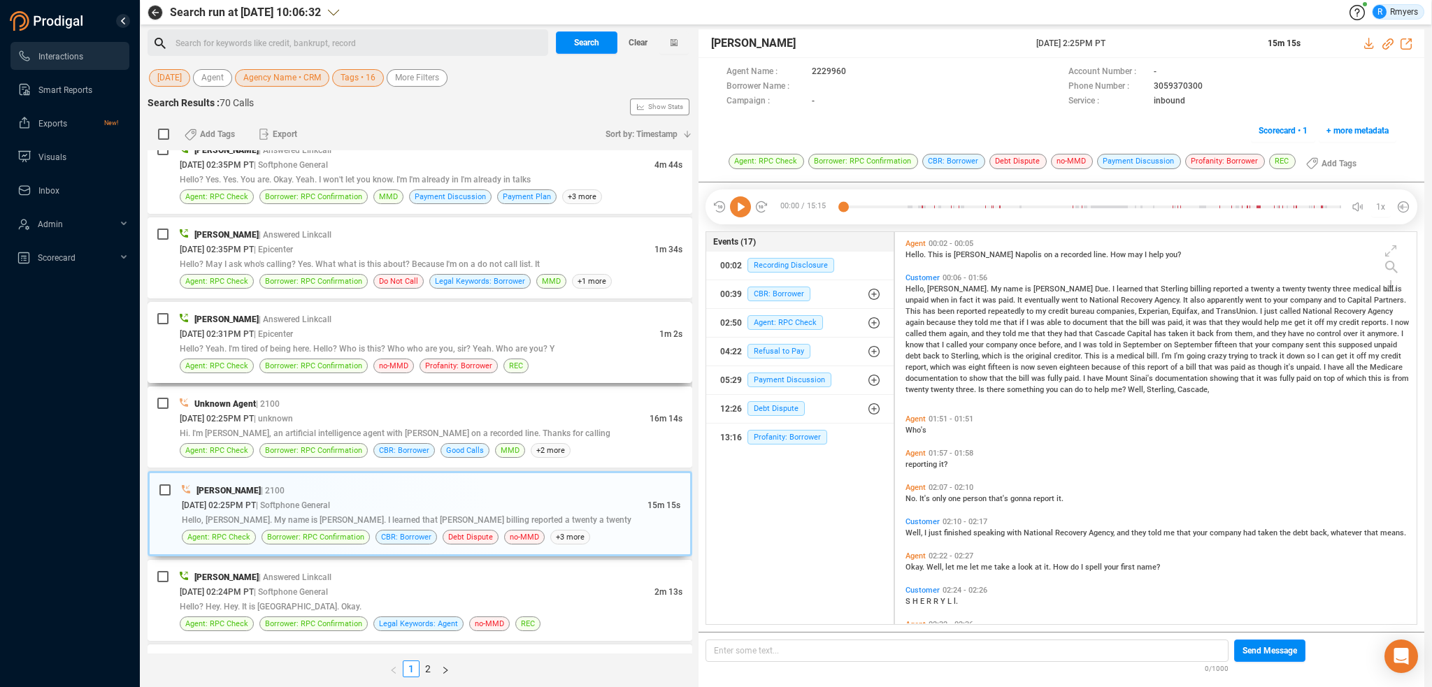
scroll to position [559, 0]
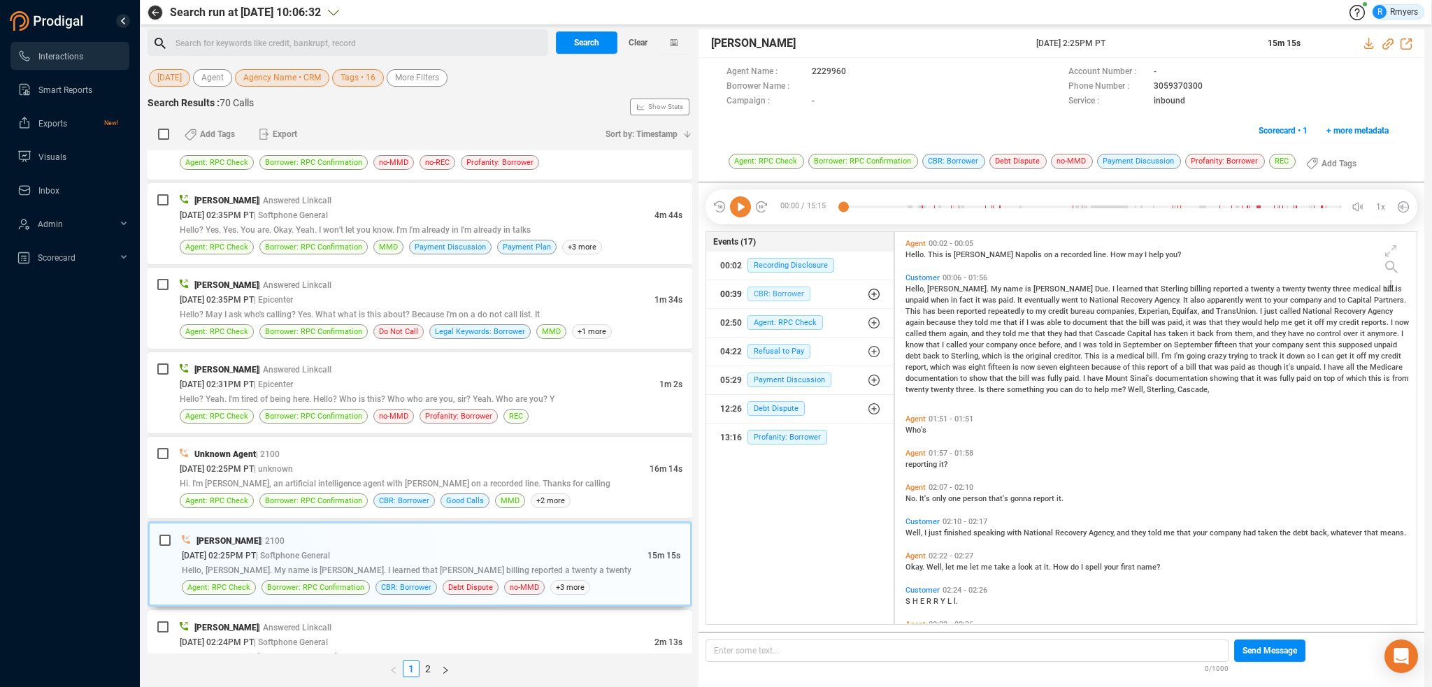
click at [765, 289] on span "CBR: Borrower" at bounding box center [779, 294] width 63 height 15
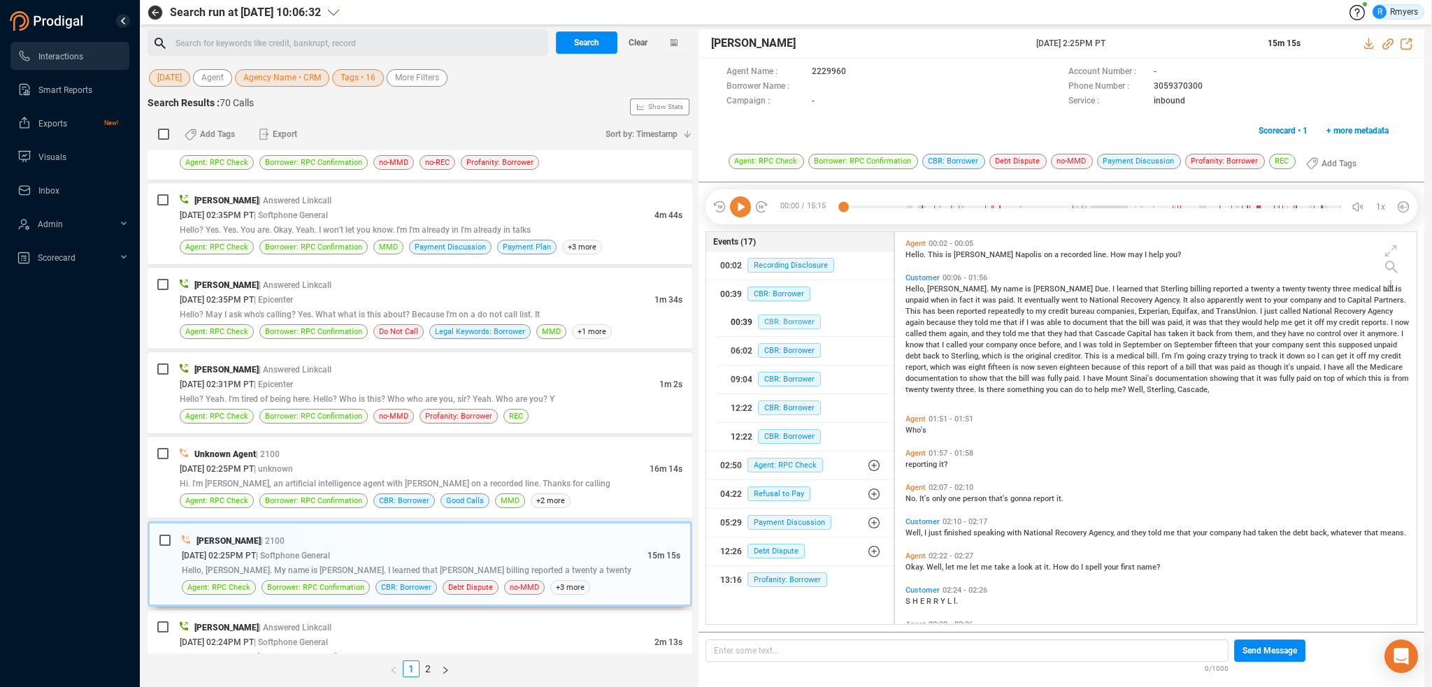
click at [771, 317] on span "CBR: Borrower" at bounding box center [789, 322] width 63 height 15
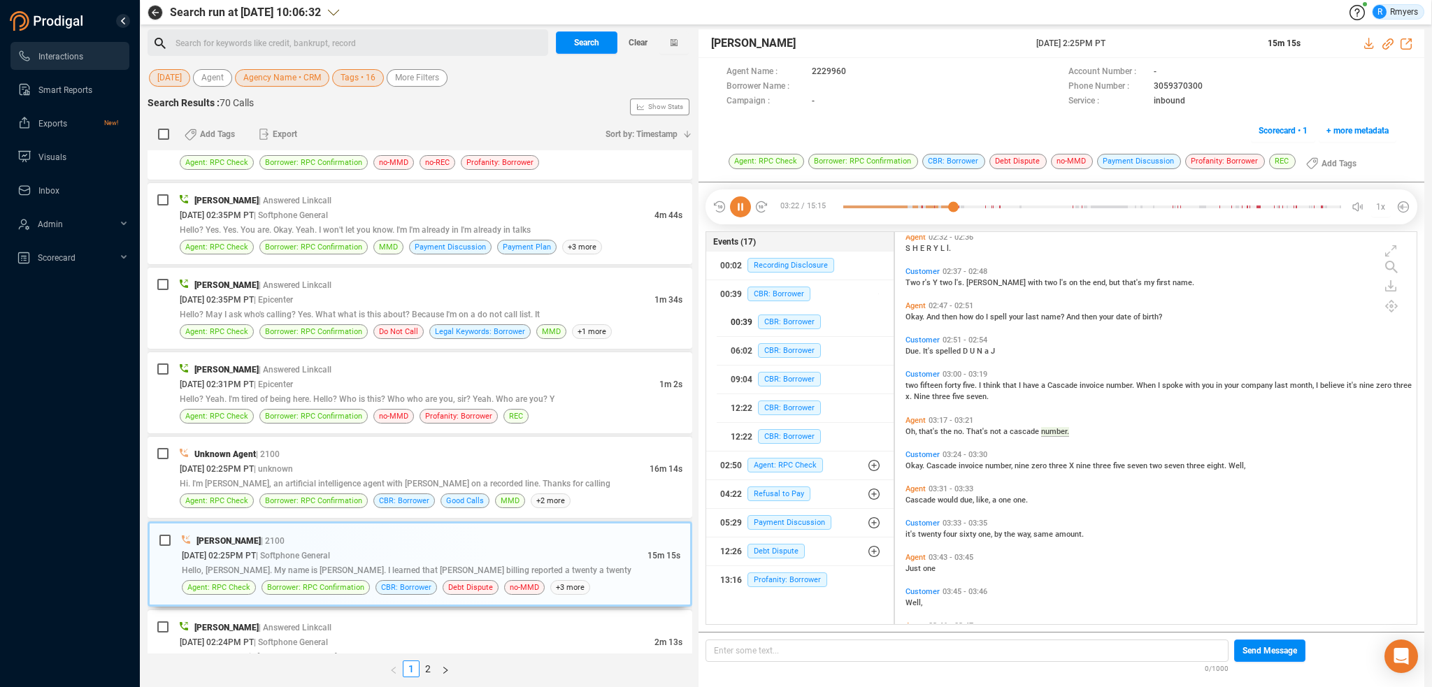
scroll to position [457, 0]
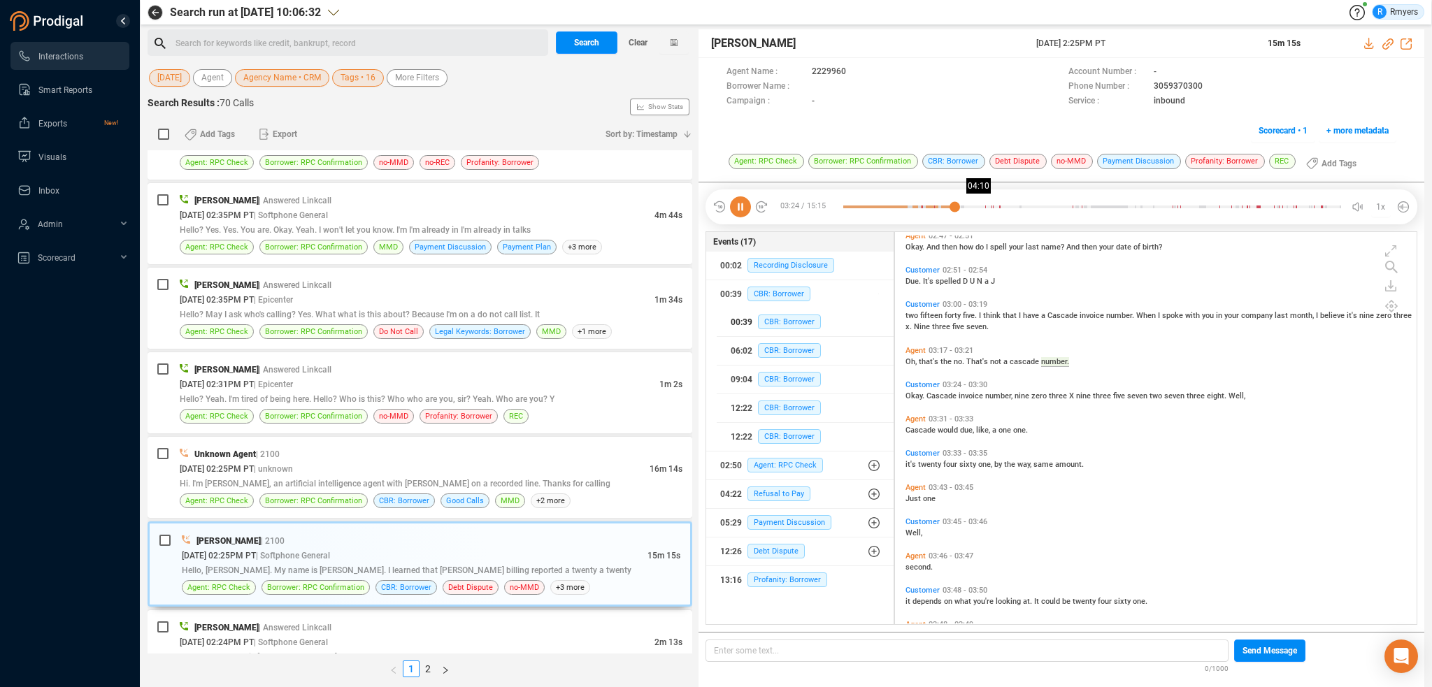
click at [979, 203] on div at bounding box center [1092, 207] width 498 height 21
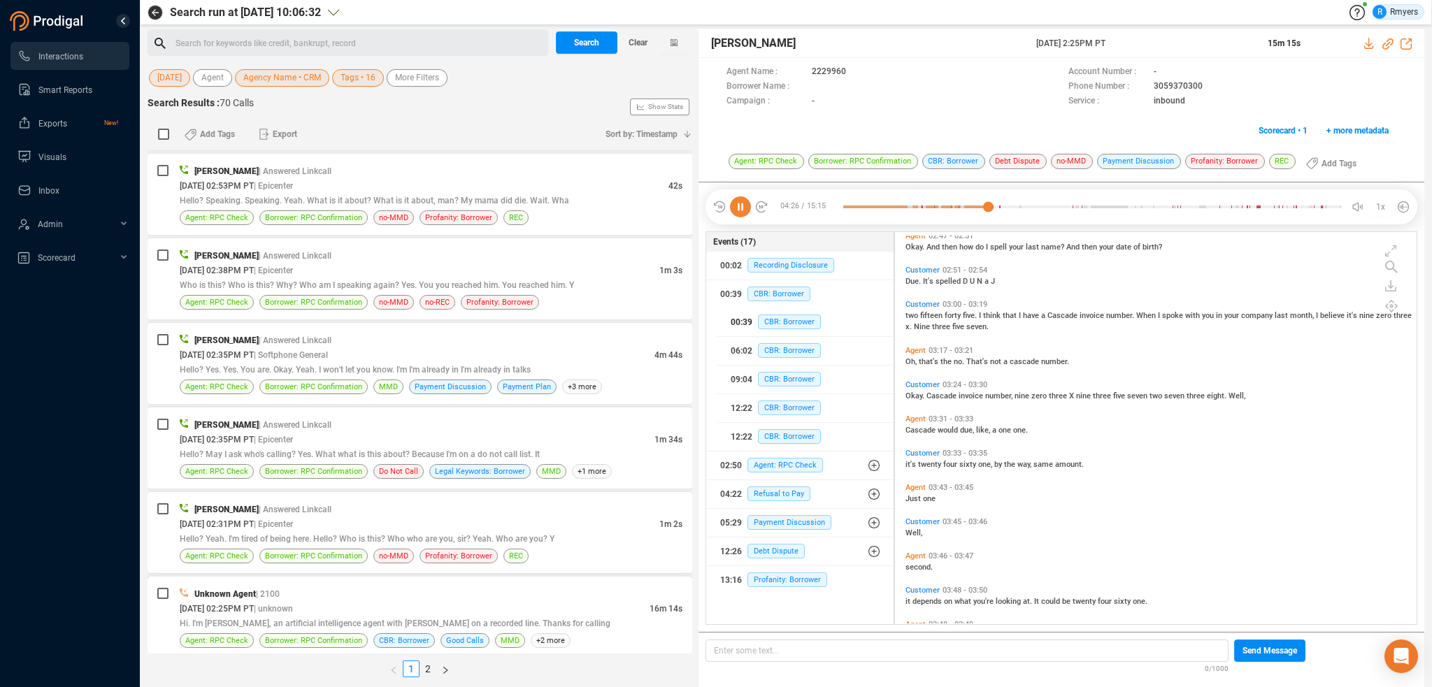
scroll to position [490, 0]
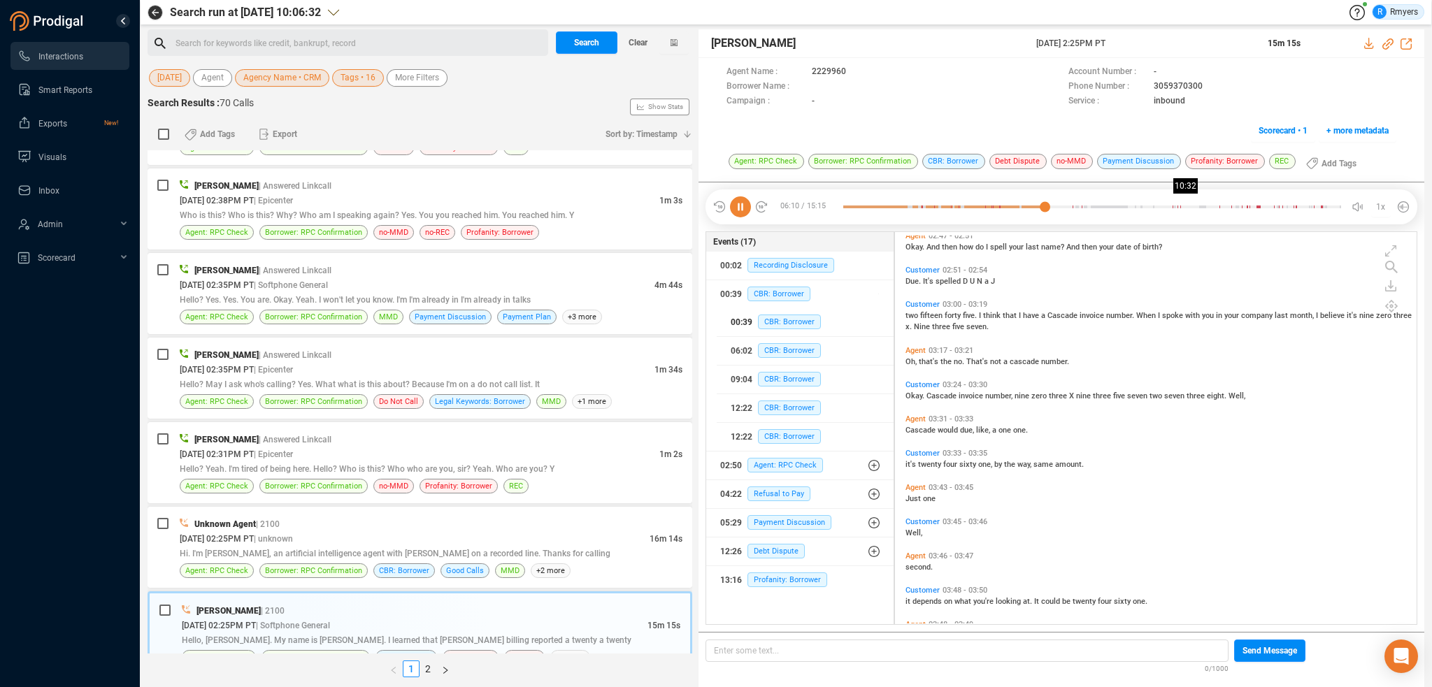
click at [1187, 213] on div at bounding box center [1092, 207] width 498 height 21
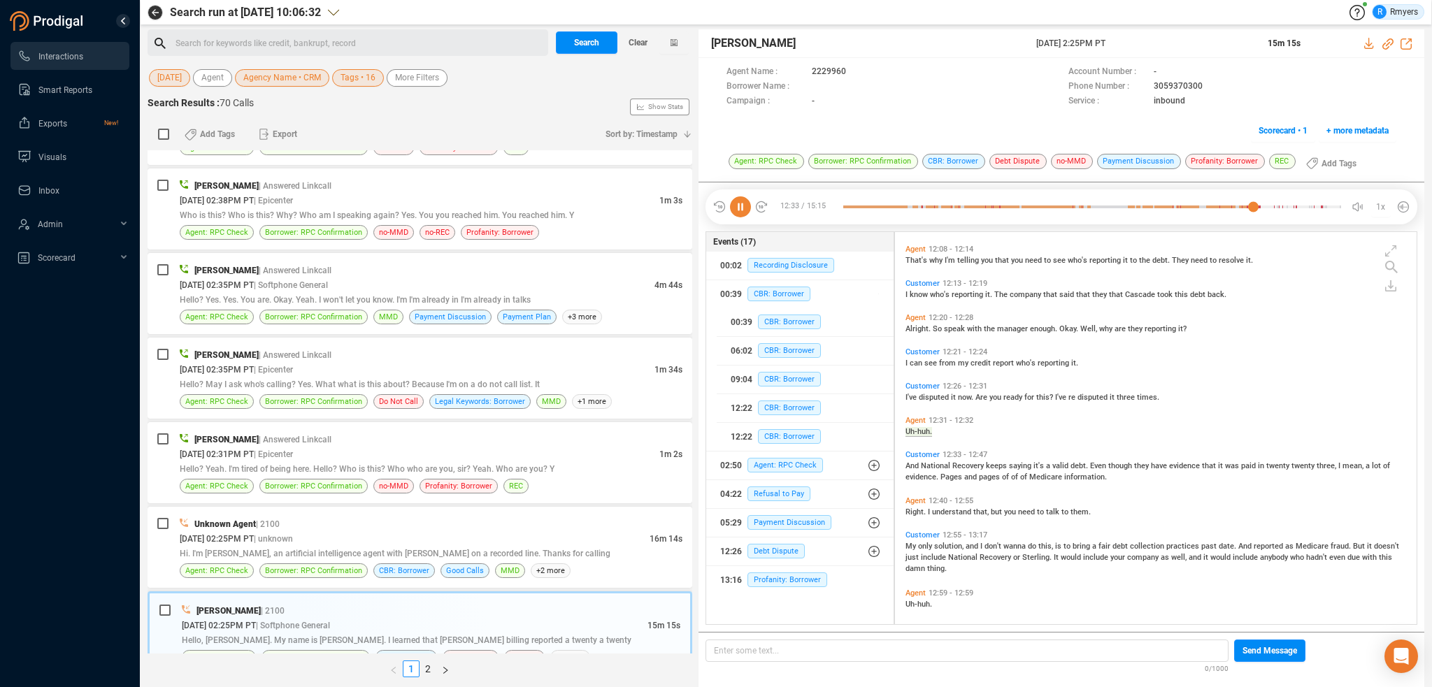
scroll to position [2764, 0]
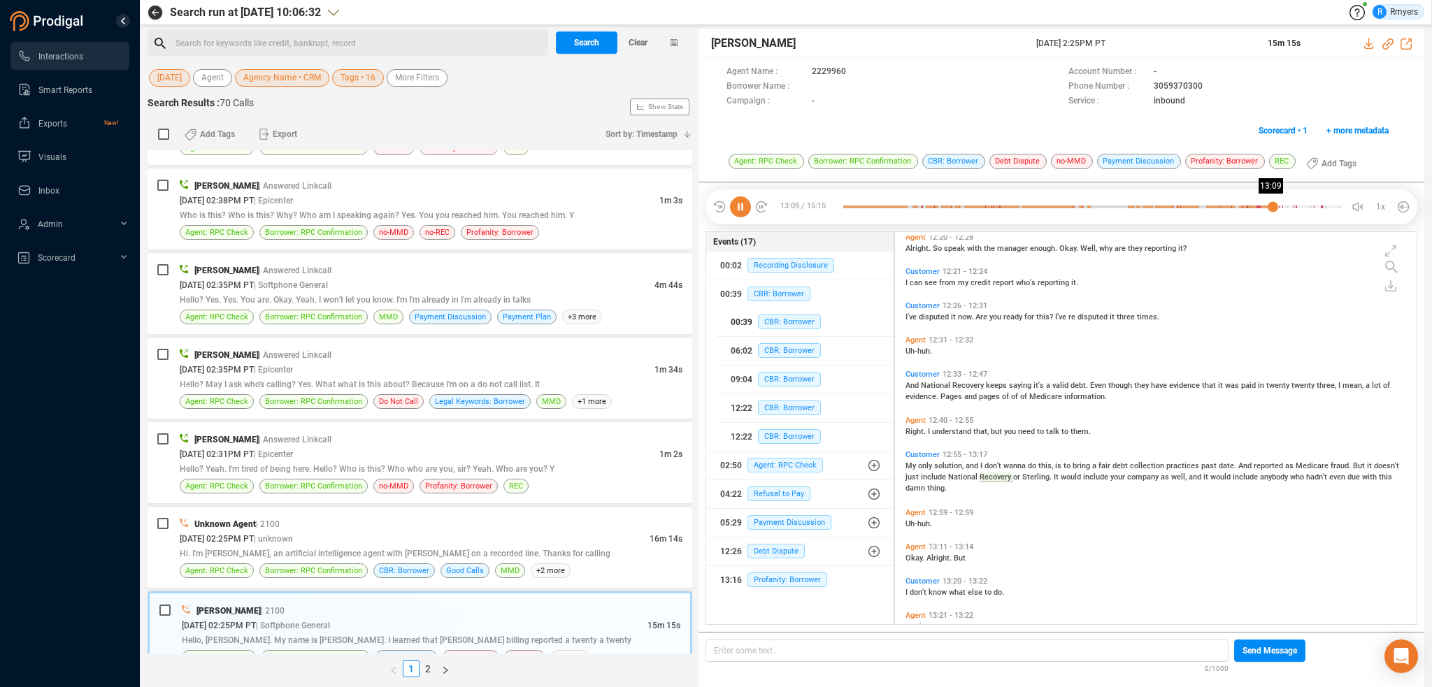
click at [1273, 206] on div at bounding box center [1092, 207] width 498 height 21
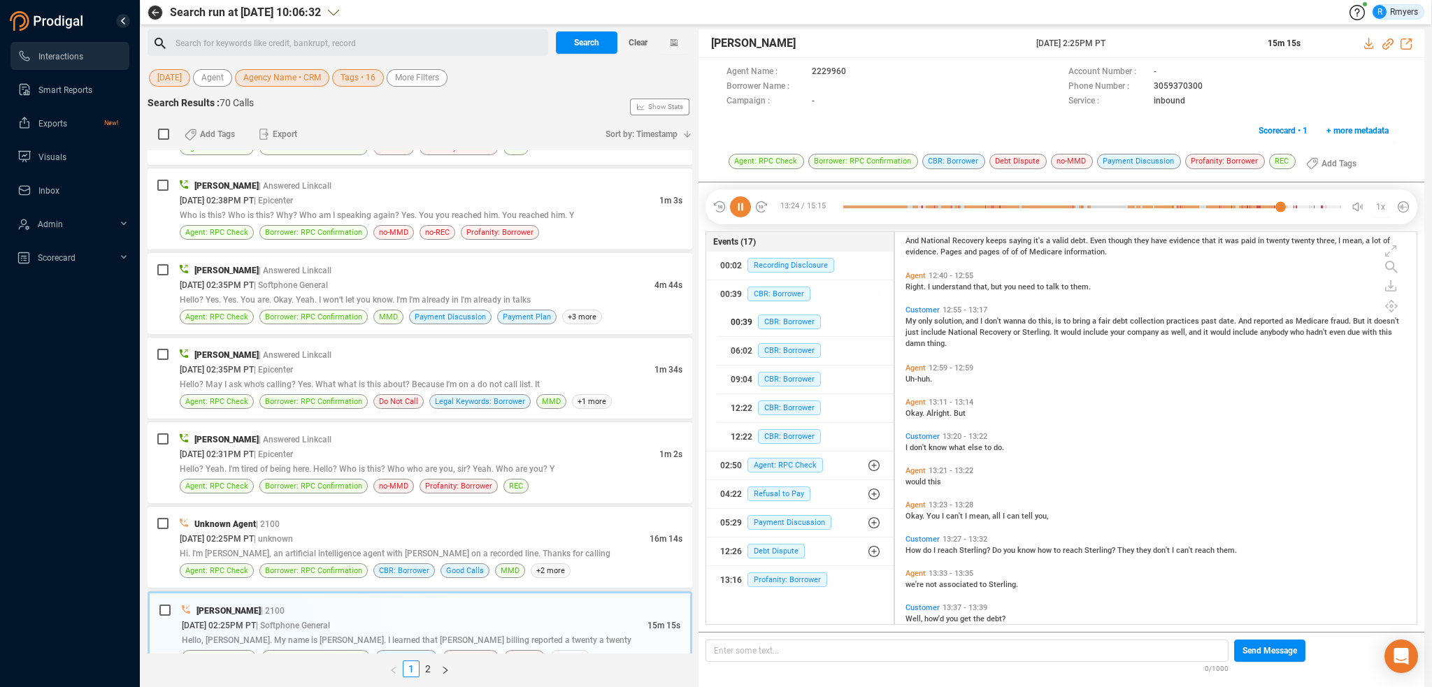
scroll to position [2894, 0]
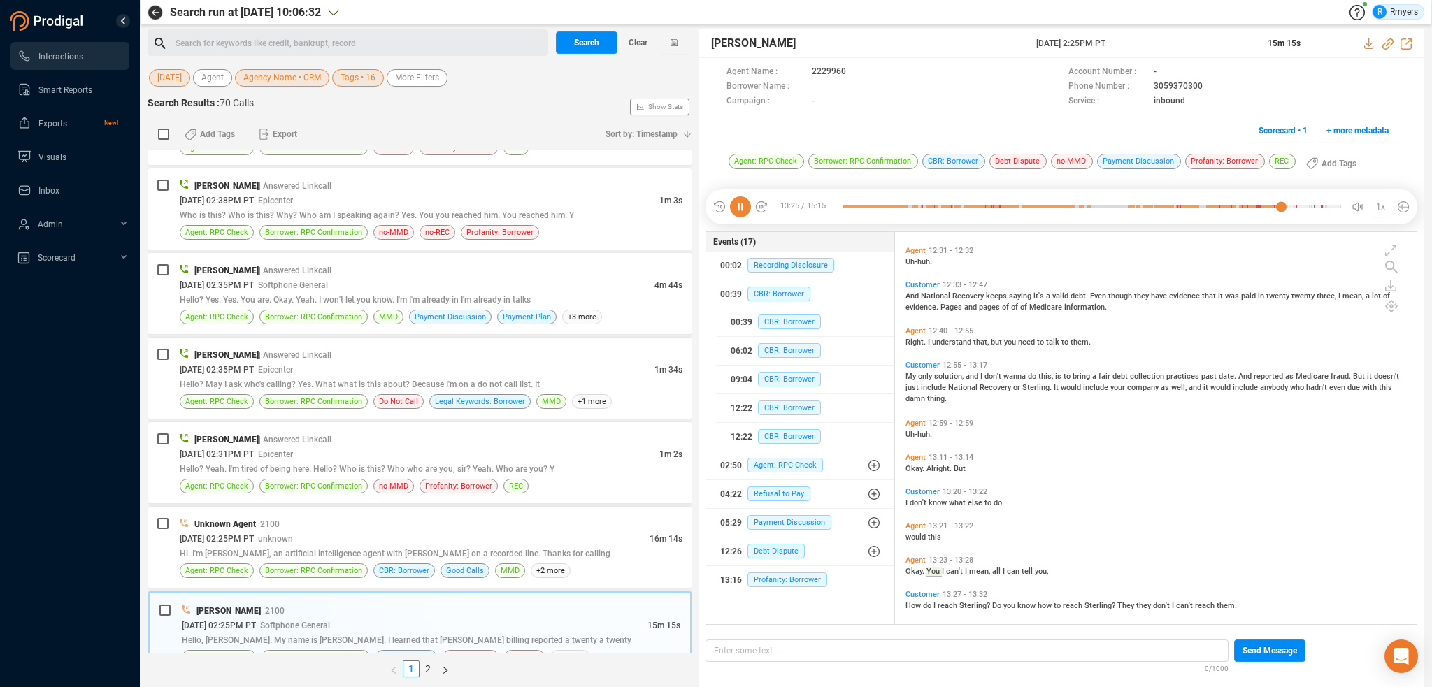
click at [1047, 376] on span "this," at bounding box center [1046, 376] width 17 height 9
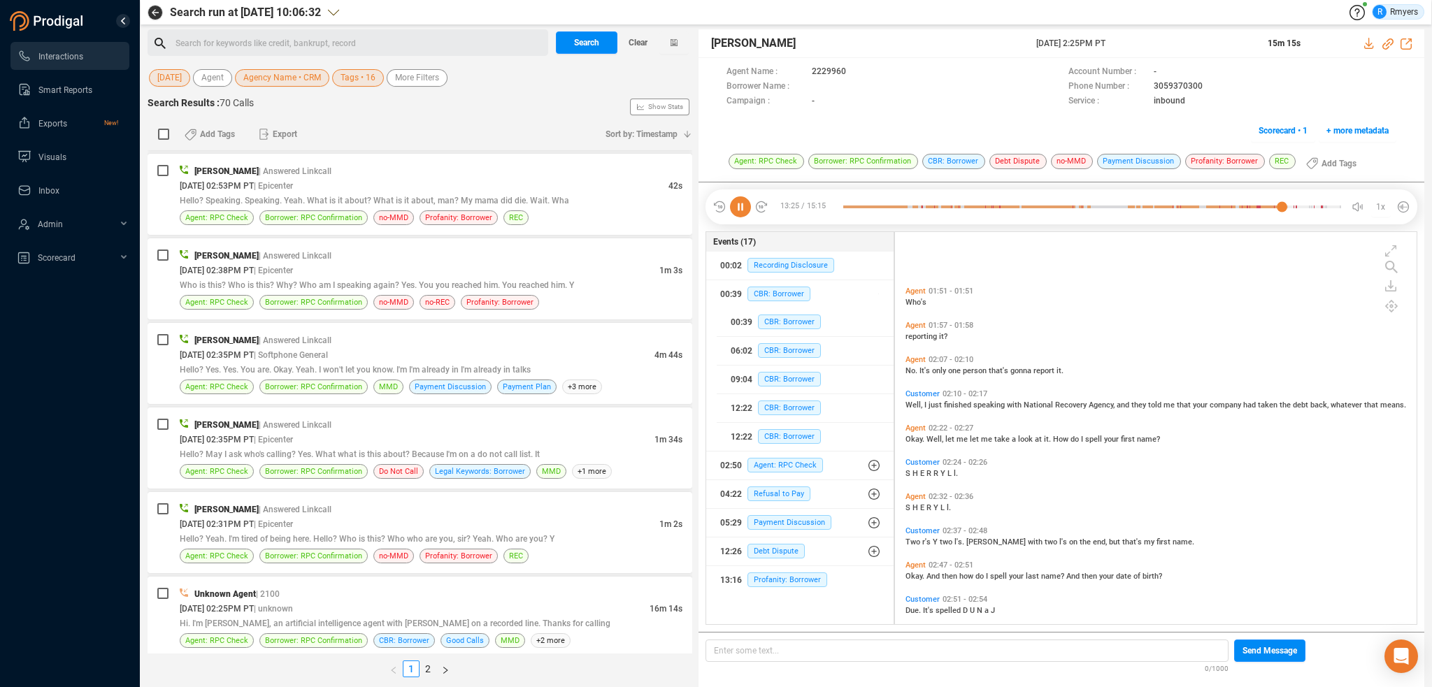
scroll to position [237, 0]
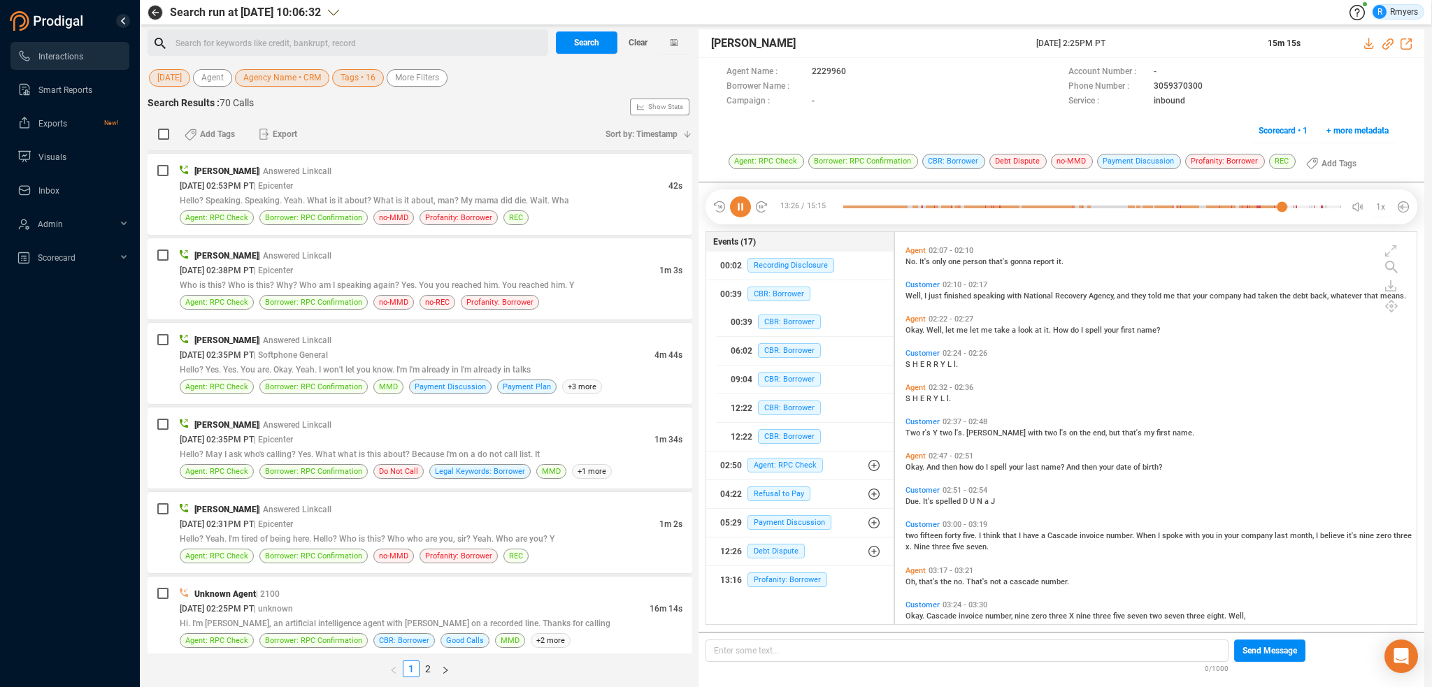
click at [738, 203] on icon at bounding box center [740, 207] width 21 height 21
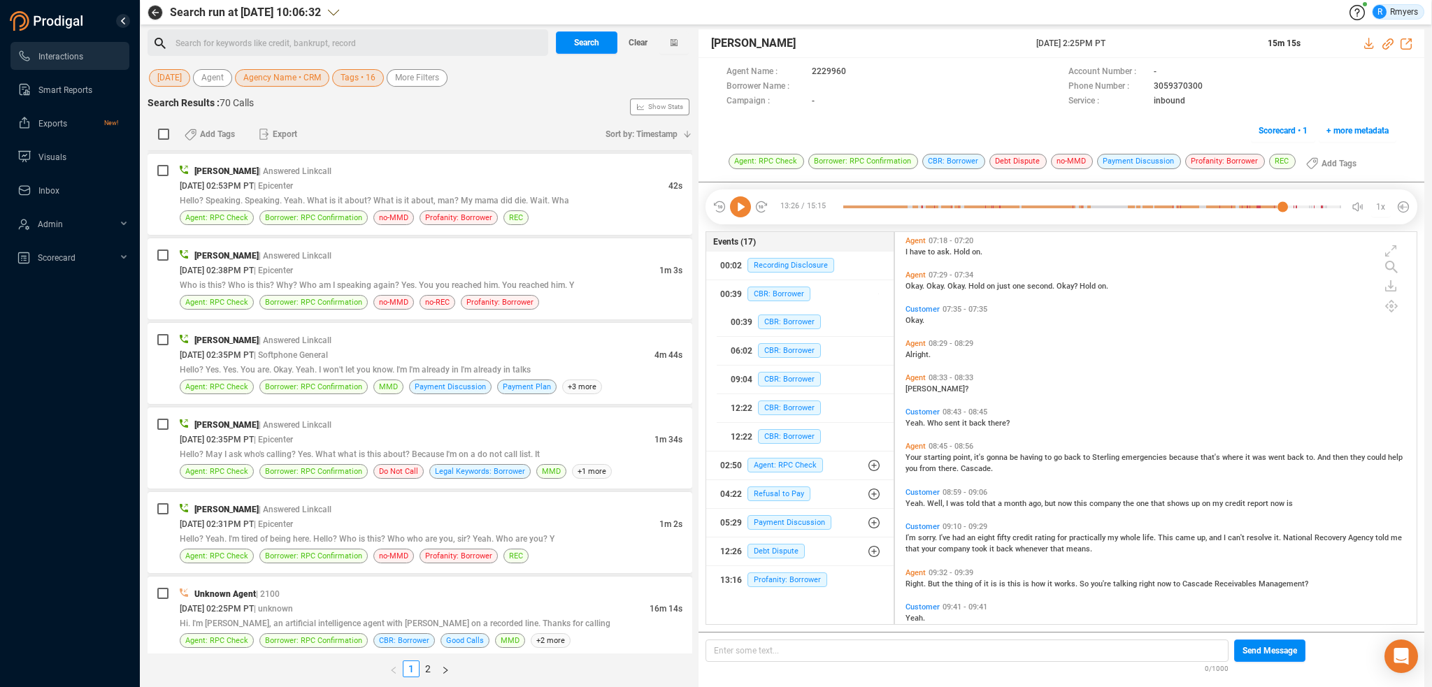
scroll to position [1636, 0]
click at [912, 455] on span "Your" at bounding box center [915, 455] width 18 height 9
click at [733, 201] on icon at bounding box center [740, 207] width 21 height 21
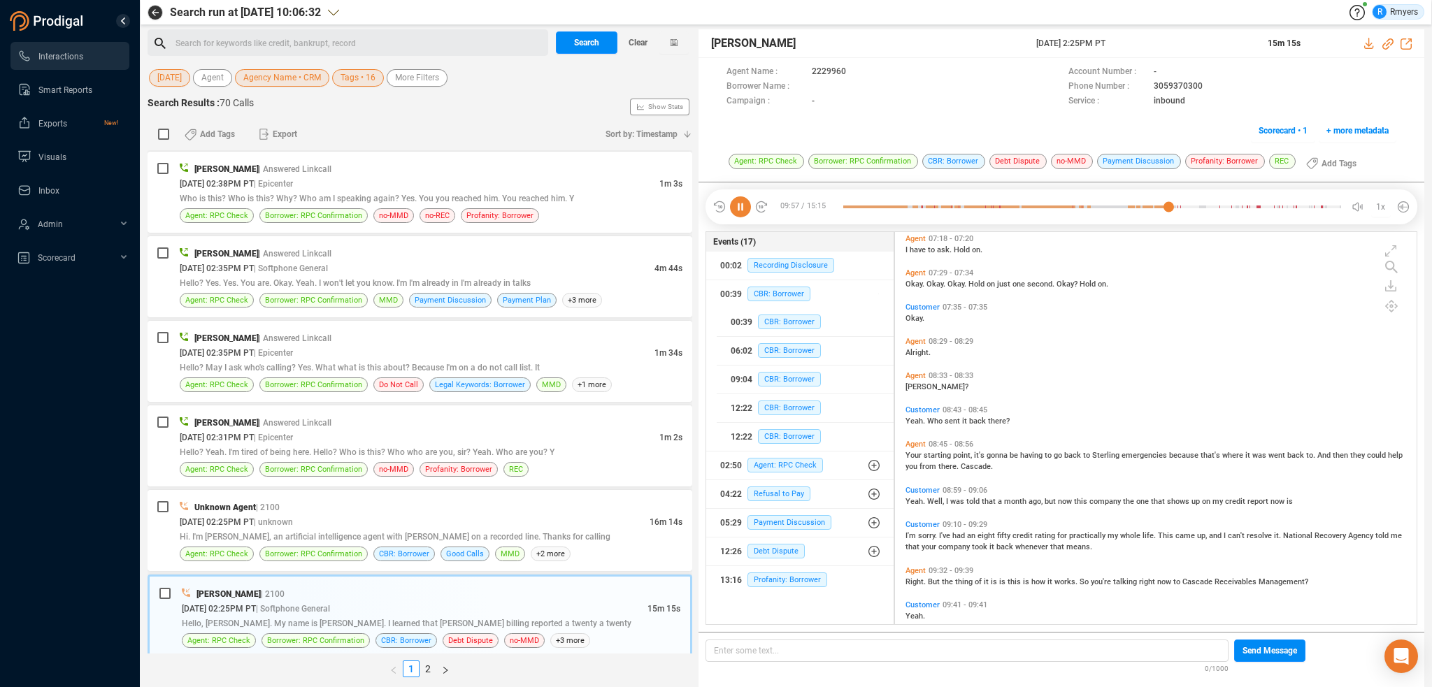
scroll to position [699, 0]
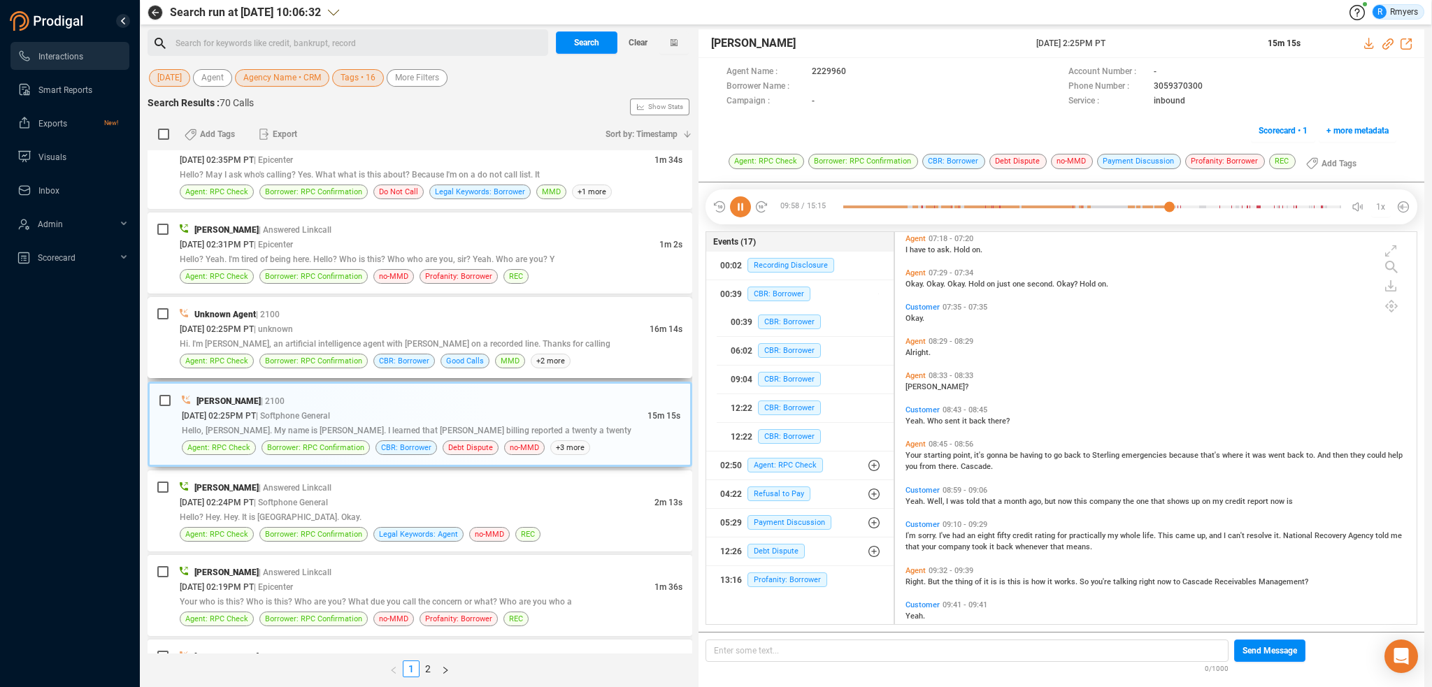
click at [334, 324] on div "10/14/2025 @ 02:25PM PT | unknown" at bounding box center [415, 329] width 470 height 15
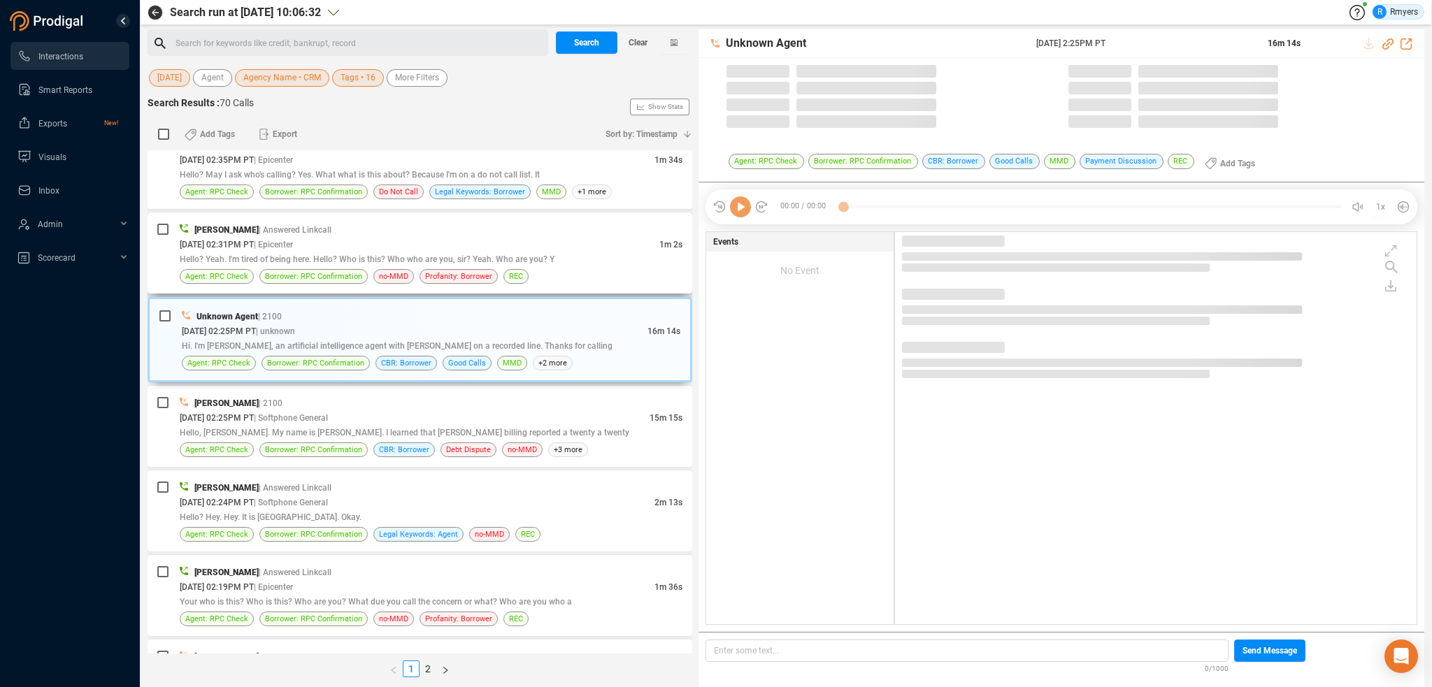
click at [335, 240] on div "10/14/2025 @ 02:31PM PT | Epicenter" at bounding box center [420, 244] width 480 height 15
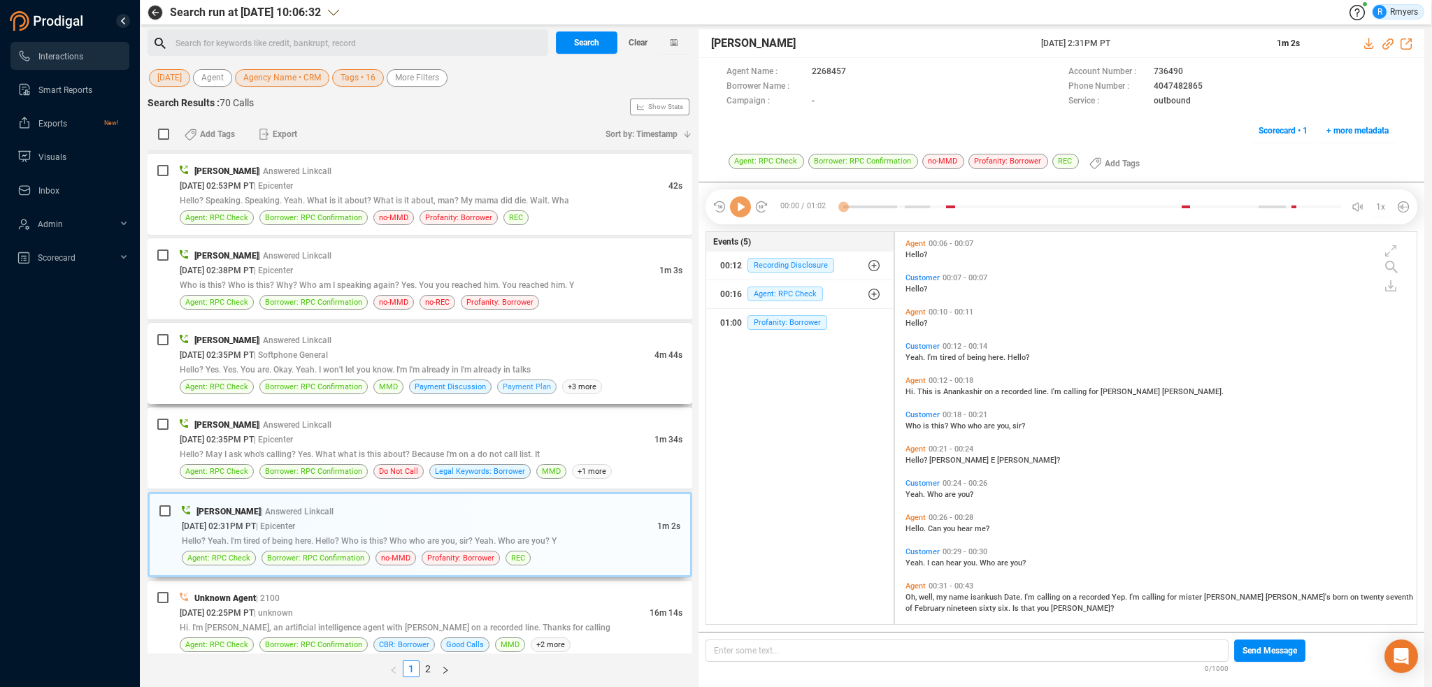
scroll to position [350, 0]
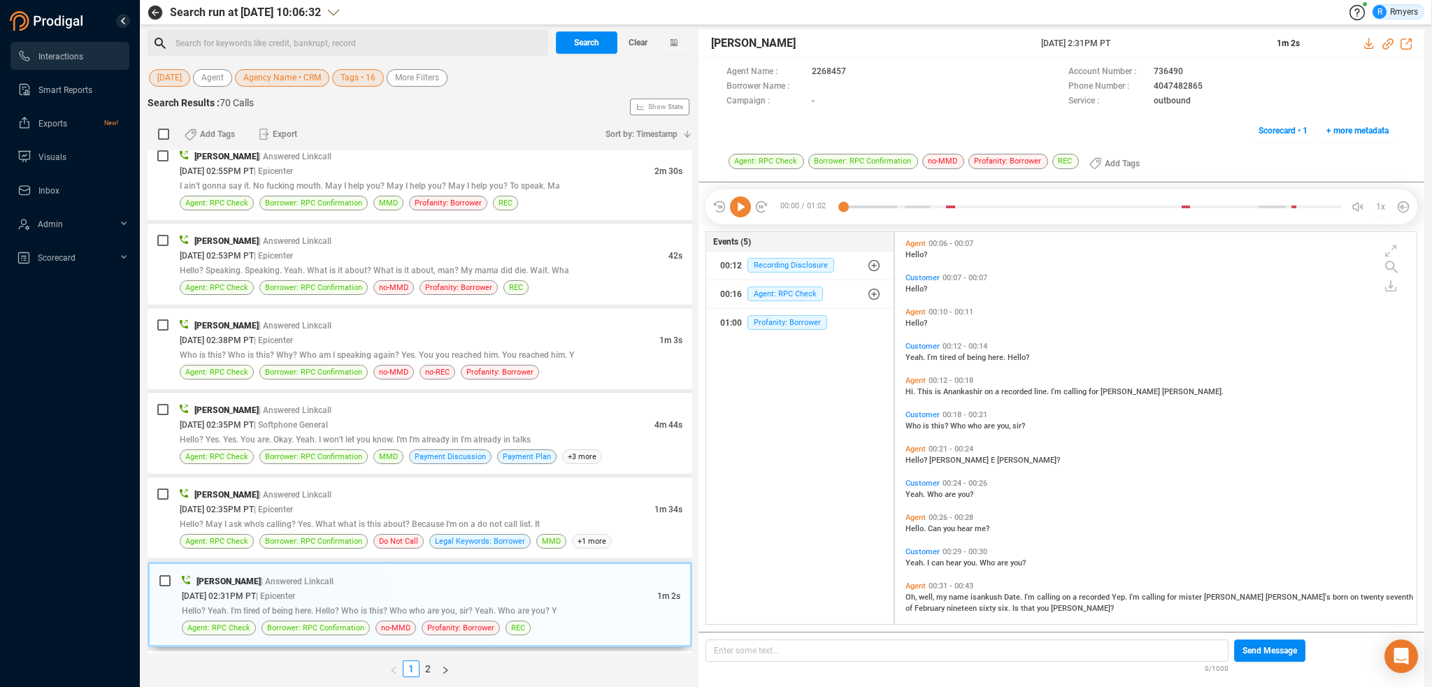
click at [741, 205] on icon at bounding box center [740, 207] width 21 height 21
click at [799, 320] on span "Profanity: Borrower" at bounding box center [788, 322] width 80 height 15
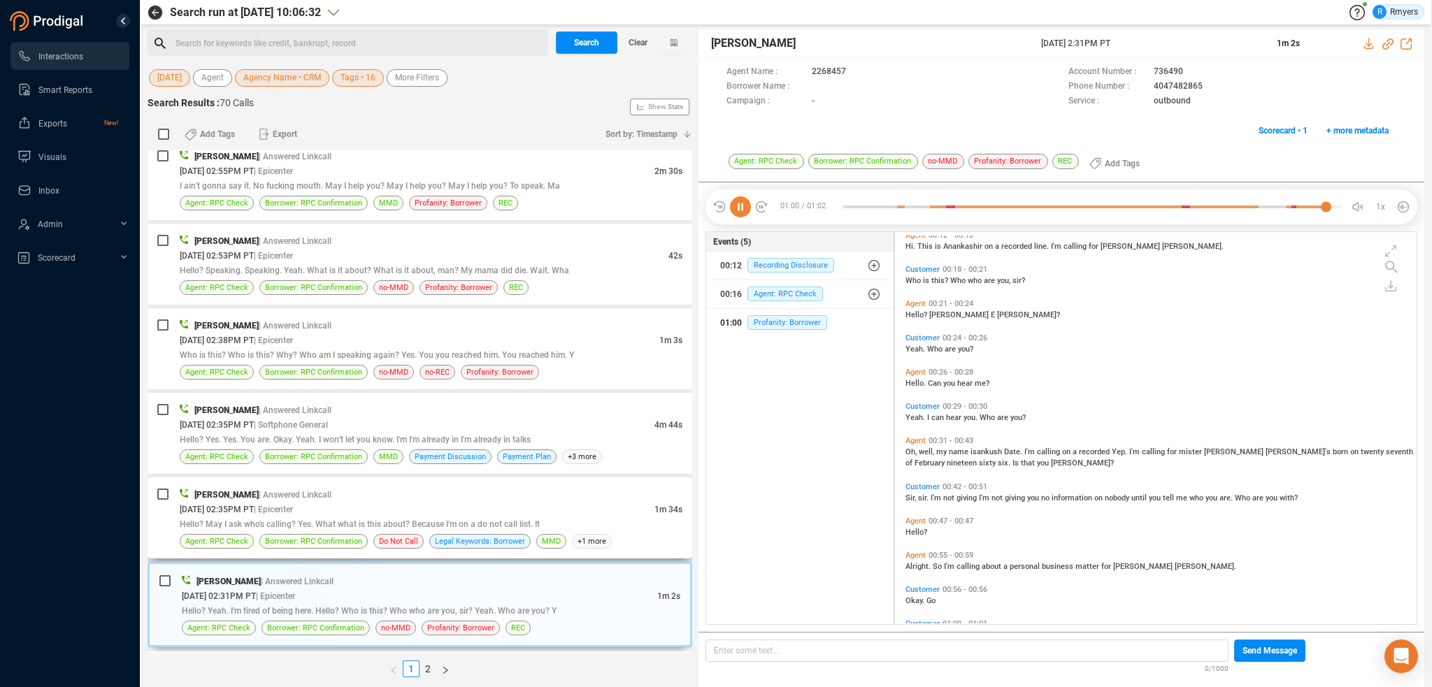
scroll to position [182, 0]
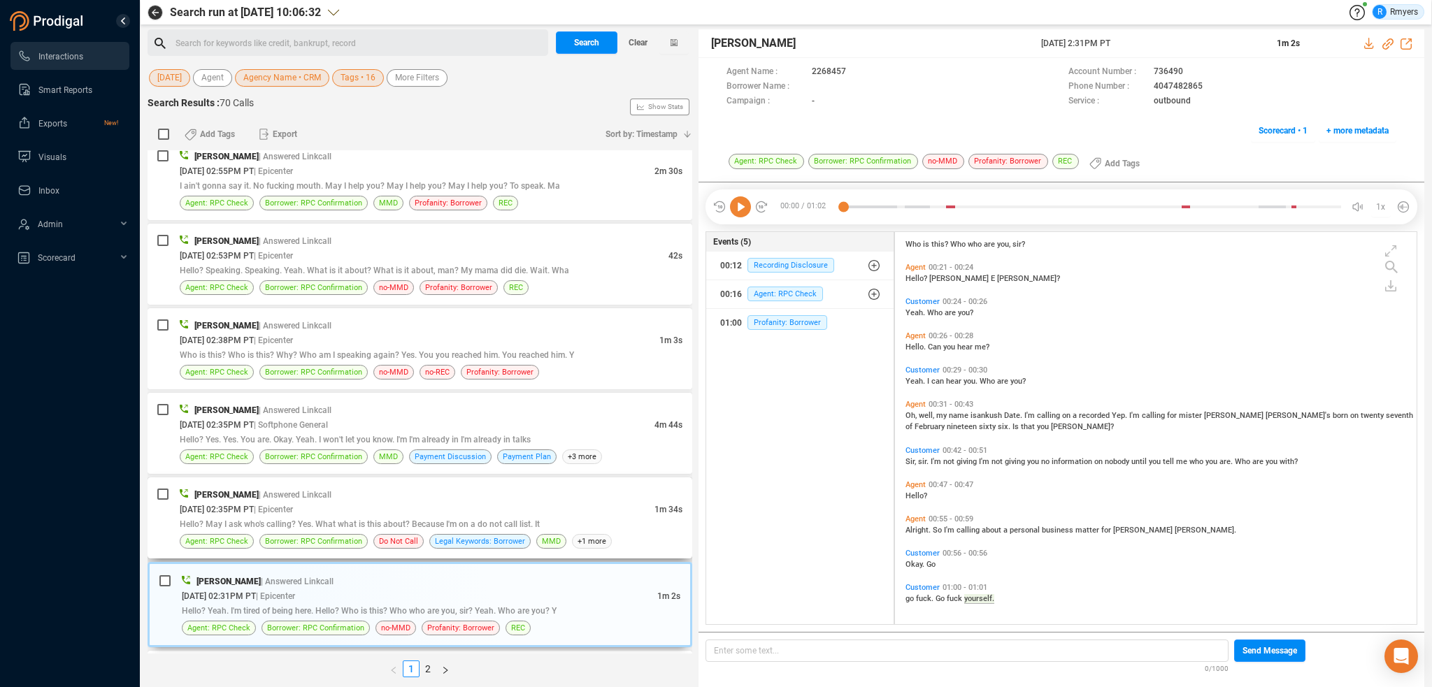
click at [442, 527] on span "Hello? May I ask who's calling? Yes. What what is this about? Because I'm on a …" at bounding box center [360, 525] width 360 height 10
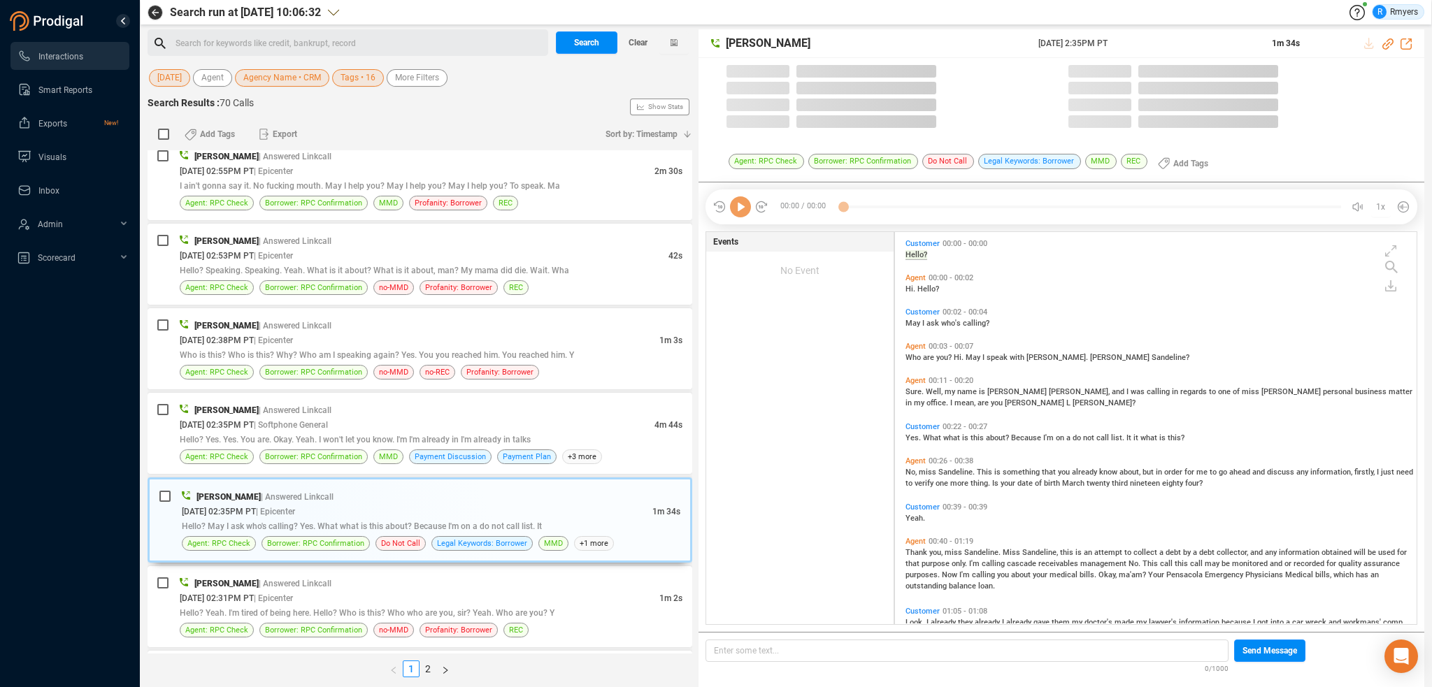
scroll to position [390, 515]
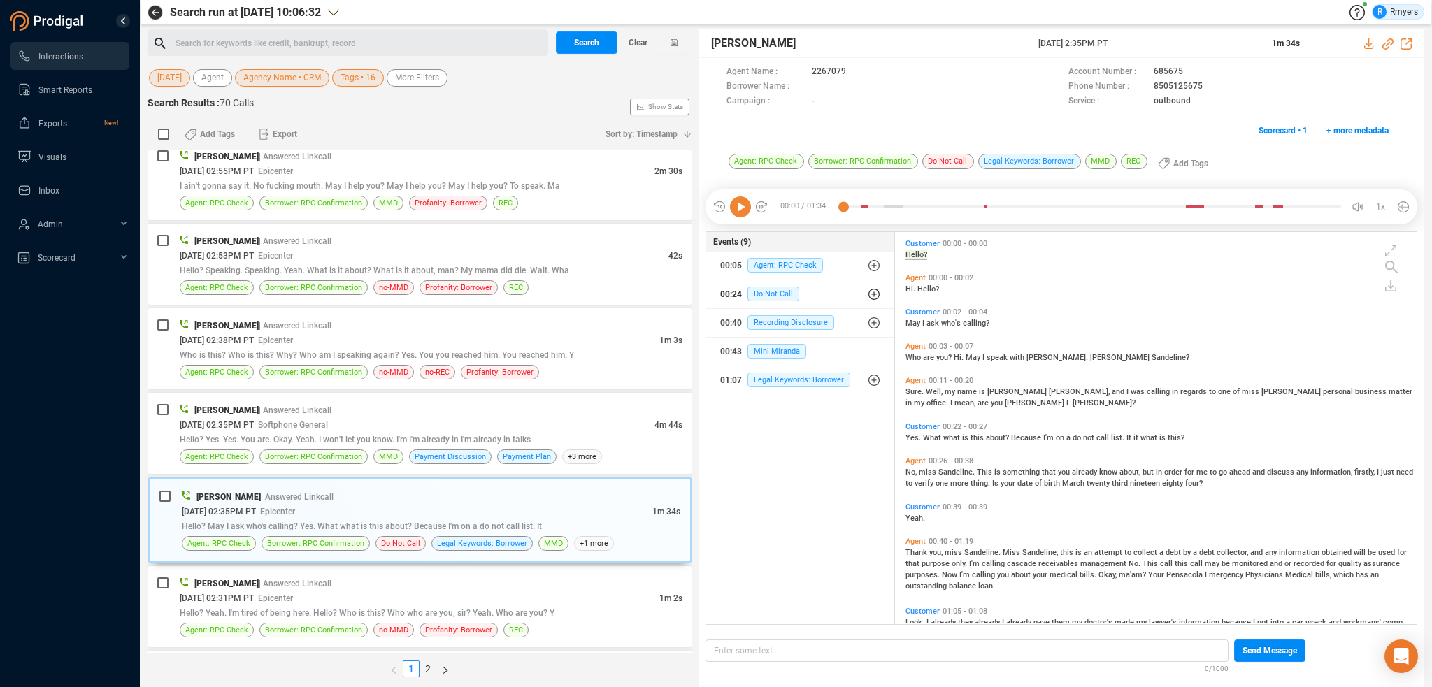
click at [772, 283] on div "00:24 Do Not Call" at bounding box center [799, 294] width 159 height 22
click at [773, 324] on span "Do Not Call" at bounding box center [784, 322] width 52 height 15
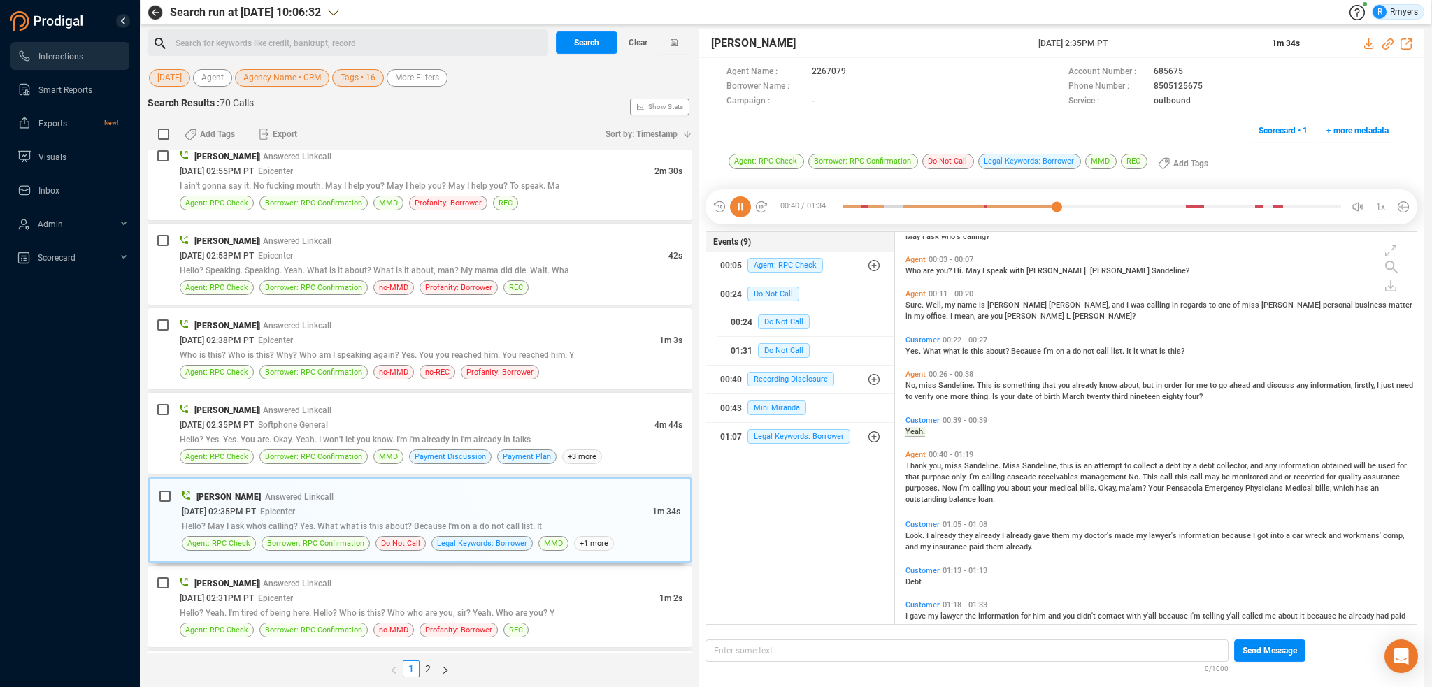
scroll to position [138, 0]
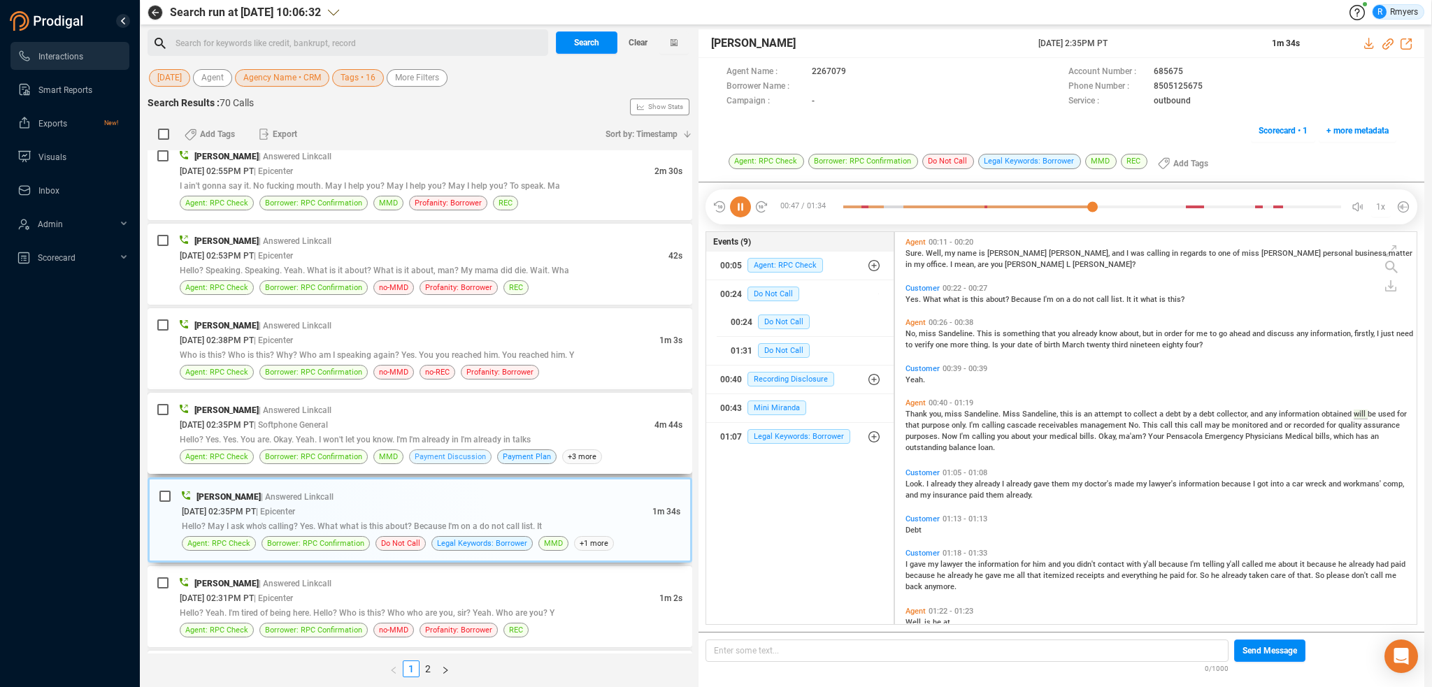
click at [478, 459] on span "Payment Discussion" at bounding box center [450, 456] width 71 height 13
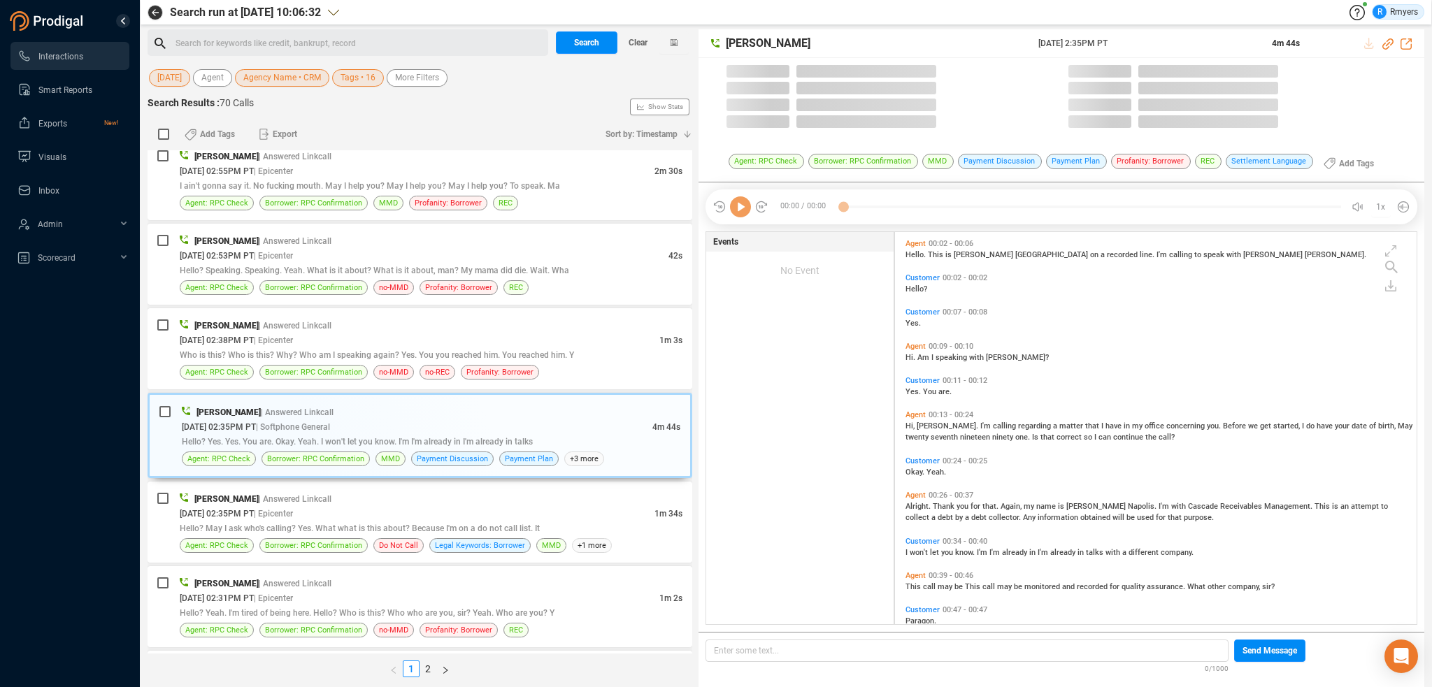
scroll to position [390, 515]
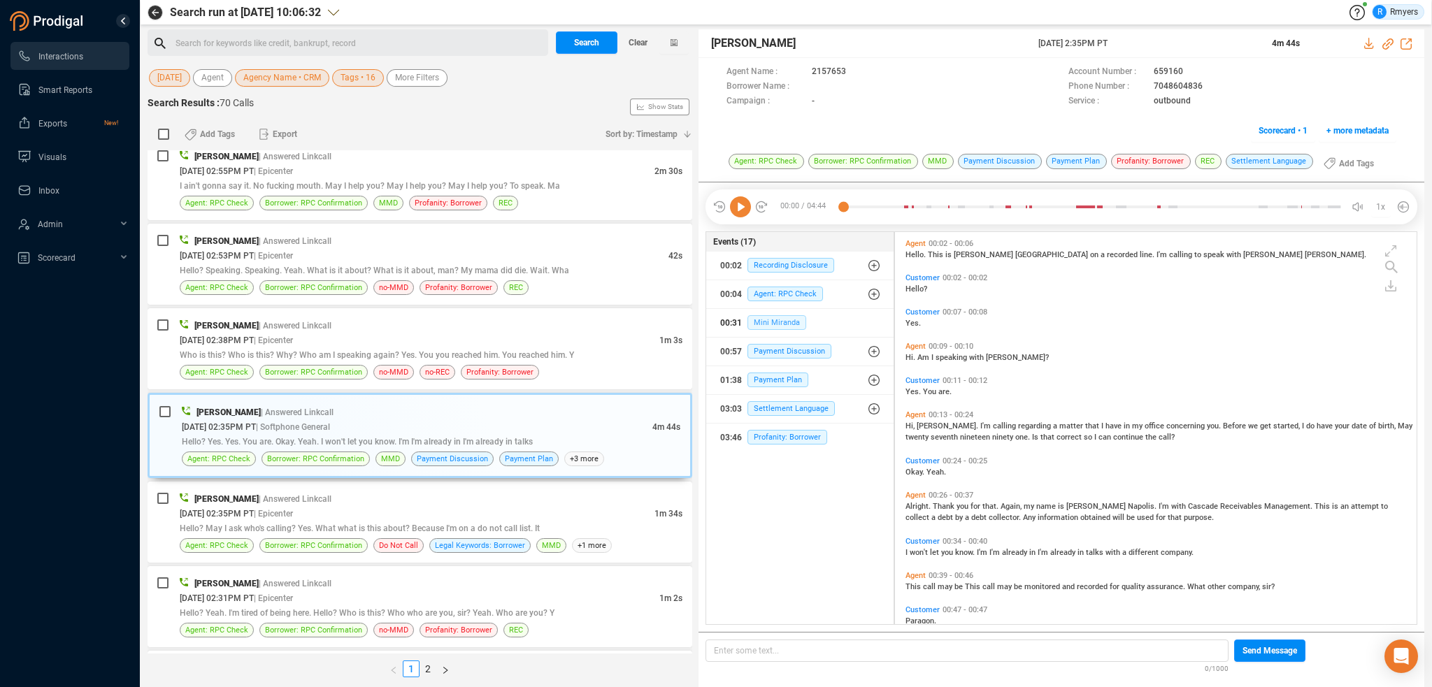
click at [780, 317] on span "Mini Miranda" at bounding box center [777, 322] width 59 height 15
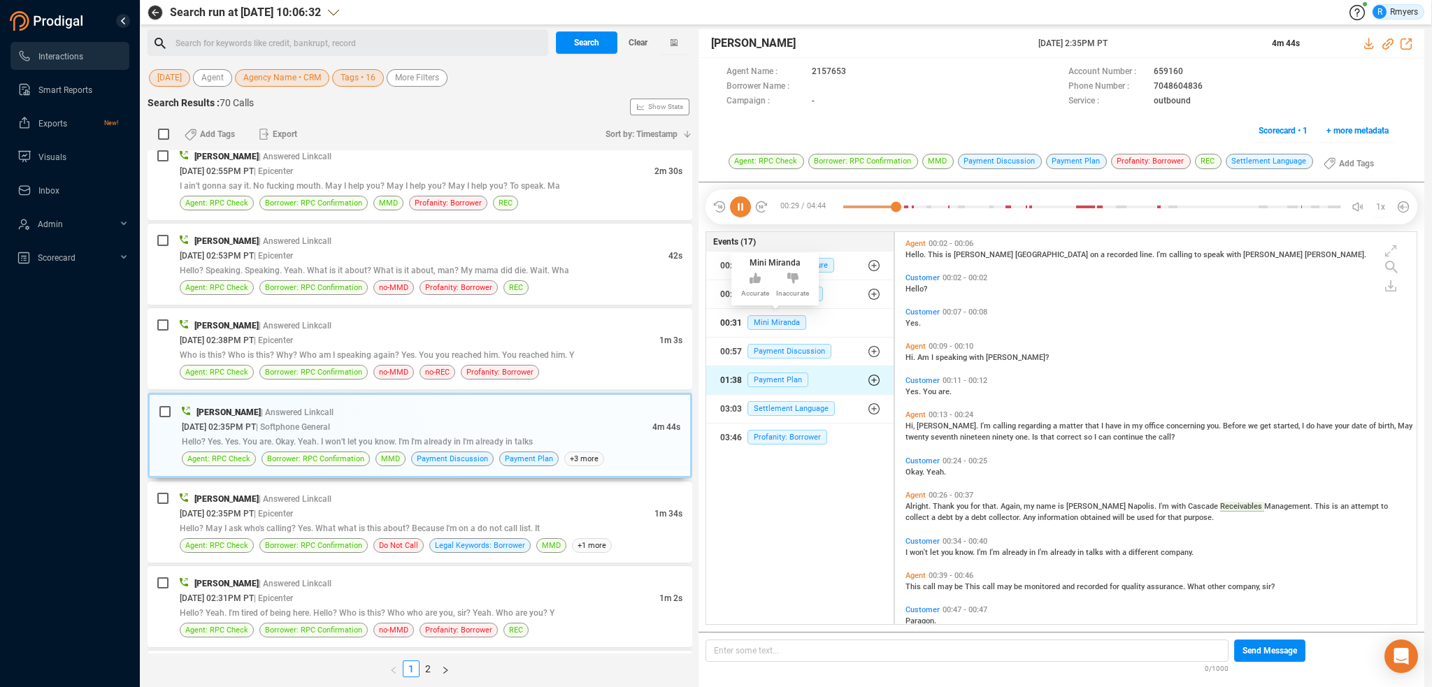
scroll to position [80, 0]
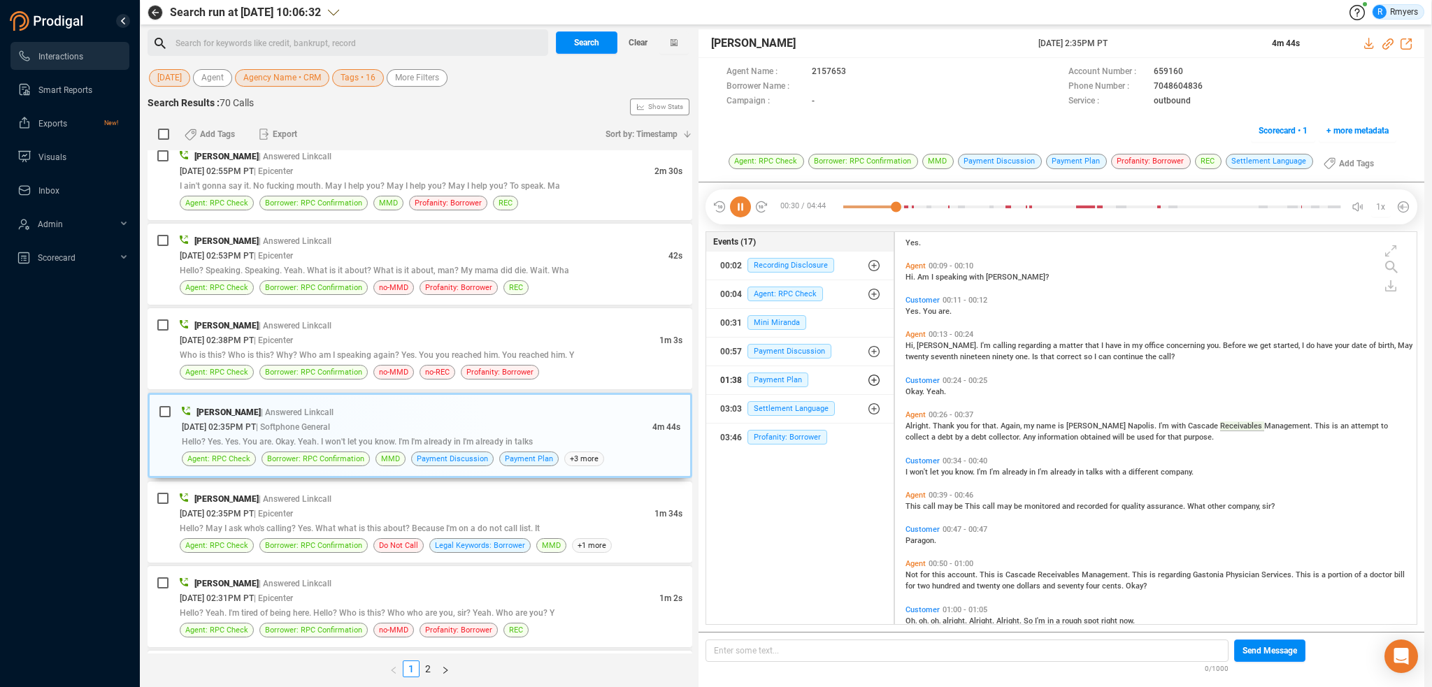
click at [785, 369] on div "01:38 Payment Plan" at bounding box center [799, 380] width 159 height 22
click at [786, 437] on span "Payment Plan" at bounding box center [788, 436] width 61 height 15
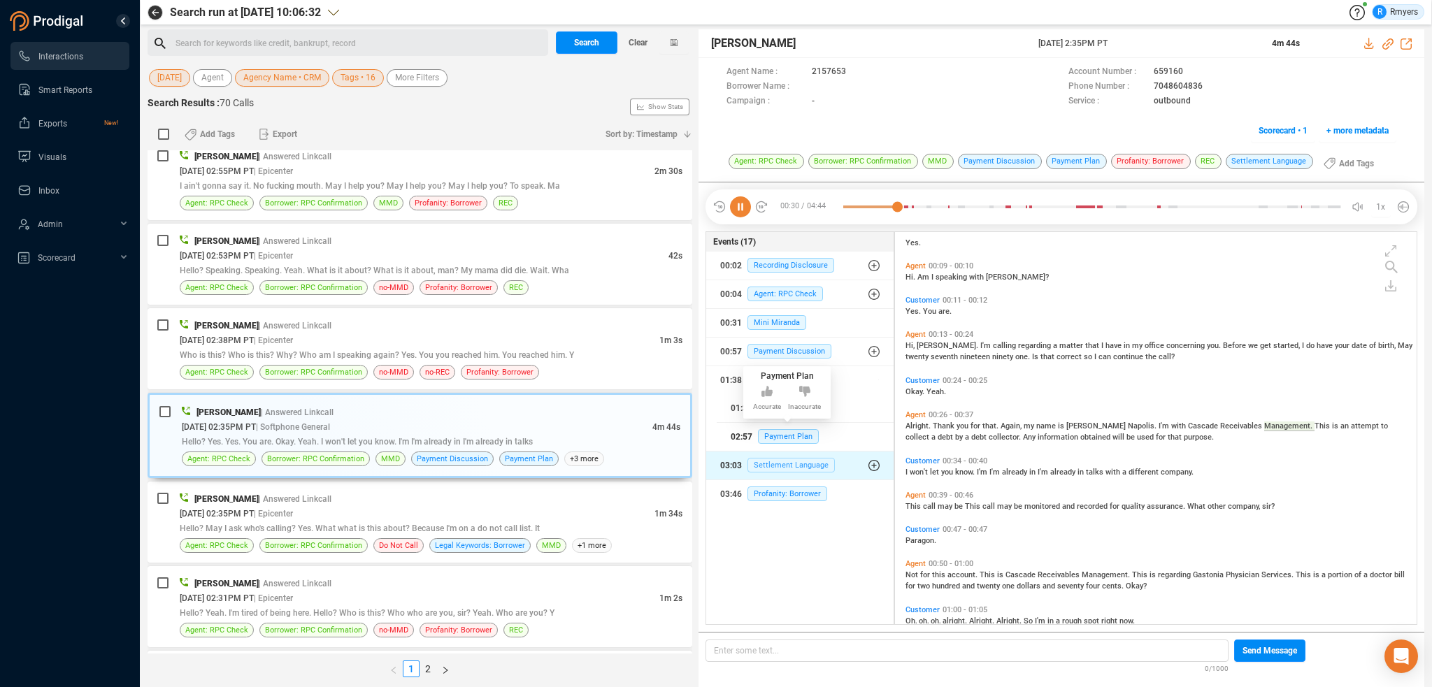
scroll to position [855, 0]
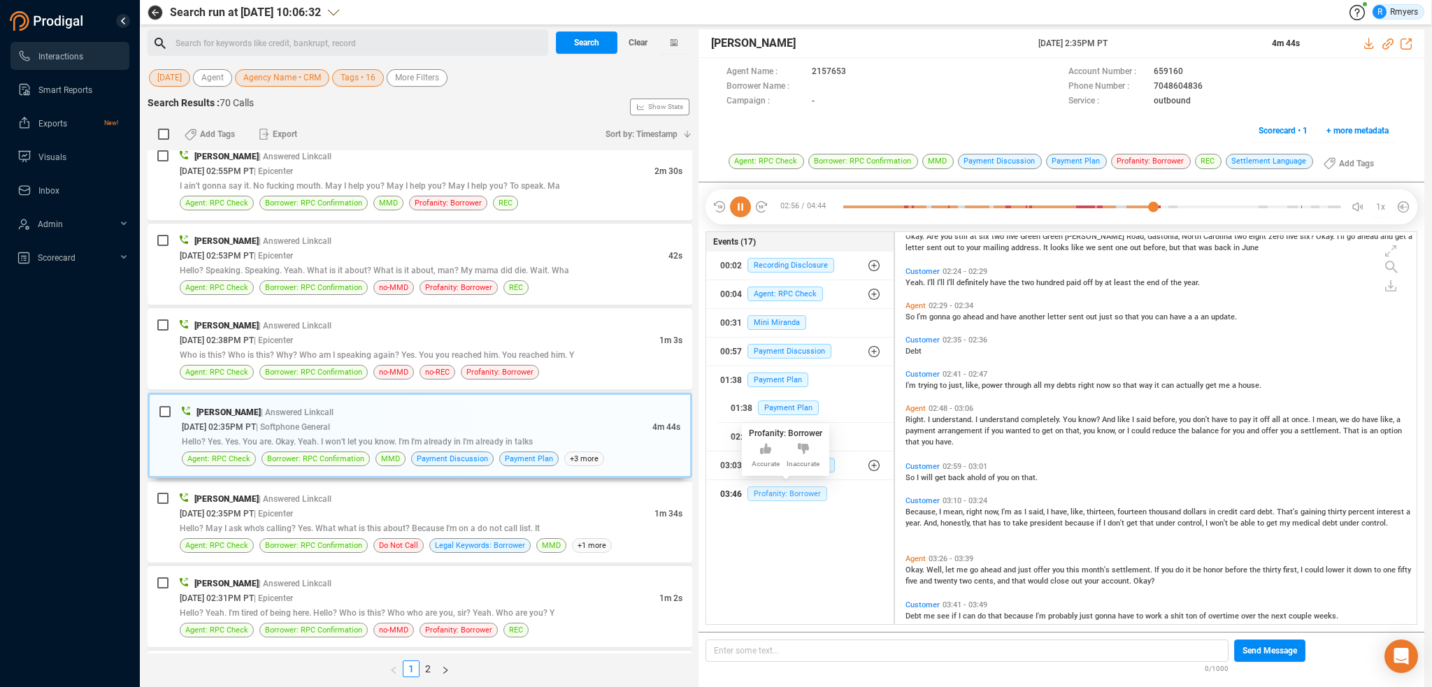
click at [775, 494] on span "Profanity: Borrower" at bounding box center [788, 494] width 80 height 15
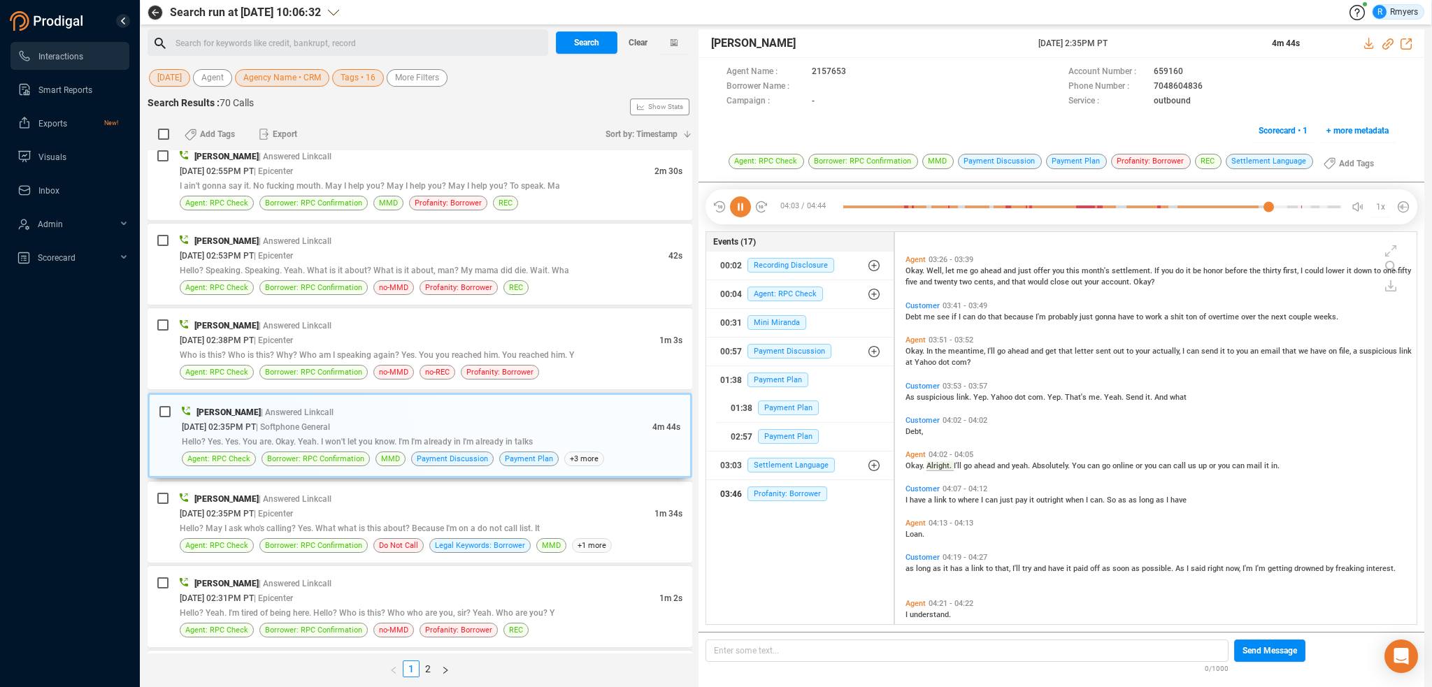
scroll to position [1189, 0]
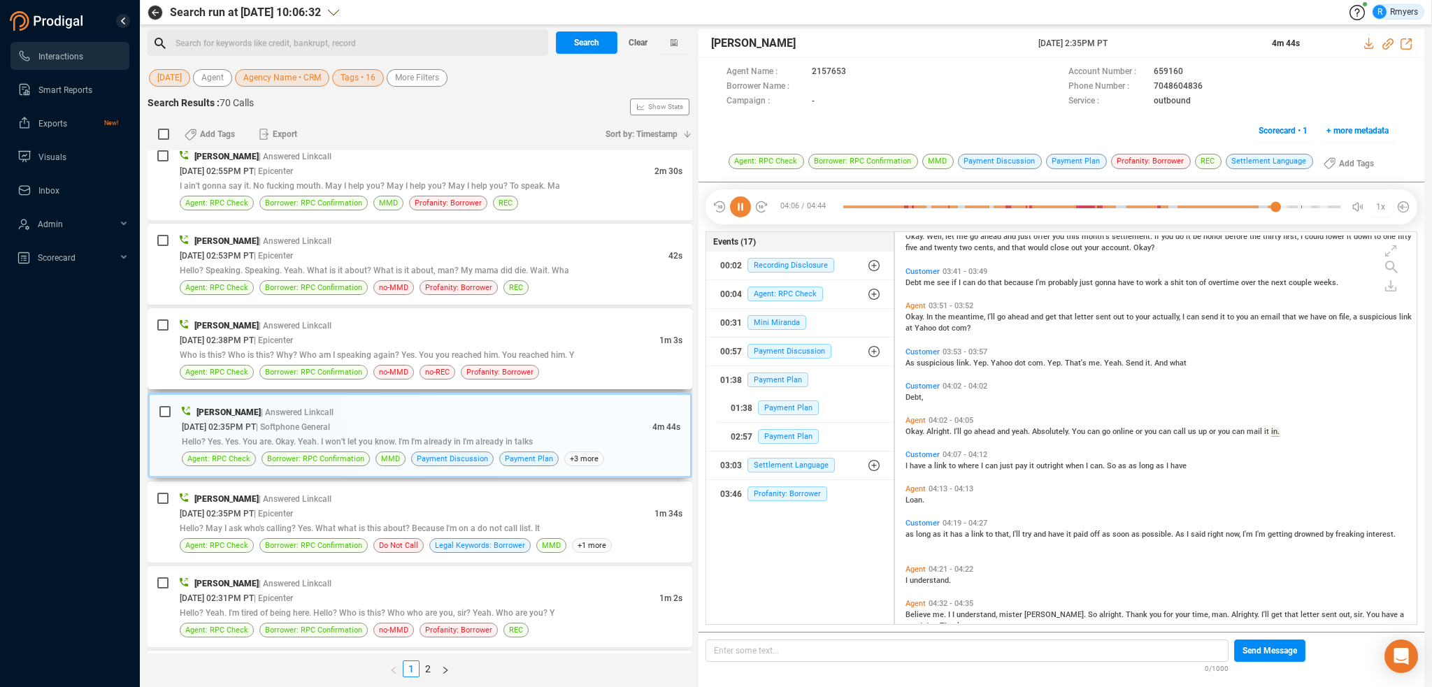
click at [565, 369] on div "Agent: RPC Check Borrower: RPC Confirmation no-MMD no-REC Profanity: Borrower" at bounding box center [431, 372] width 503 height 15
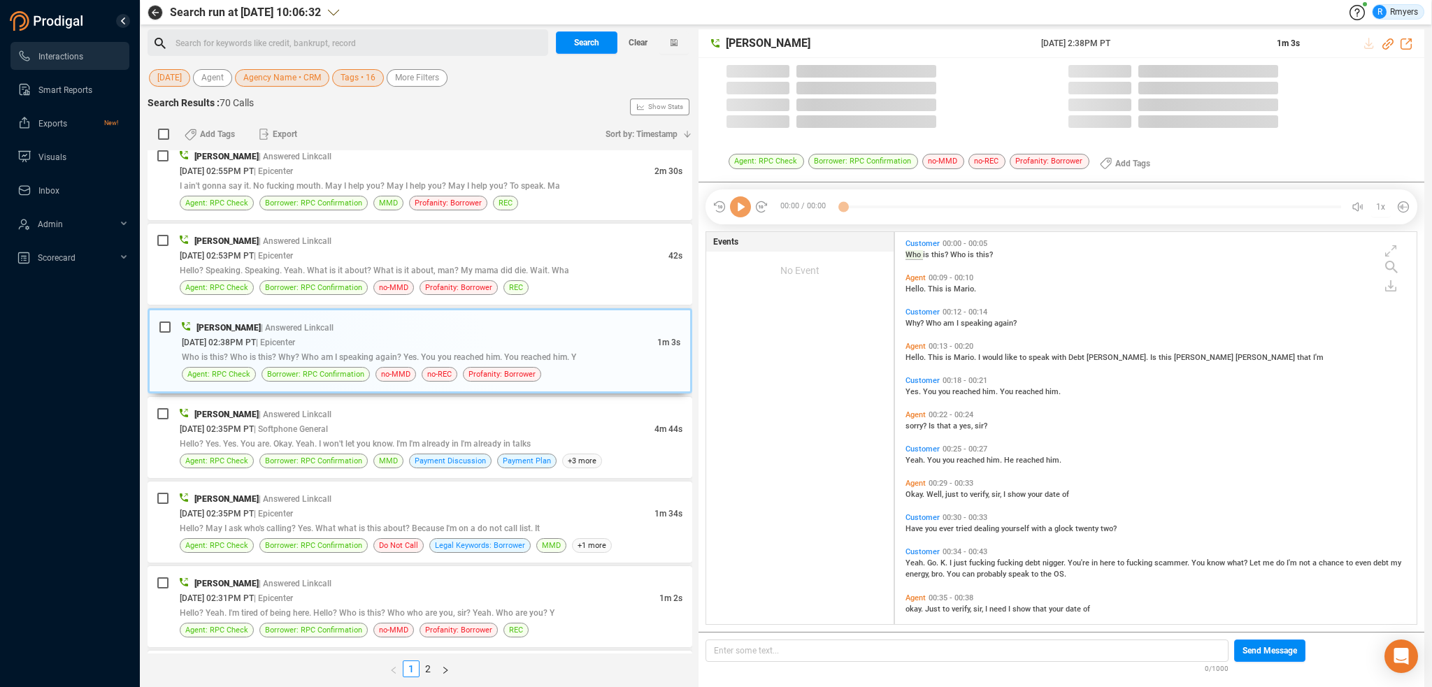
scroll to position [390, 515]
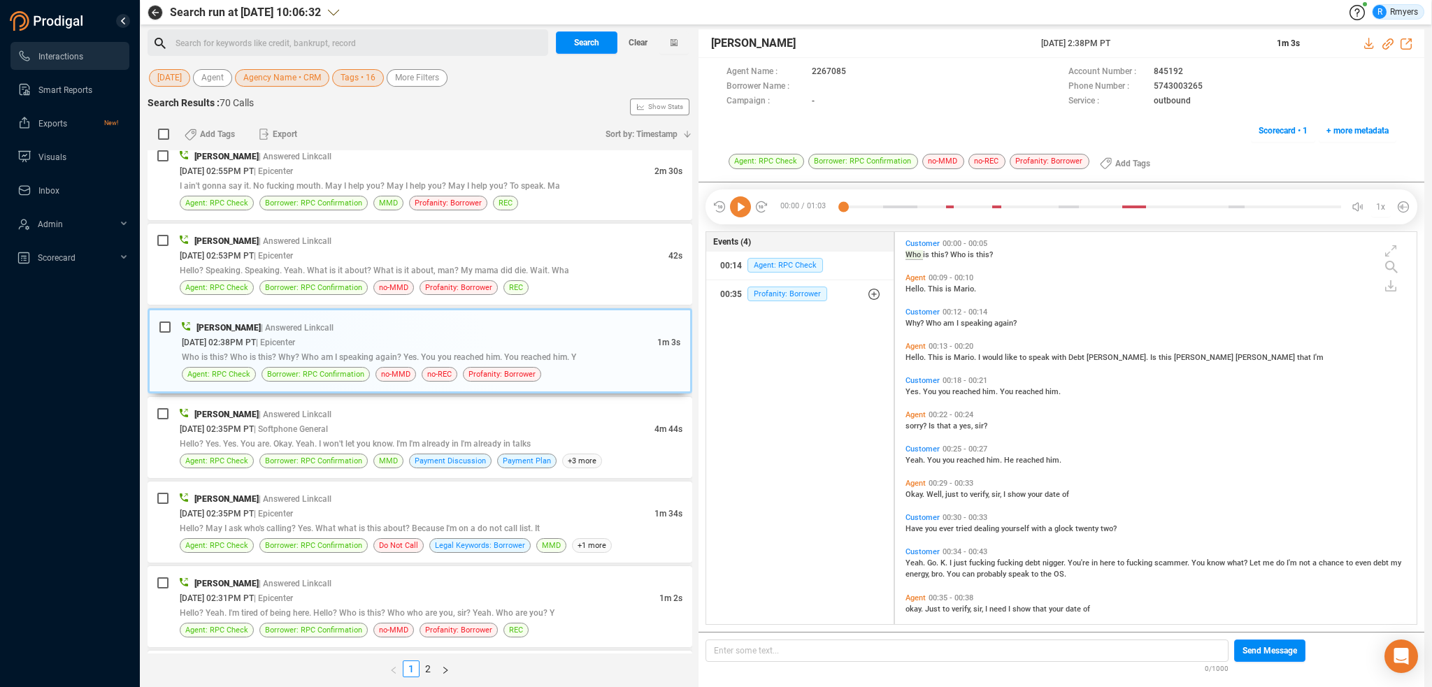
click at [738, 207] on icon at bounding box center [740, 207] width 21 height 21
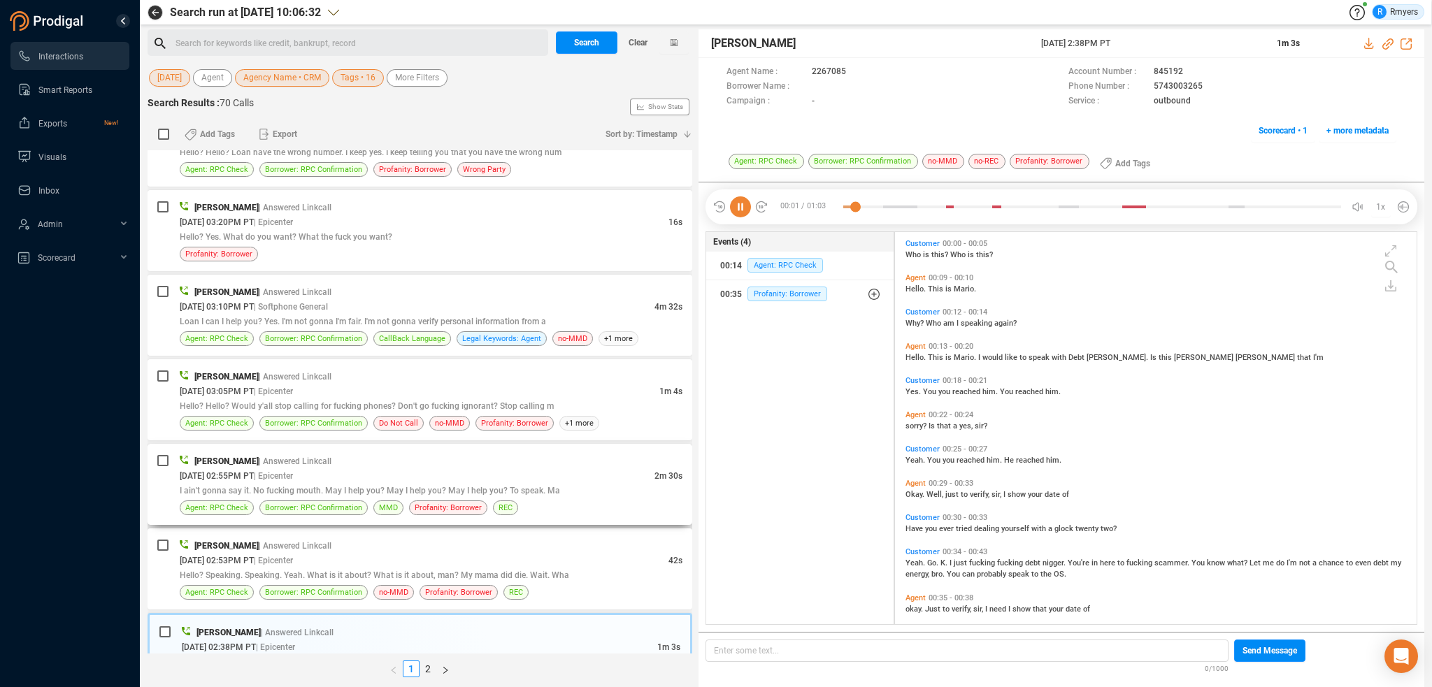
scroll to position [70, 0]
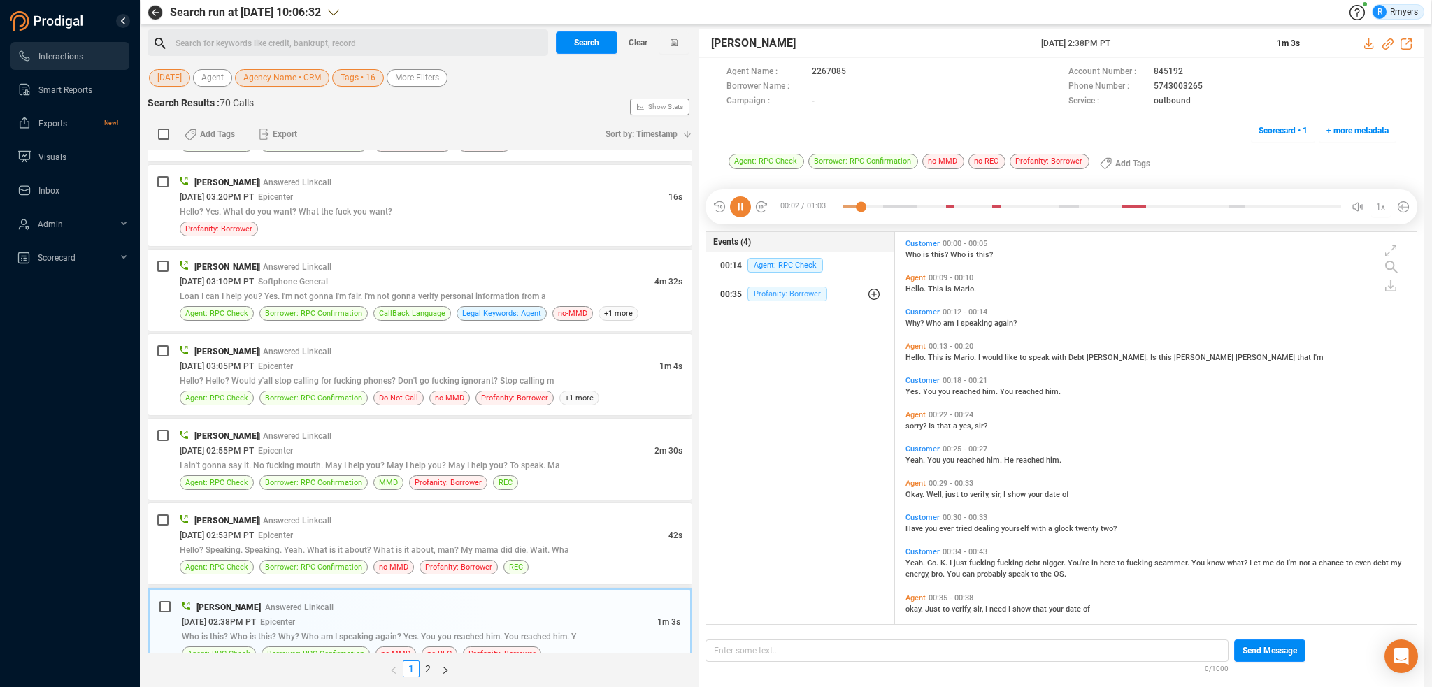
click at [771, 295] on span "Profanity: Borrower" at bounding box center [788, 294] width 80 height 15
click at [786, 332] on div "00:35 Profanity: Borrower" at bounding box center [805, 322] width 149 height 22
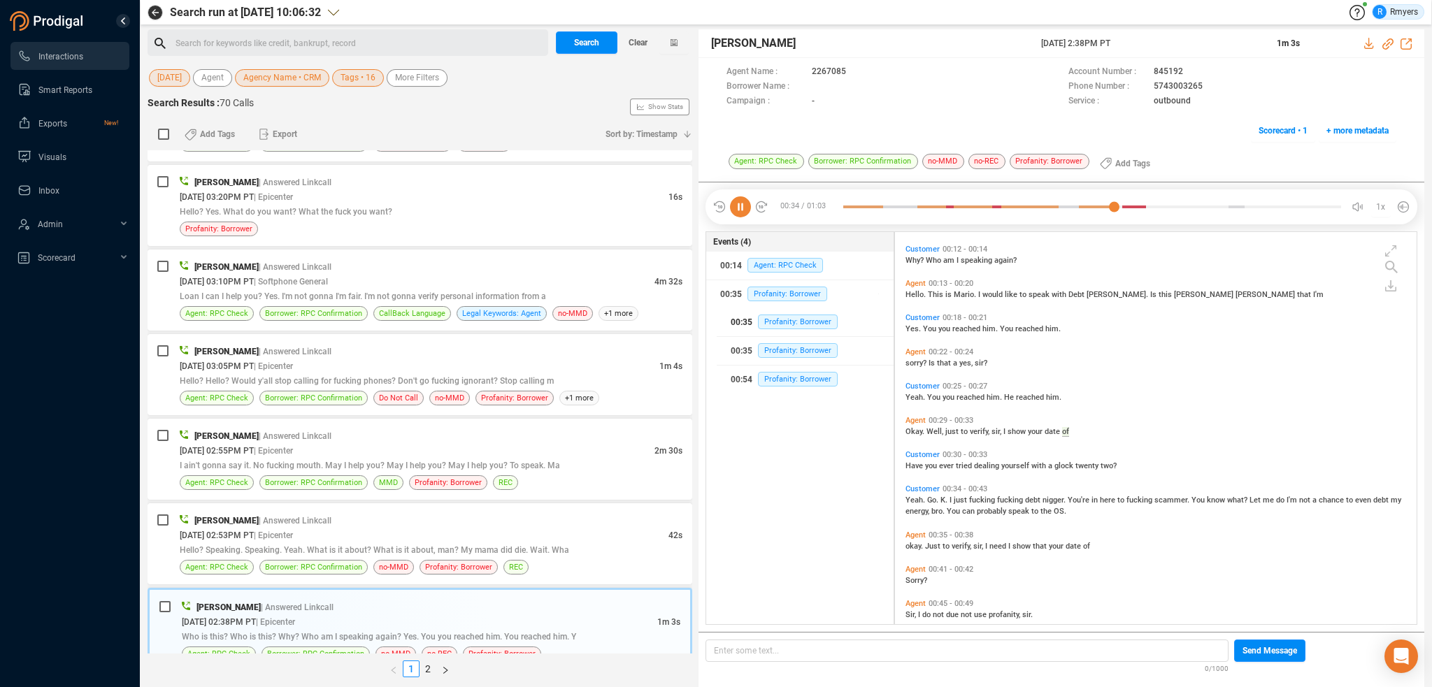
scroll to position [126, 0]
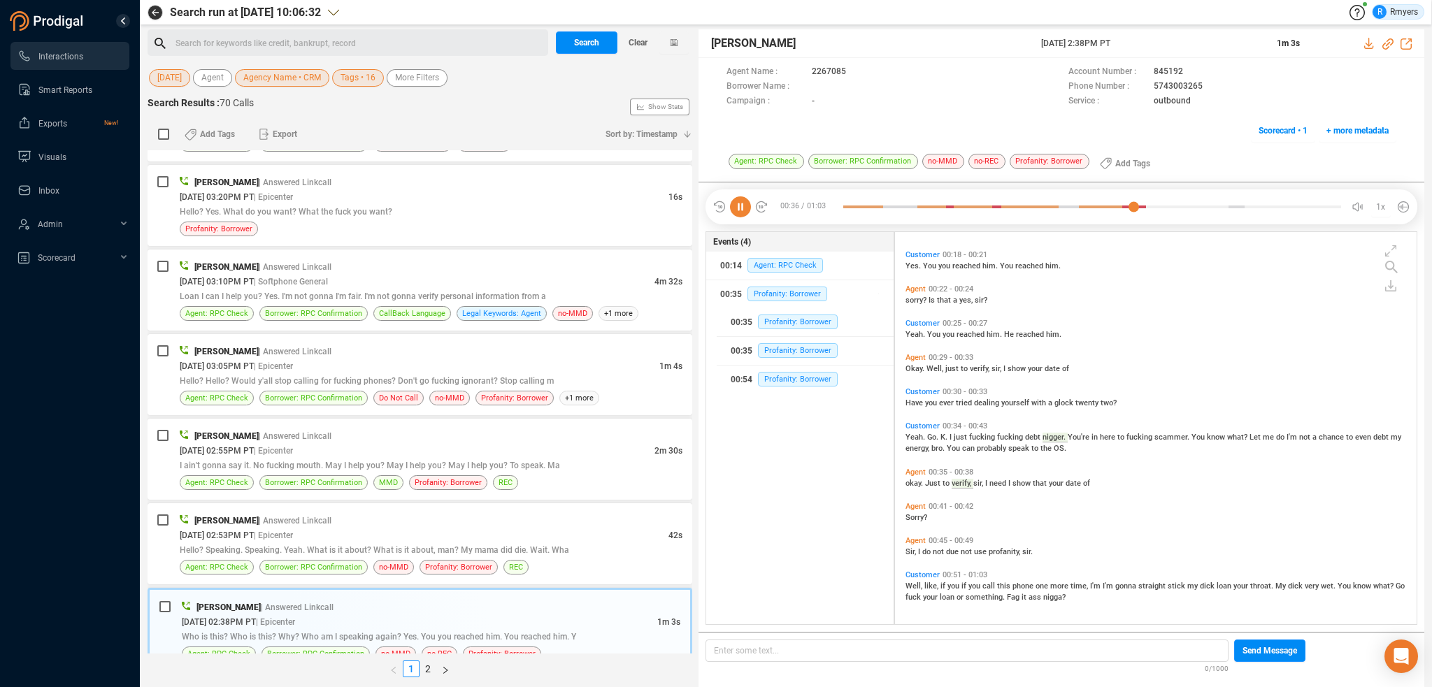
click at [918, 371] on span "Okay." at bounding box center [916, 368] width 21 height 9
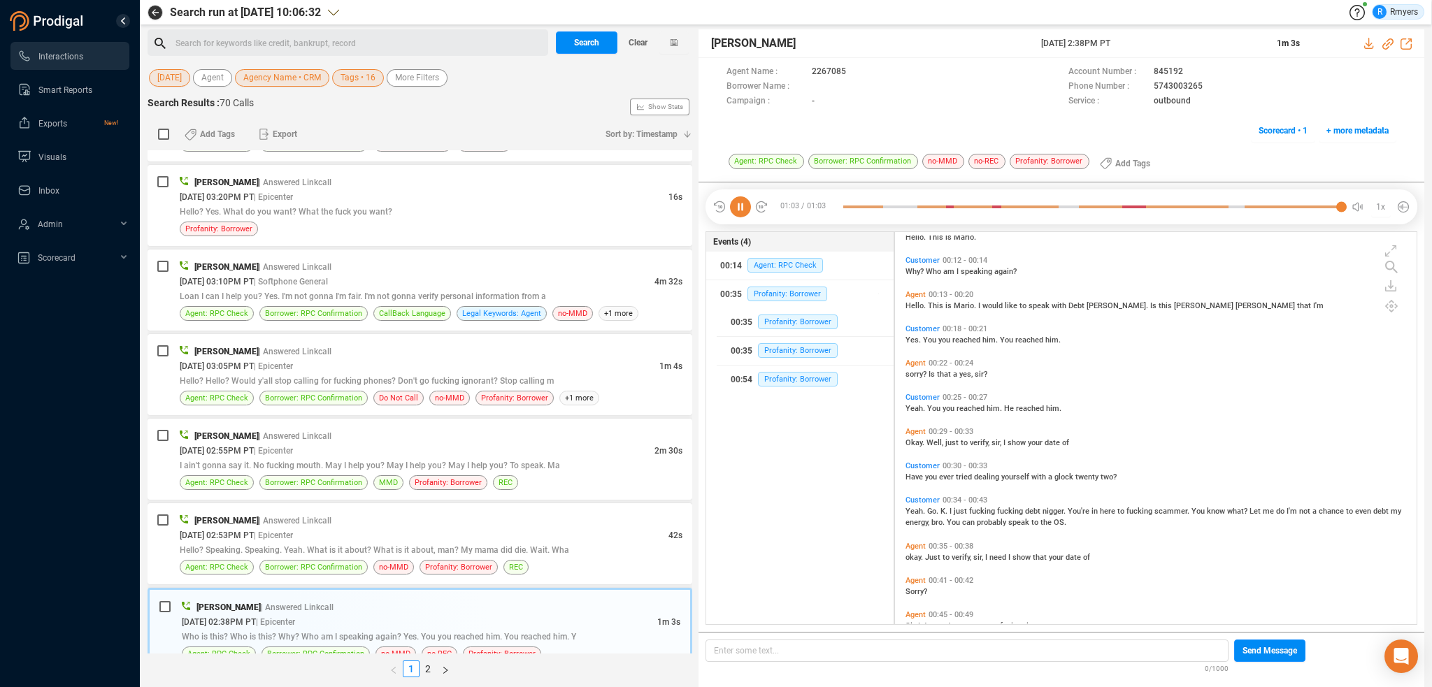
scroll to position [0, 0]
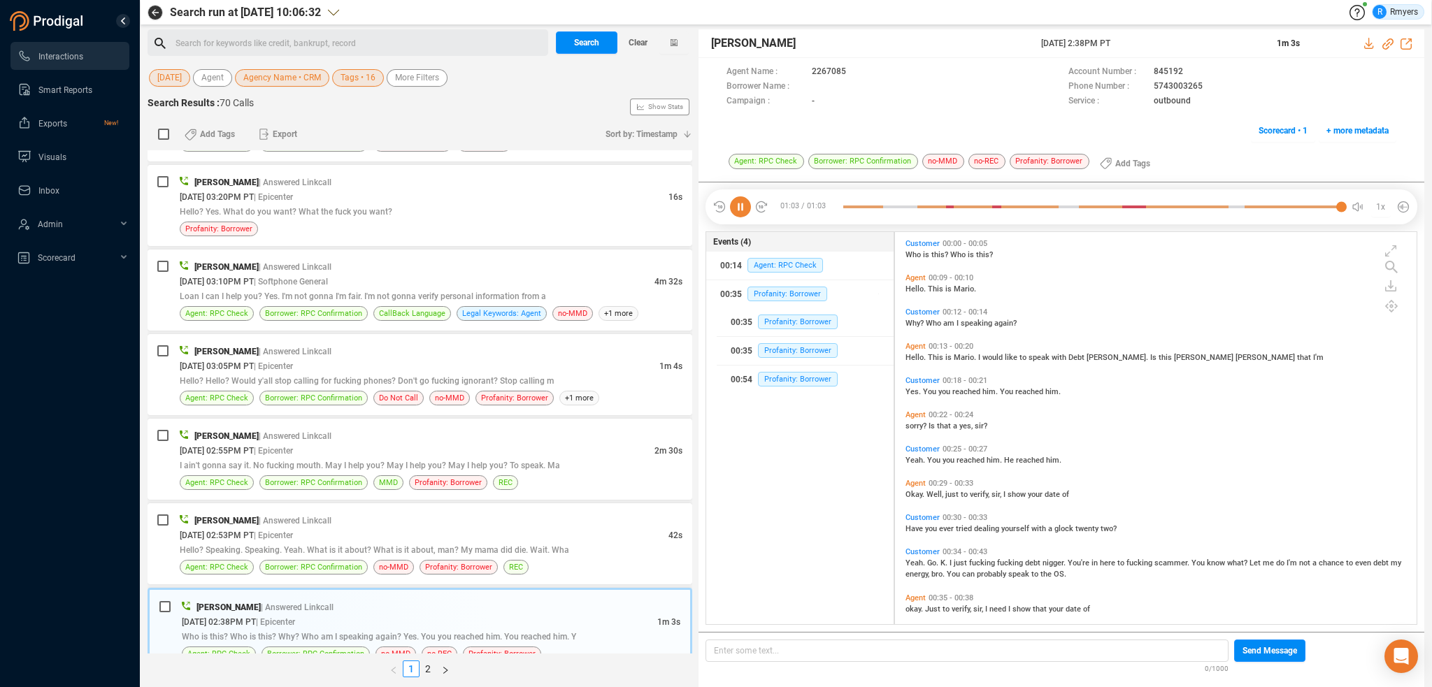
click at [737, 212] on icon at bounding box center [740, 207] width 21 height 21
click at [738, 211] on icon at bounding box center [740, 207] width 21 height 21
click at [922, 326] on span "Why?" at bounding box center [916, 323] width 20 height 9
click at [408, 557] on div "Anandprakash Pandey | Answered Linkcall 10/14/2025 @ 02:53PM PT | Epicenter 42s…" at bounding box center [431, 544] width 503 height 62
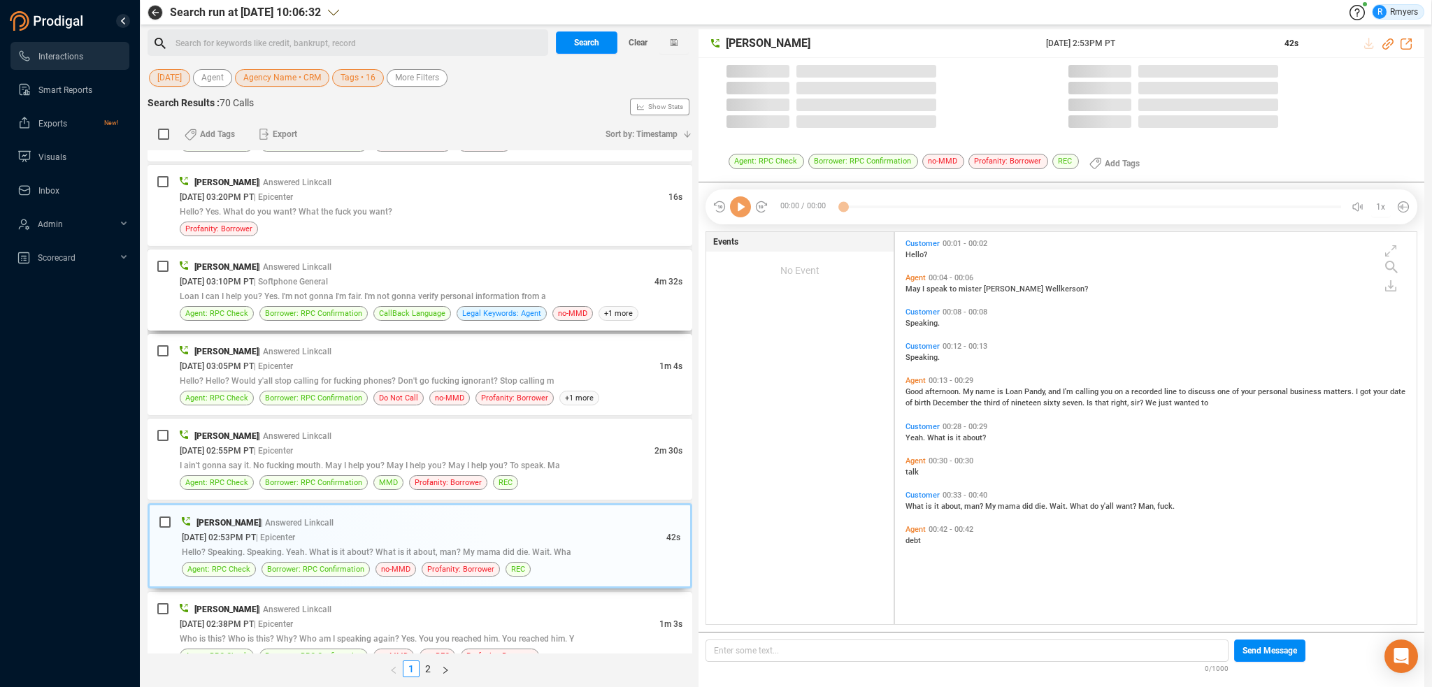
scroll to position [390, 515]
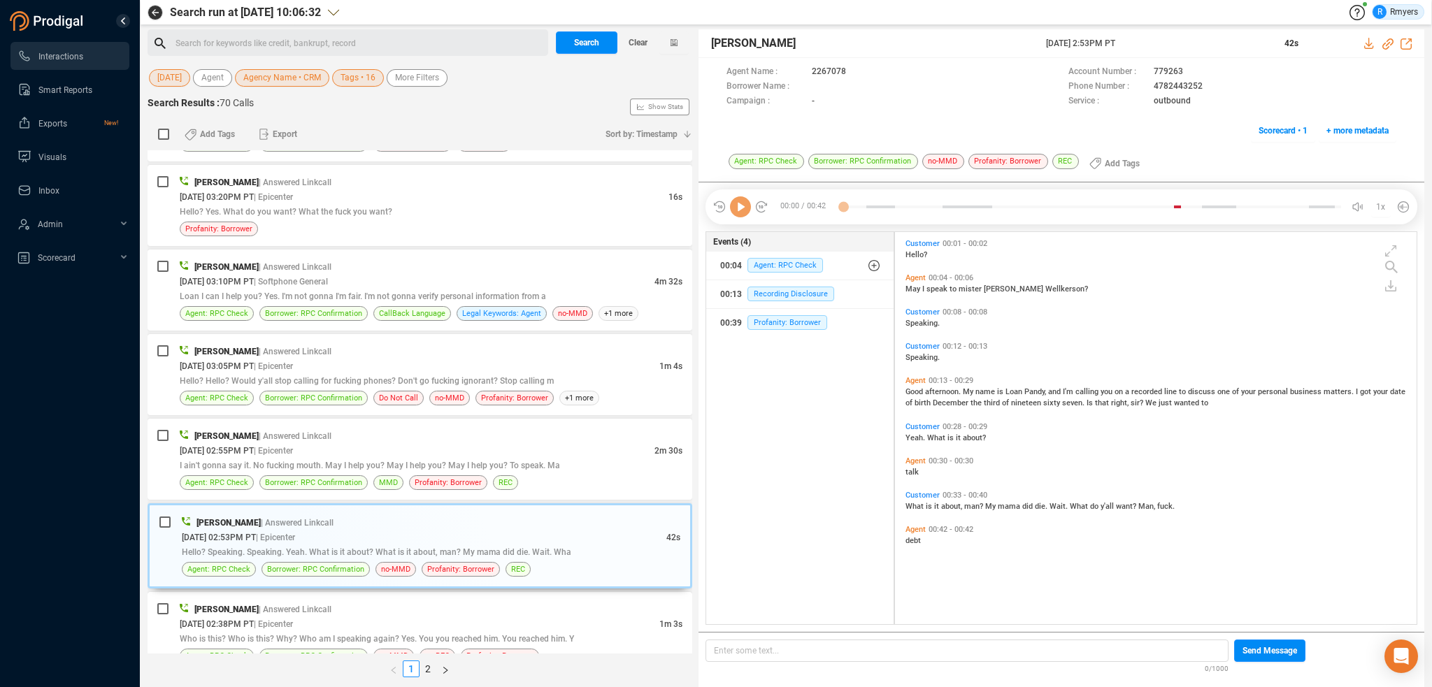
click at [744, 213] on icon at bounding box center [740, 207] width 21 height 21
click at [786, 324] on span "Profanity: Borrower" at bounding box center [788, 322] width 80 height 15
click at [302, 438] on span "| Answered Linkcall" at bounding box center [295, 436] width 73 height 10
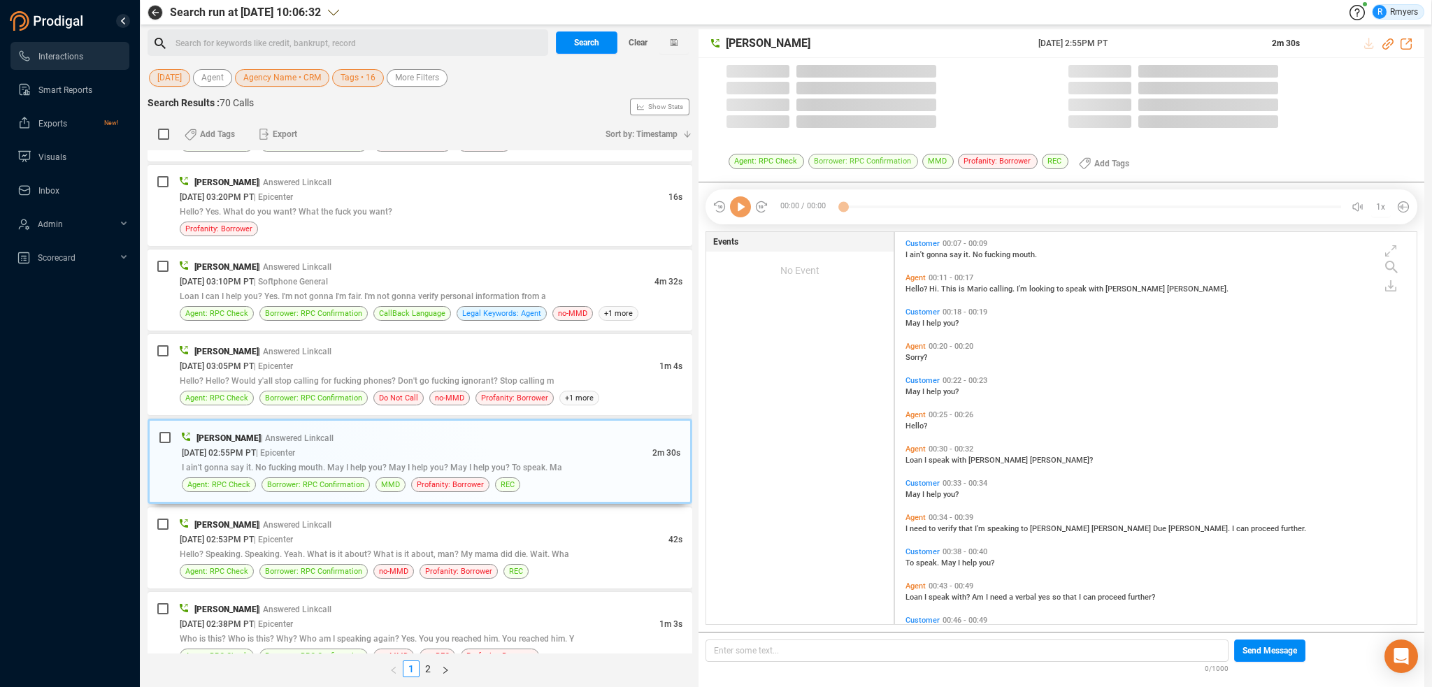
scroll to position [3, 7]
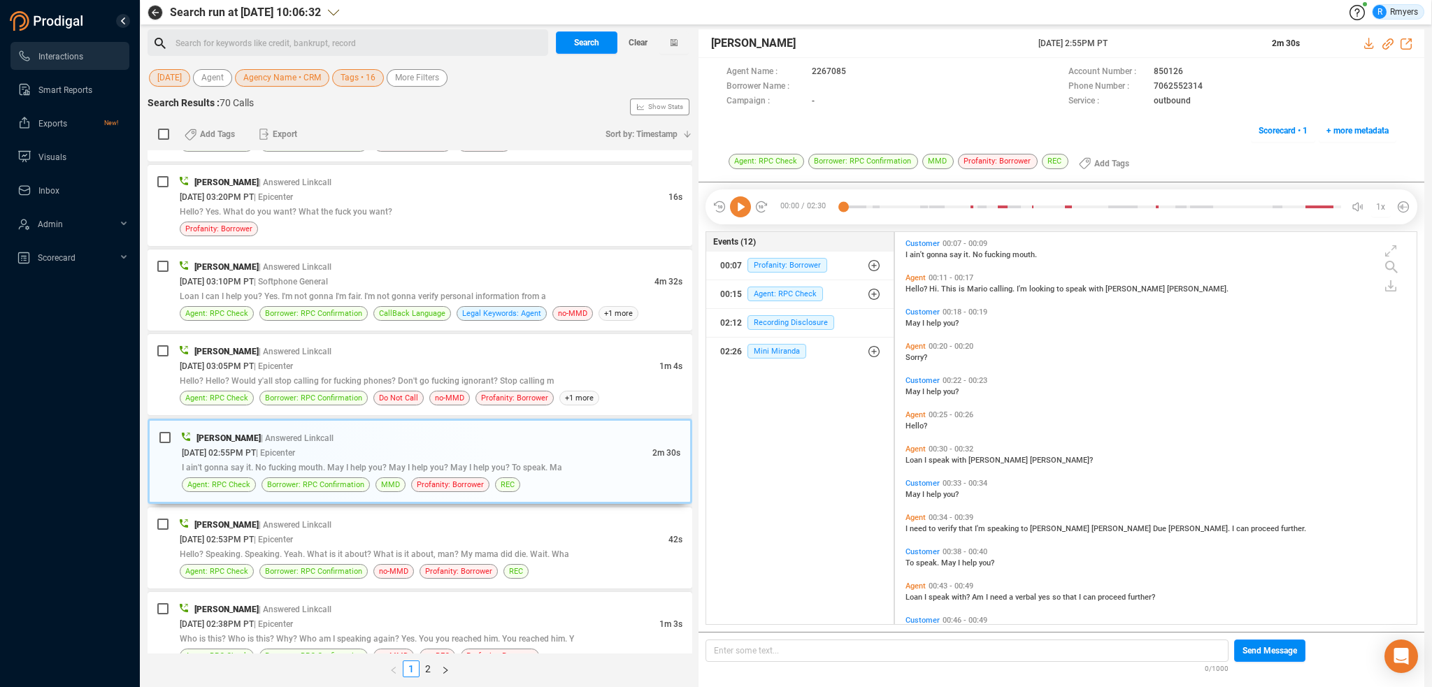
click at [746, 206] on icon at bounding box center [740, 207] width 21 height 21
click at [786, 268] on span "Profanity: Borrower" at bounding box center [788, 265] width 80 height 15
click at [786, 295] on span "Profanity: Borrower" at bounding box center [798, 293] width 80 height 15
click at [924, 288] on span "Hello?" at bounding box center [918, 289] width 24 height 9
click at [915, 362] on div "Sorry?" at bounding box center [1160, 356] width 508 height 11
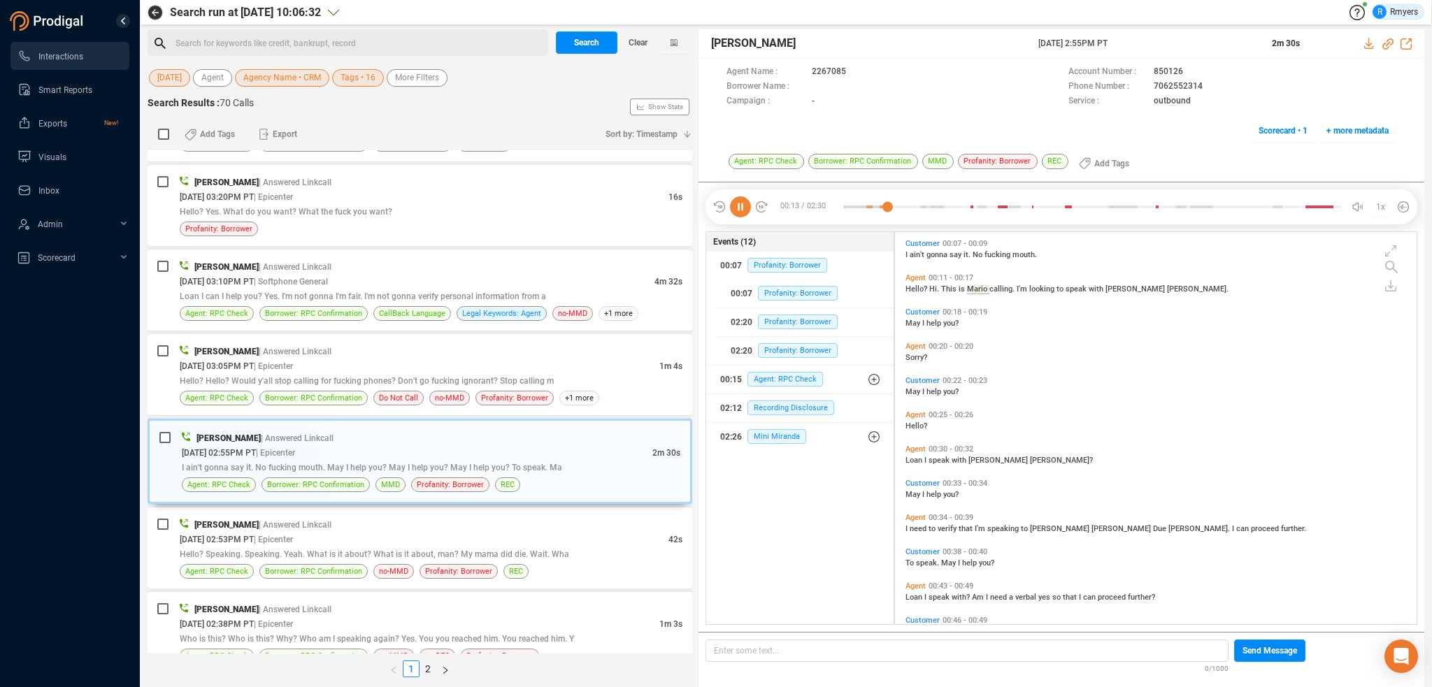
click at [926, 456] on span "I" at bounding box center [926, 460] width 4 height 9
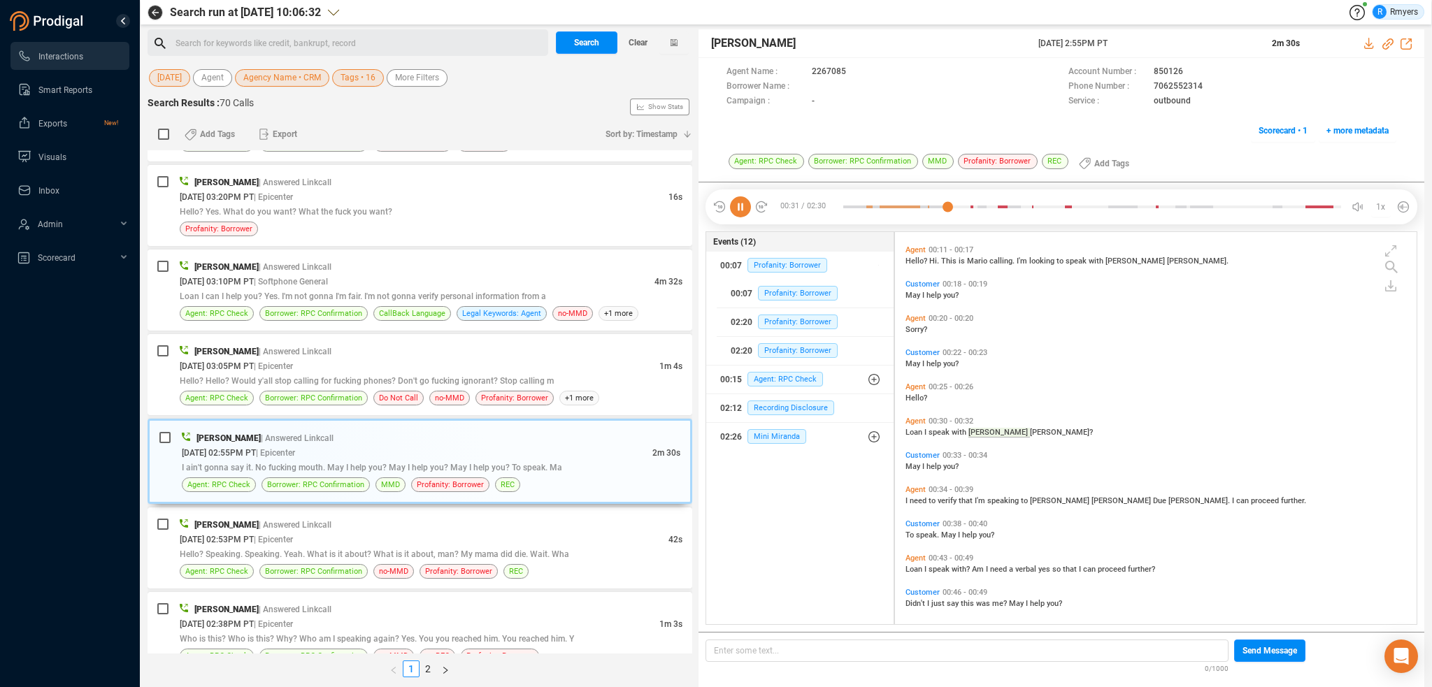
click at [921, 501] on span "need" at bounding box center [919, 500] width 19 height 9
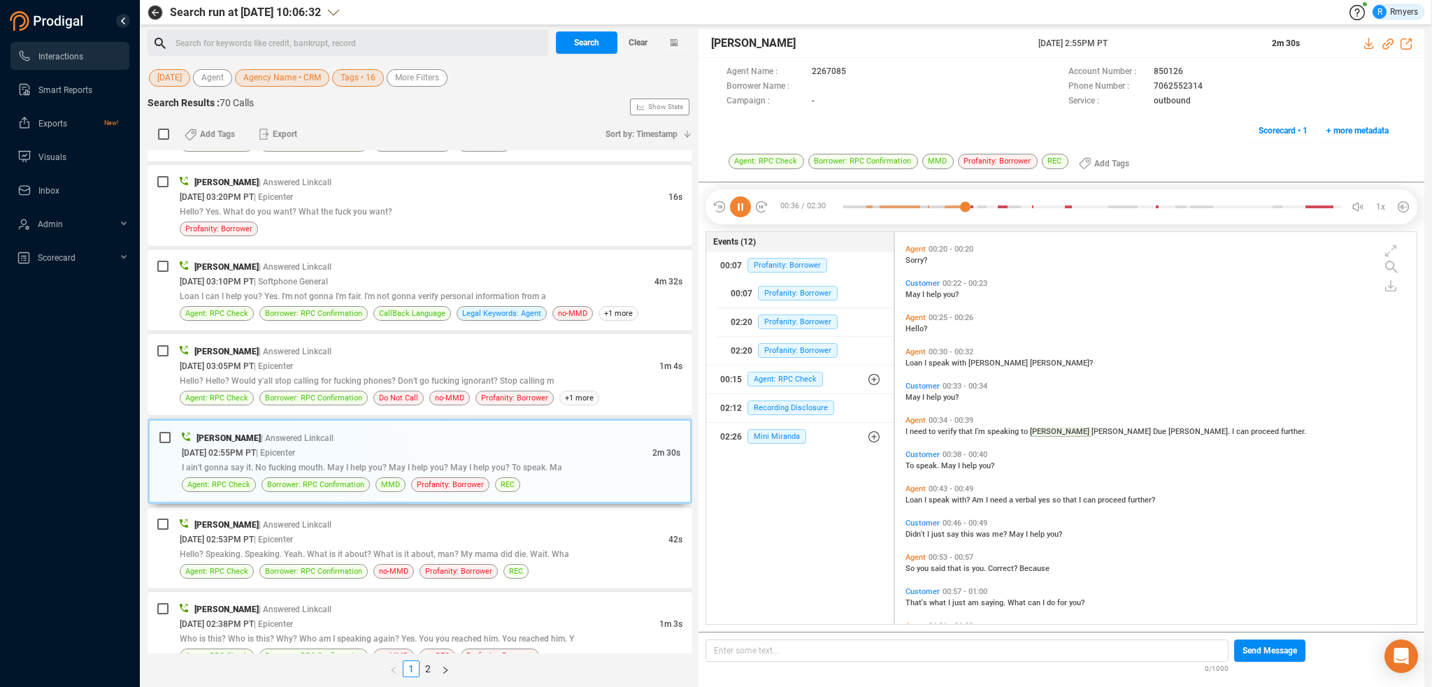
click at [917, 535] on span "Didn't" at bounding box center [917, 534] width 22 height 9
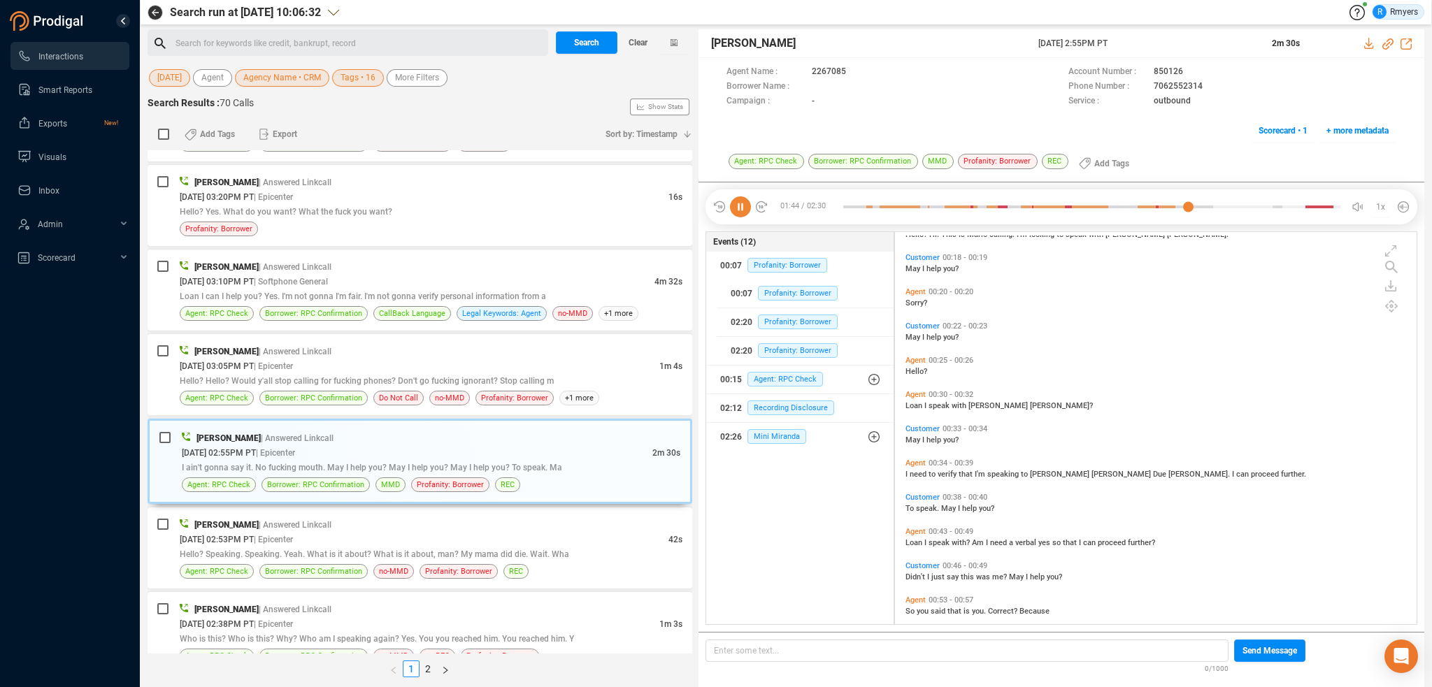
scroll to position [0, 0]
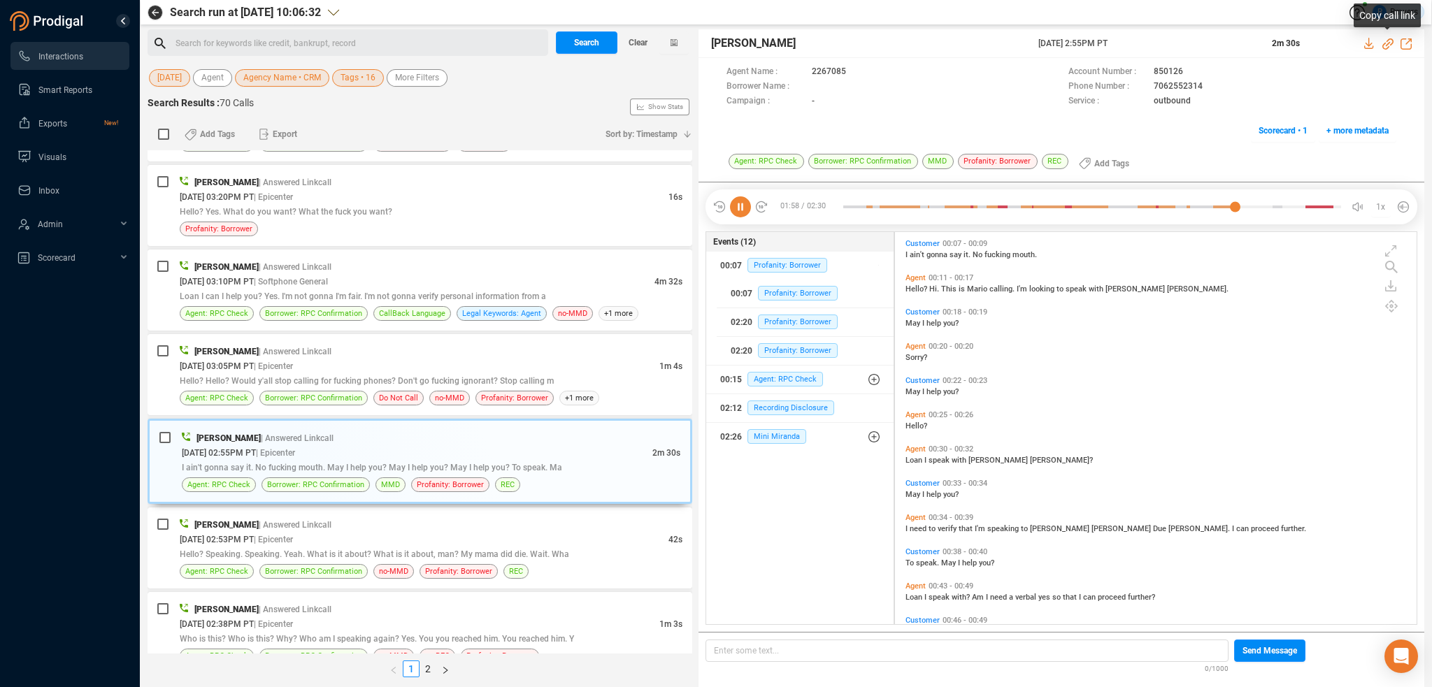
click at [1385, 44] on icon at bounding box center [1387, 43] width 11 height 11
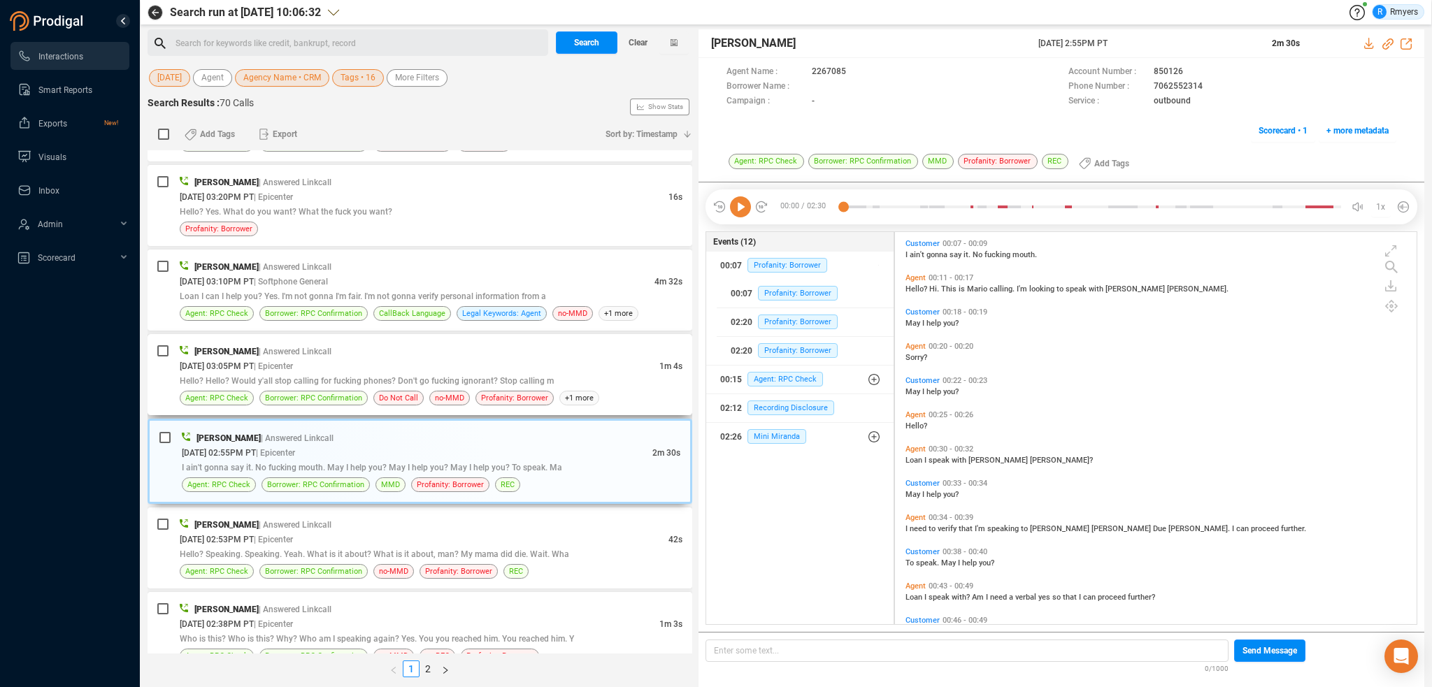
drag, startPoint x: 314, startPoint y: 357, endPoint x: 320, endPoint y: 376, distance: 19.9
click at [314, 357] on div "Mario Borges | Answered Linkcall" at bounding box center [431, 351] width 503 height 15
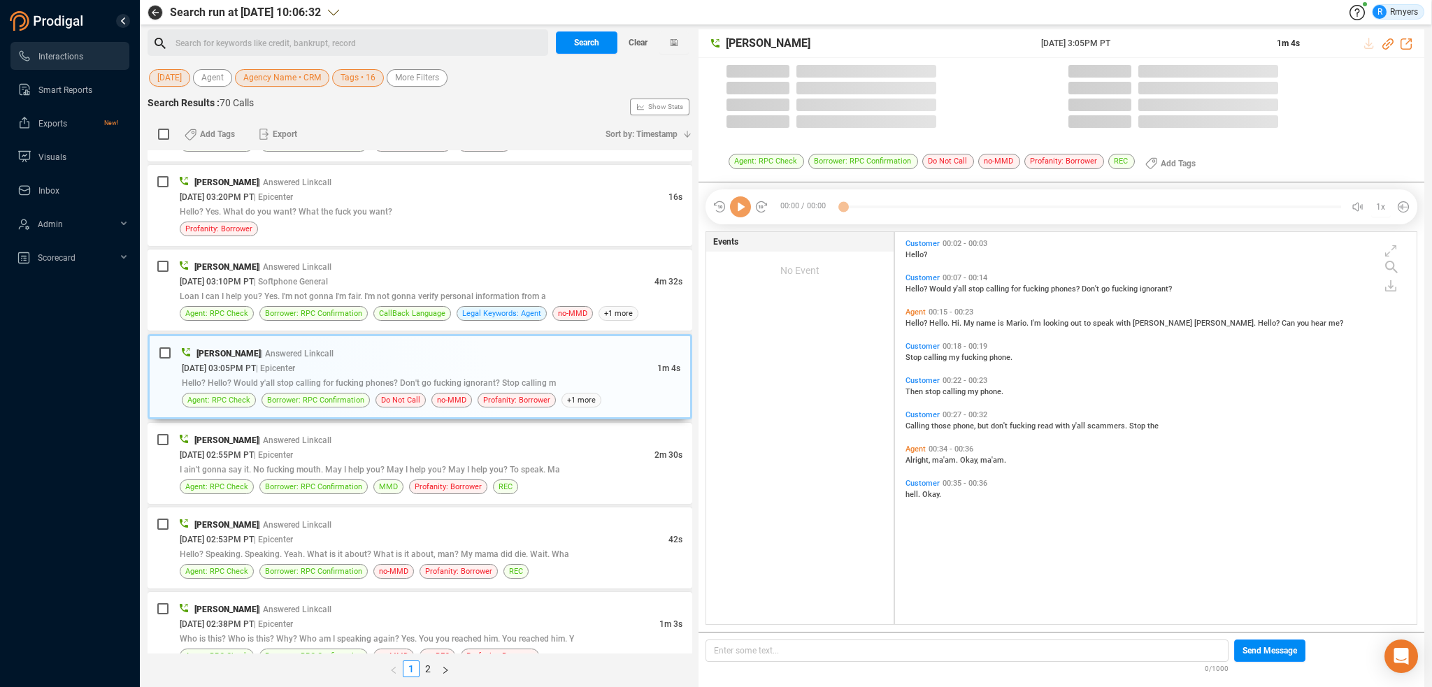
scroll to position [390, 515]
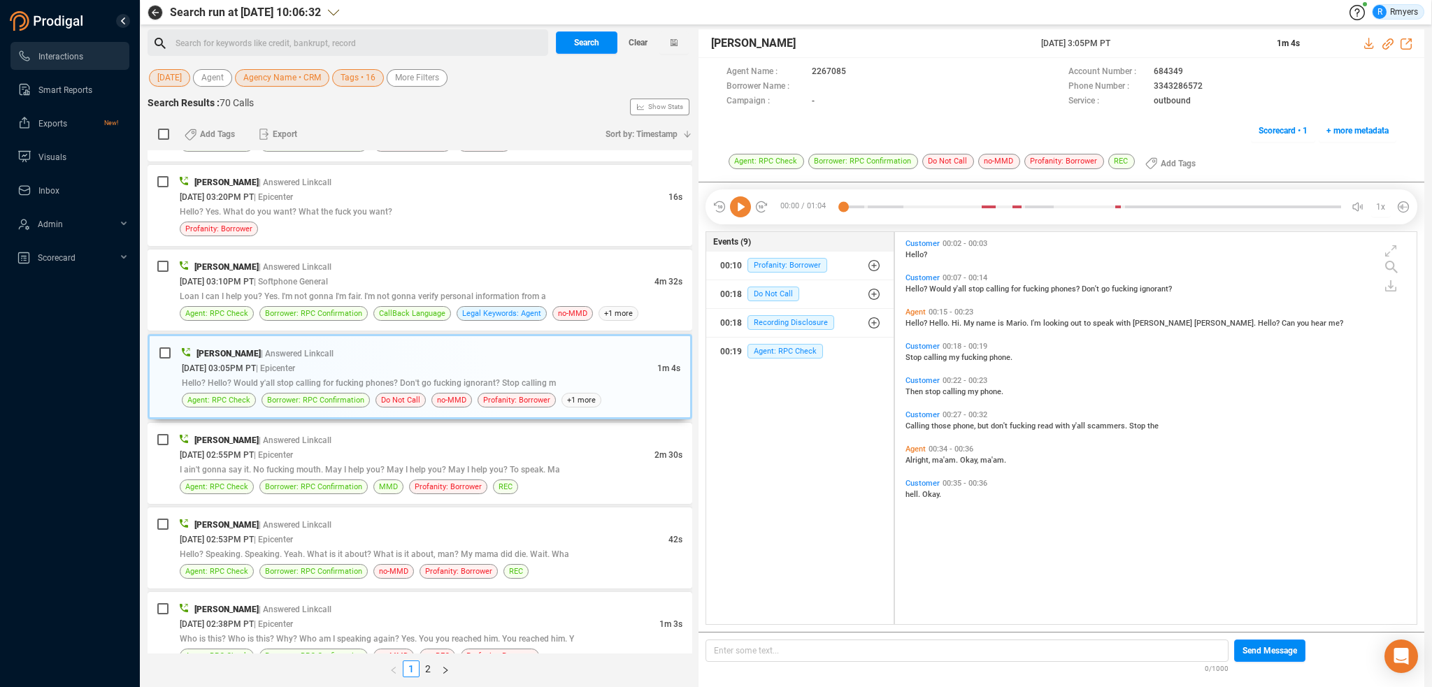
click at [741, 201] on icon at bounding box center [740, 207] width 21 height 21
click at [385, 261] on div "Frank Napoles | Answered Linkcall" at bounding box center [431, 266] width 503 height 15
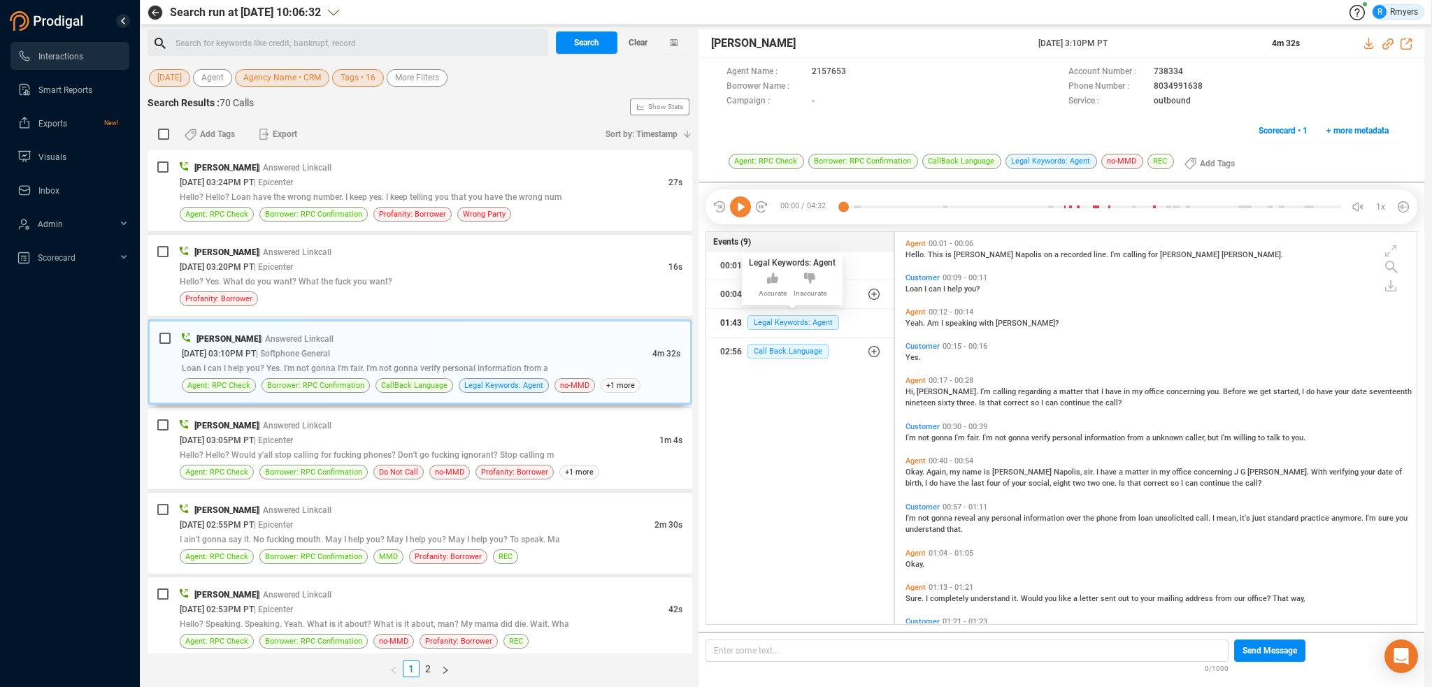
click at [767, 309] on button "01:43 Legal Keywords: Agent" at bounding box center [799, 323] width 187 height 28
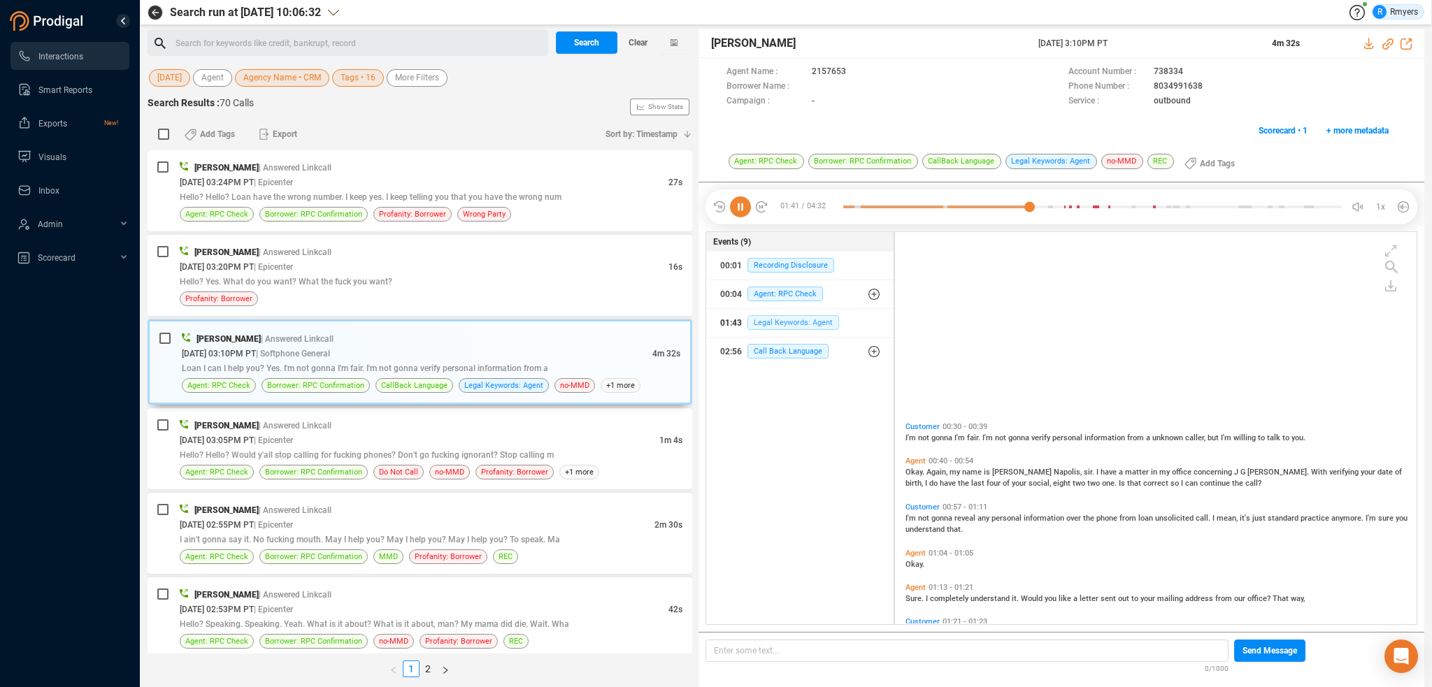
scroll to position [310, 0]
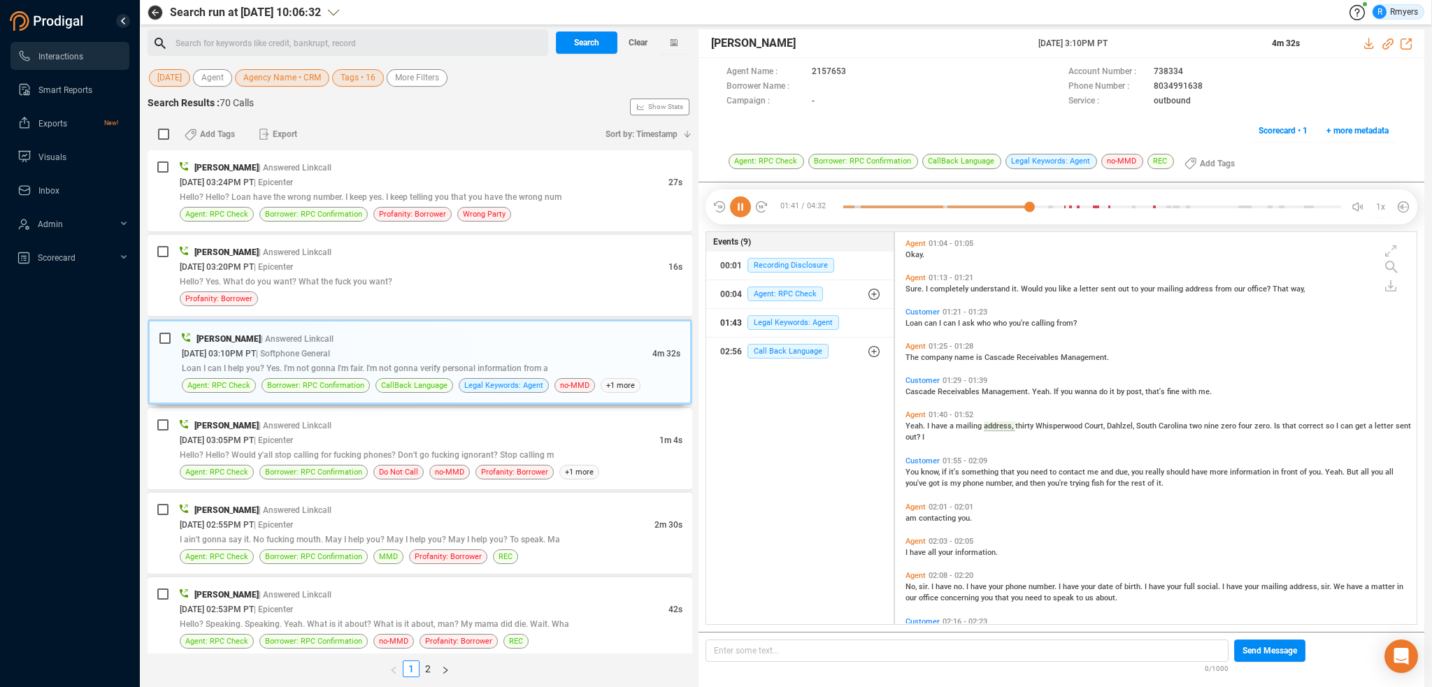
click at [766, 329] on div "01:43 Legal Keywords: Agent" at bounding box center [799, 323] width 159 height 22
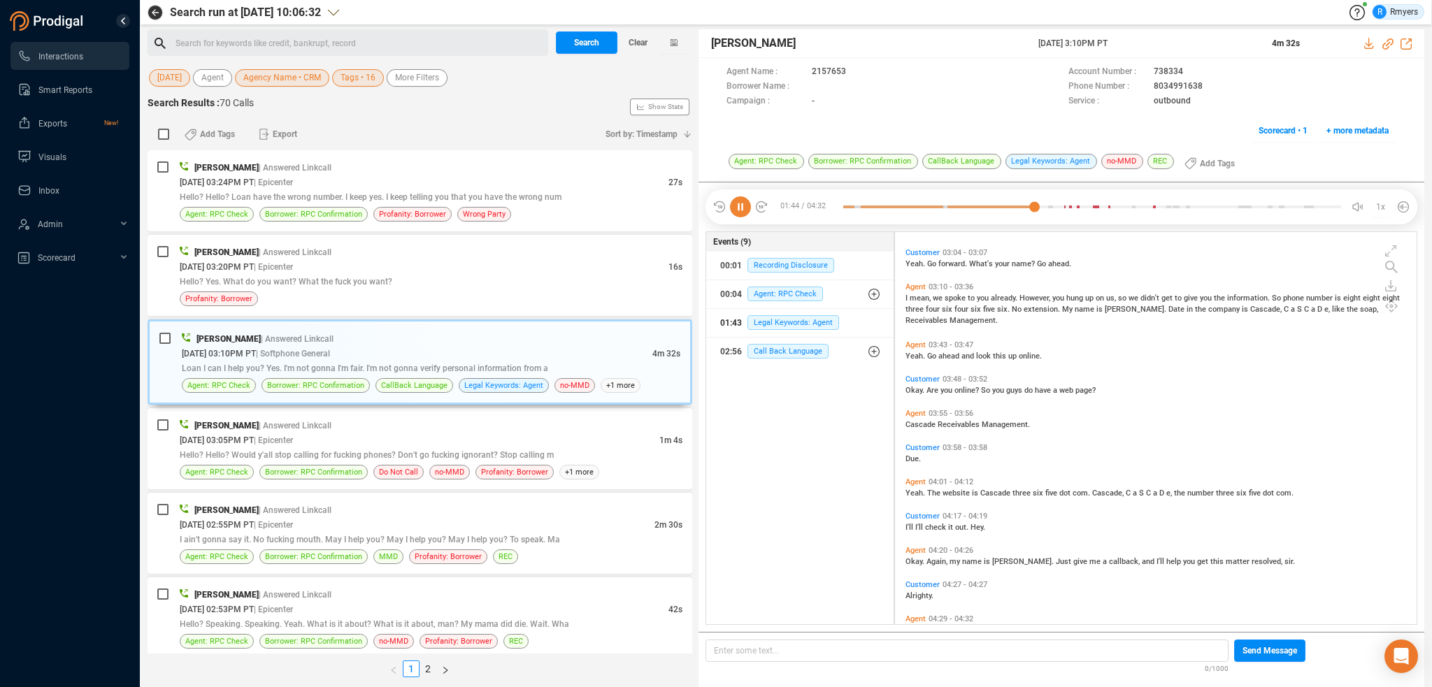
scroll to position [996, 0]
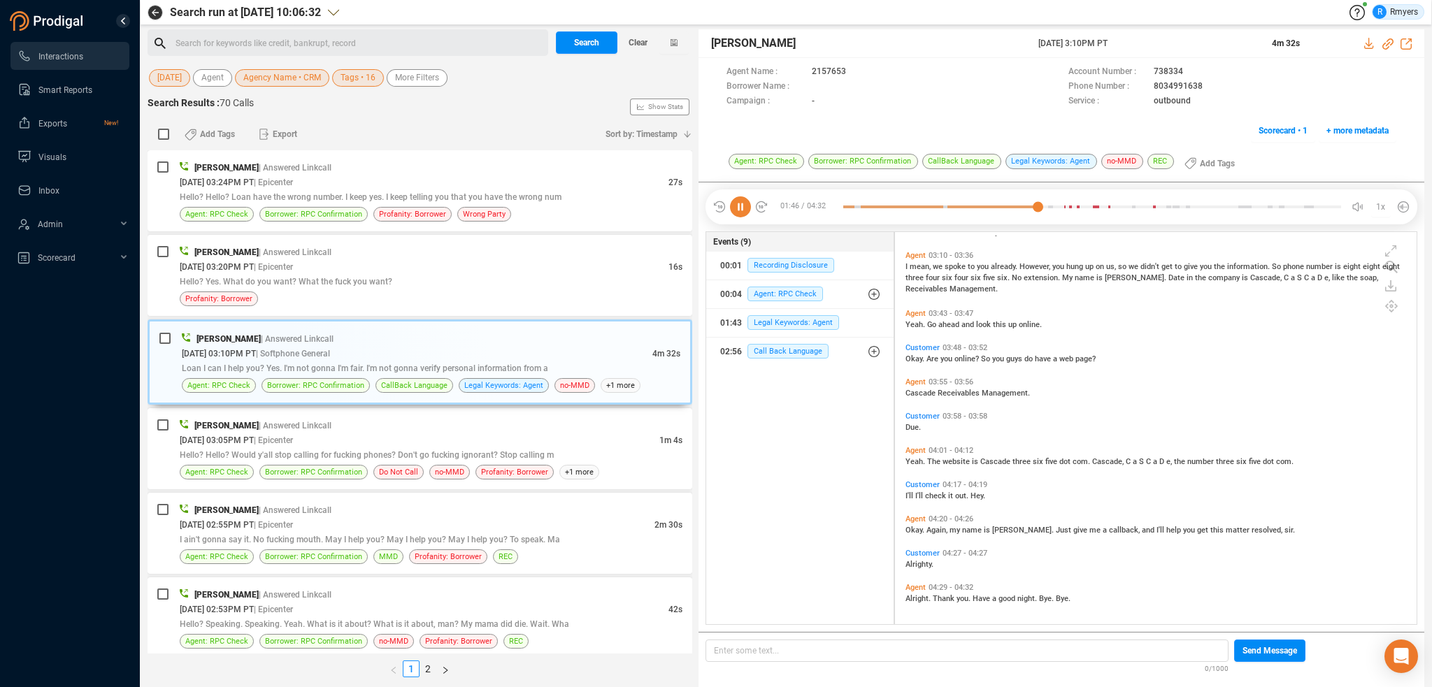
click at [917, 526] on span "Okay." at bounding box center [916, 530] width 21 height 9
click at [429, 282] on div "Hello? Yes. What do you want? What the fuck you want?" at bounding box center [431, 281] width 503 height 15
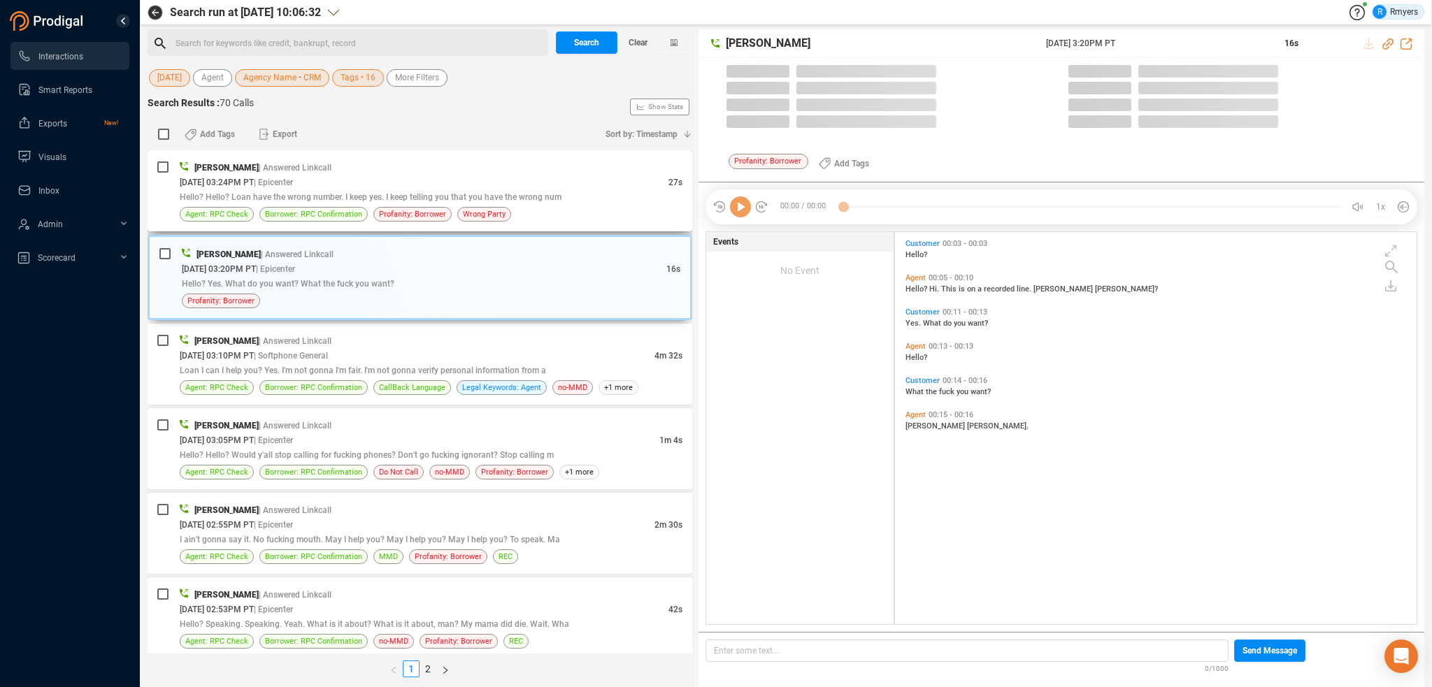
scroll to position [390, 515]
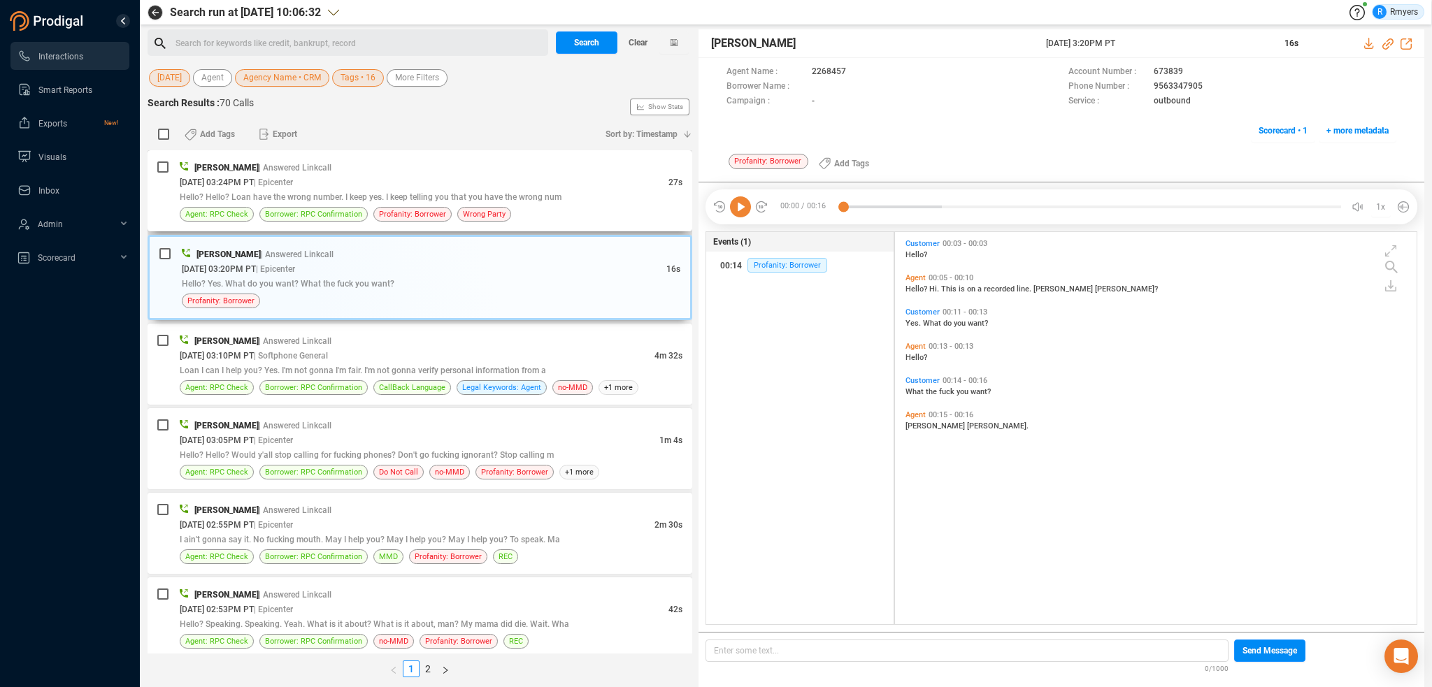
click at [432, 176] on div "10/14/2025 @ 03:24PM PT | Epicenter" at bounding box center [424, 182] width 489 height 15
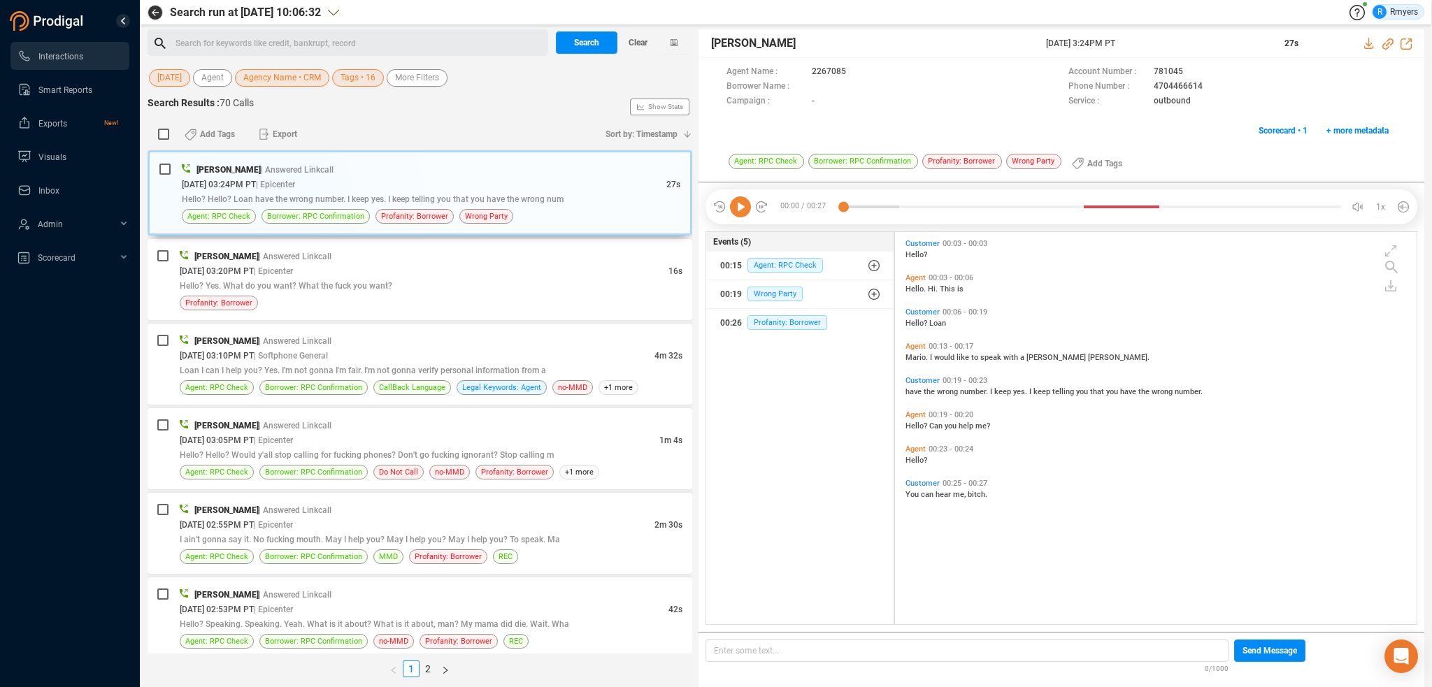
click at [739, 210] on icon at bounding box center [740, 207] width 21 height 21
drag, startPoint x: 1387, startPoint y: 44, endPoint x: 1368, endPoint y: 45, distance: 19.6
click at [1386, 44] on icon at bounding box center [1387, 43] width 11 height 11
